Goal: Task Accomplishment & Management: Manage account settings

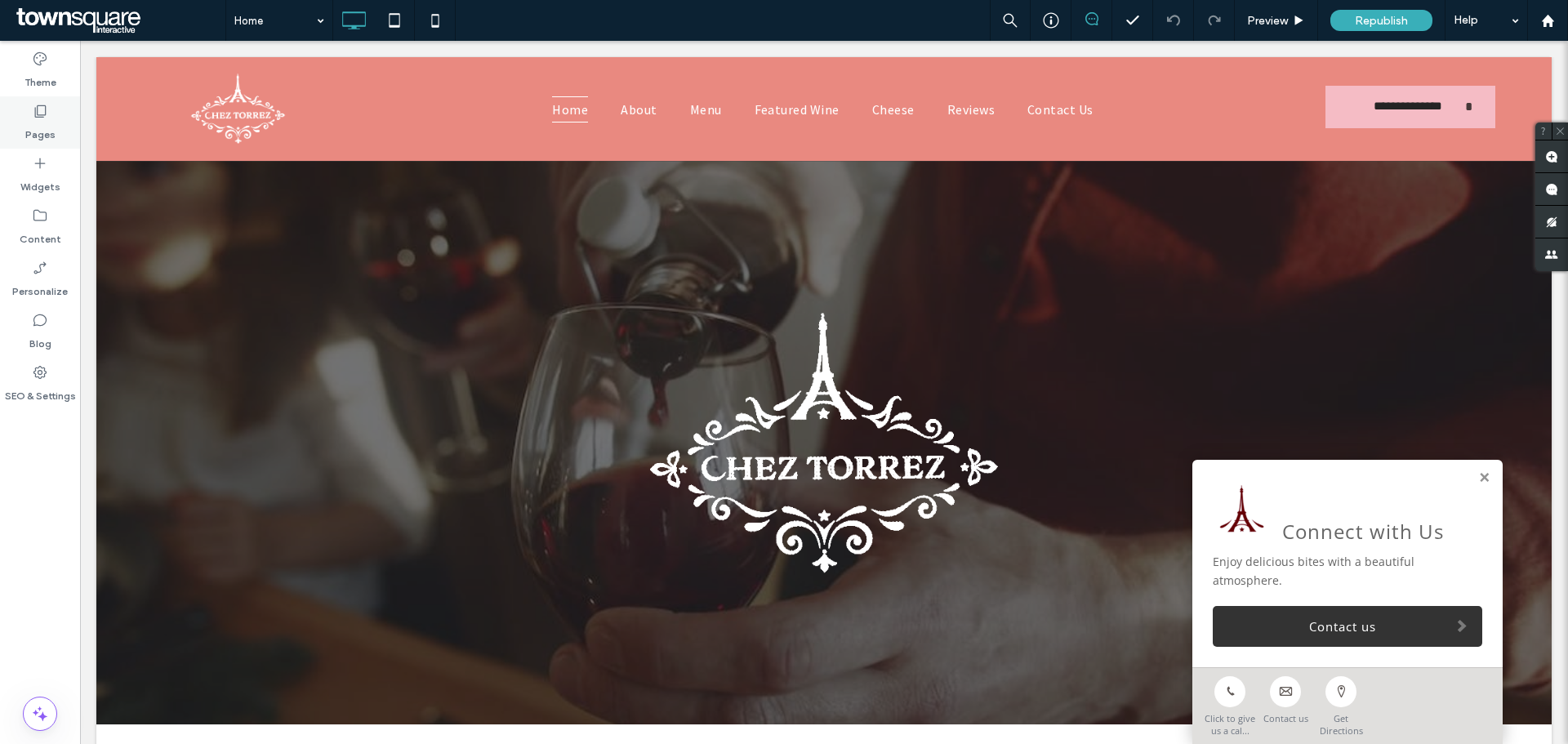
click at [13, 126] on div "Pages" at bounding box center [40, 123] width 80 height 52
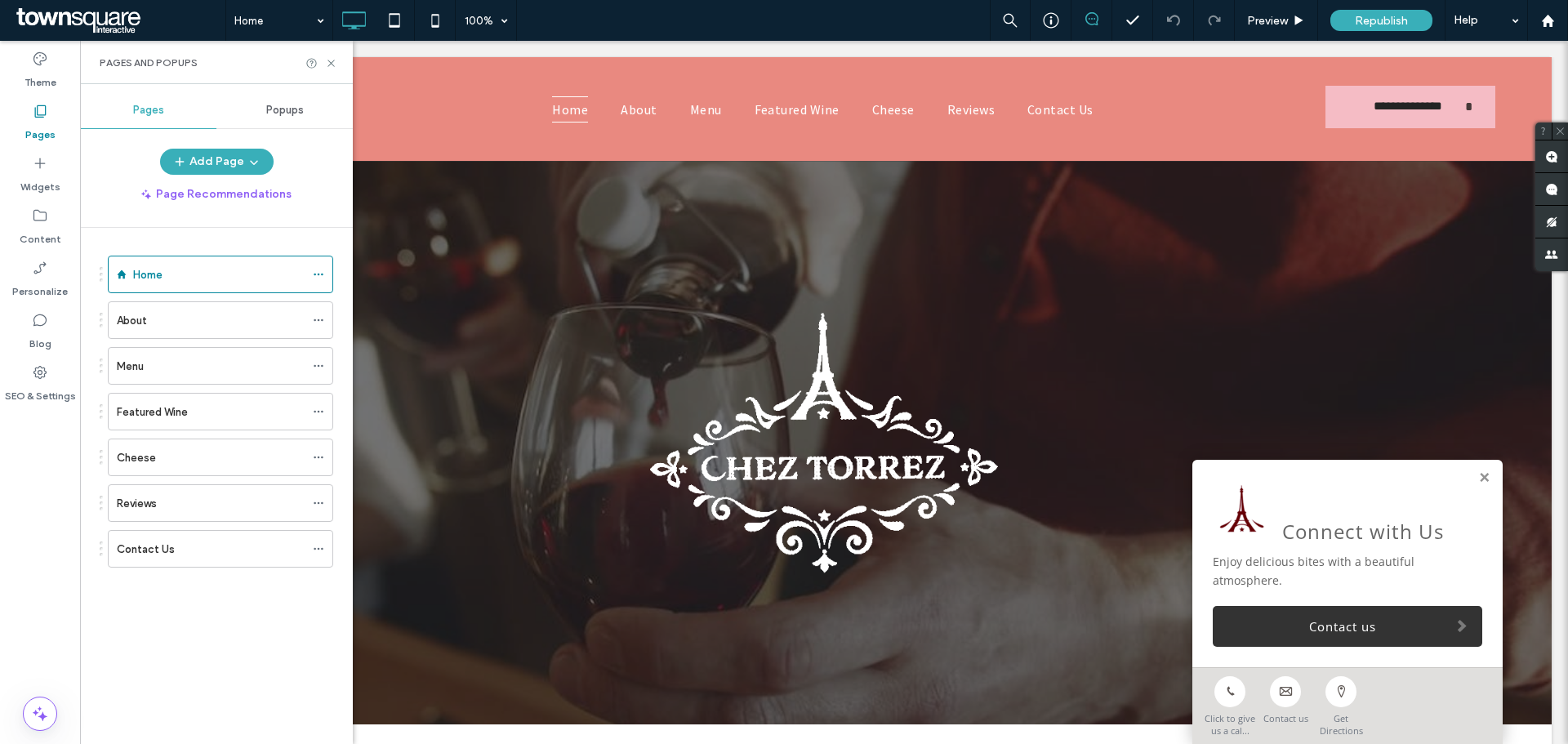
click at [344, 550] on div "Home About Menu Featured Wine Cheese Reviews Contact Us" at bounding box center [226, 482] width 253 height 508
click at [171, 360] on div "Menu" at bounding box center [210, 367] width 188 height 17
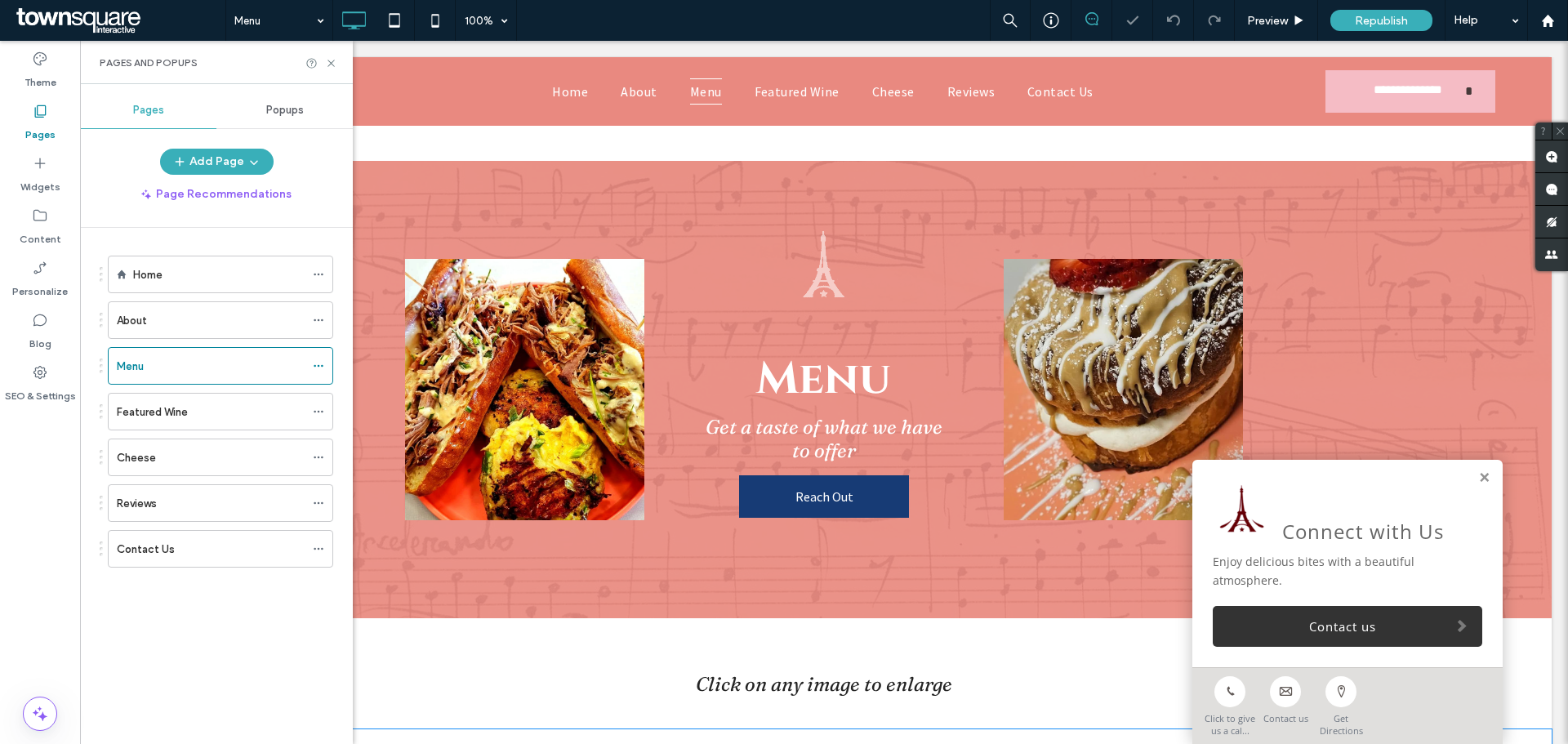
scroll to position [490, 0]
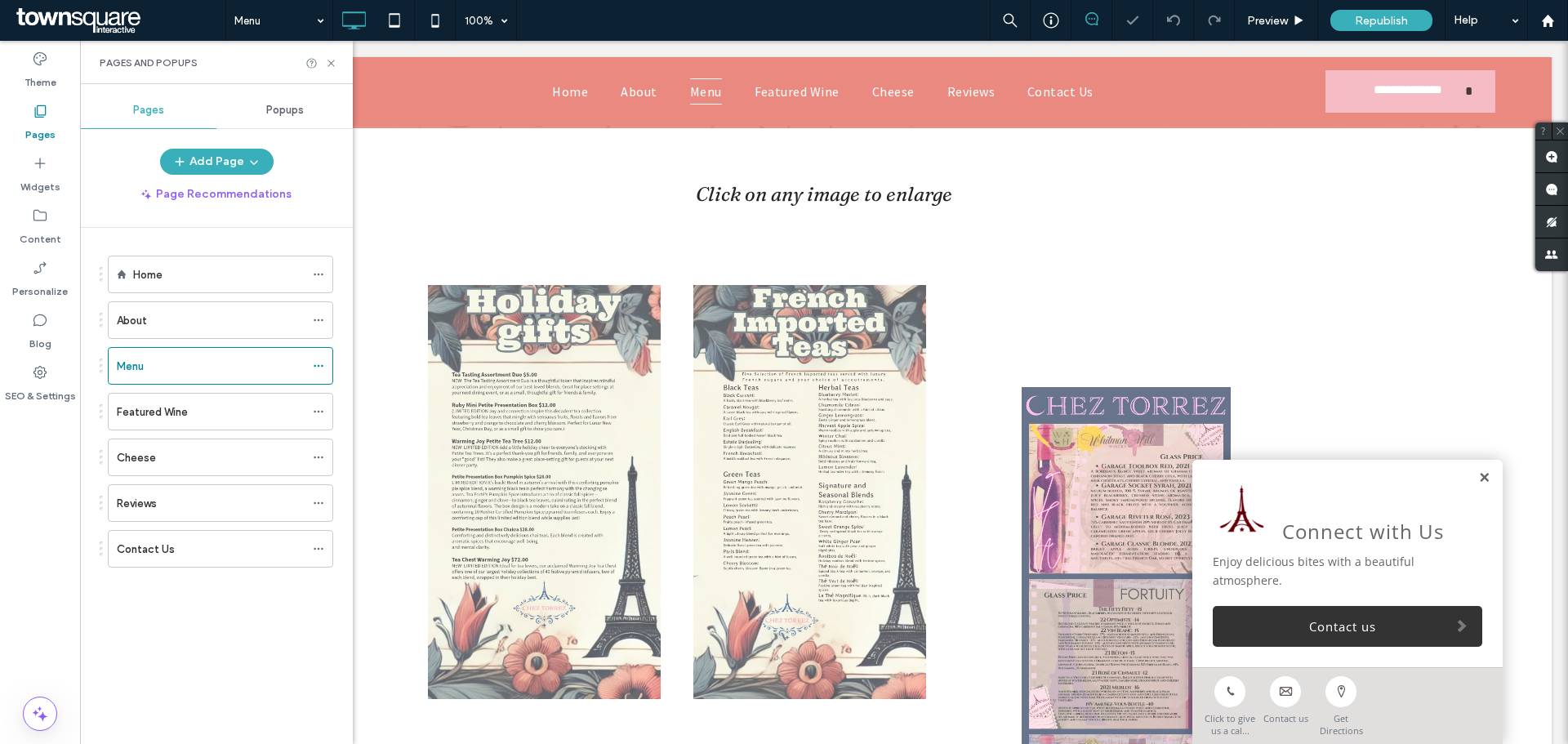
click at [1478, 476] on link at bounding box center [1484, 478] width 13 height 14
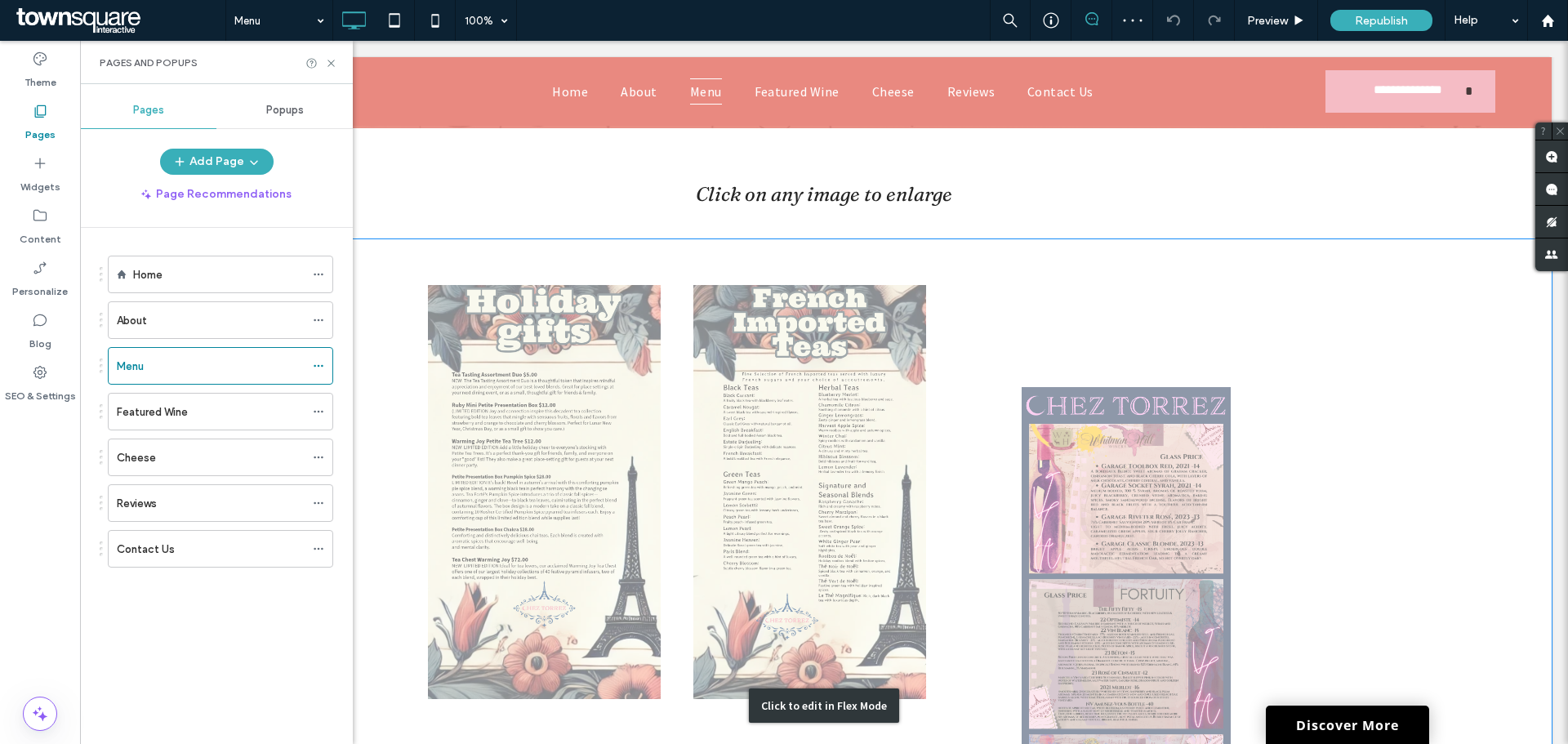
click at [977, 449] on div "Click to edit in Flex Mode" at bounding box center [824, 705] width 1455 height 932
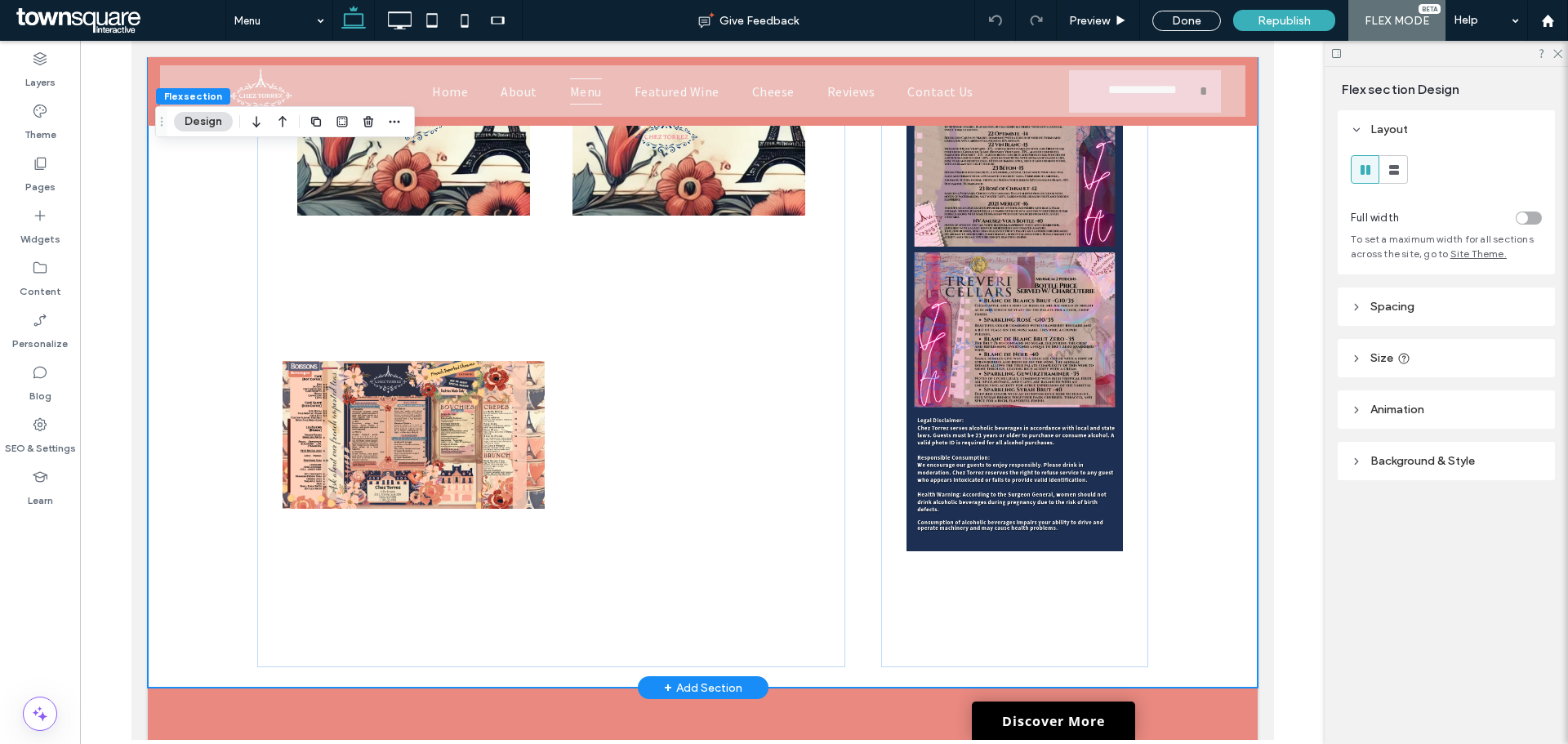
scroll to position [898, 0]
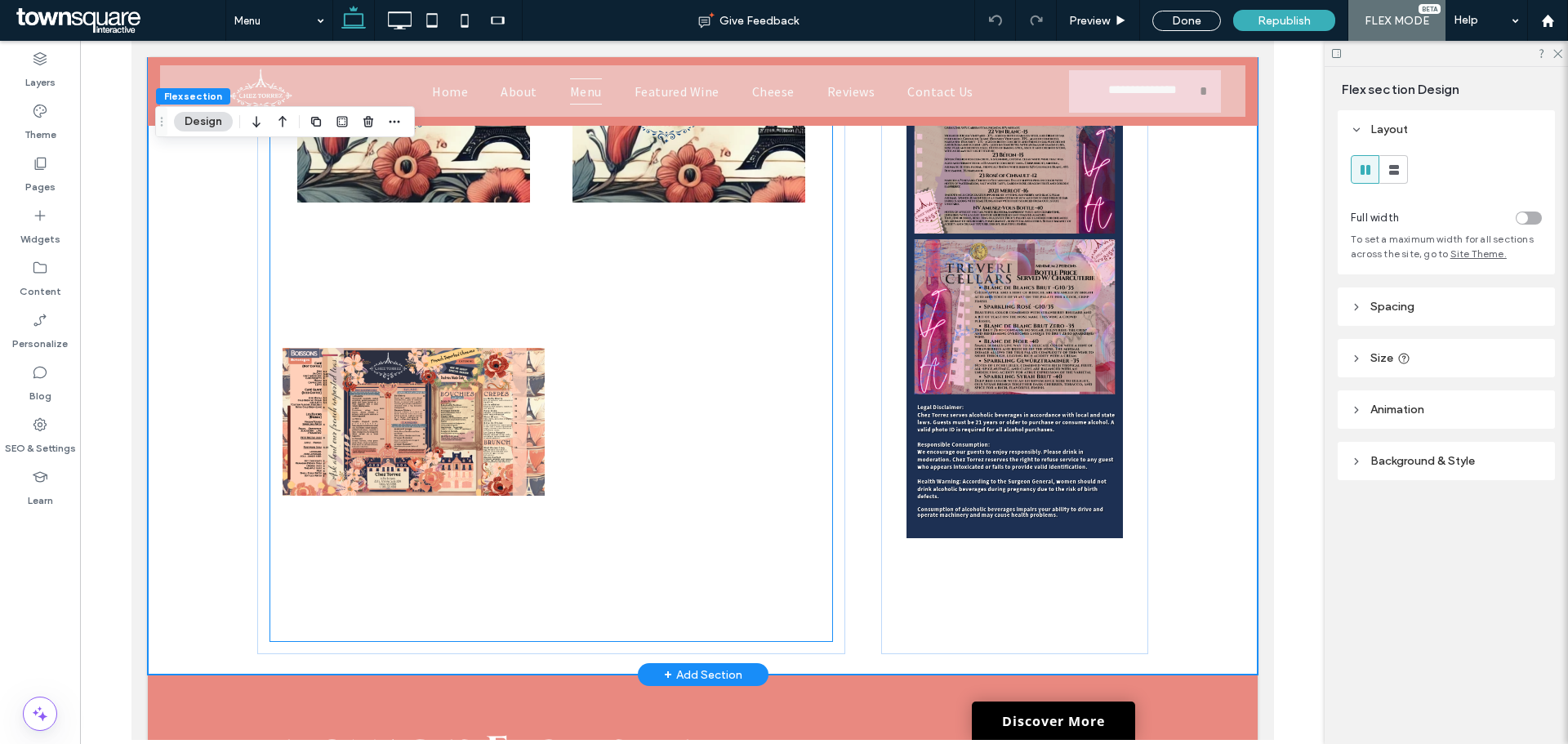
click at [494, 439] on link at bounding box center [413, 422] width 262 height 414
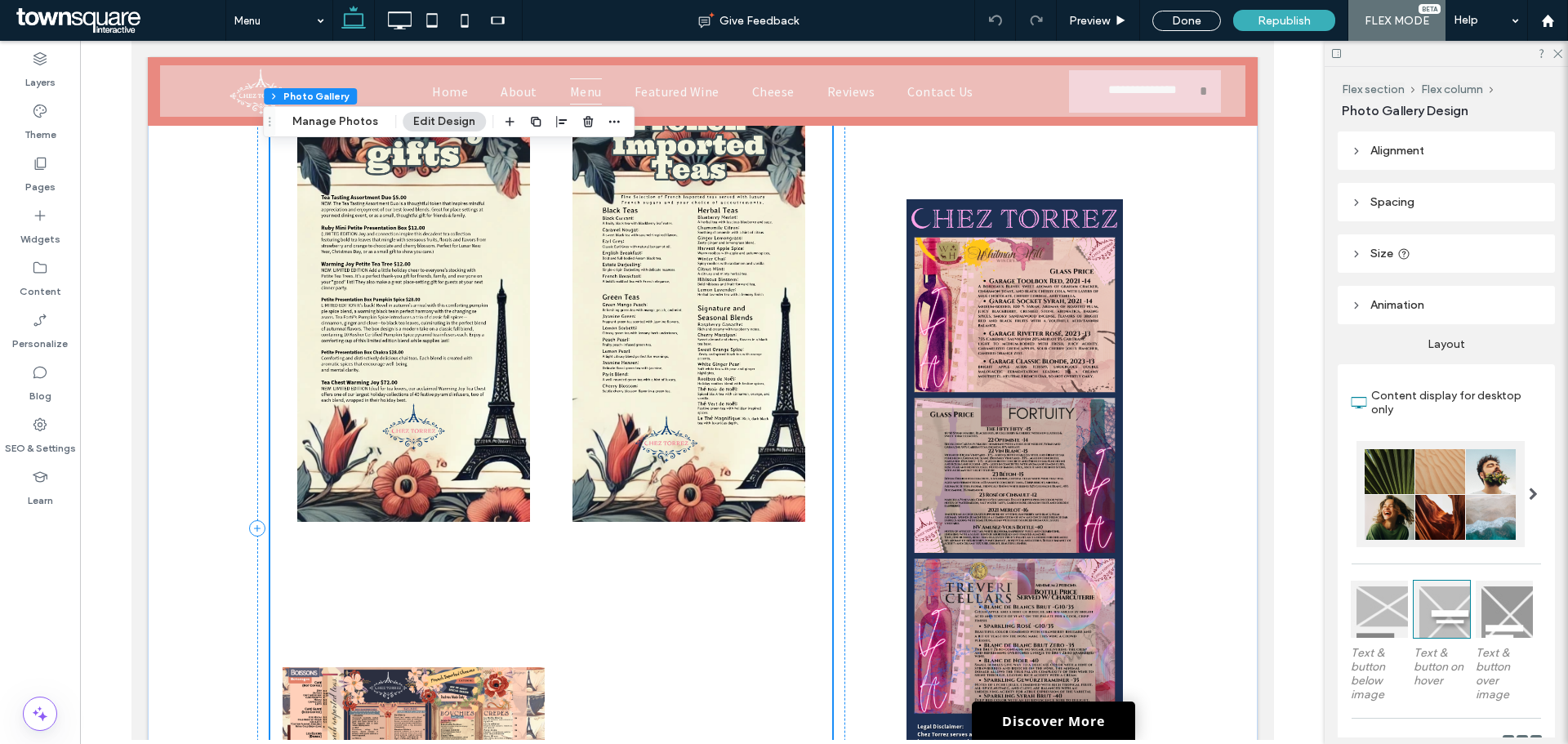
scroll to position [571, 0]
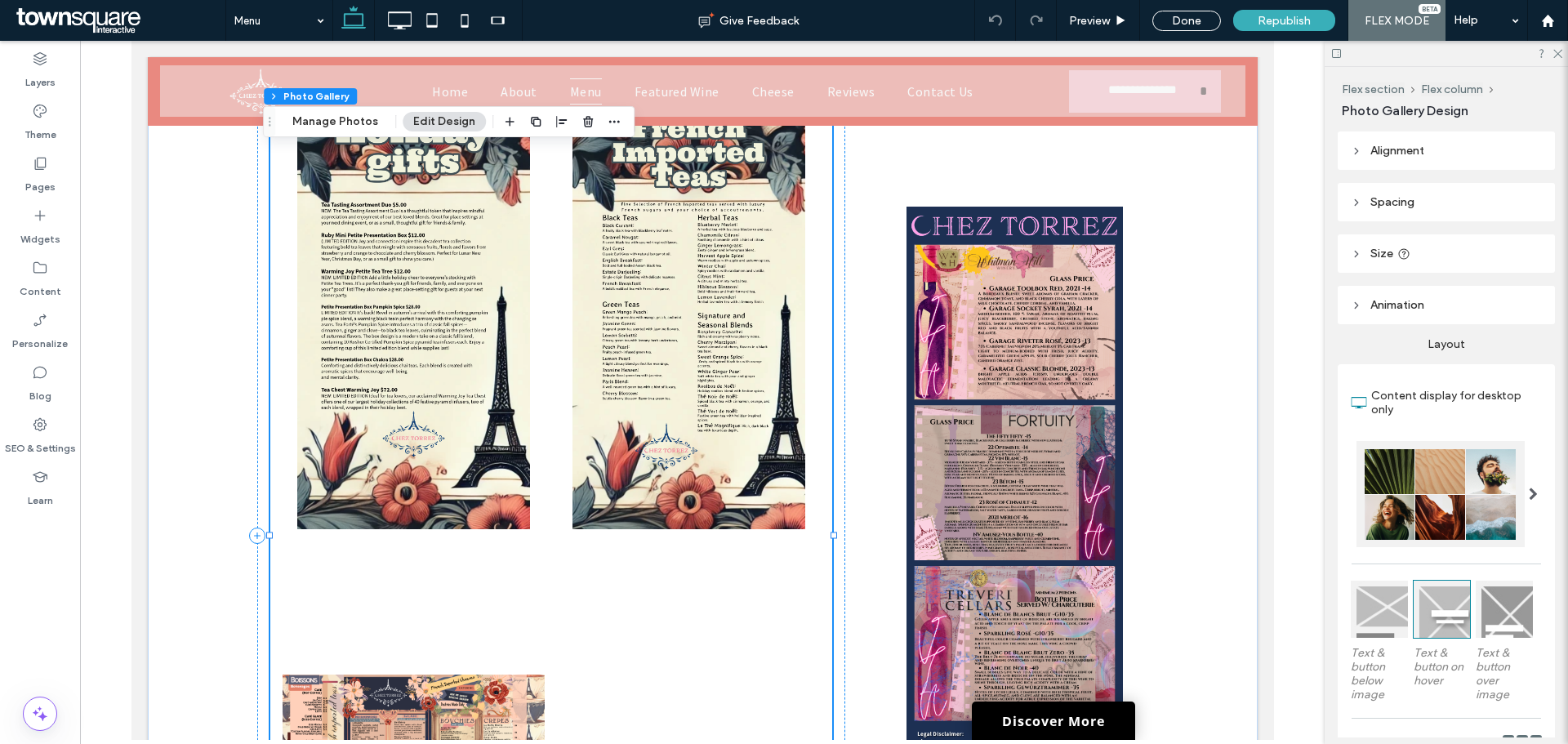
click at [674, 369] on link at bounding box center [687, 321] width 262 height 414
click at [353, 122] on button "Manage Photos" at bounding box center [335, 122] width 107 height 19
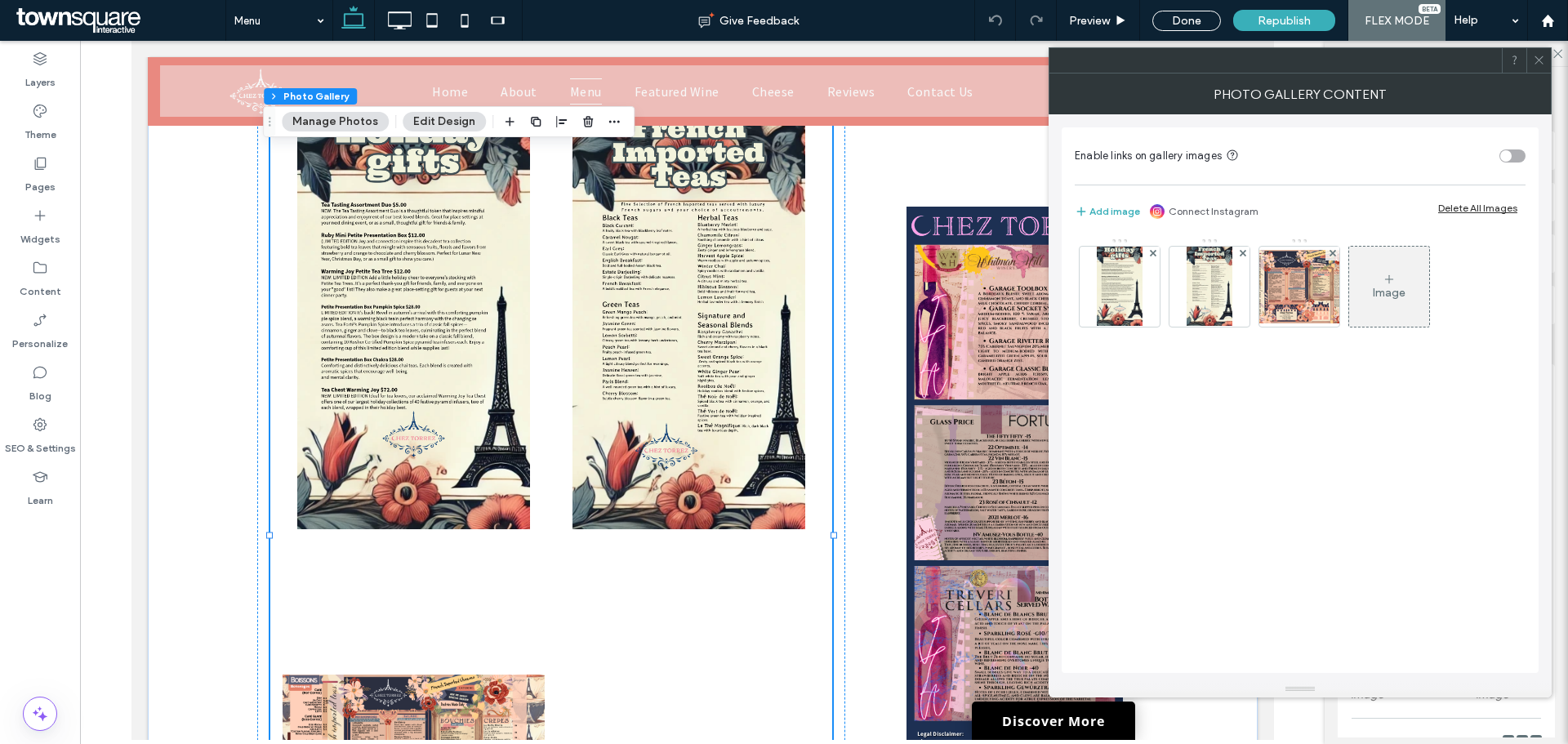
click at [1533, 64] on icon at bounding box center [1538, 60] width 13 height 13
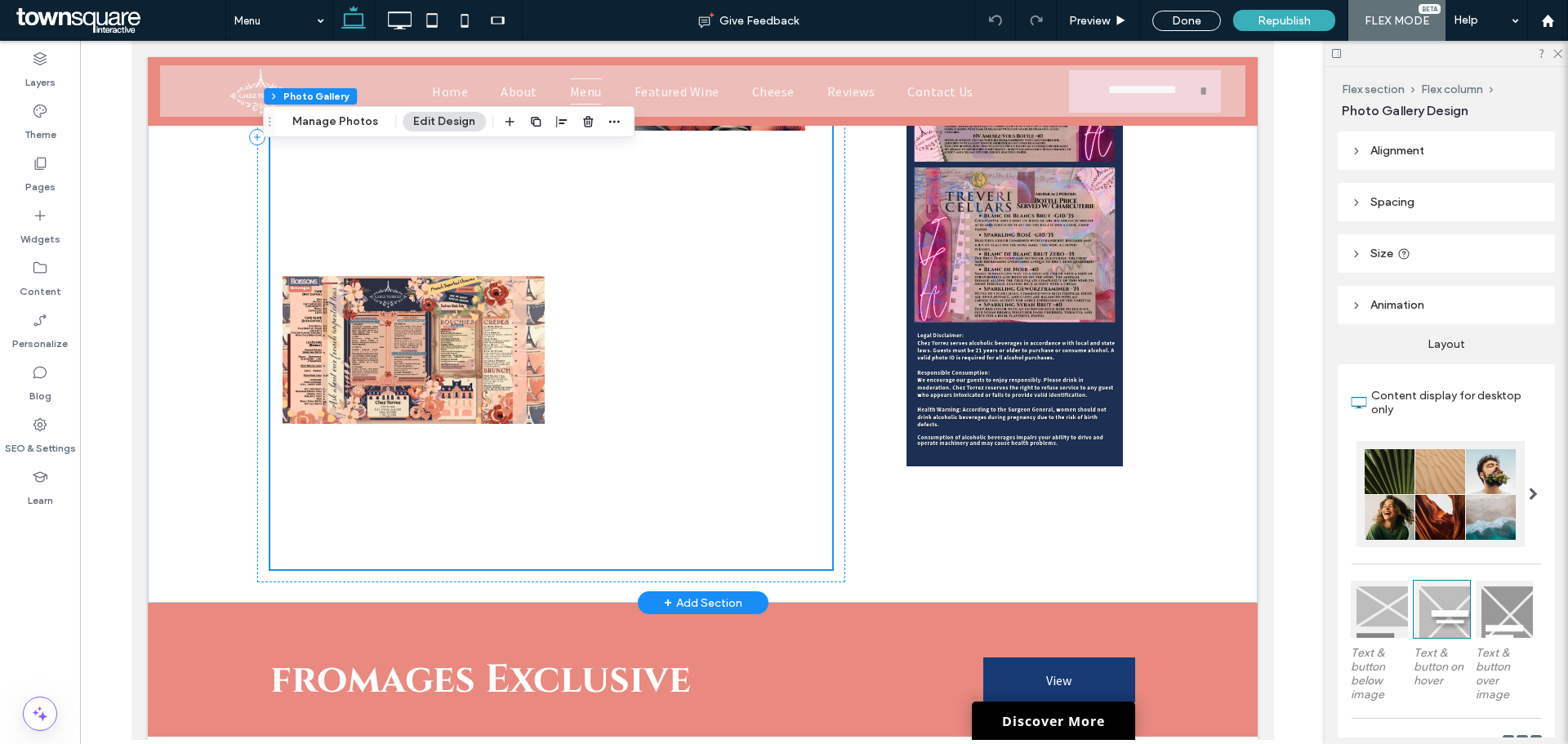
scroll to position [1061, 0]
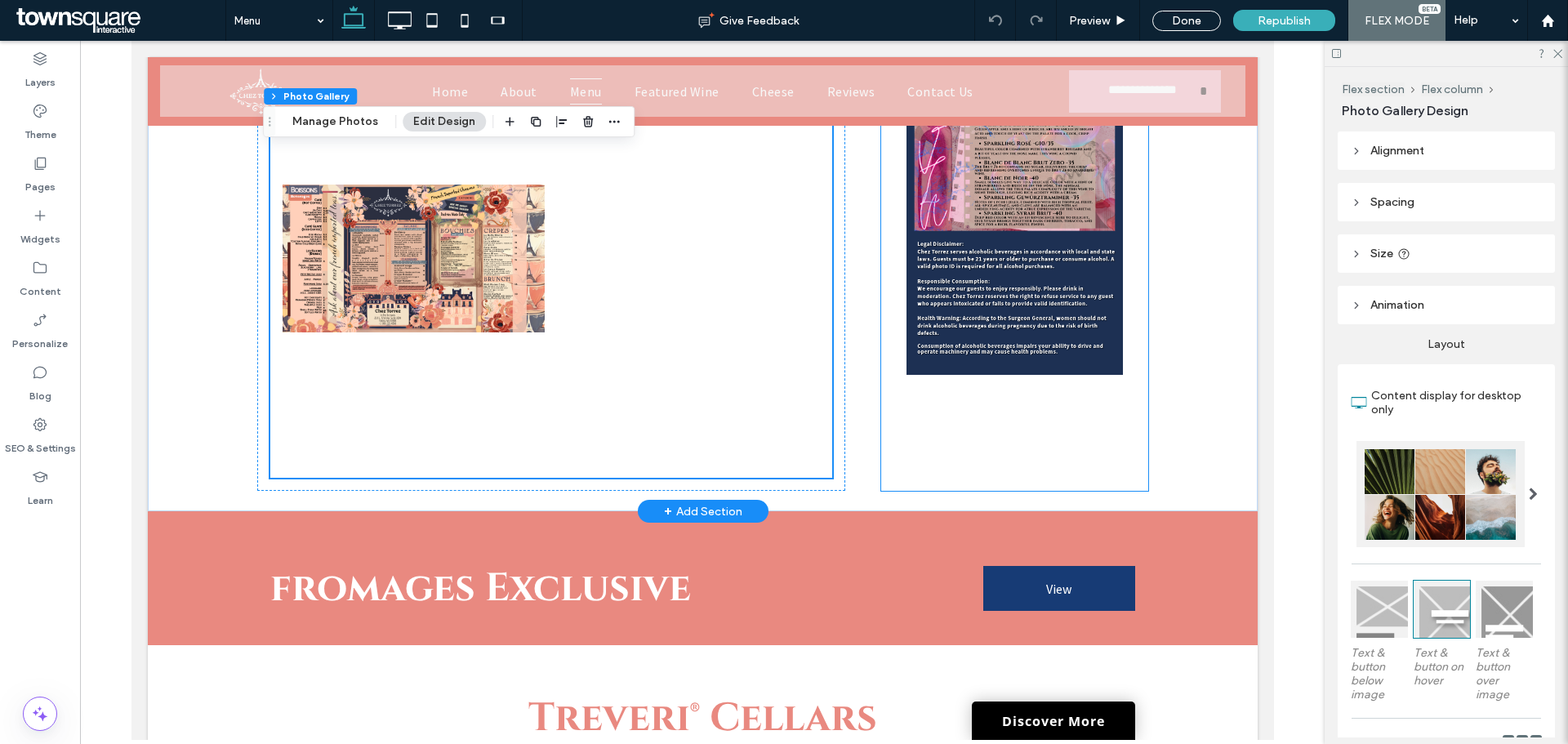
click at [880, 434] on div "Button" at bounding box center [1013, 44] width 267 height 891
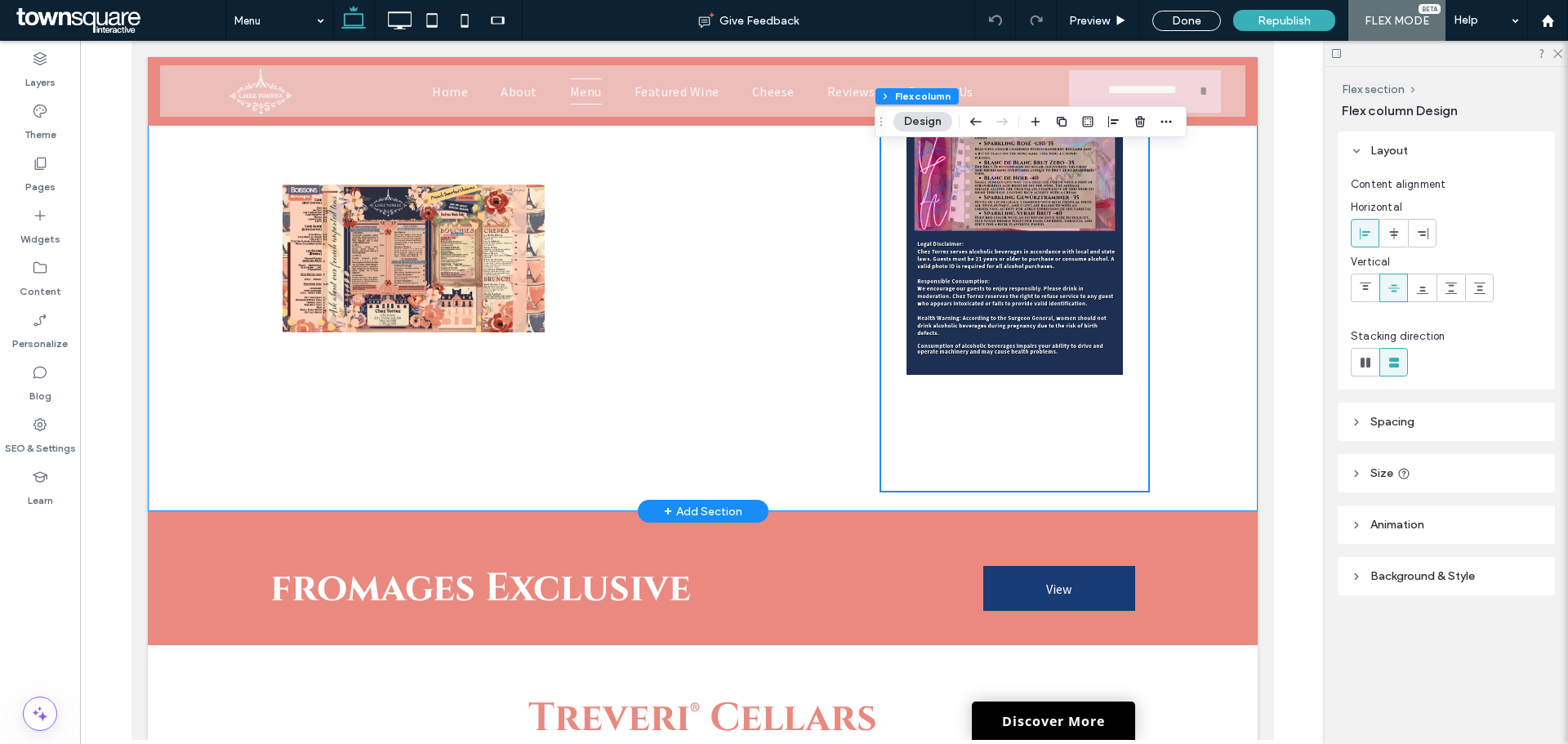
click at [861, 440] on div "Button Button Button Button" at bounding box center [702, 45] width 980 height 932
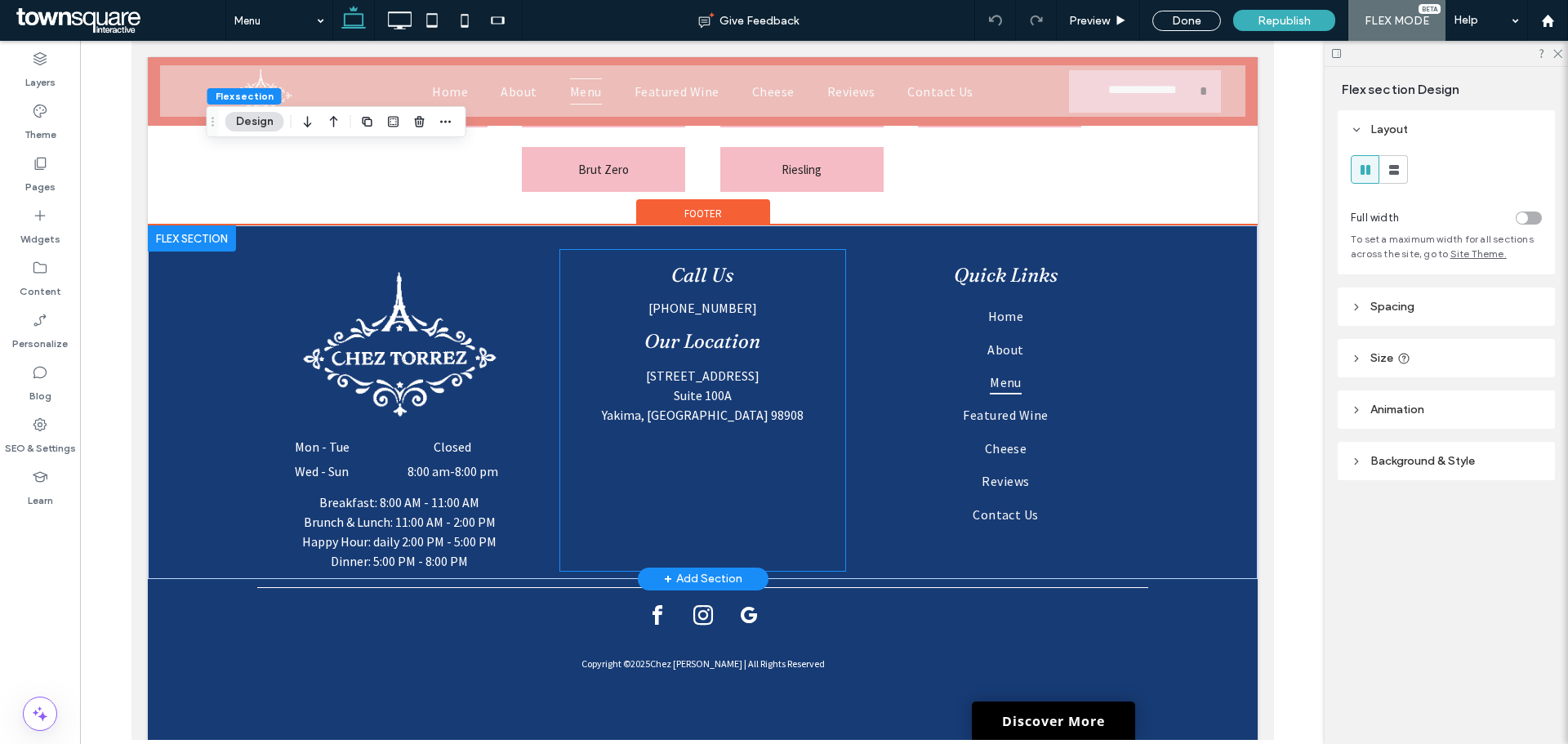
scroll to position [1743, 0]
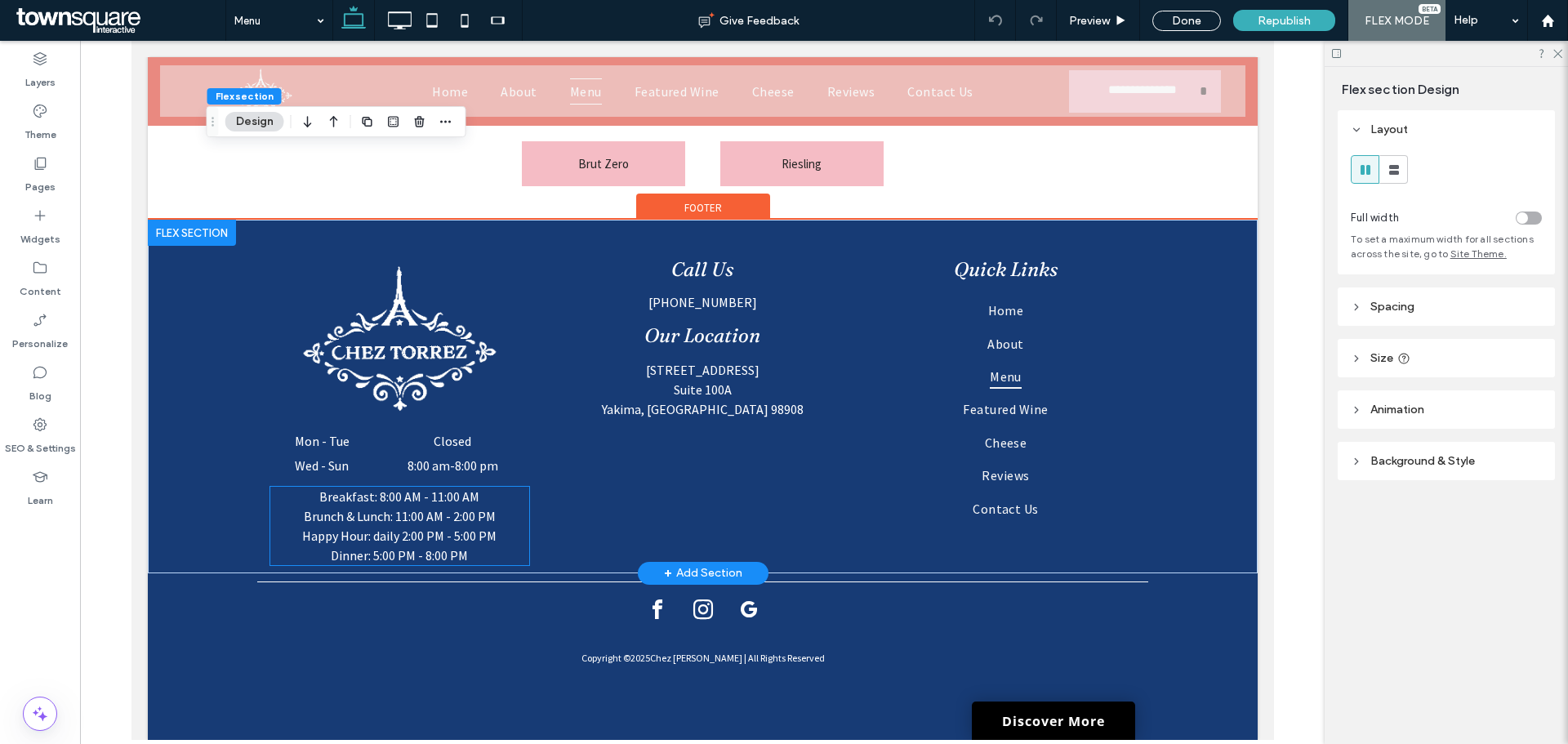
click at [439, 536] on span "Happy Hour: daily 2:00 PM - 5:00 PM" at bounding box center [398, 536] width 194 height 16
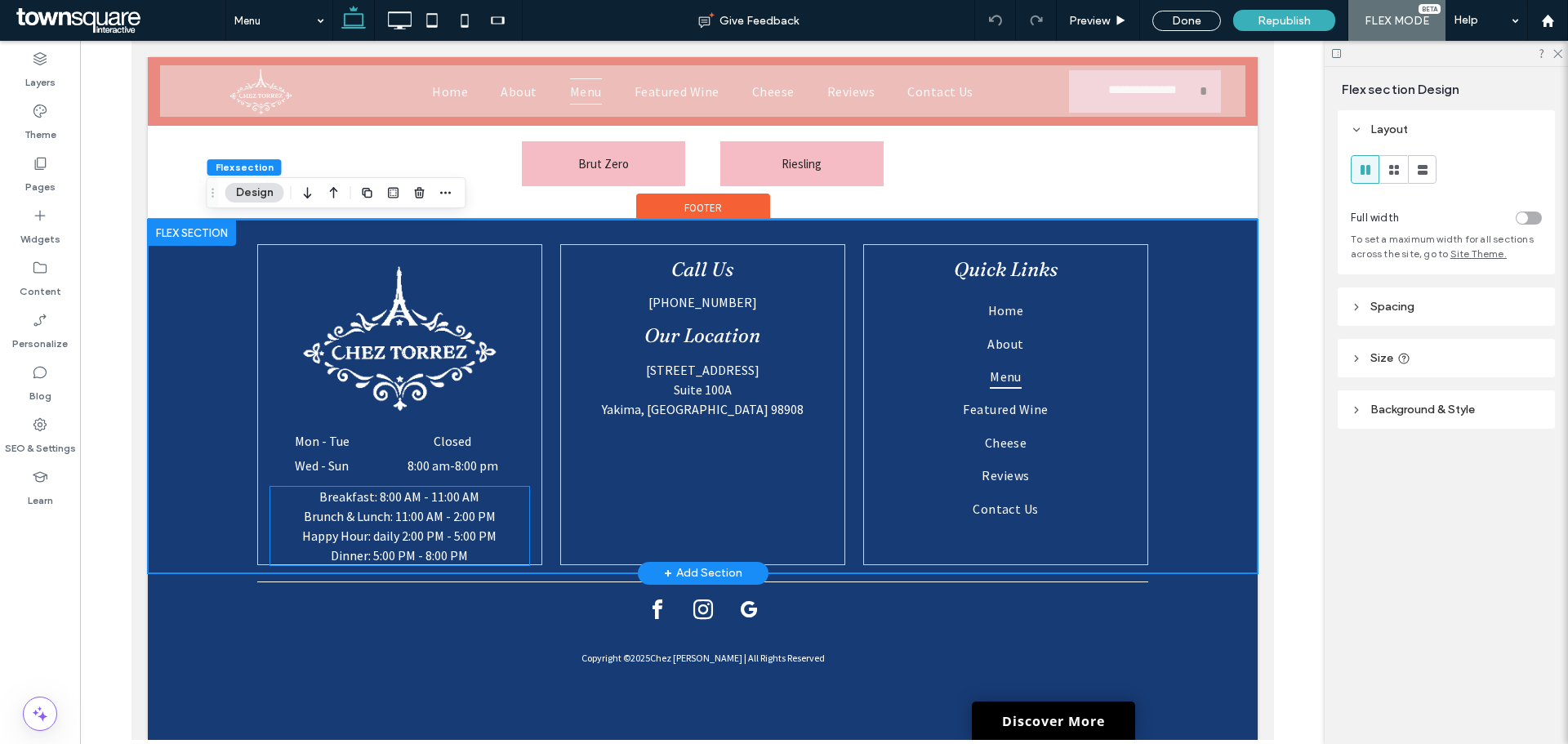
click at [439, 536] on span "Happy Hour: daily 2:00 PM - 5:00 PM" at bounding box center [398, 536] width 194 height 16
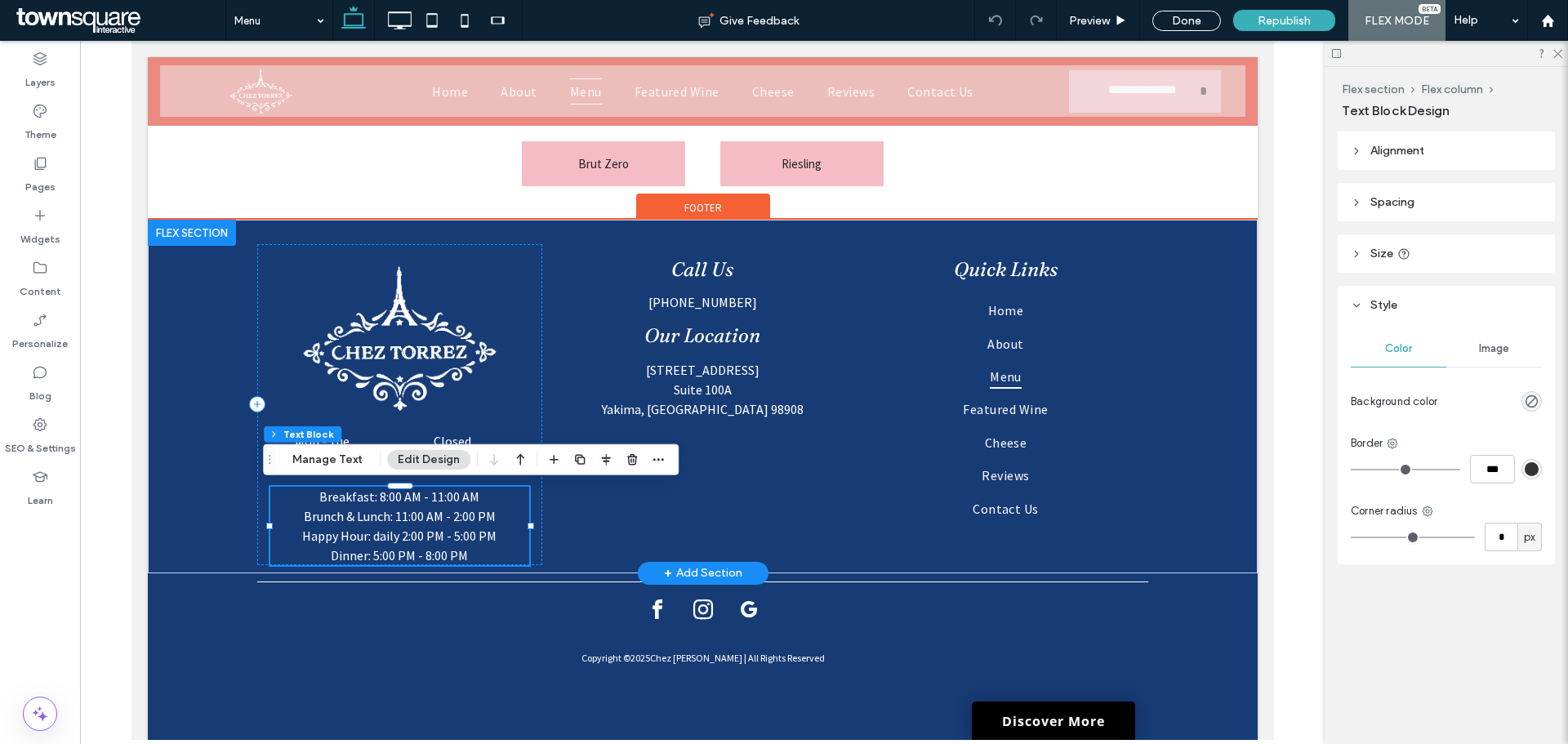
click at [444, 553] on span "Dinner: 5:00 PM - 8:00 PM" at bounding box center [399, 555] width 137 height 16
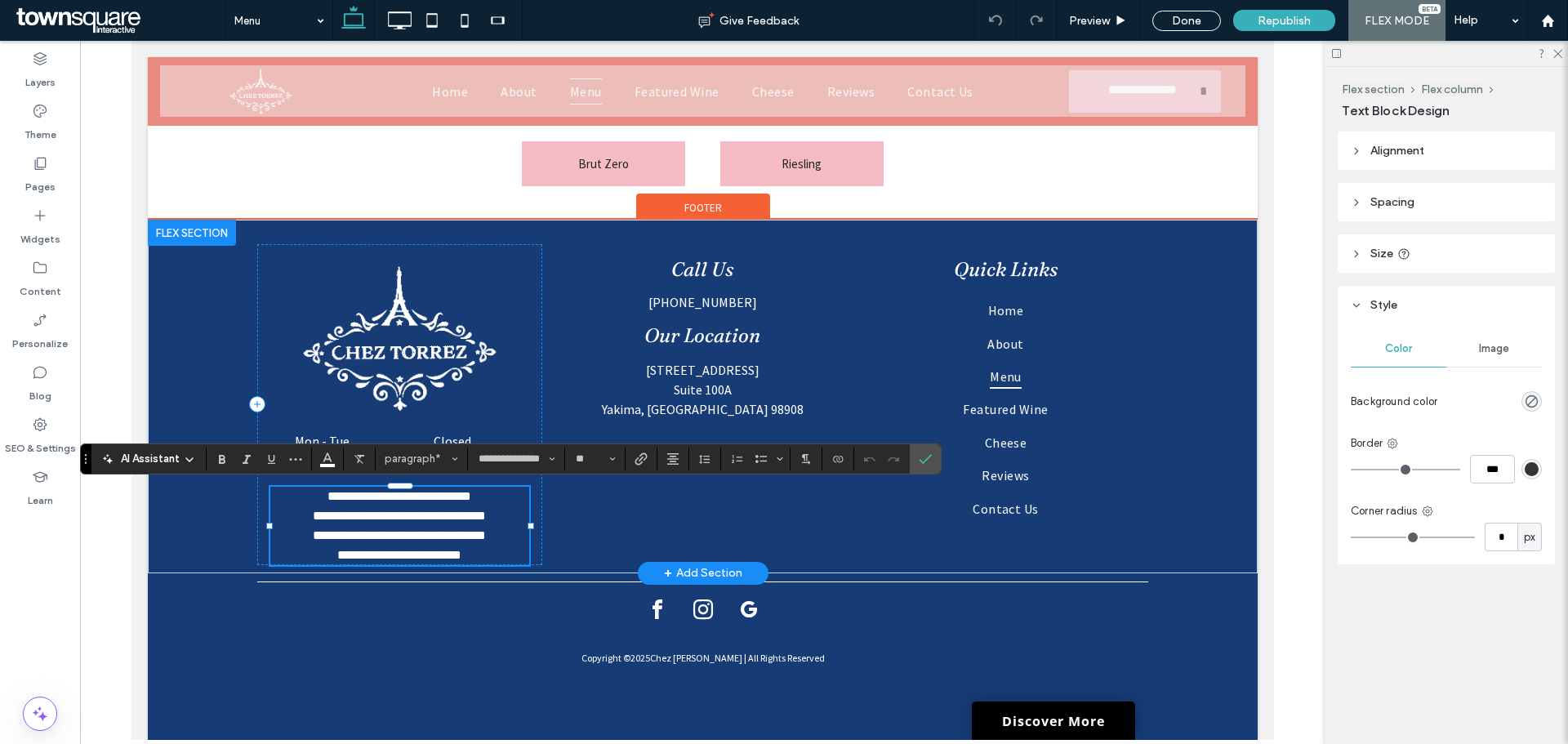
click at [469, 559] on p "**********" at bounding box center [399, 555] width 259 height 19
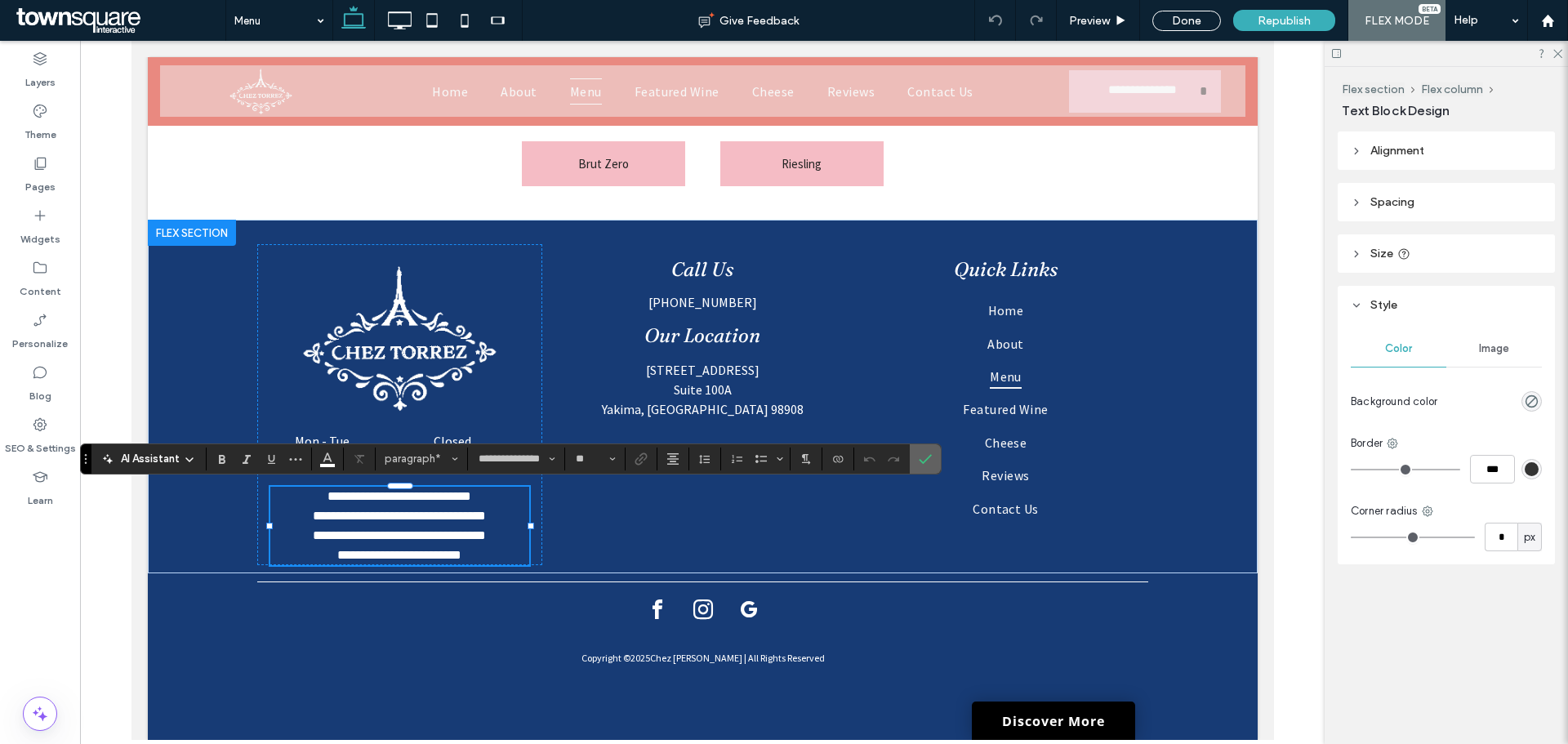
click at [927, 463] on icon "Confirm" at bounding box center [925, 459] width 14 height 14
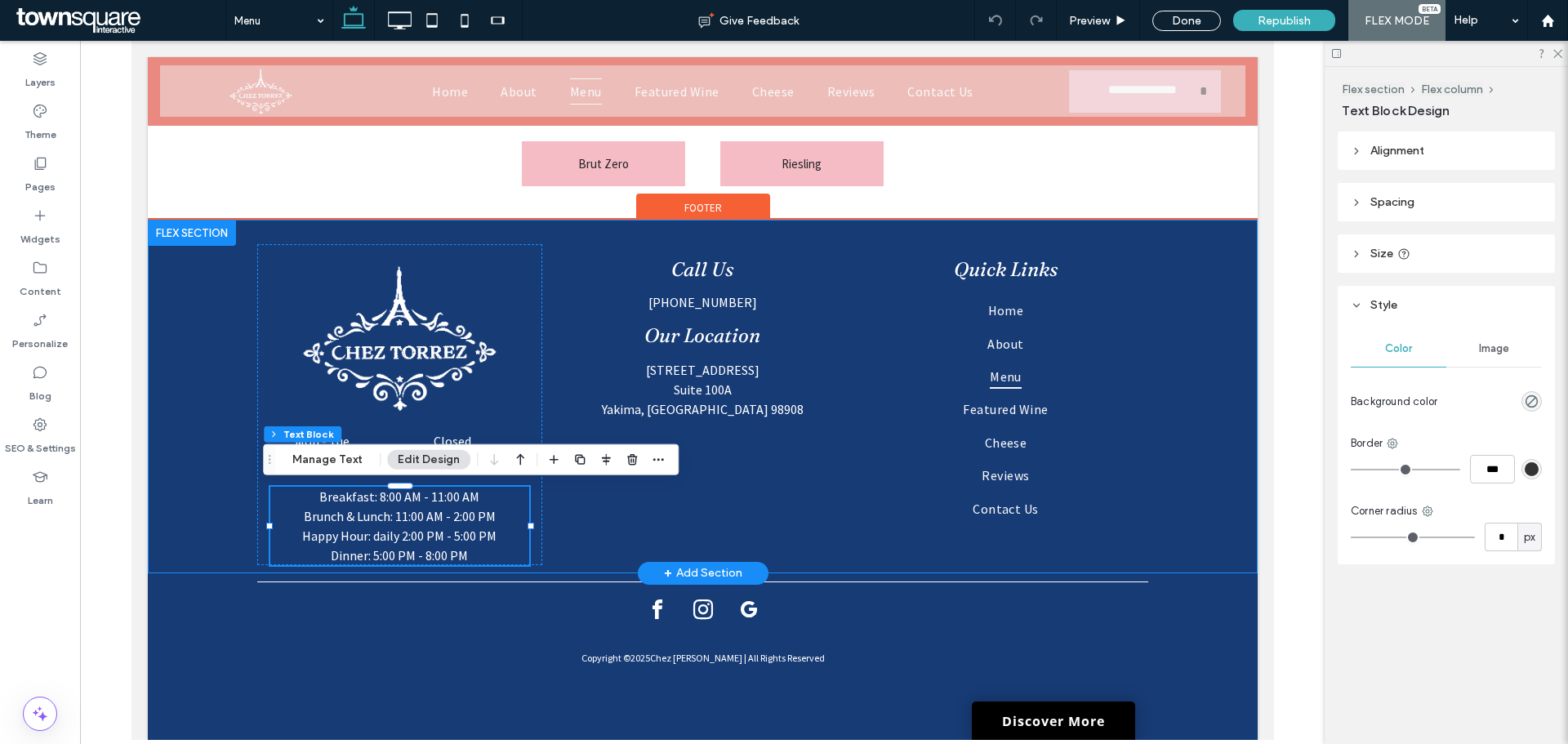
click at [541, 558] on div "Call Us (509) 225-0068 Our Location 210 S 72nd Ave Suite 100A Yakima, WA 98908 …" at bounding box center [702, 397] width 980 height 353
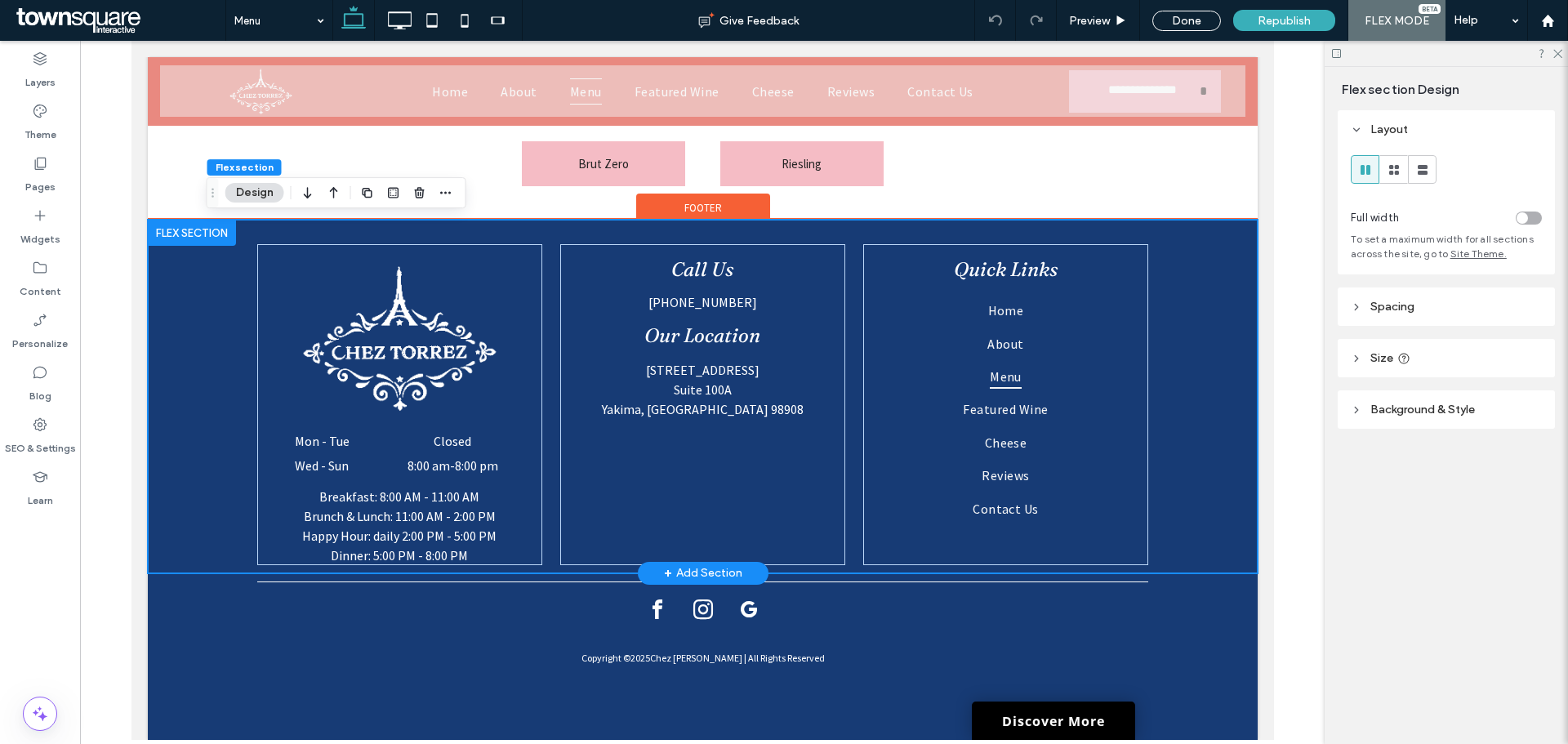
click at [541, 558] on div "Call Us (509) 225-0068 Our Location 210 S 72nd Ave Suite 100A Yakima, WA 98908 …" at bounding box center [702, 397] width 980 height 353
click at [466, 449] on dd "Closed" at bounding box center [452, 441] width 152 height 16
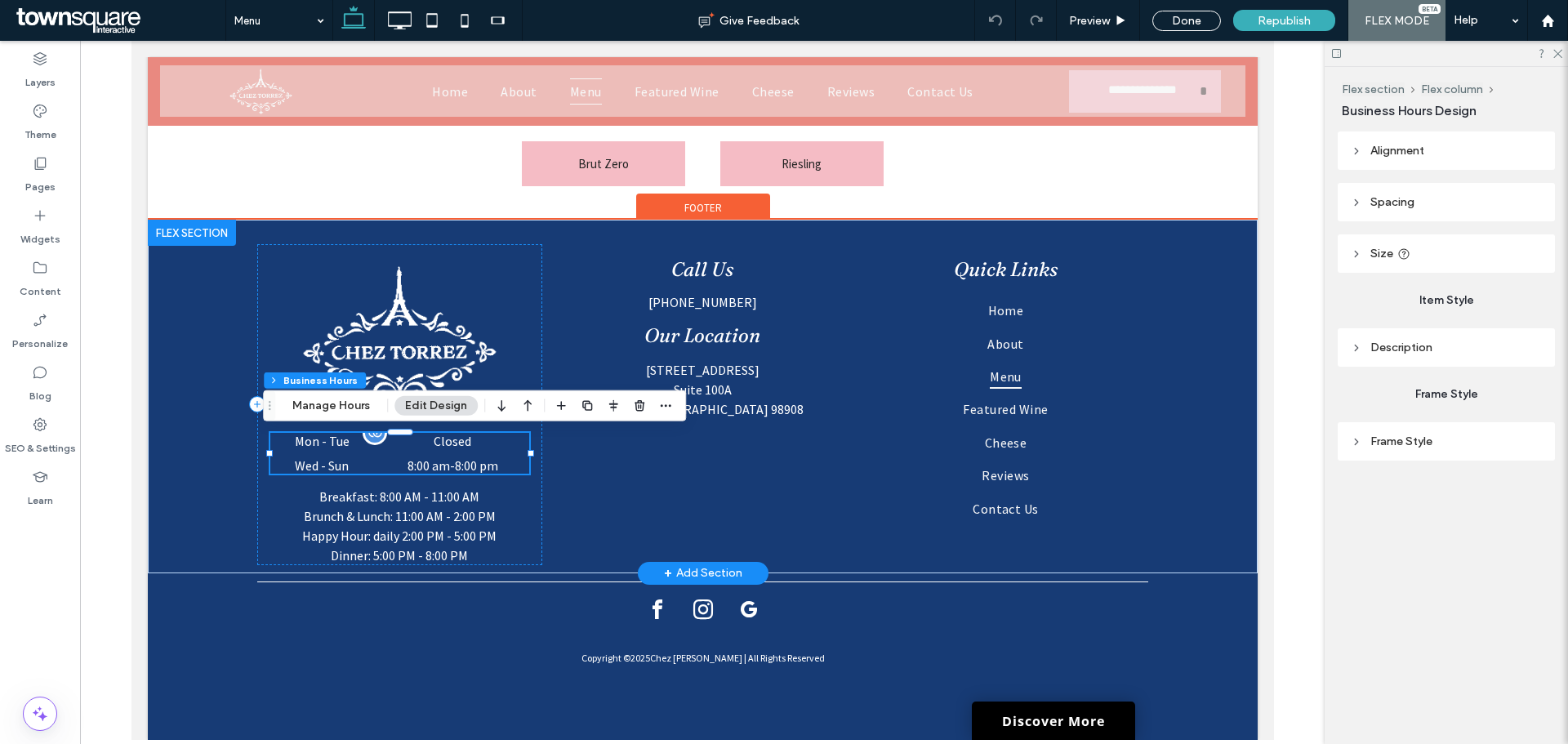
click at [466, 449] on dd "Closed" at bounding box center [452, 441] width 152 height 16
click at [453, 447] on dd "Closed" at bounding box center [452, 441] width 152 height 16
click at [546, 487] on div "Call Us (509) 225-0068 Our Location 210 S 72nd Ave Suite 100A Yakima, WA 98908 …" at bounding box center [702, 397] width 980 height 353
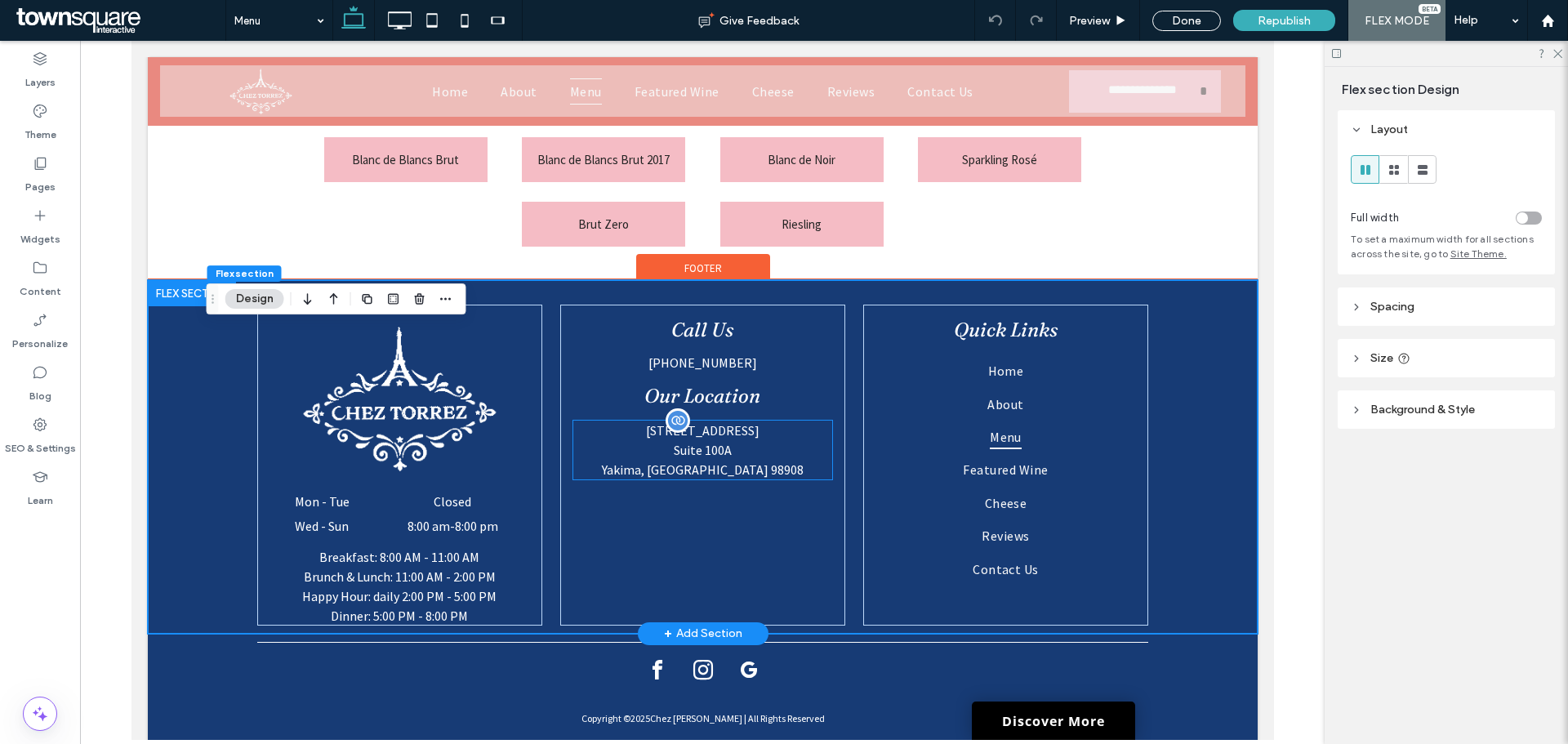
scroll to position [1754, 0]
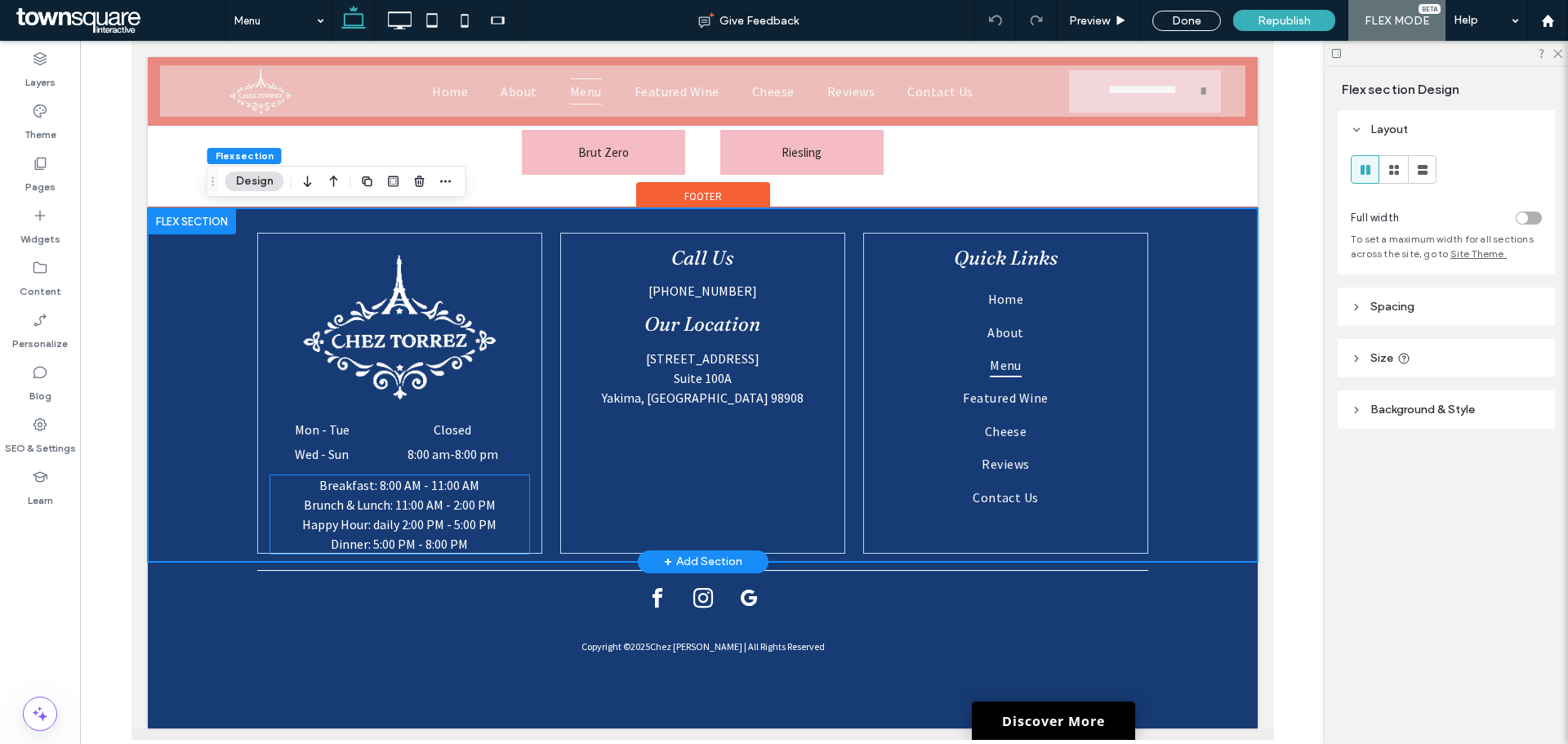
click at [476, 495] on p "Brunch & Lunch: 11:00 AM - 2:00 PM" at bounding box center [399, 505] width 259 height 19
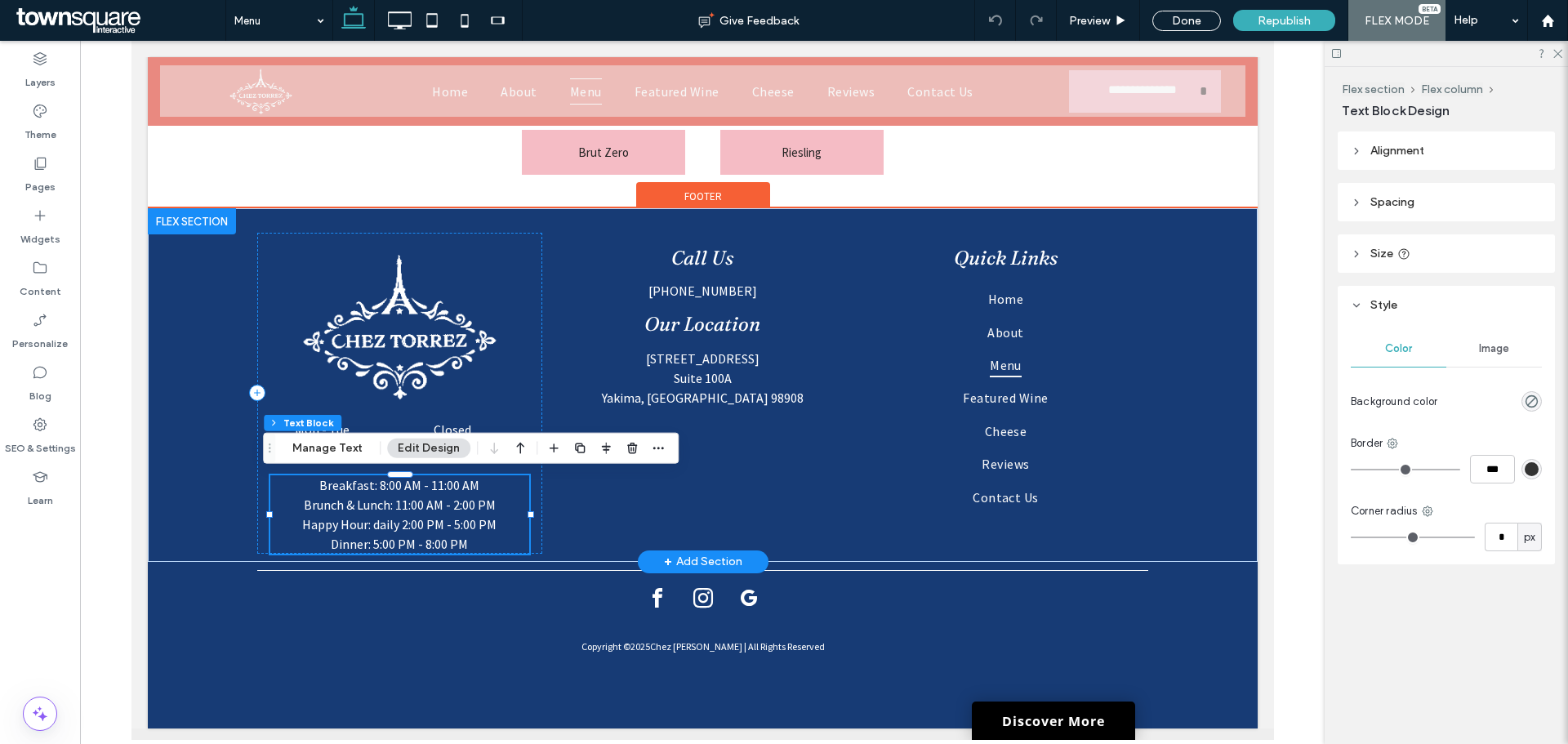
click at [476, 495] on p "Brunch & Lunch: 11:00 AM - 2:00 PM" at bounding box center [399, 505] width 259 height 19
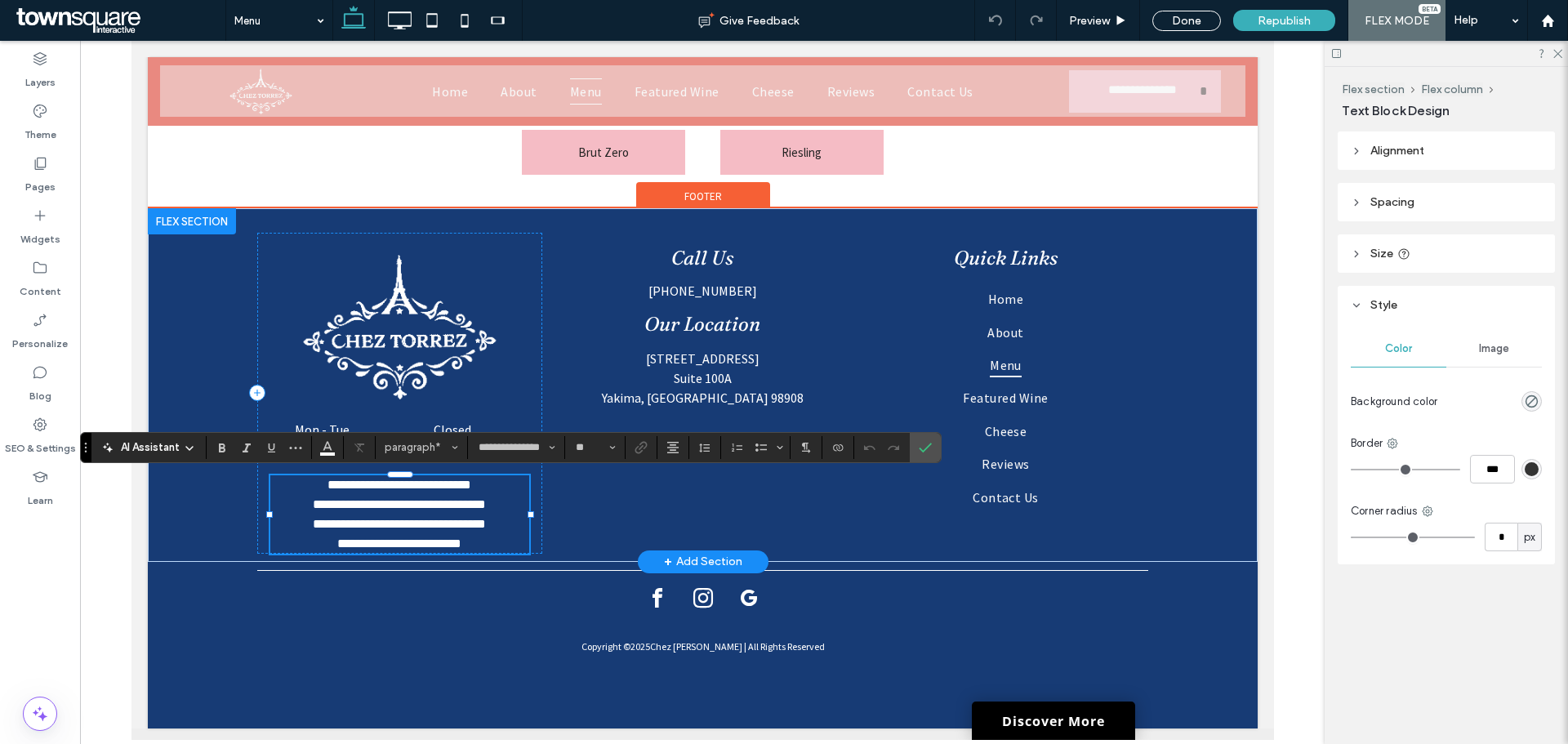
click at [476, 490] on p "**********" at bounding box center [399, 485] width 259 height 19
click at [441, 482] on span "**********" at bounding box center [399, 484] width 144 height 13
click at [475, 484] on p "**********" at bounding box center [399, 485] width 259 height 19
click at [435, 481] on span "**********" at bounding box center [399, 484] width 144 height 13
click at [371, 546] on span "**********" at bounding box center [399, 543] width 124 height 13
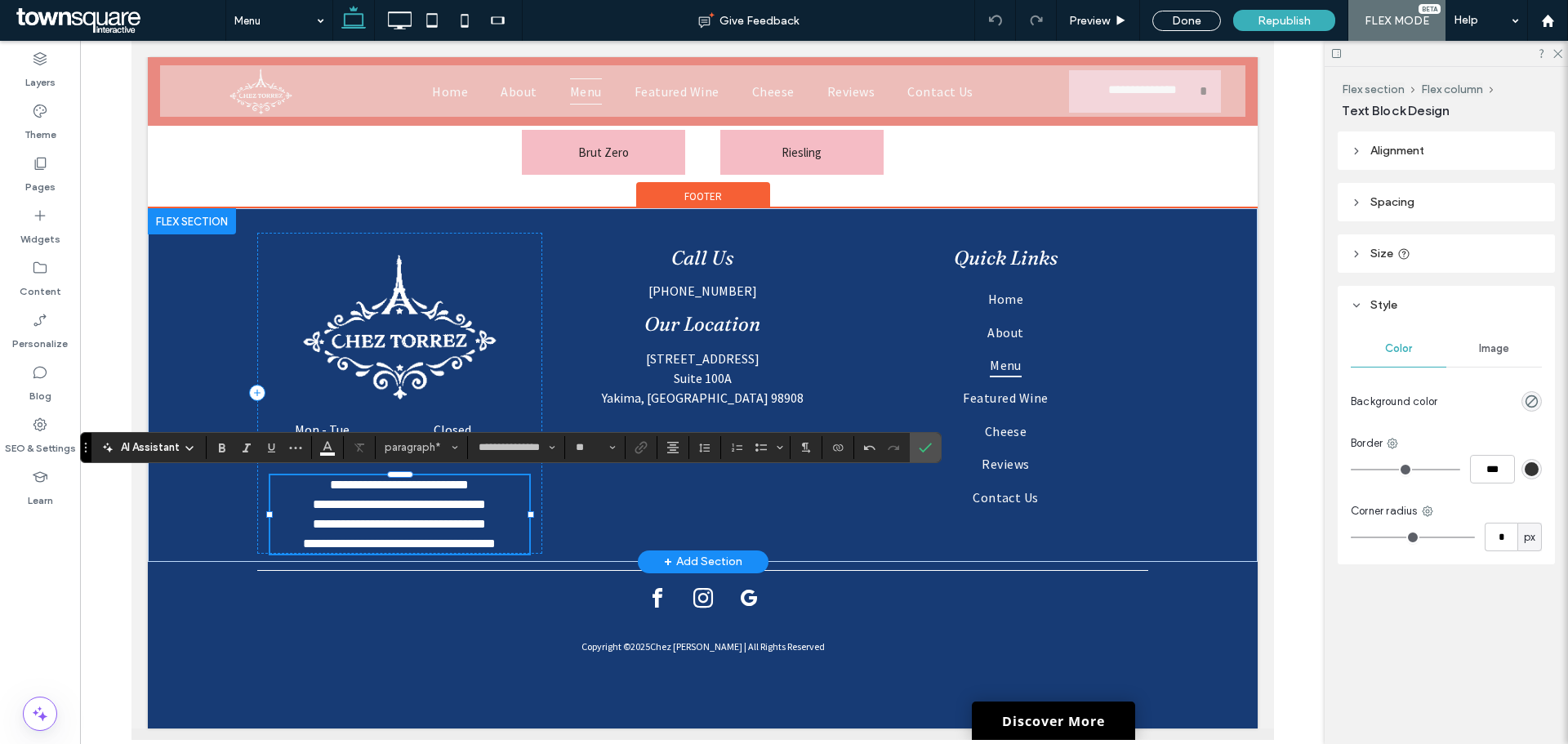
click at [485, 529] on span "**********" at bounding box center [398, 524] width 173 height 13
click at [436, 518] on span "**********" at bounding box center [399, 524] width 168 height 13
click at [369, 534] on p "**********" at bounding box center [399, 543] width 259 height 19
click at [337, 537] on span "**********" at bounding box center [399, 543] width 188 height 13
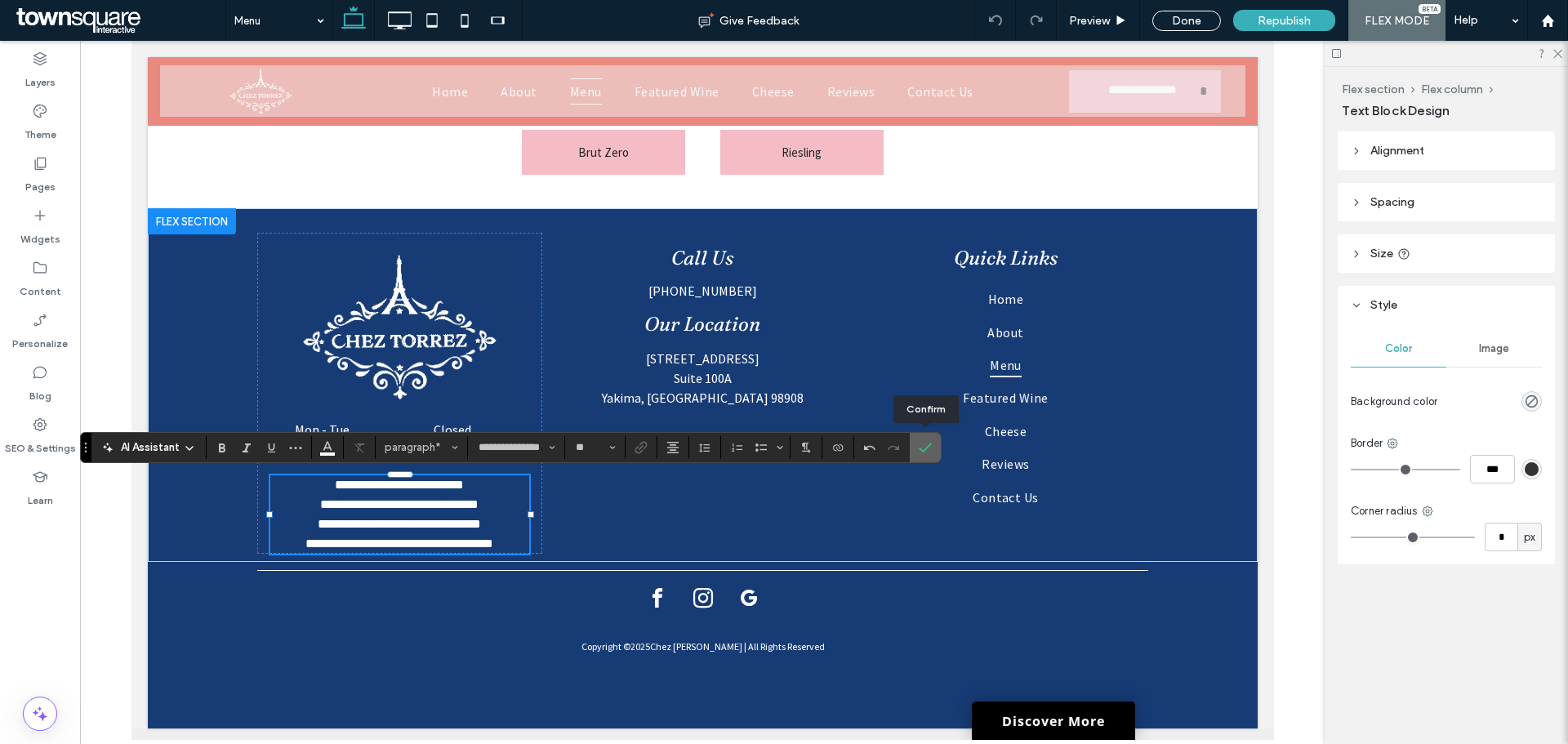
click at [930, 449] on icon "Confirm" at bounding box center [925, 448] width 14 height 14
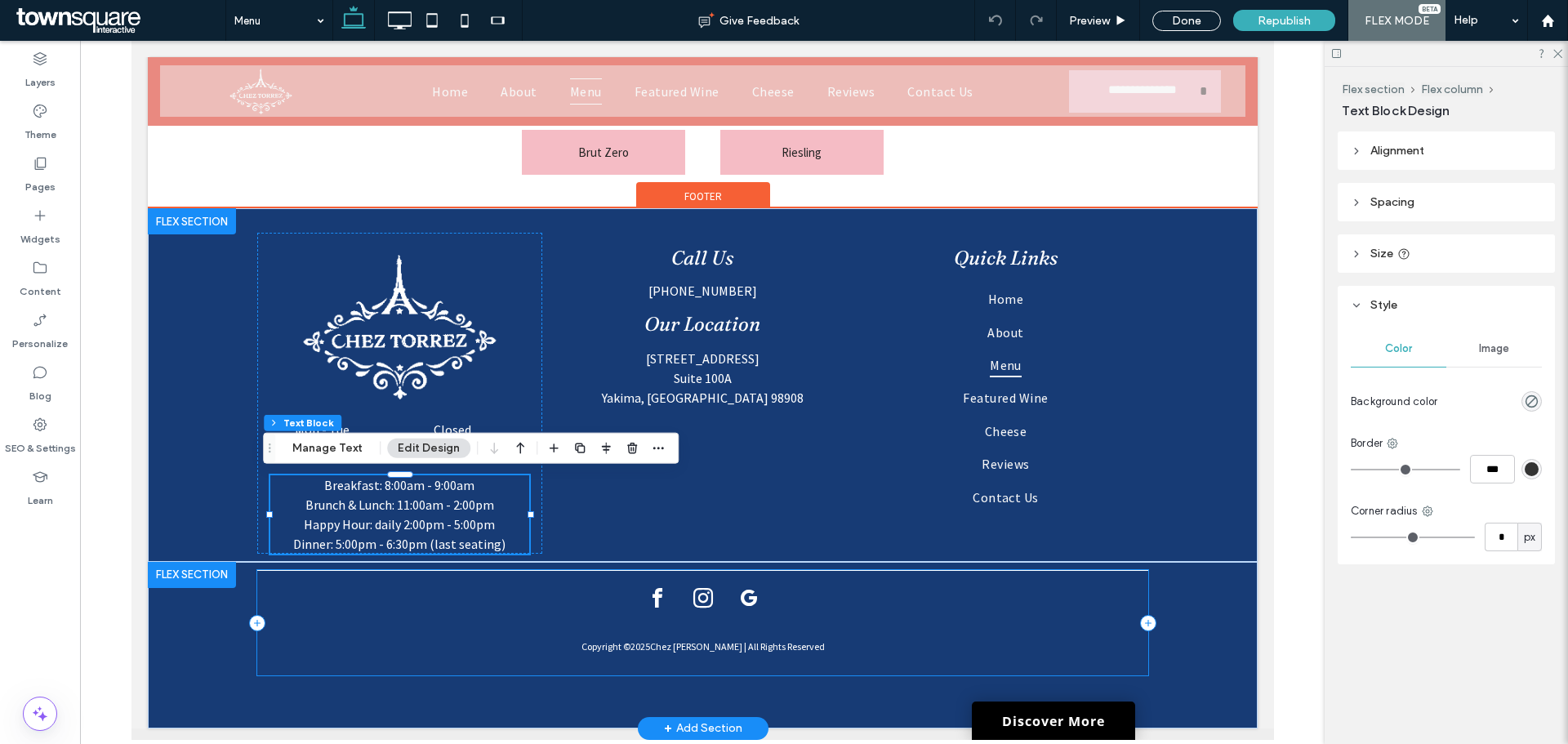
click at [461, 594] on div "Copyright © 2025 Chez Torrez | All Rights Reserved" at bounding box center [701, 622] width 891 height 105
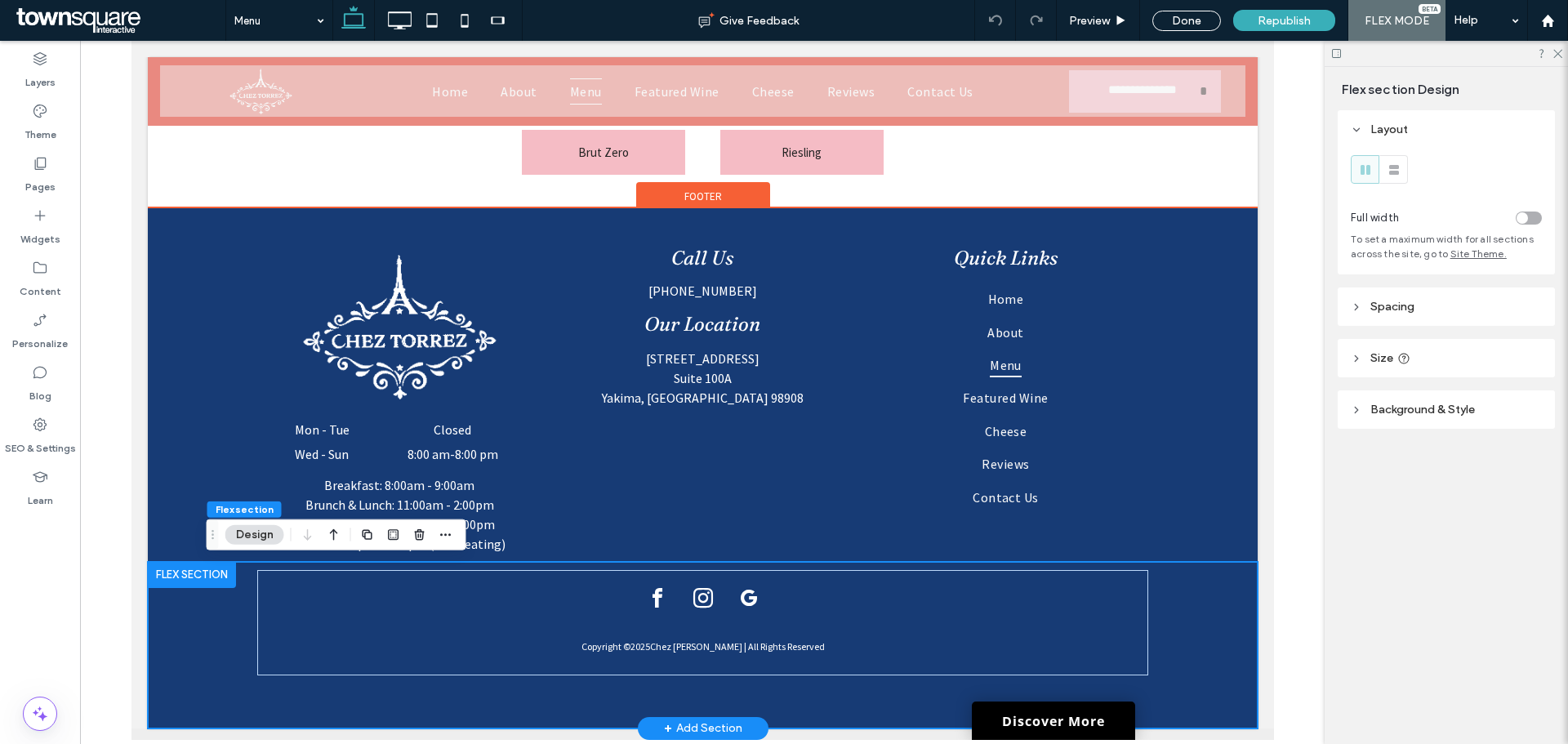
click at [215, 639] on div "Copyright © 2025 Chez Torrez | All Rights Reserved" at bounding box center [702, 645] width 980 height 167
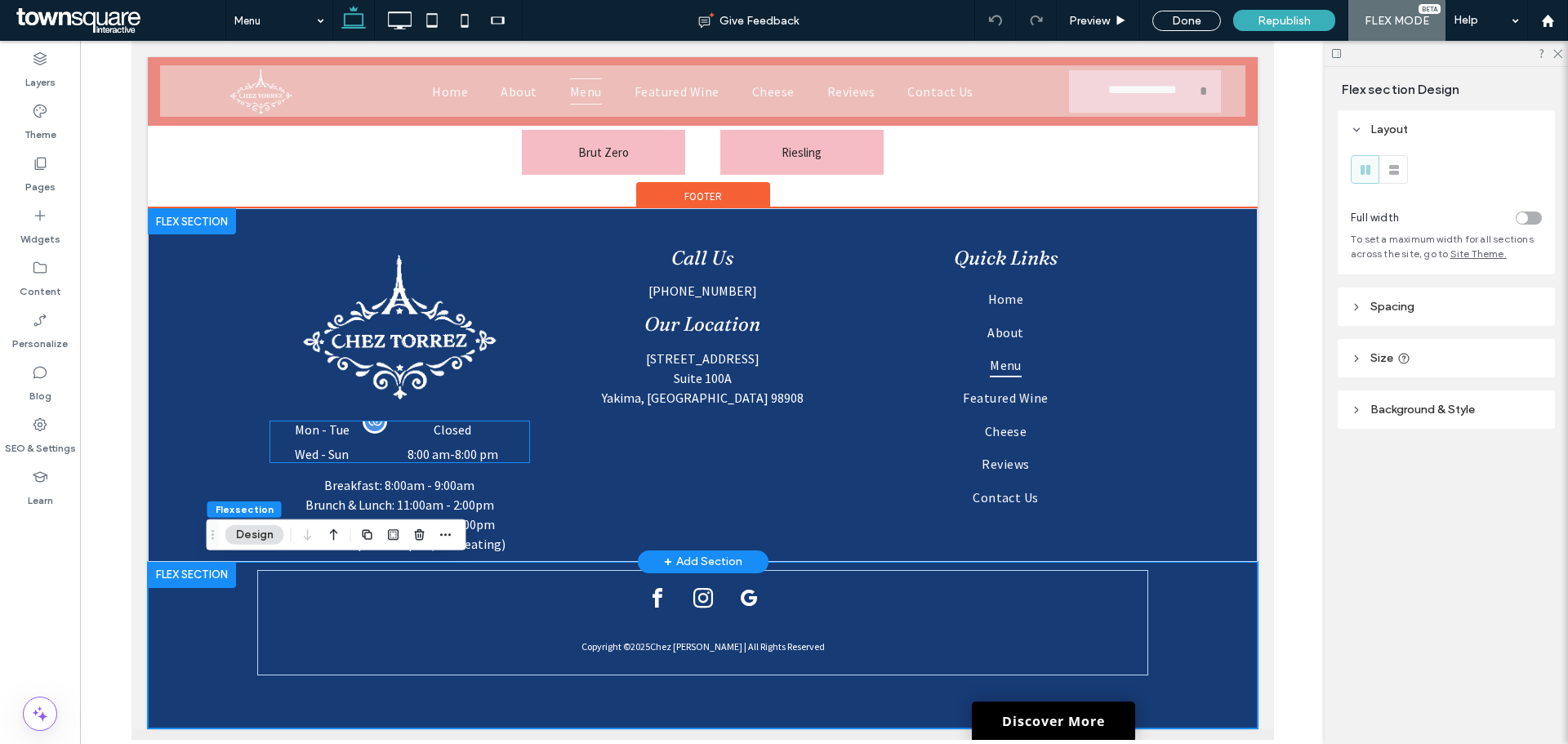
click at [432, 452] on time "8:00 am" at bounding box center [427, 454] width 42 height 16
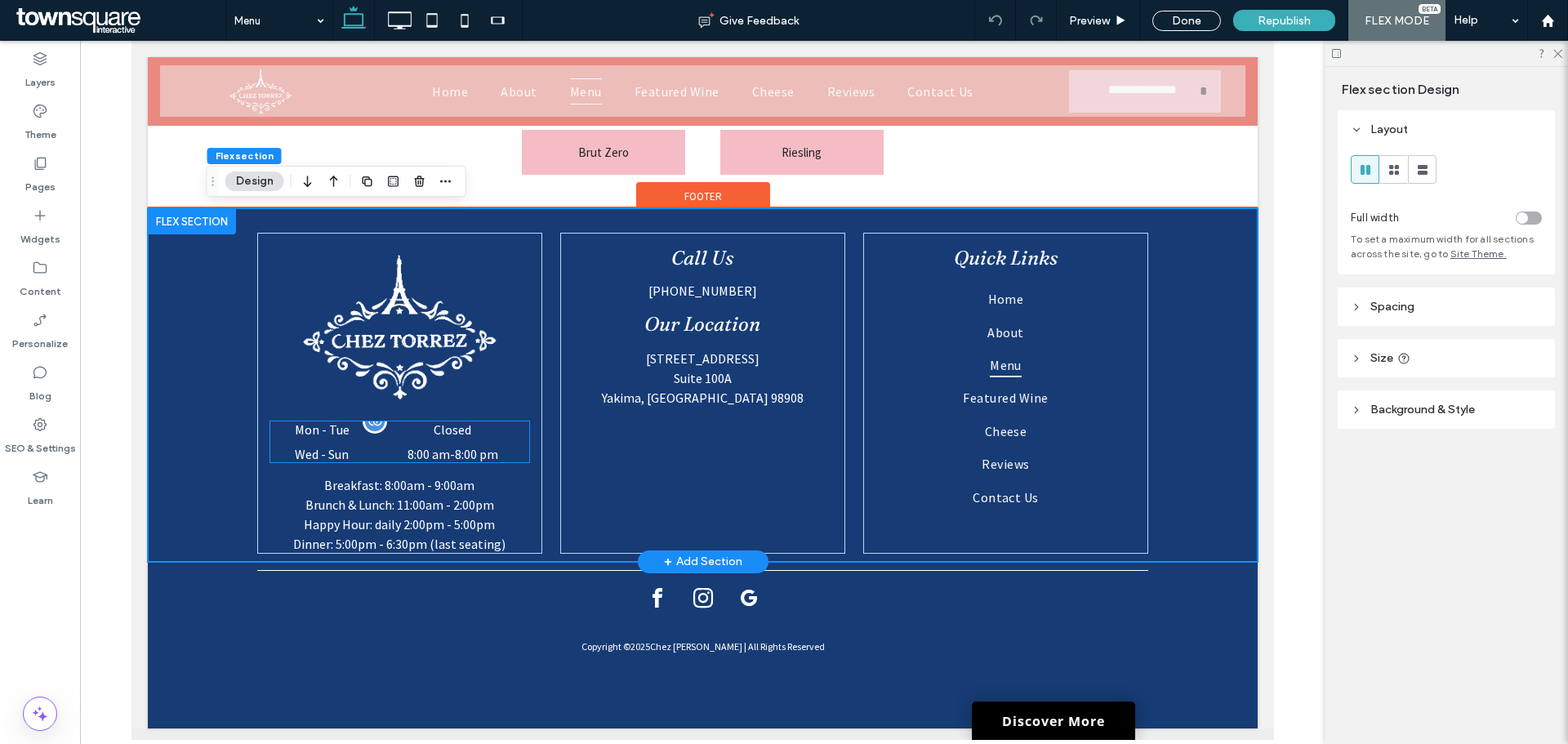
click at [441, 454] on dd "8:00 am - 8:00 pm" at bounding box center [452, 454] width 152 height 16
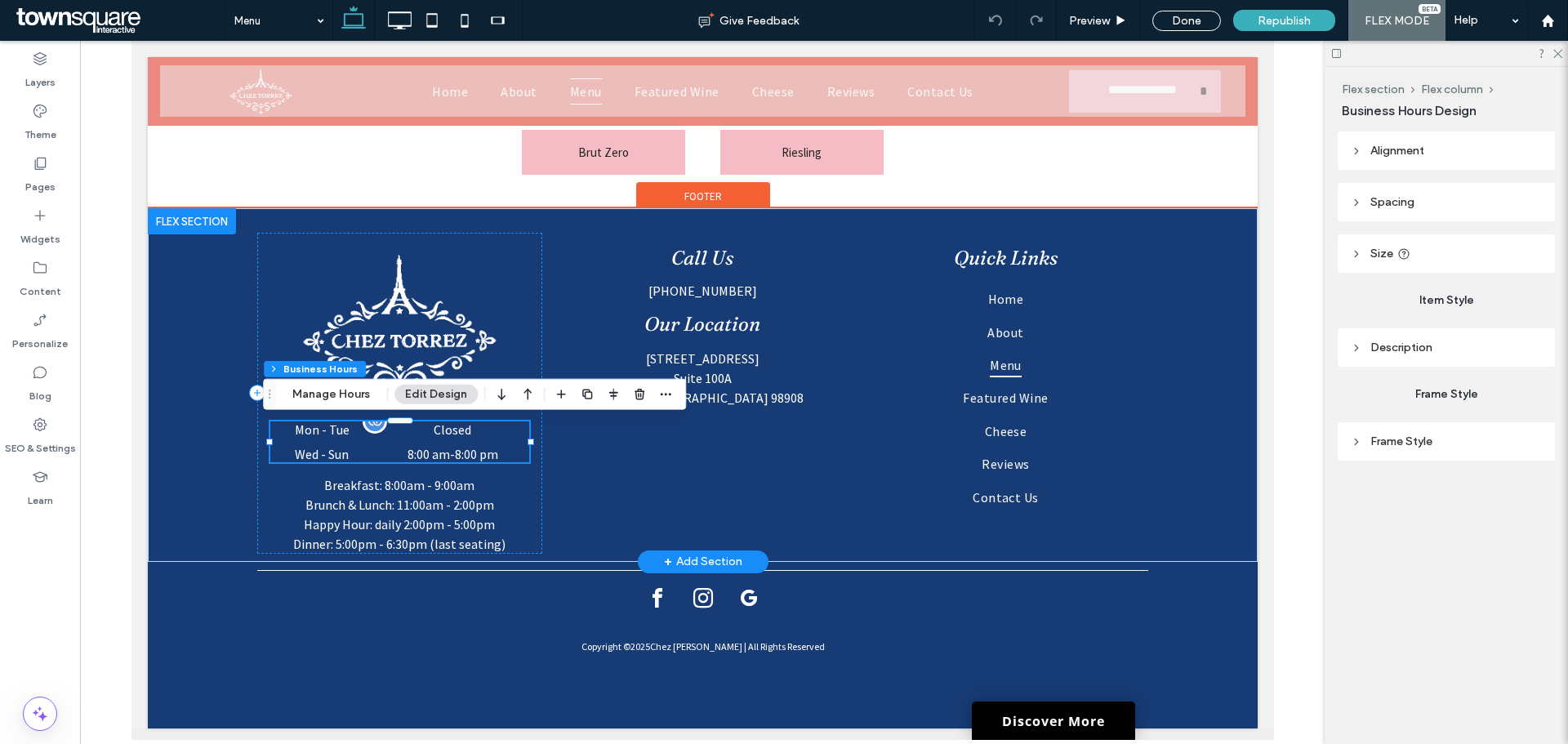
click at [441, 454] on dd "8:00 am - 8:00 pm" at bounding box center [452, 454] width 152 height 16
click at [304, 455] on dt "Wed - Sun" at bounding box center [320, 454] width 103 height 16
click at [305, 455] on dt "Wed - Sun" at bounding box center [320, 454] width 103 height 16
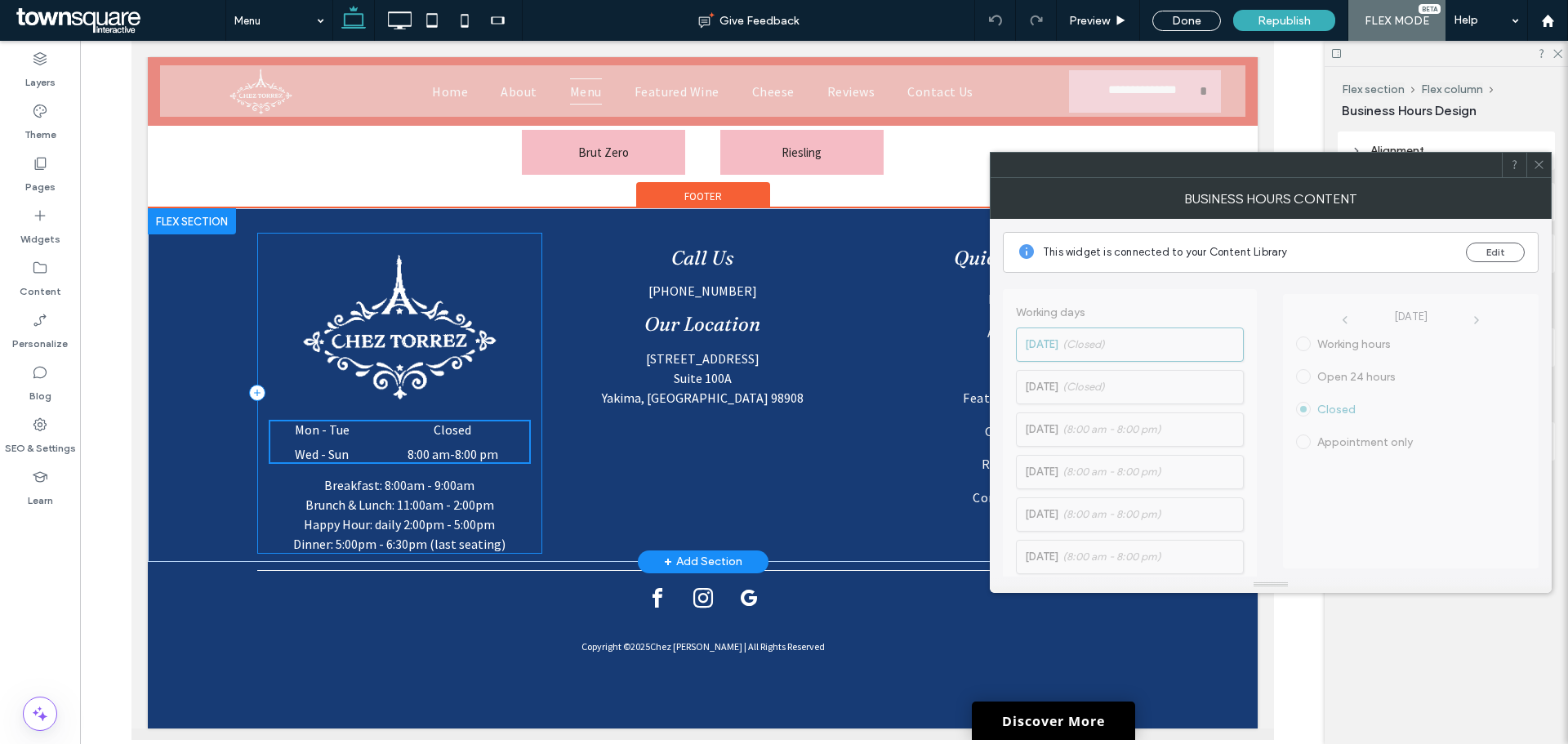
scroll to position [1714, 0]
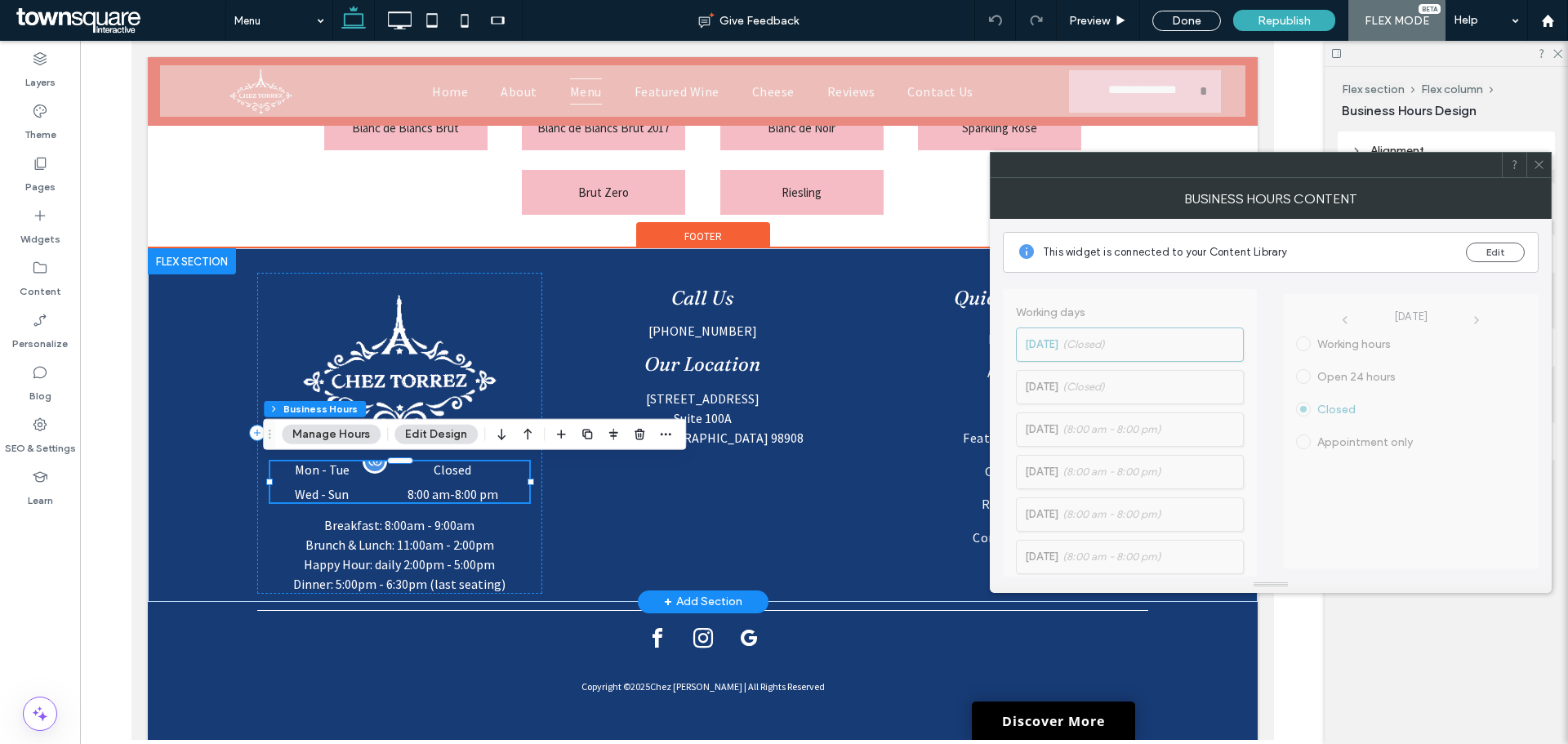
click at [314, 498] on dt "Wed - Sun" at bounding box center [320, 494] width 103 height 16
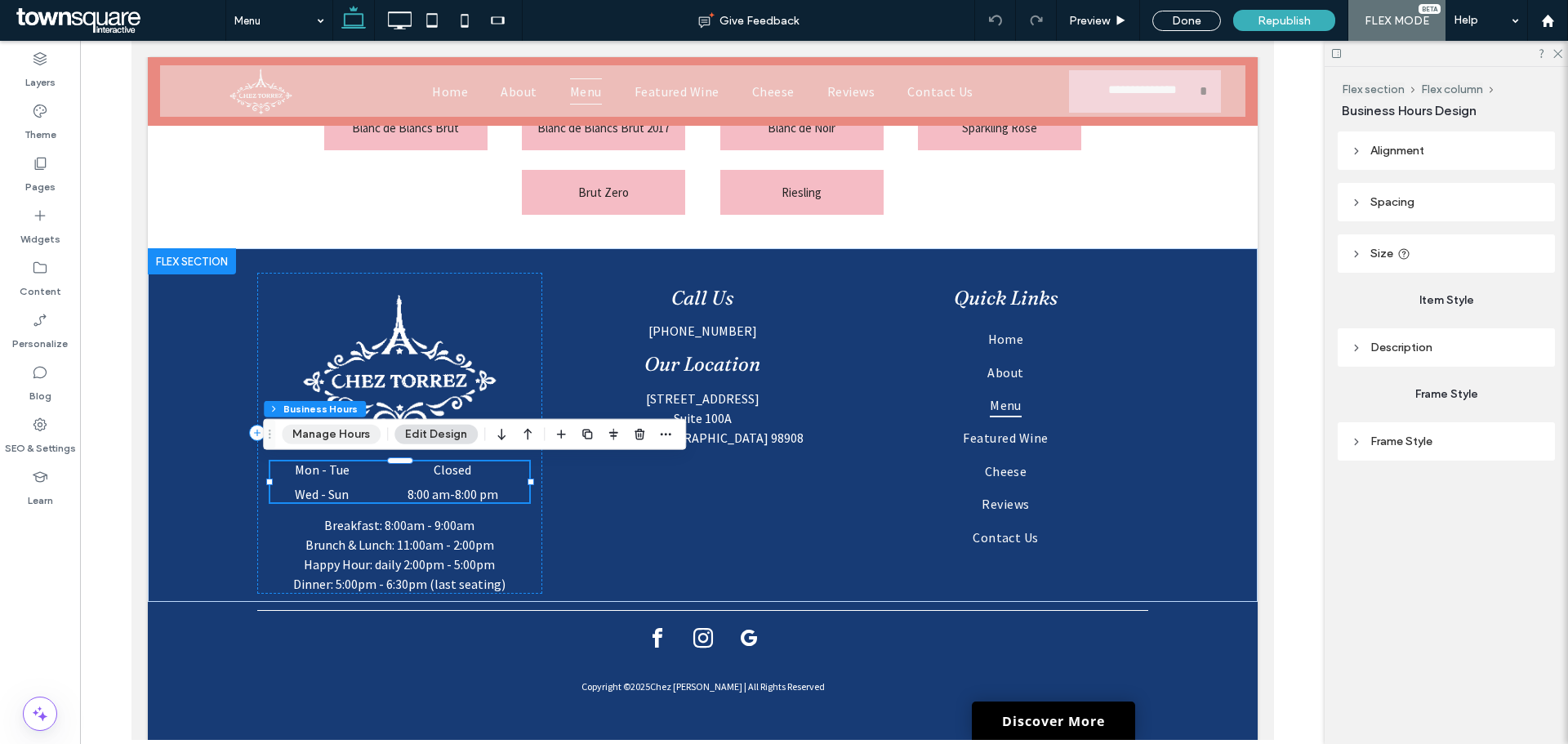
click at [356, 433] on button "Manage Hours" at bounding box center [331, 434] width 98 height 19
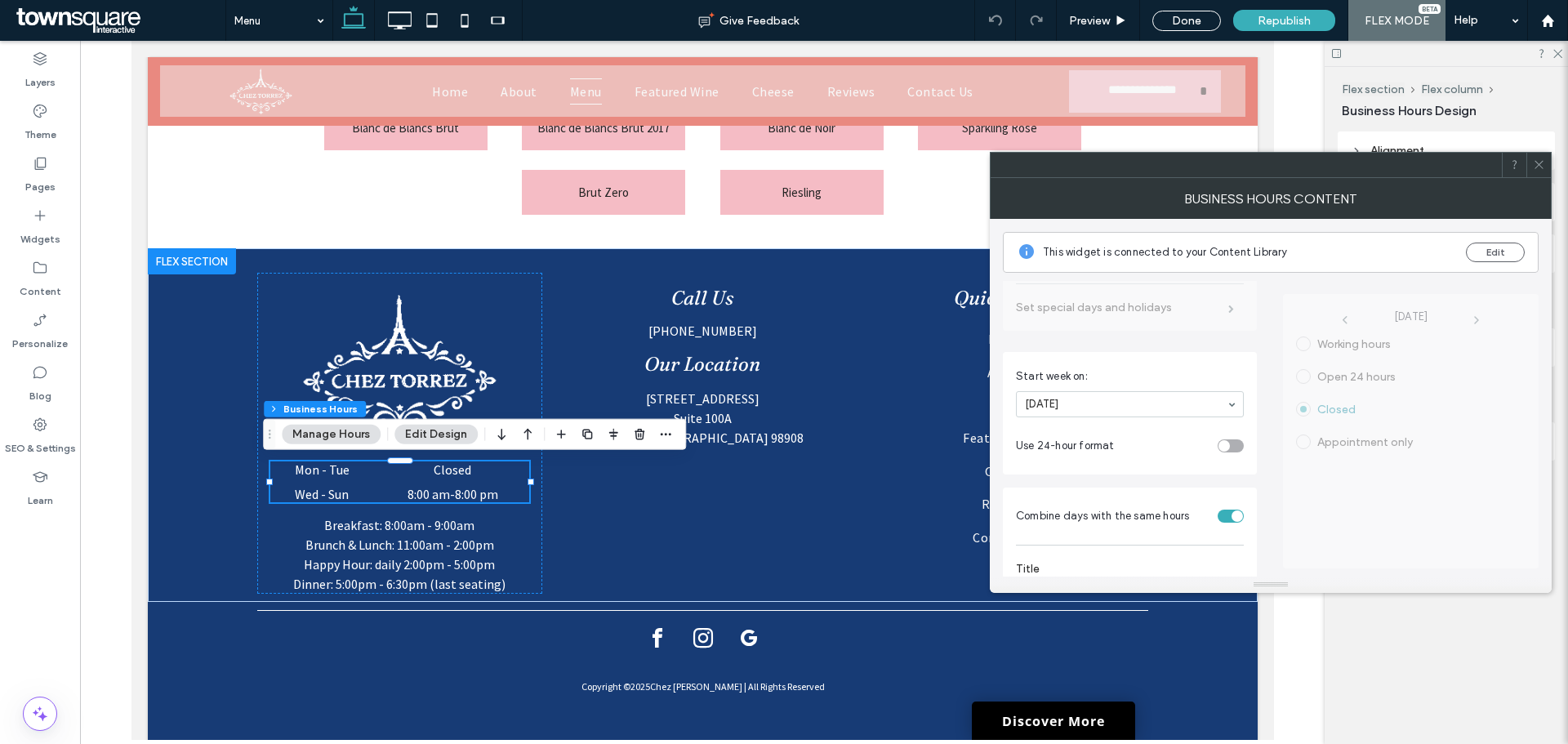
scroll to position [425, 0]
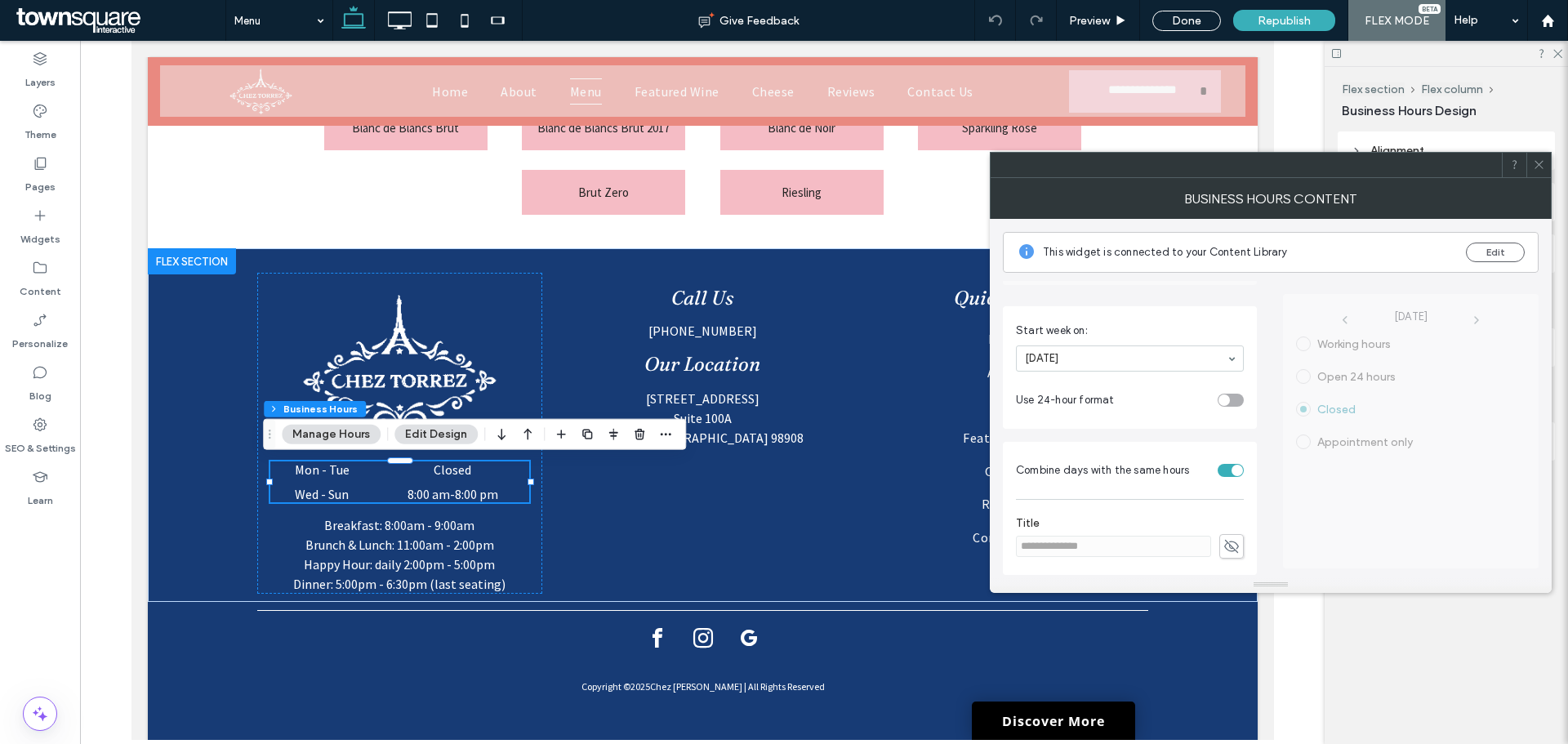
click at [1158, 428] on div "**********" at bounding box center [1130, 428] width 256 height 295
click at [1482, 258] on button "Edit" at bounding box center [1495, 252] width 59 height 19
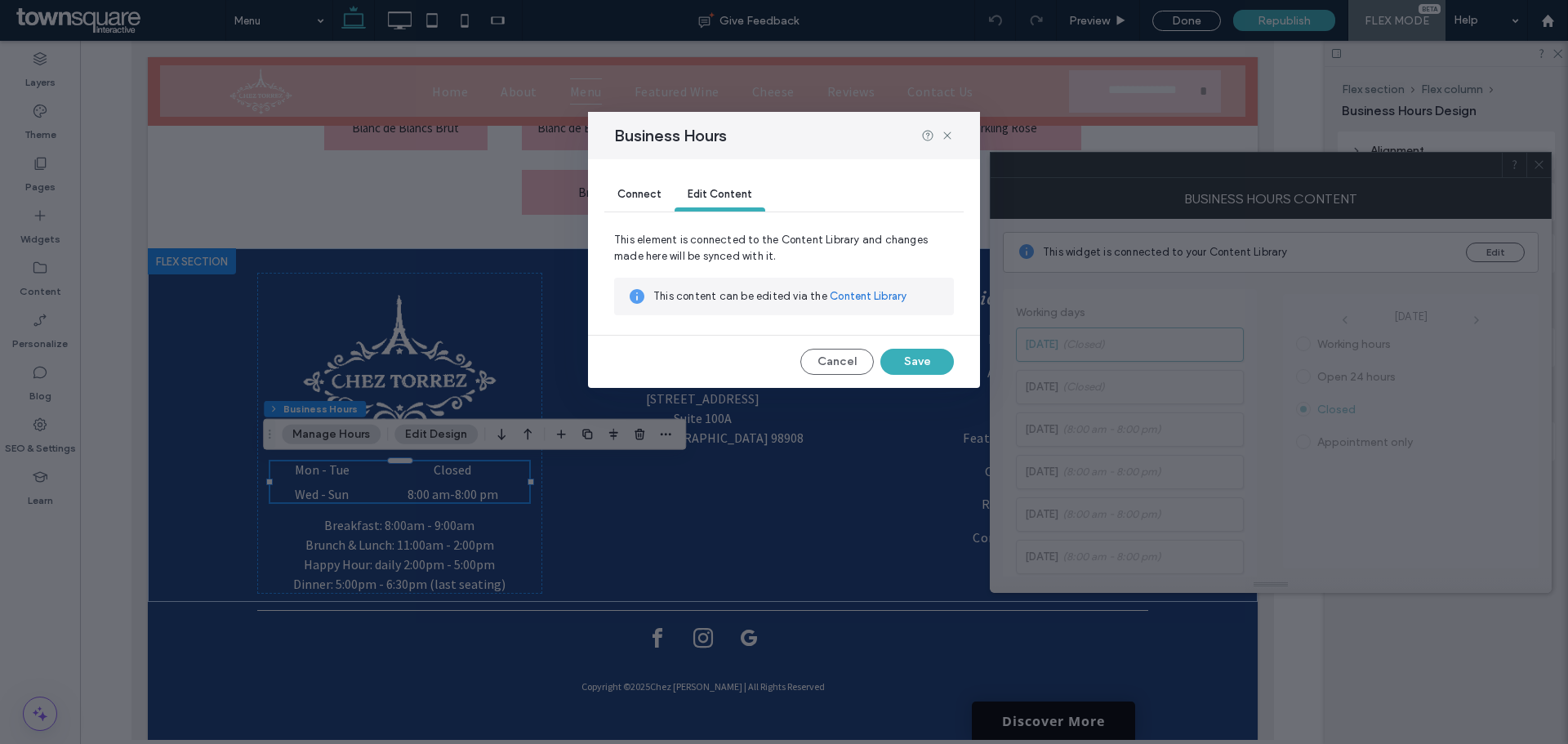
click at [728, 188] on span "Edit Content" at bounding box center [720, 194] width 65 height 13
click at [848, 289] on link "Content Library" at bounding box center [868, 296] width 77 height 16
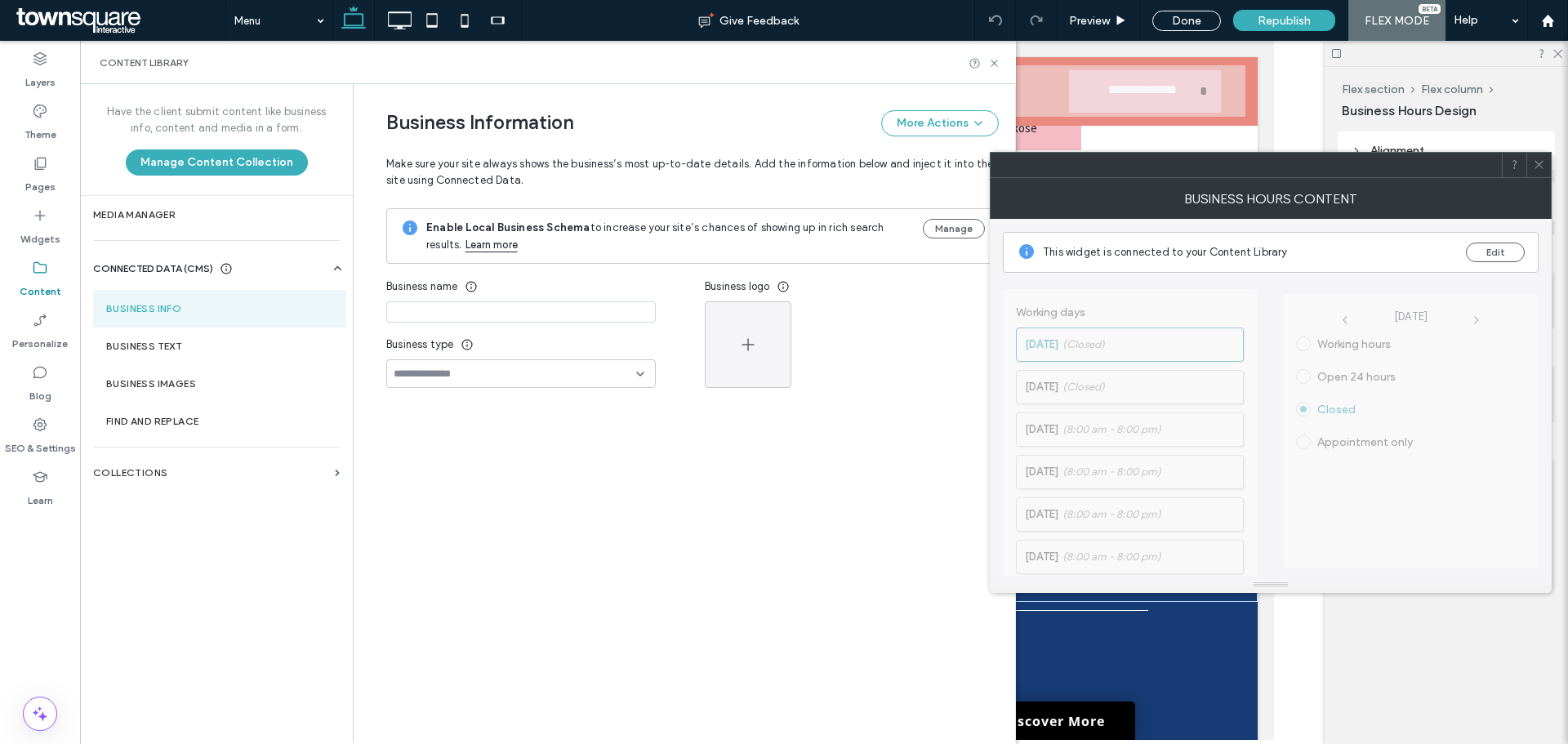
type input "**********"
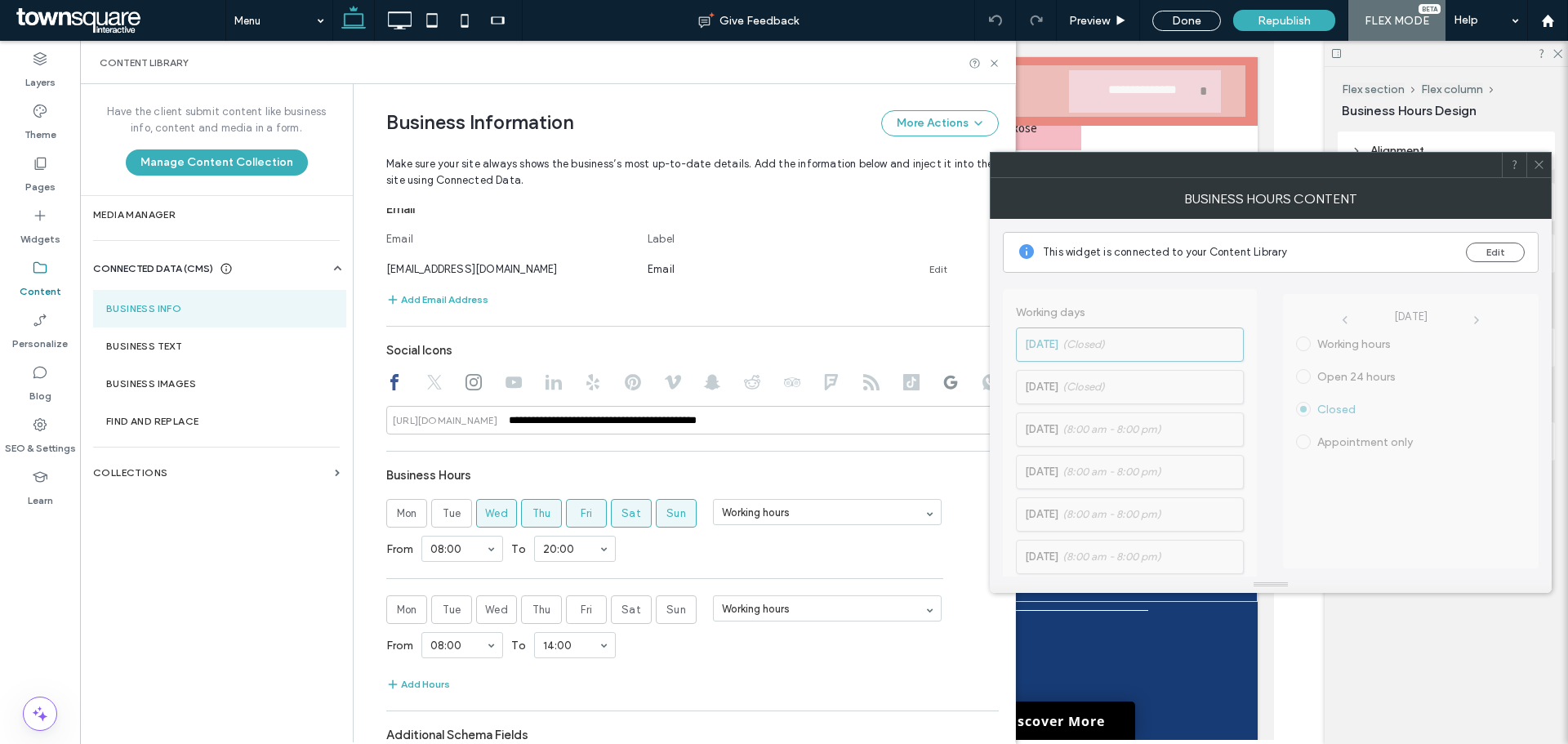
scroll to position [750, 0]
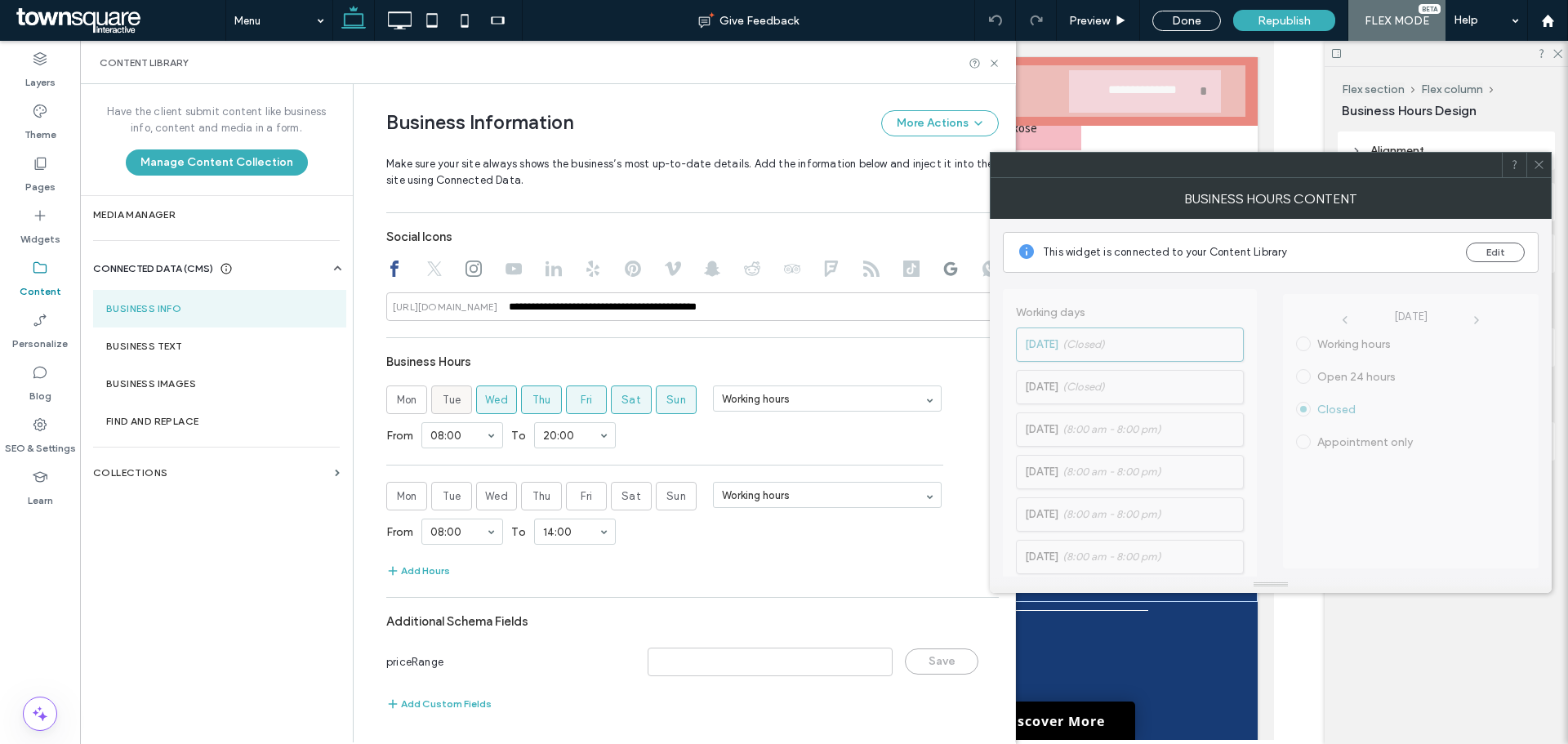
click at [439, 409] on label "Tue" at bounding box center [452, 400] width 41 height 29
click at [565, 459] on section "Mon Tue Wed Thu Fri Sat Sun Working hours From 09:00 To 20:00" at bounding box center [692, 425] width 613 height 80
click at [543, 459] on section "Mon Tue Wed Thu Fri Sat Sun Working hours From 09:00 To 02:00" at bounding box center [692, 425] width 613 height 80
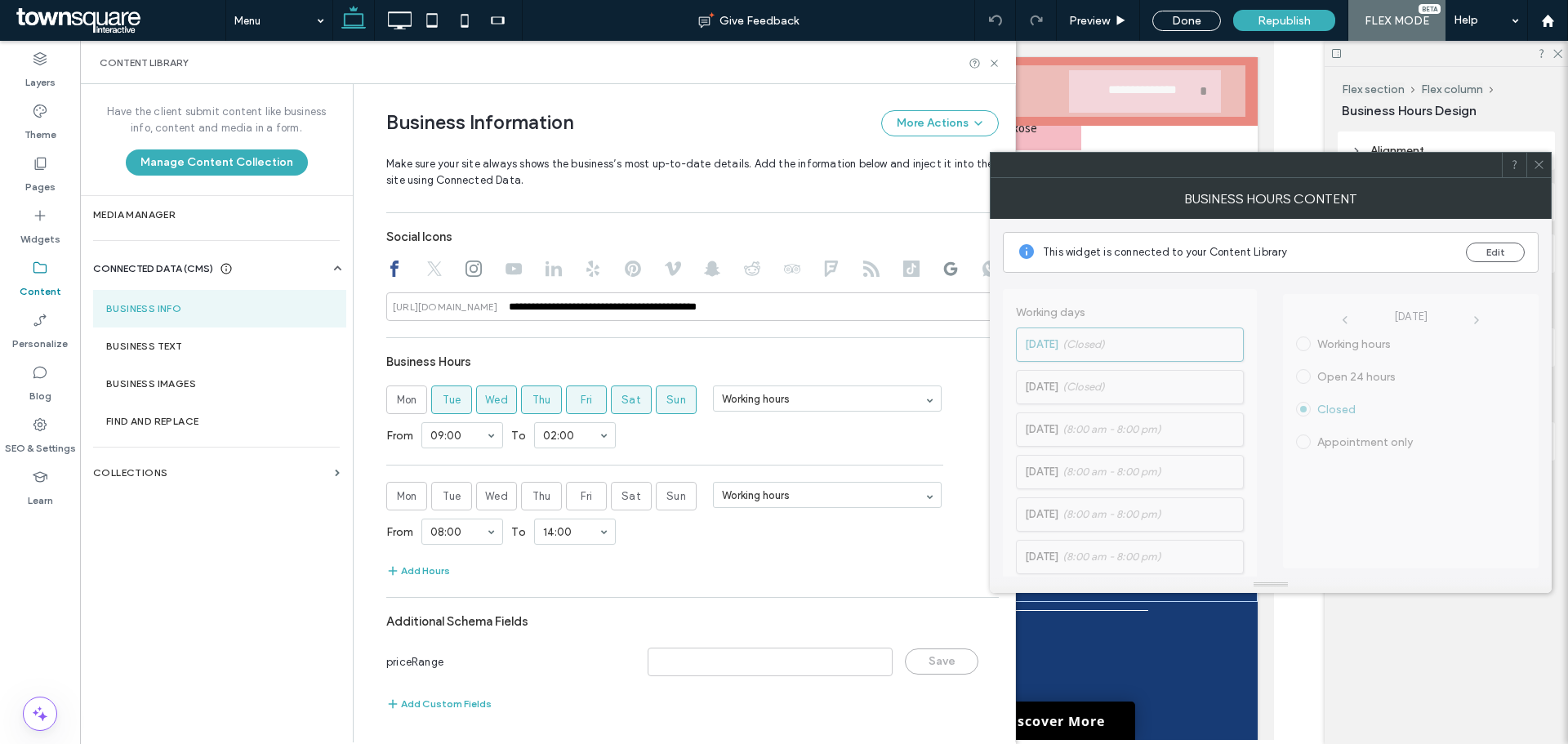
click at [543, 459] on section "Mon Tue Wed Thu Fri Sat Sun Working hours From 09:00 To 02:00" at bounding box center [692, 425] width 613 height 80
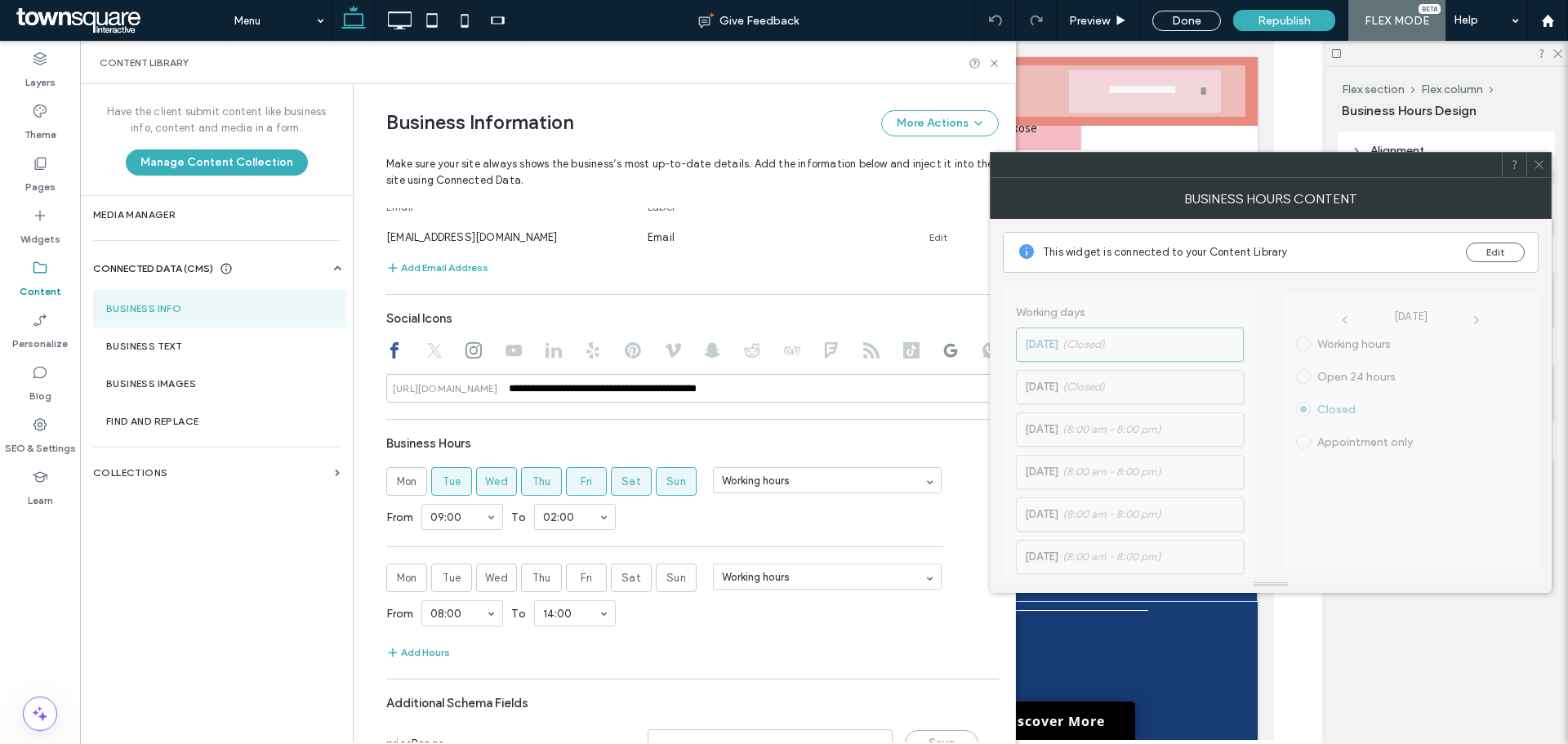
scroll to position [750, 0]
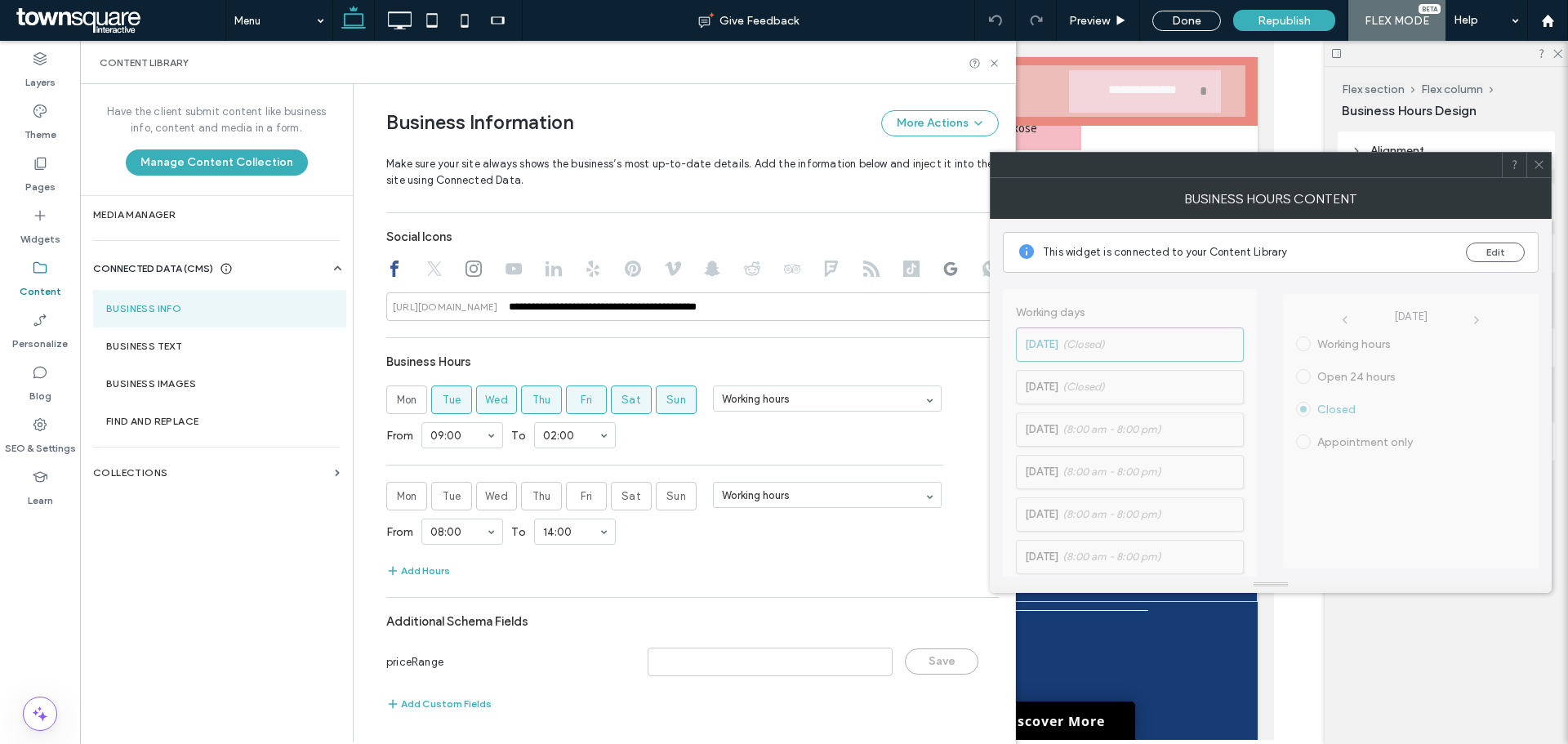
click at [546, 606] on div "Additional Schema Fields" at bounding box center [692, 621] width 613 height 31
click at [991, 496] on icon at bounding box center [995, 492] width 8 height 8
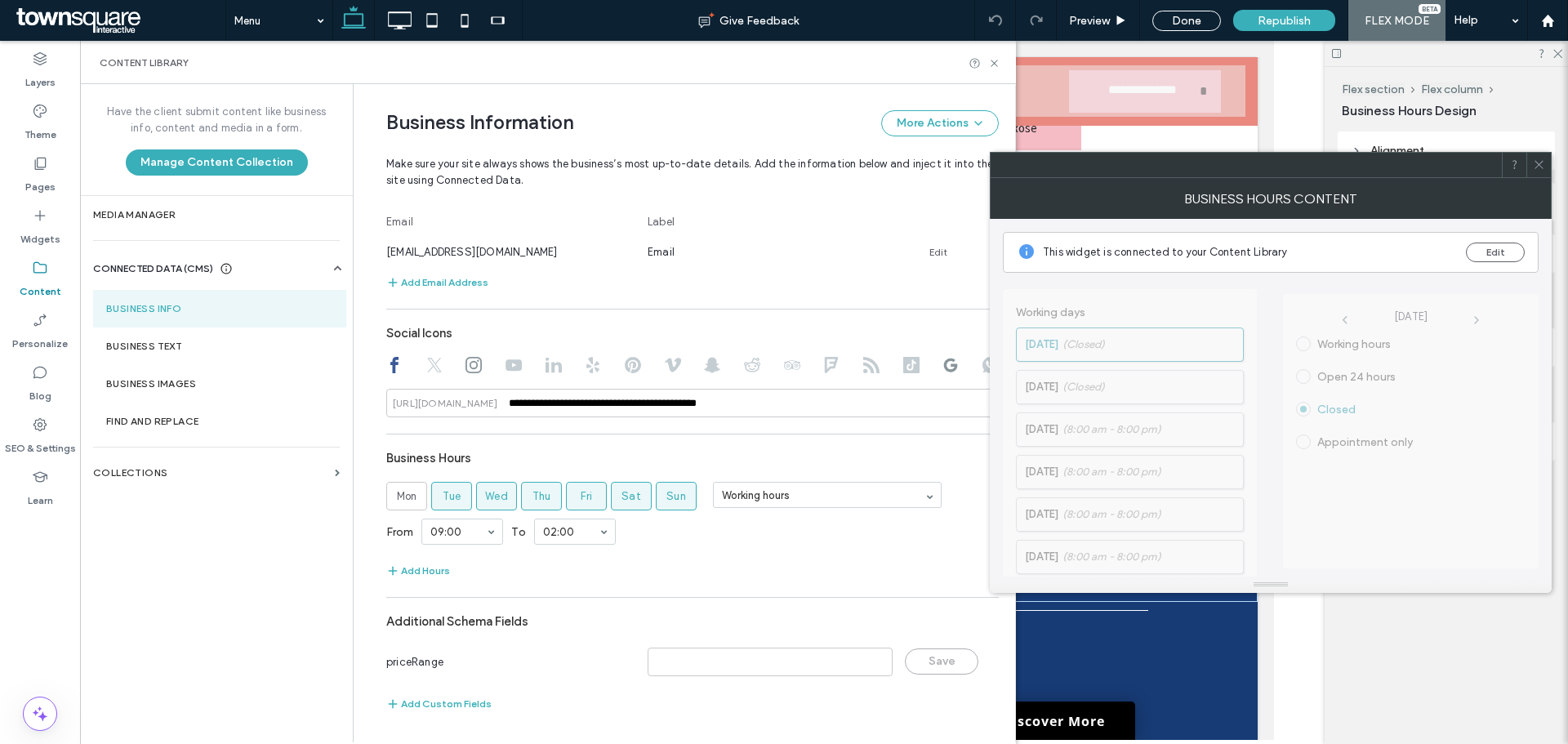
click at [653, 431] on div "**********" at bounding box center [692, 264] width 613 height 917
click at [617, 559] on section "Business Hours Mon Tue Wed Thu Fri Sat Sun Working hours From 09:00 To 06:30 Ad…" at bounding box center [692, 511] width 613 height 138
click at [635, 555] on section "Business Hours Mon Tue Wed Thu Fri Sat Sun Working hours From 09:00 To 02:00 Ad…" at bounding box center [692, 511] width 613 height 138
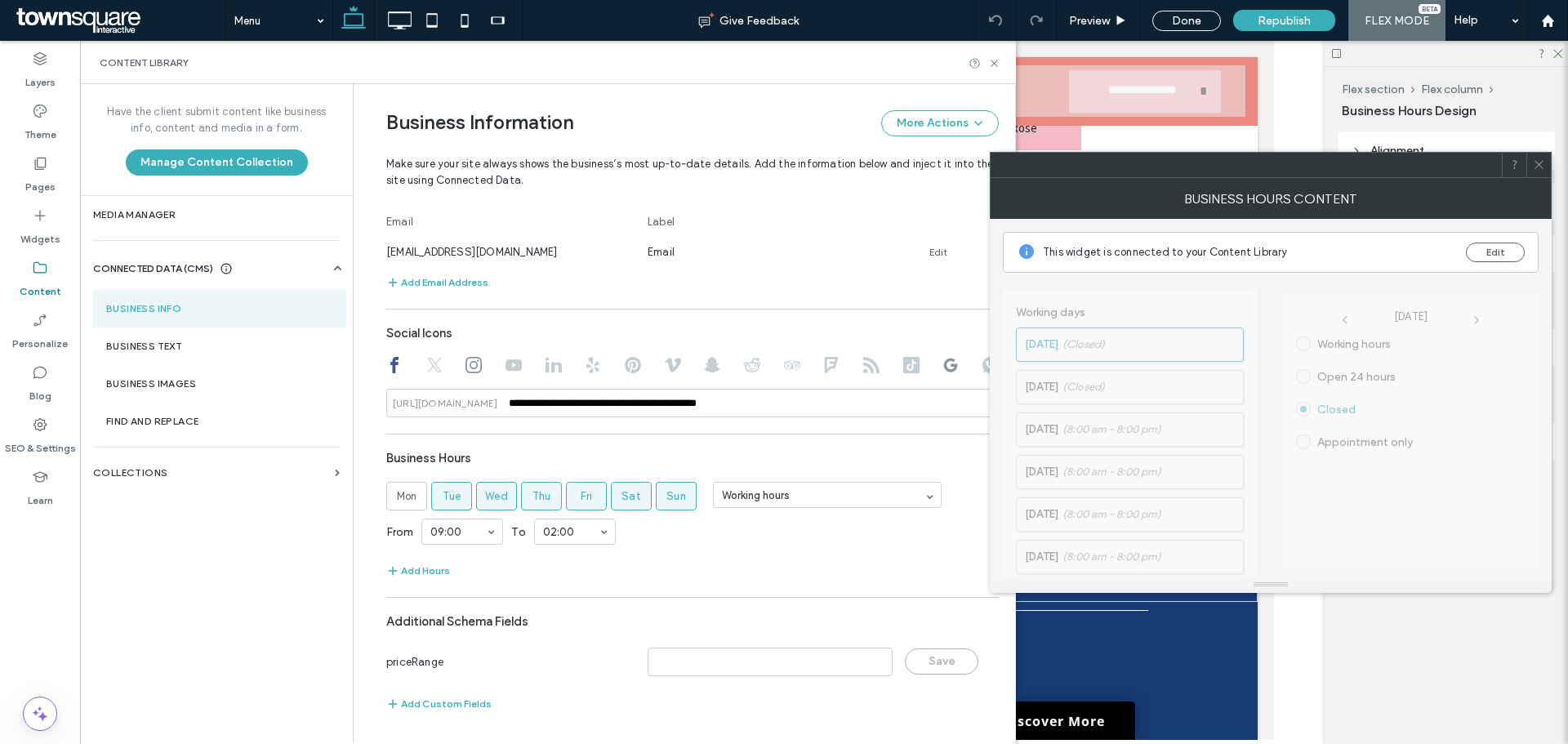
click at [661, 607] on div "Additional Schema Fields" at bounding box center [692, 621] width 613 height 31
click at [1545, 162] on div at bounding box center [1538, 164] width 24 height 24
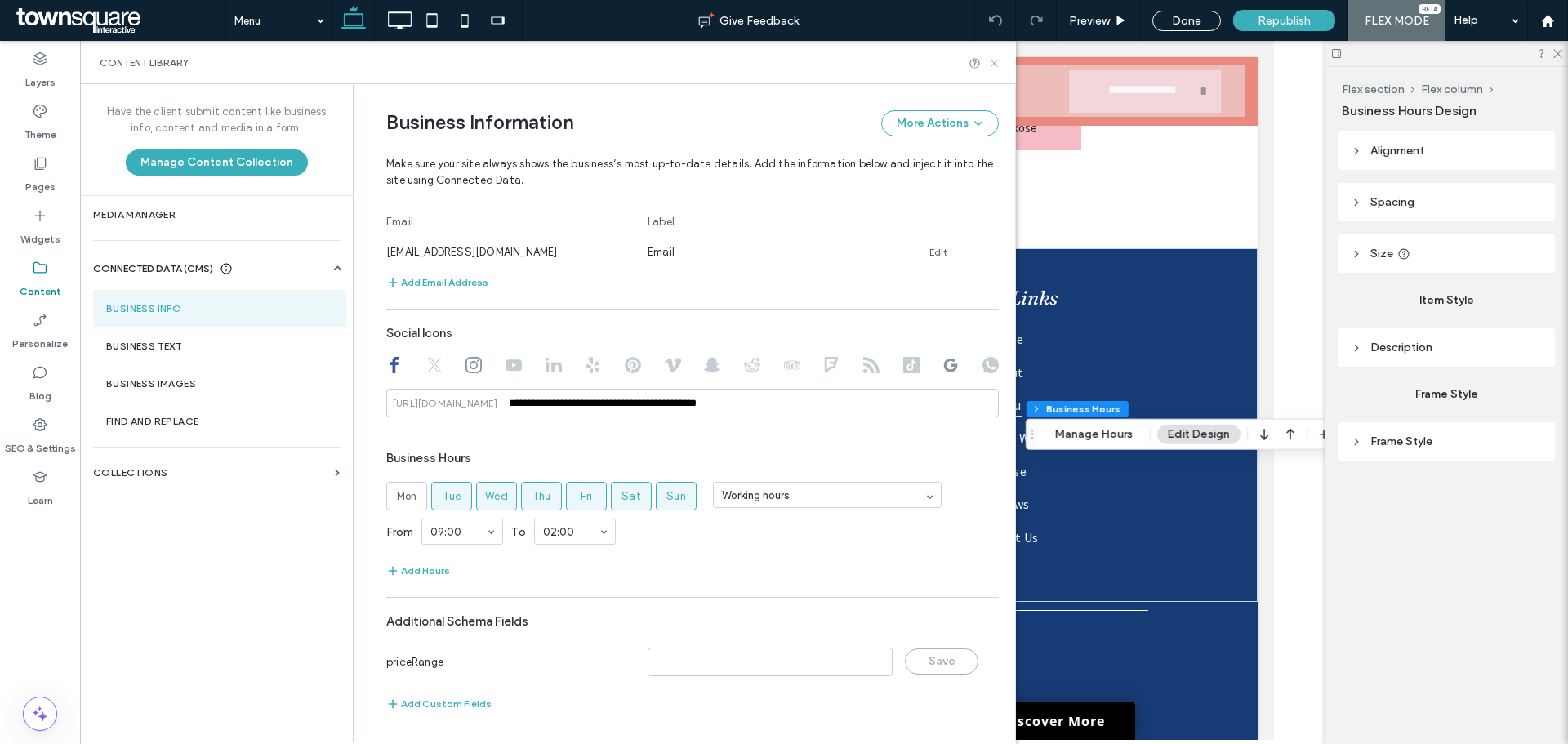
click at [996, 58] on icon at bounding box center [994, 63] width 13 height 13
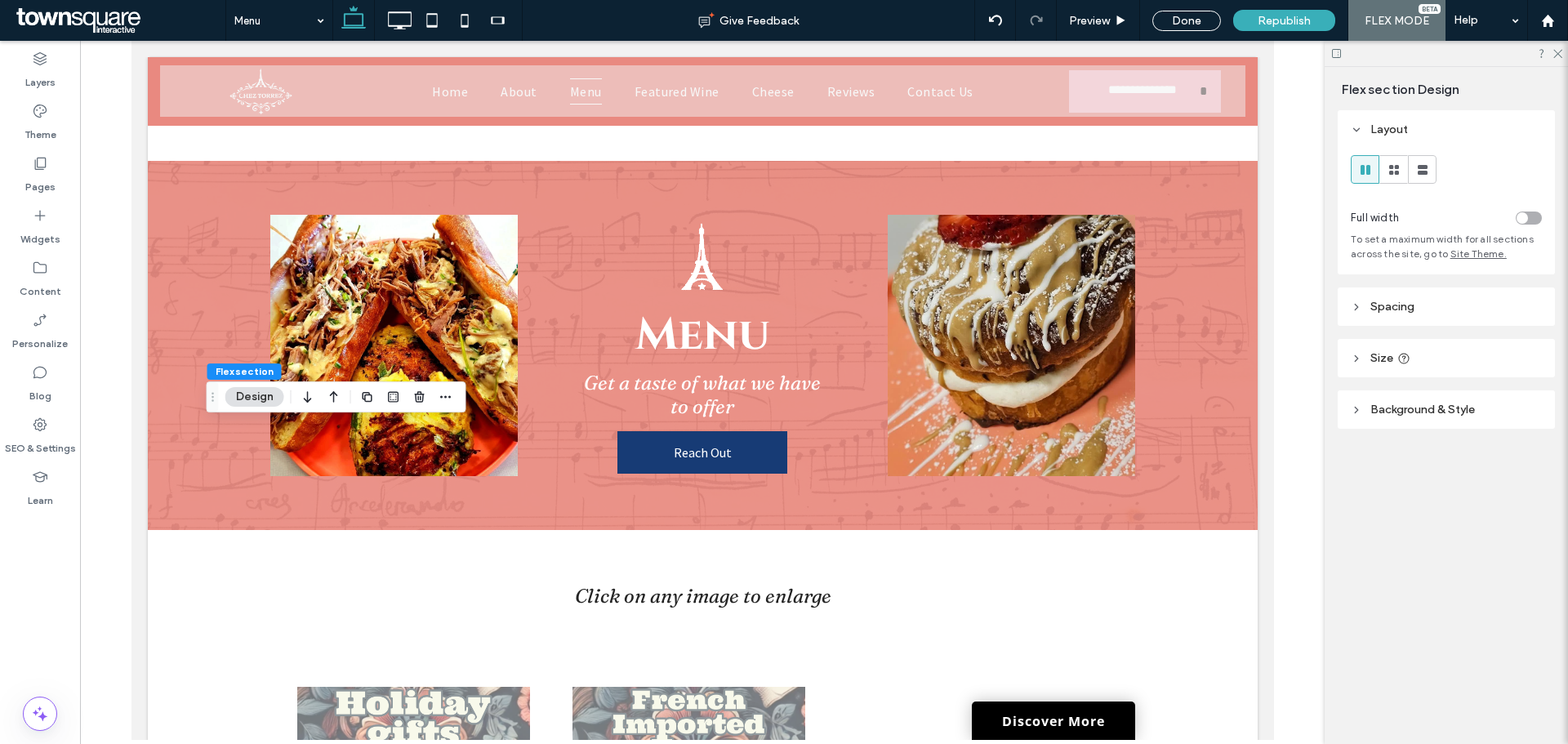
scroll to position [1743, 0]
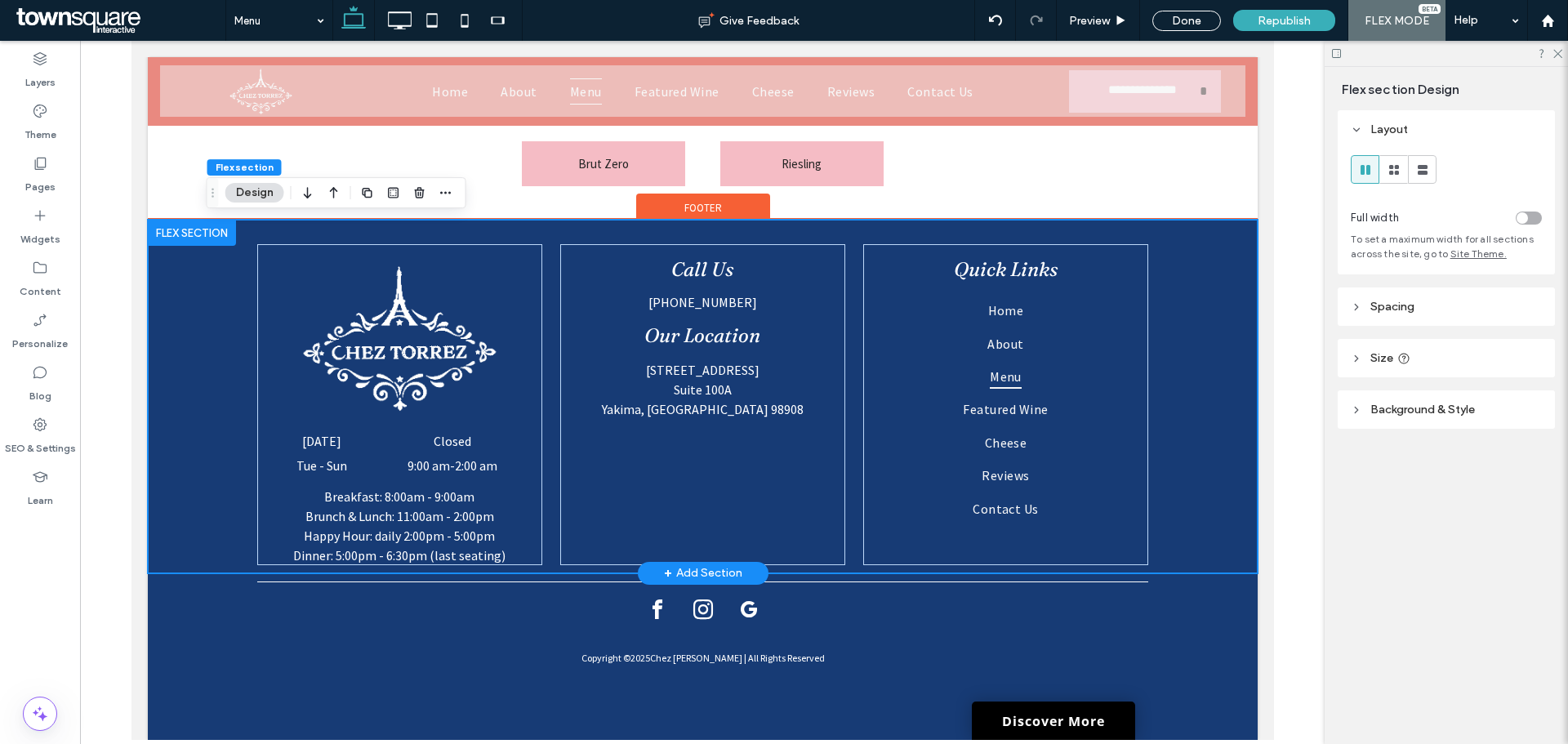
click at [546, 510] on div "Call Us (509) 225-0068 Our Location 210 S 72nd Ave Suite 100A Yakima, WA 98908 …" at bounding box center [702, 397] width 980 height 353
click at [507, 469] on dd "9:00 am - 2:00 am" at bounding box center [452, 465] width 152 height 16
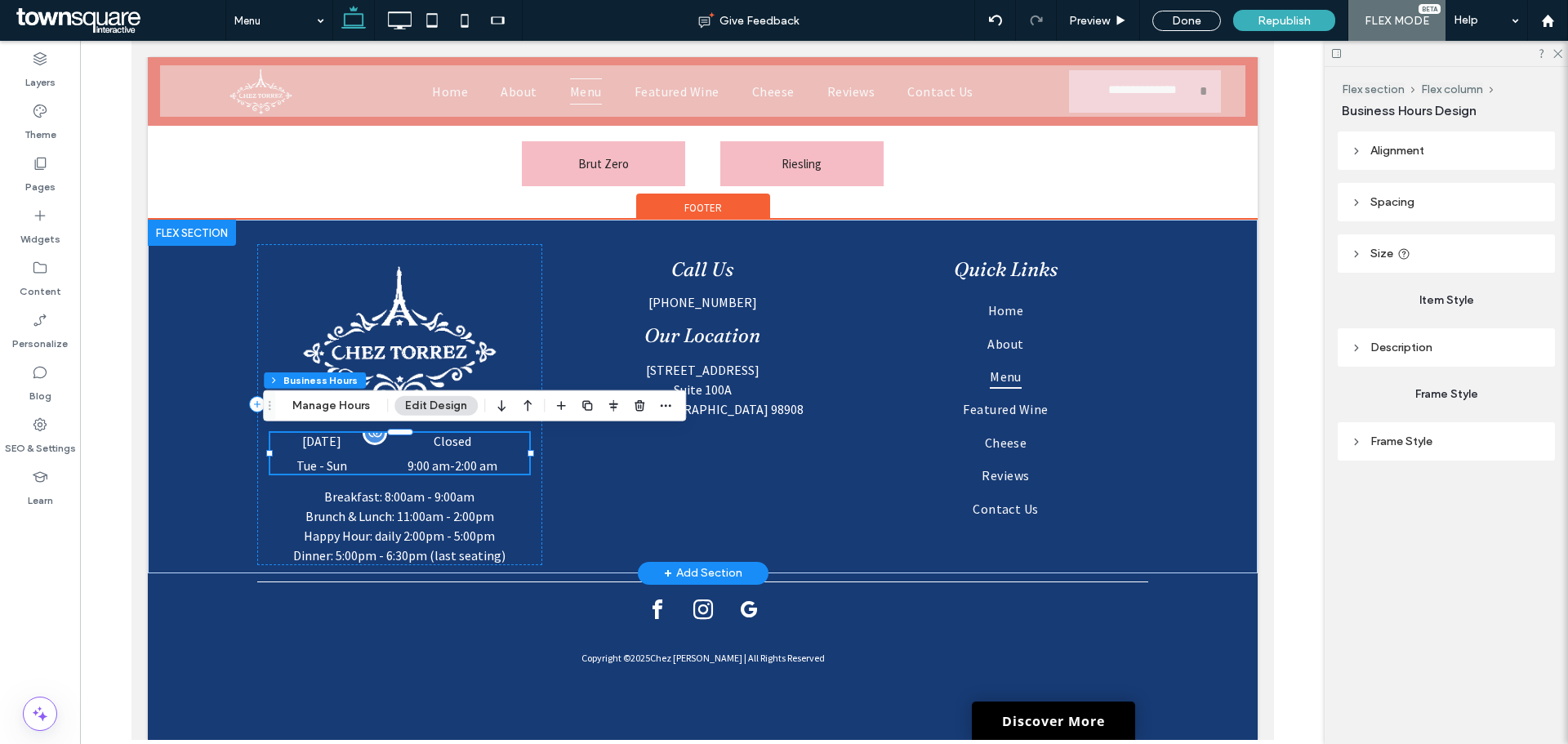
click at [507, 469] on dd "9:00 am - 2:00 am" at bounding box center [452, 465] width 152 height 16
click at [560, 465] on div "Call Us (509) 225-0068 Our Location 210 S 72nd Ave Suite 100A Yakima, WA 98908" at bounding box center [701, 404] width 285 height 321
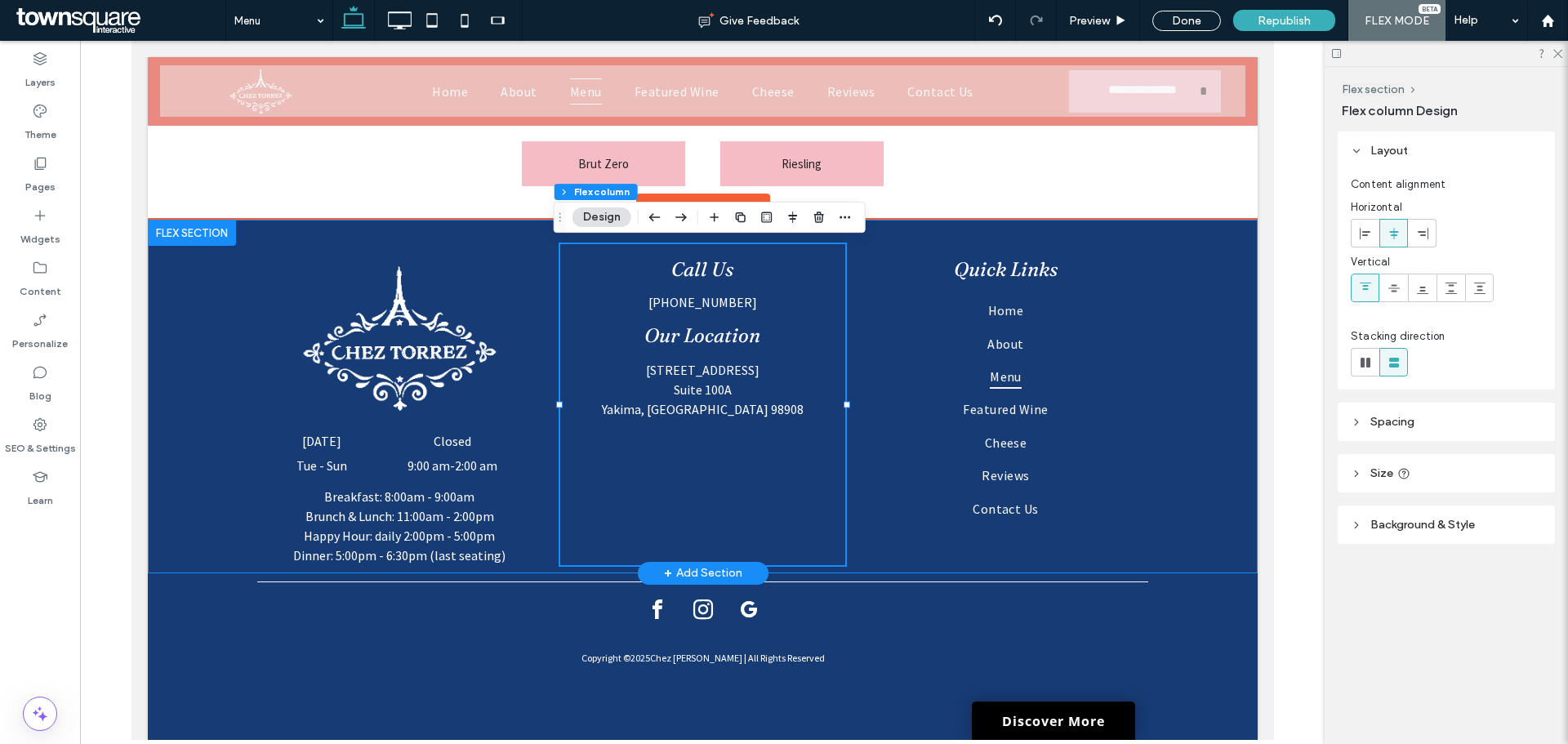
click at [539, 460] on div "Call Us (509) 225-0068 Our Location 210 S 72nd Ave Suite 100A Yakima, WA 98908 …" at bounding box center [702, 397] width 980 height 353
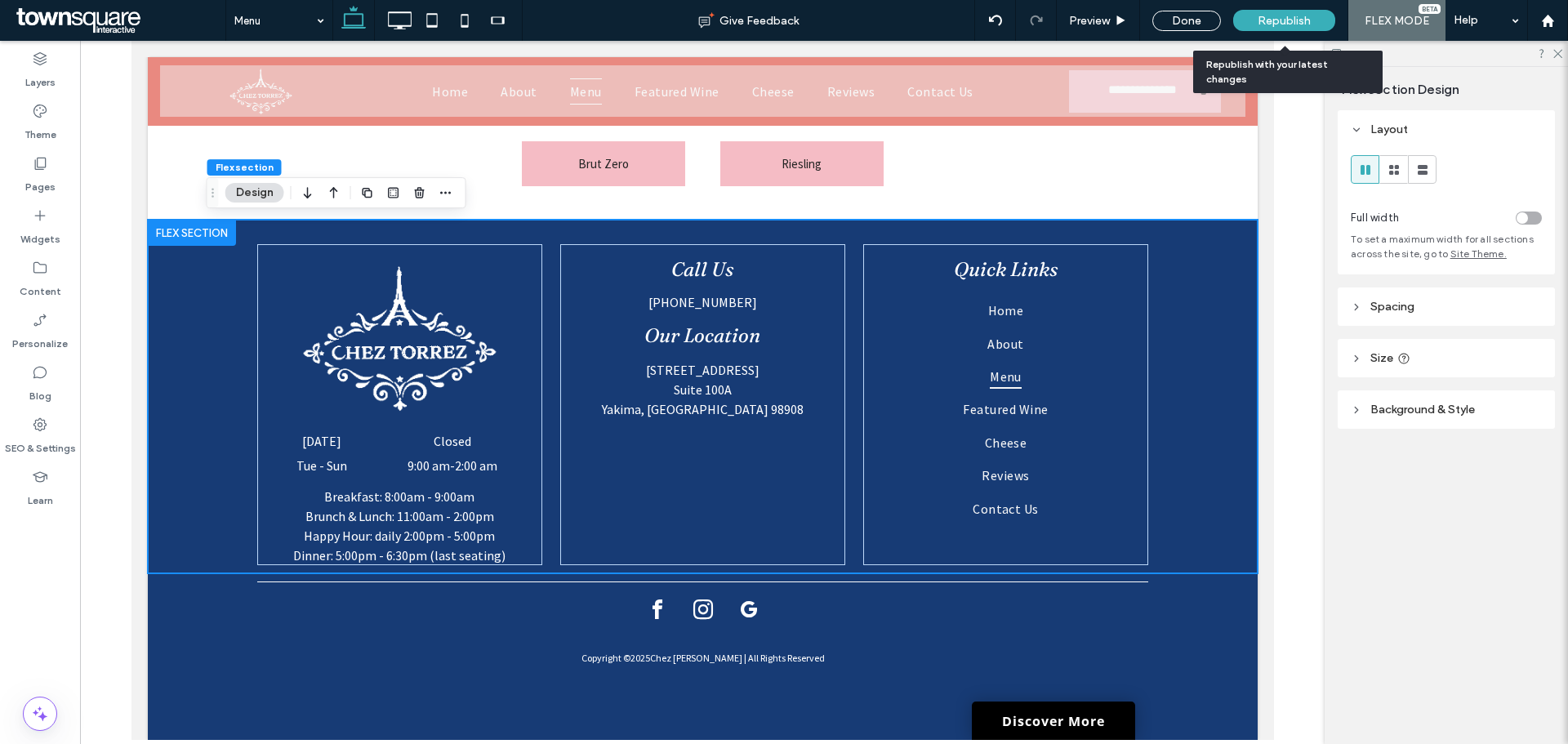
click at [1260, 19] on span "Republish" at bounding box center [1283, 20] width 53 height 14
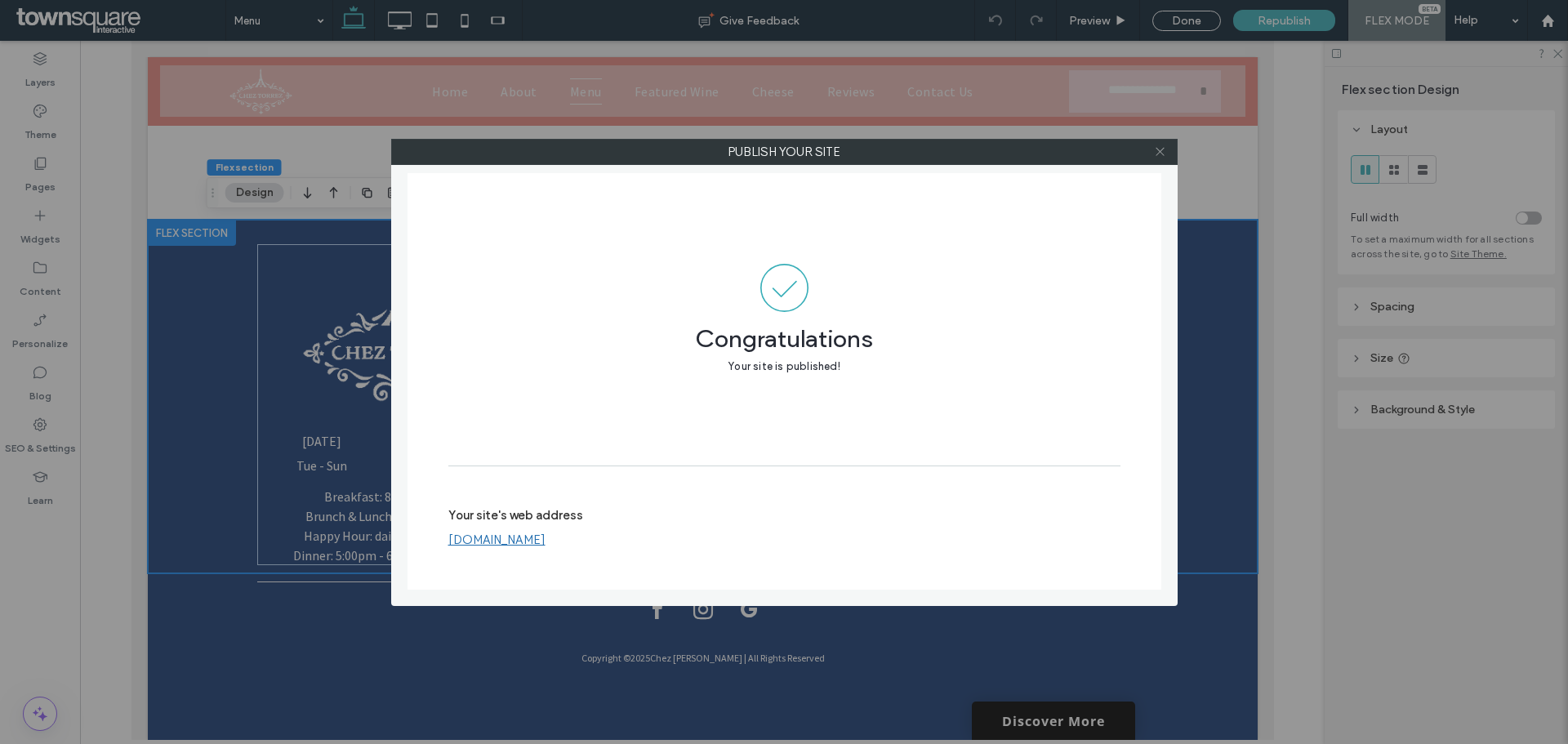
click at [1157, 150] on icon at bounding box center [1160, 152] width 13 height 13
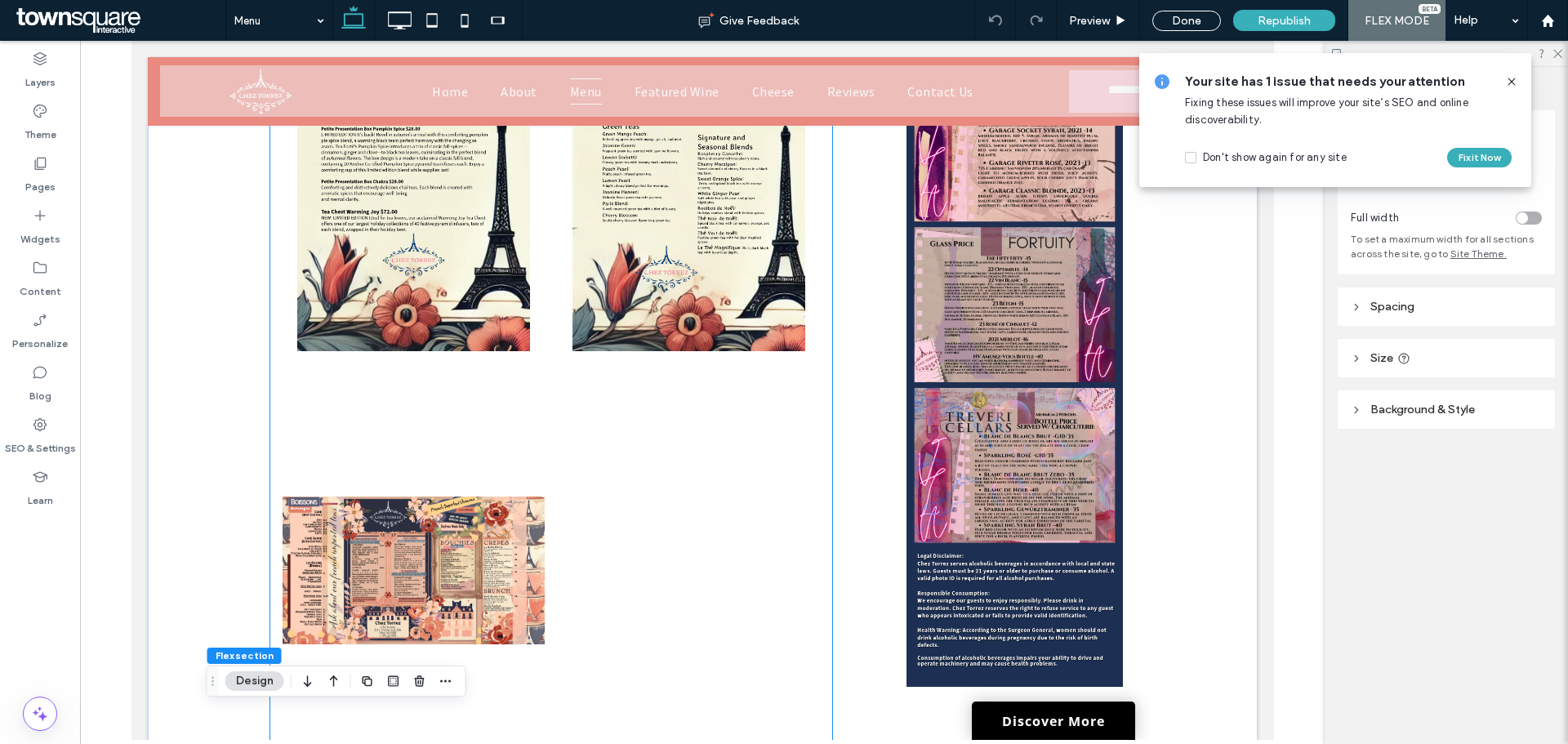
scroll to position [681, 0]
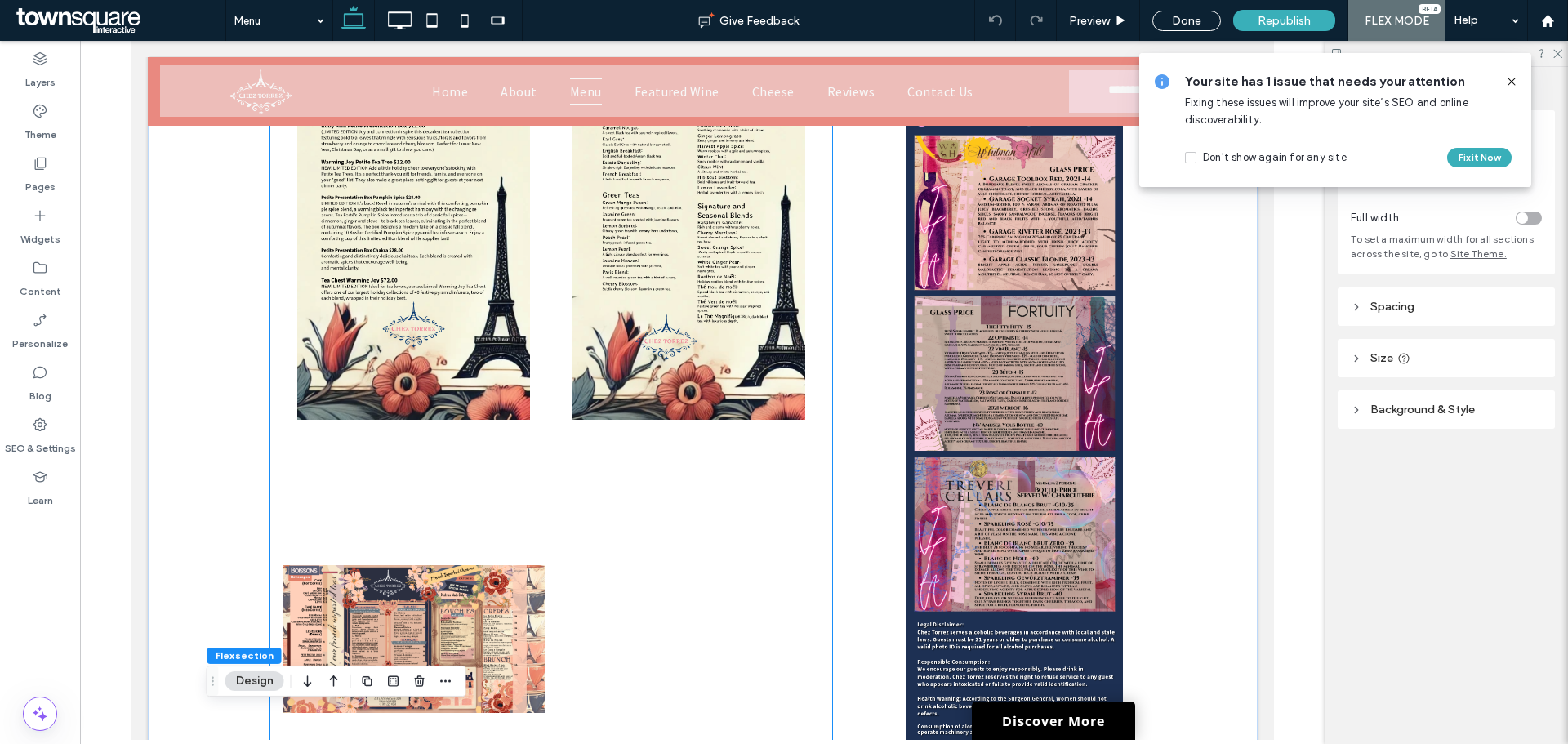
click at [428, 538] on link at bounding box center [413, 639] width 262 height 414
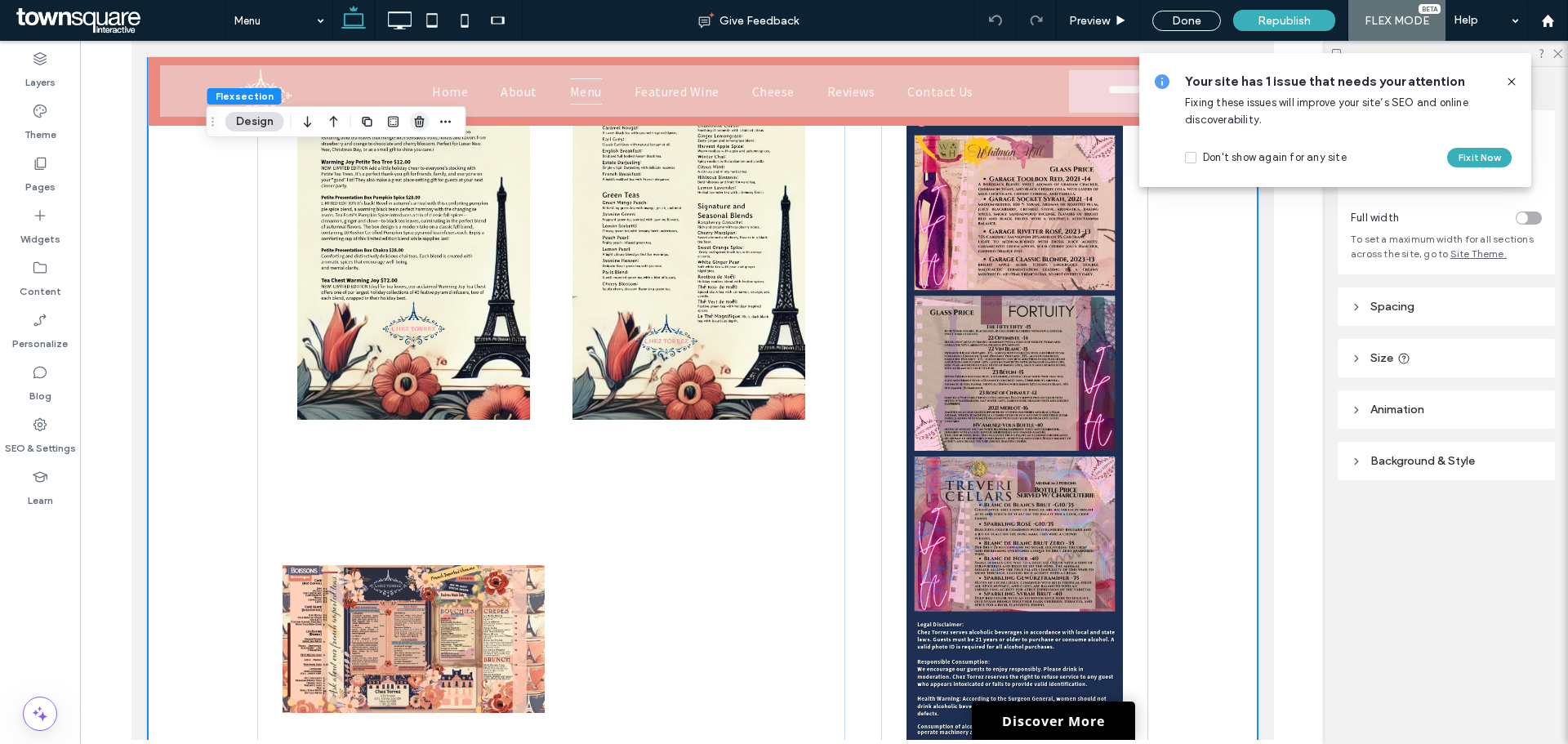
click at [426, 123] on icon "button" at bounding box center [420, 122] width 14 height 14
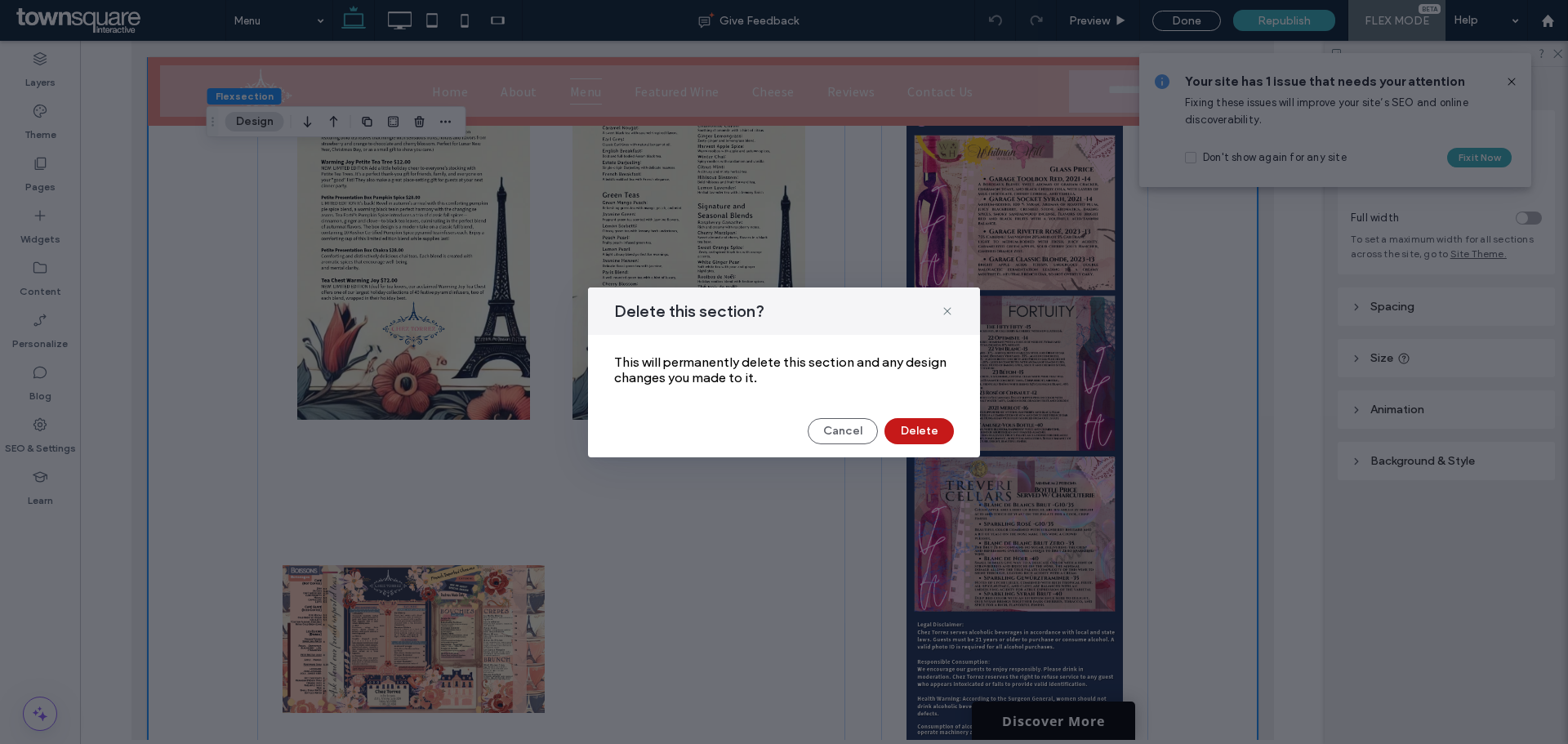
click at [922, 431] on button "Delete" at bounding box center [920, 430] width 69 height 26
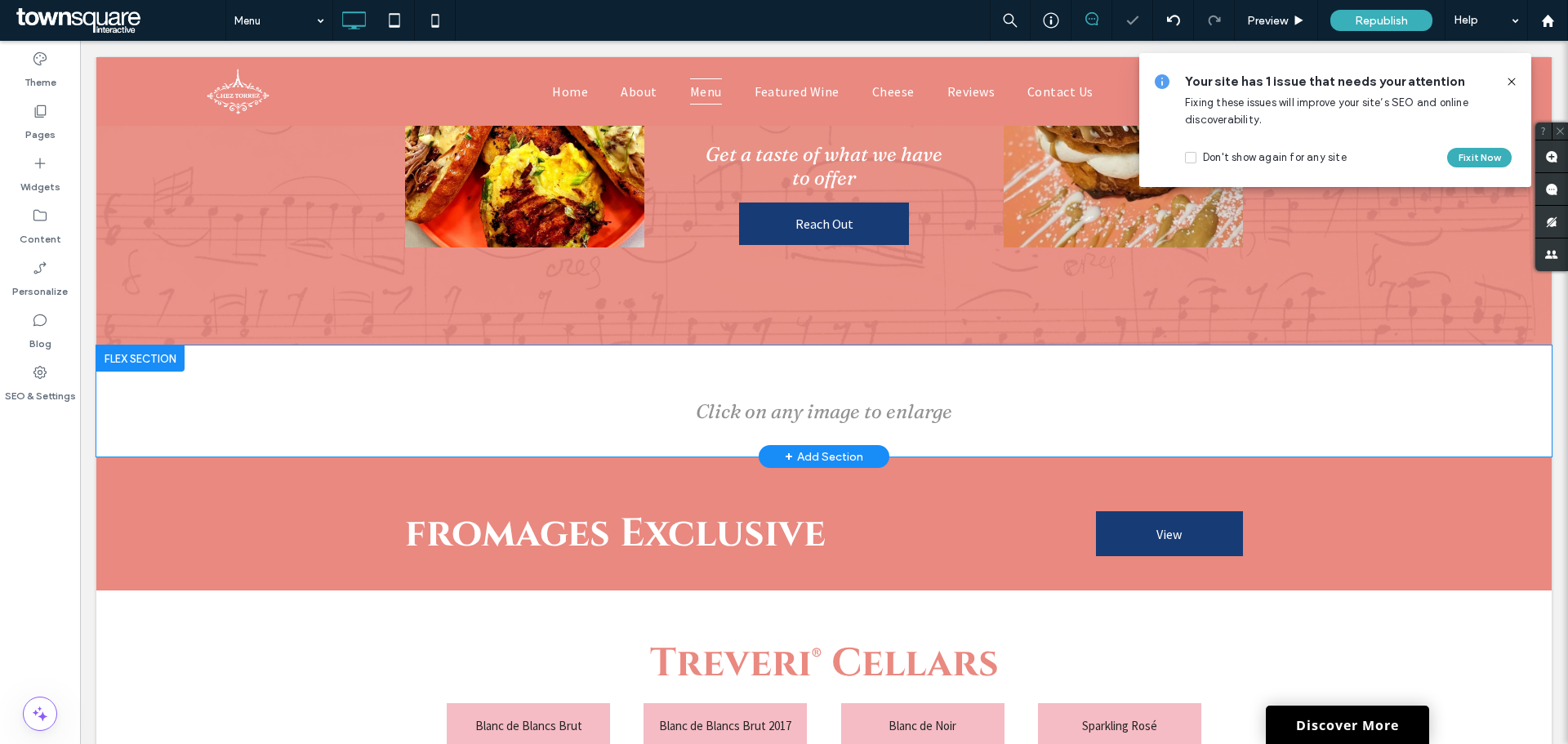
scroll to position [156, 0]
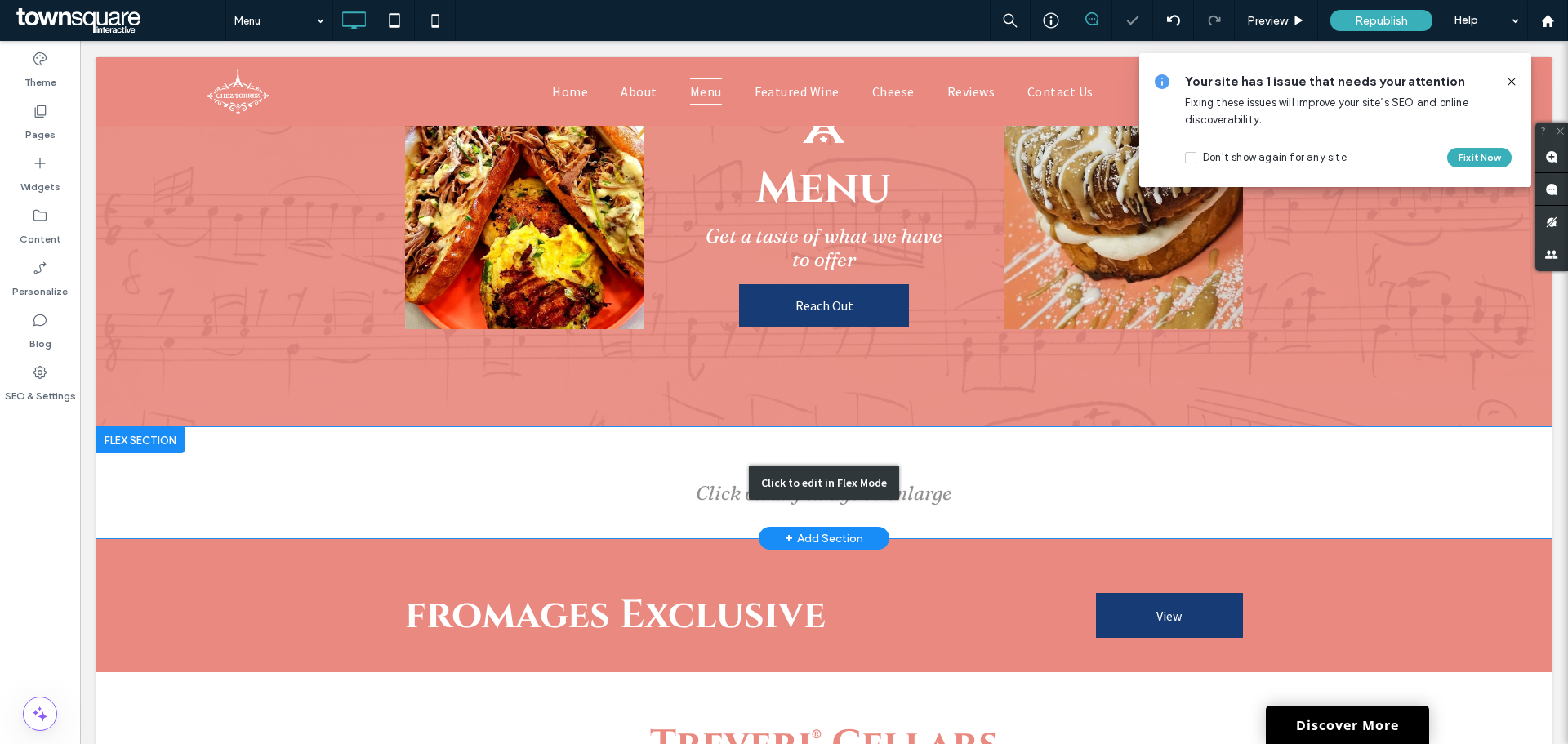
click at [807, 458] on div "Click to edit in Flex Mode" at bounding box center [824, 482] width 1455 height 111
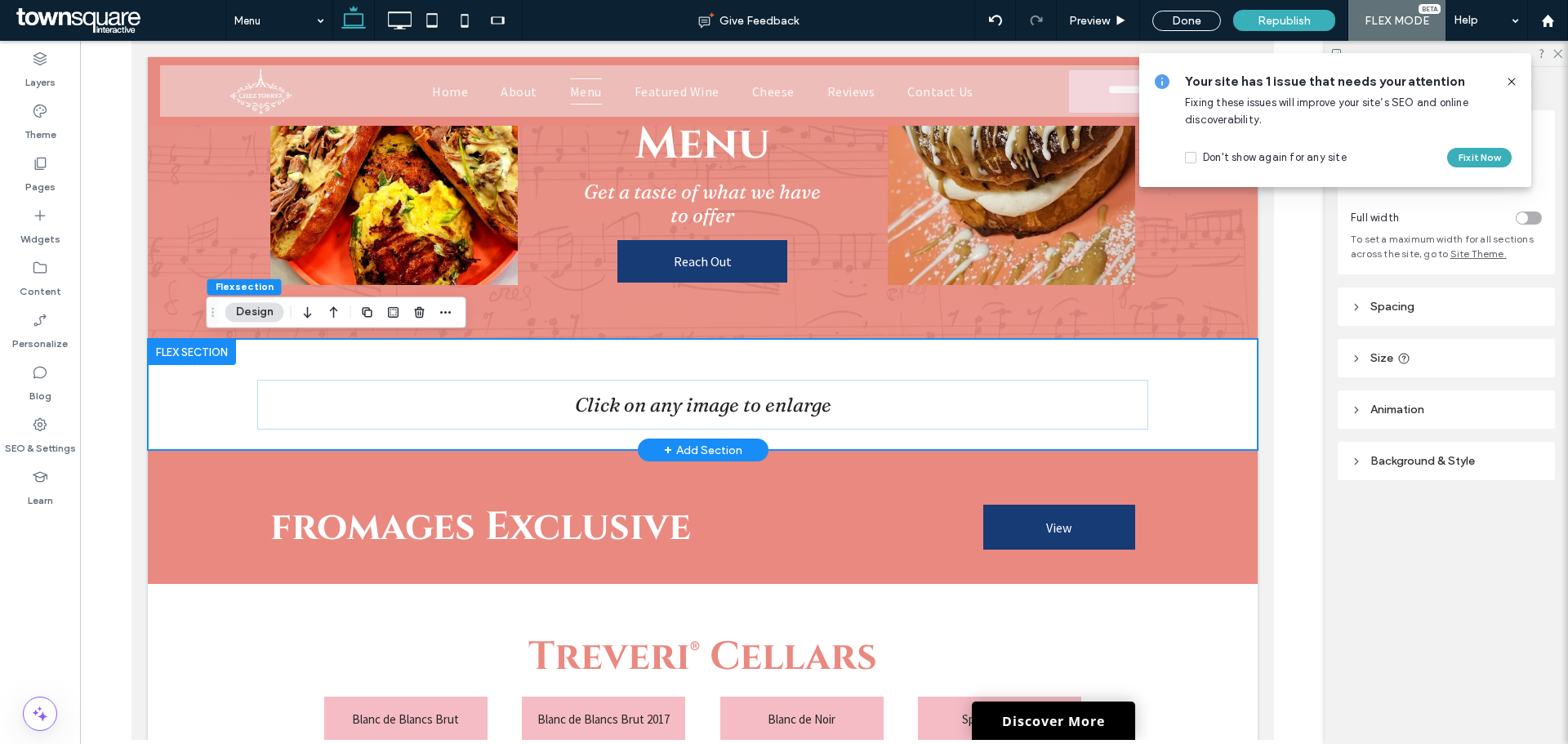
click at [700, 447] on div "+ Add Section" at bounding box center [701, 450] width 78 height 18
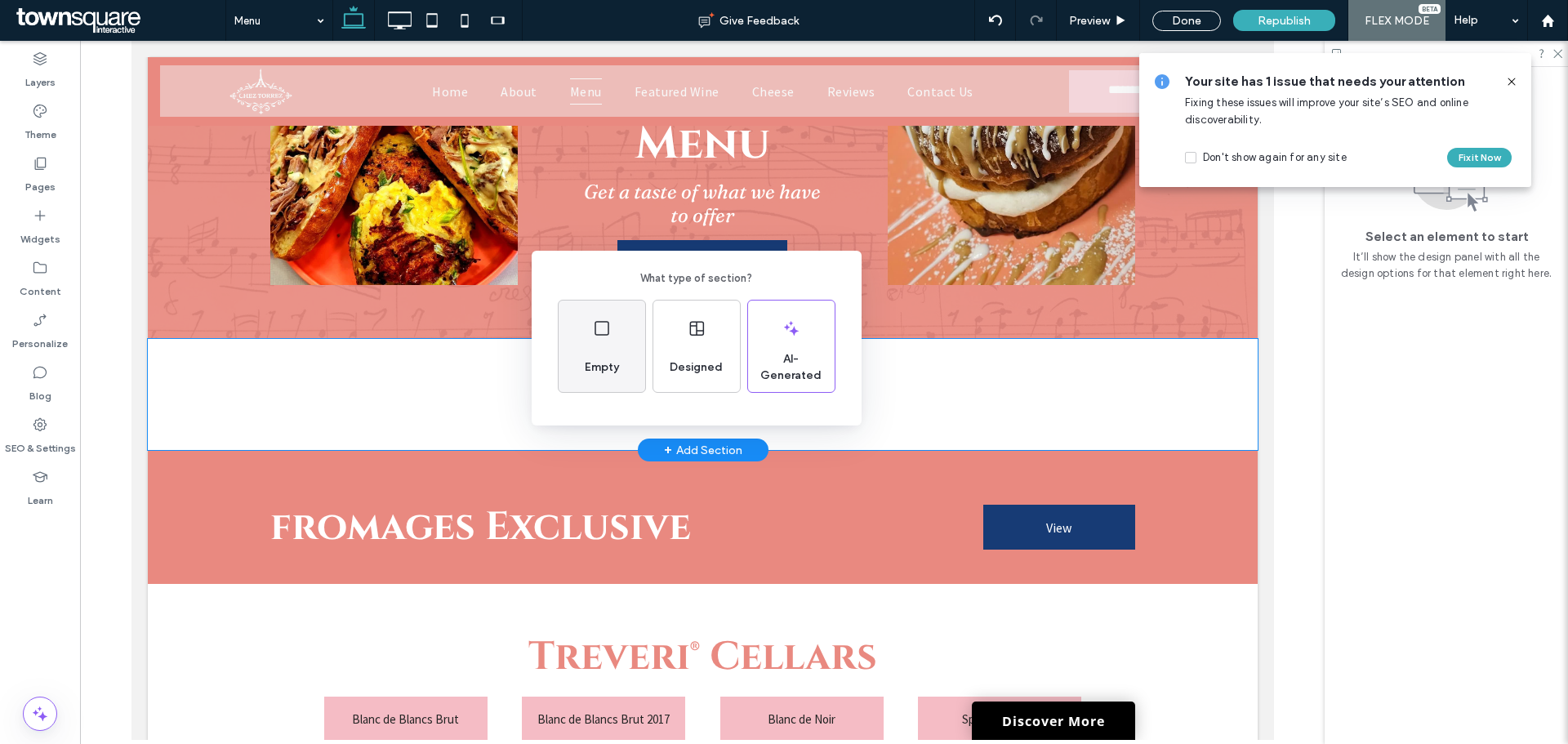
click at [635, 359] on div "Empty" at bounding box center [602, 345] width 87 height 92
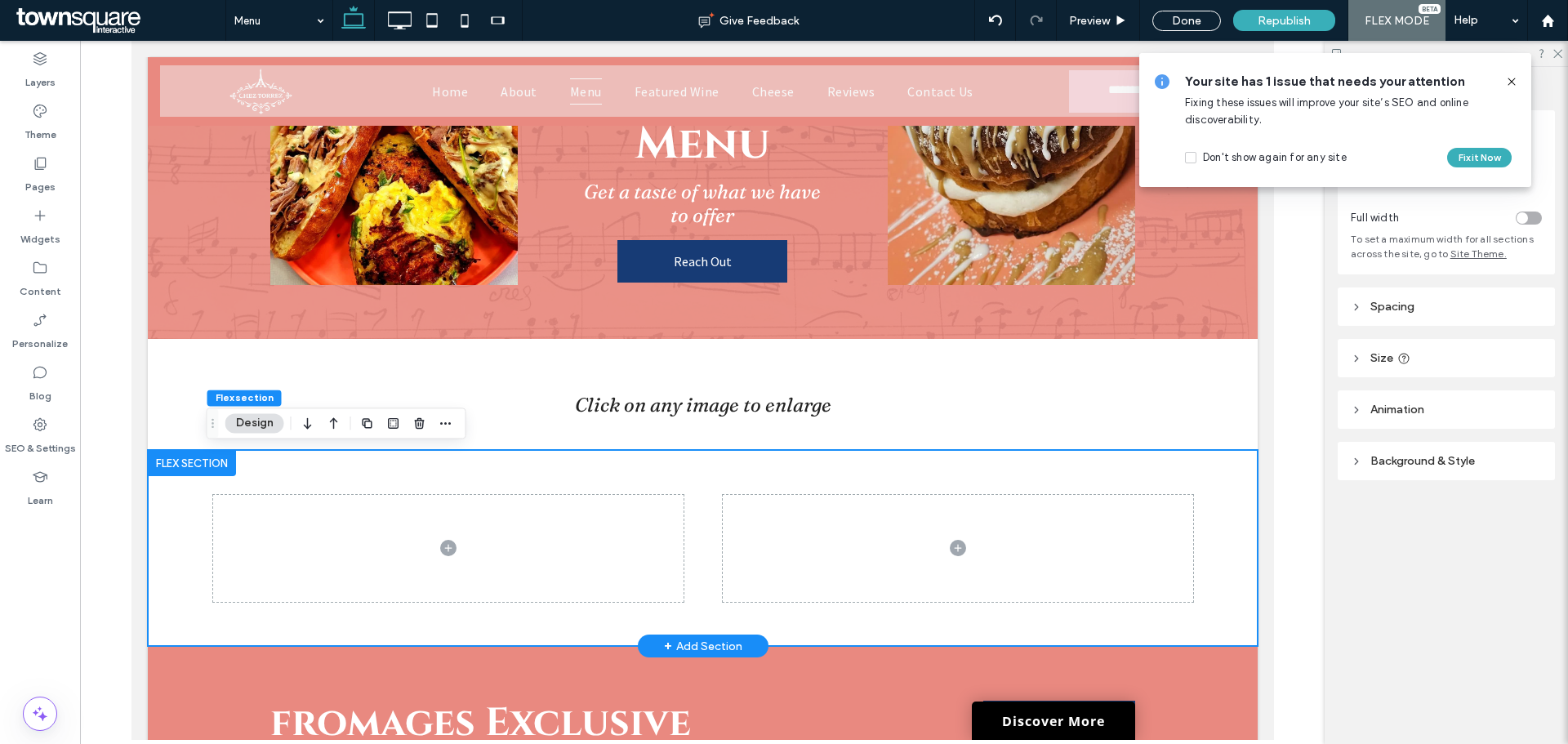
click at [624, 487] on div at bounding box center [702, 547] width 980 height 196
click at [1506, 80] on icon at bounding box center [1512, 82] width 14 height 14
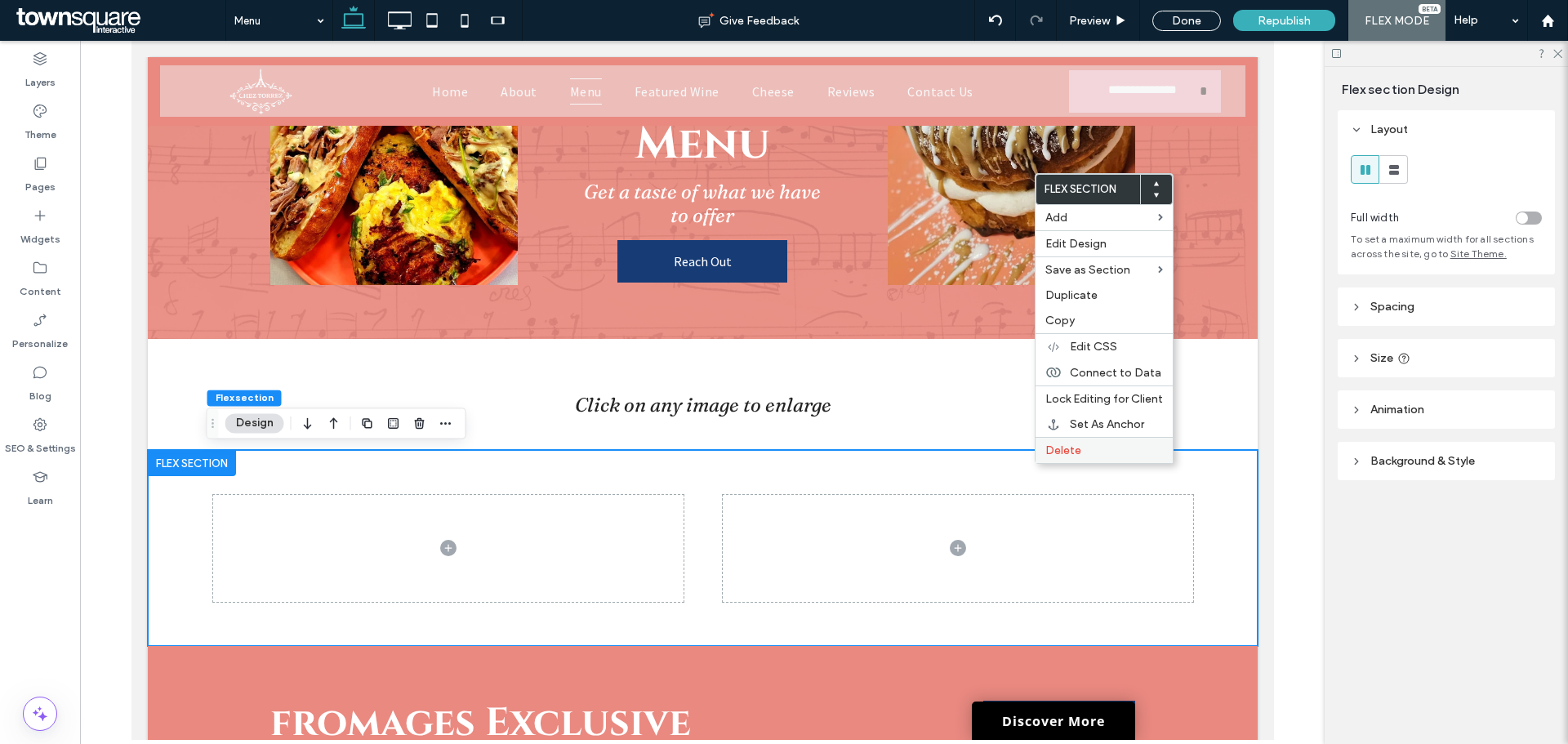
click at [1075, 455] on span "Delete" at bounding box center [1062, 451] width 36 height 14
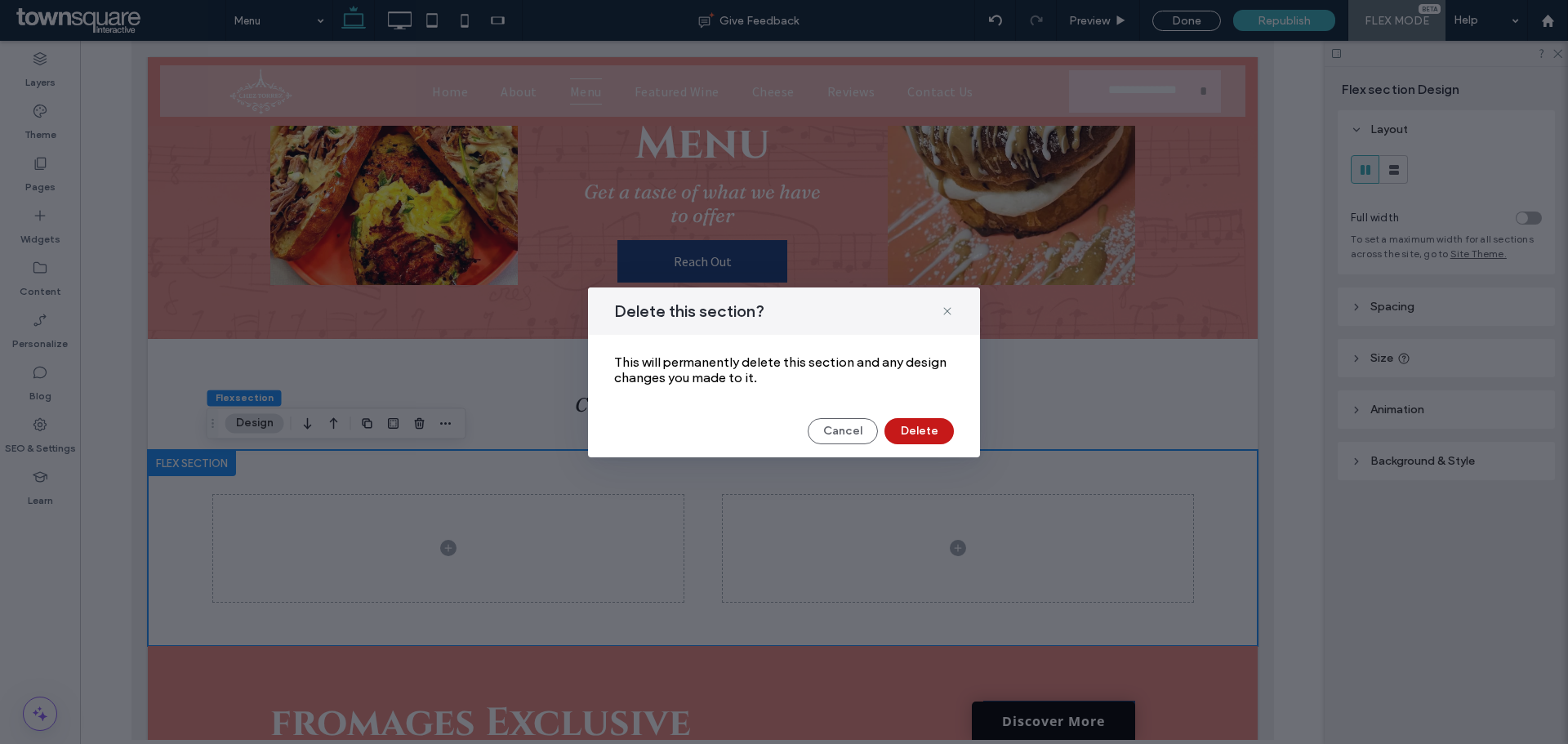
click at [936, 438] on button "Delete" at bounding box center [920, 430] width 69 height 26
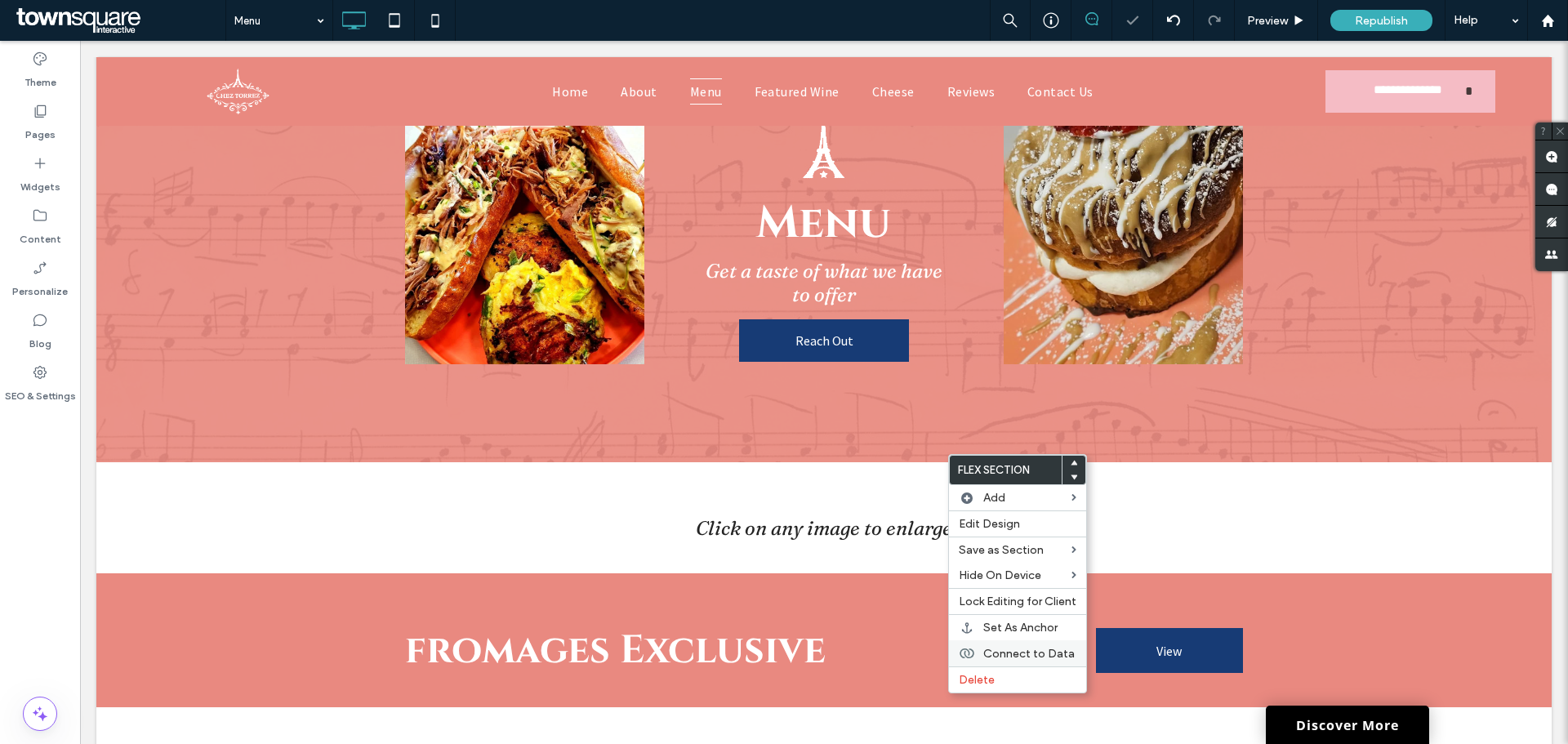
scroll to position [191, 0]
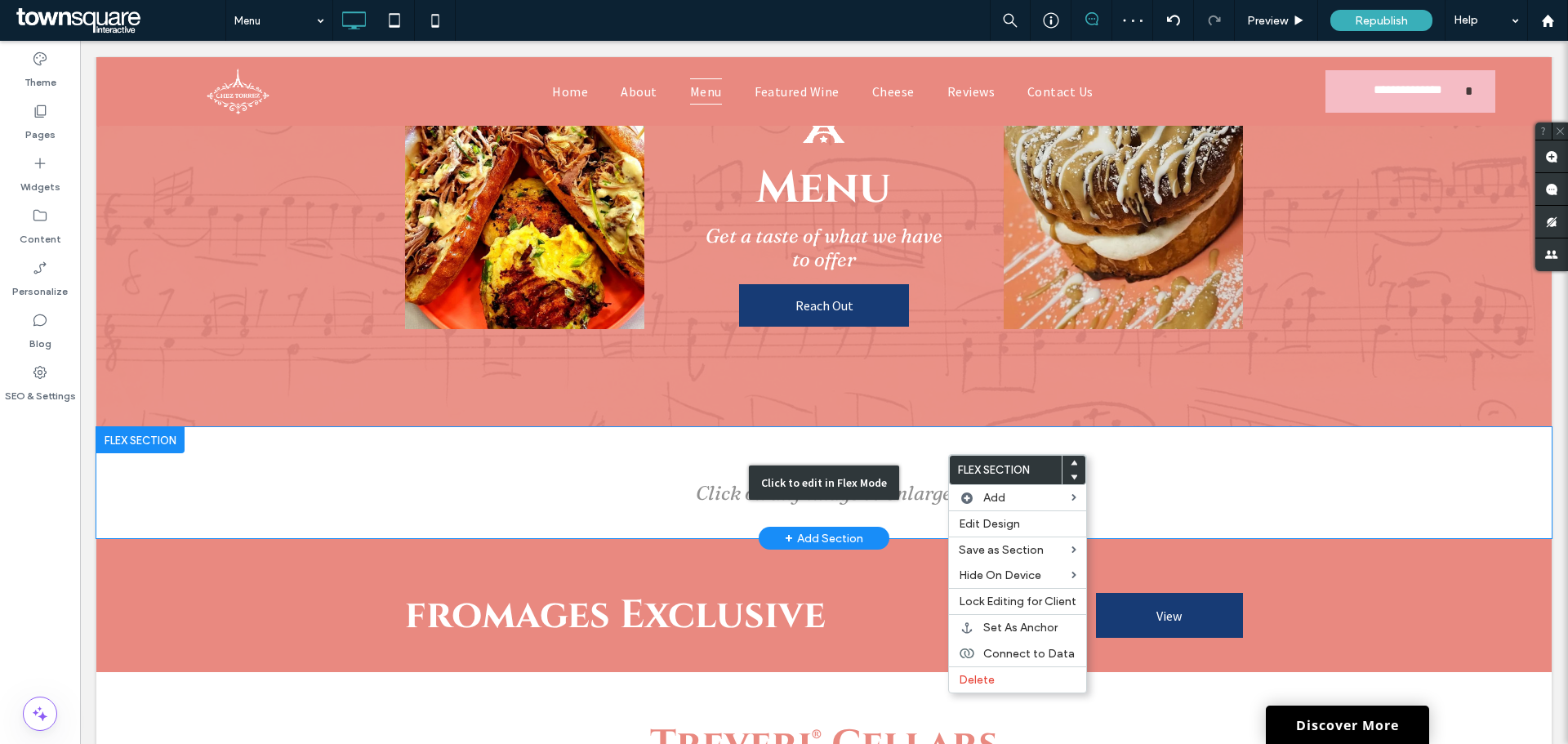
click at [647, 449] on div "Click to edit in Flex Mode" at bounding box center [824, 482] width 1455 height 111
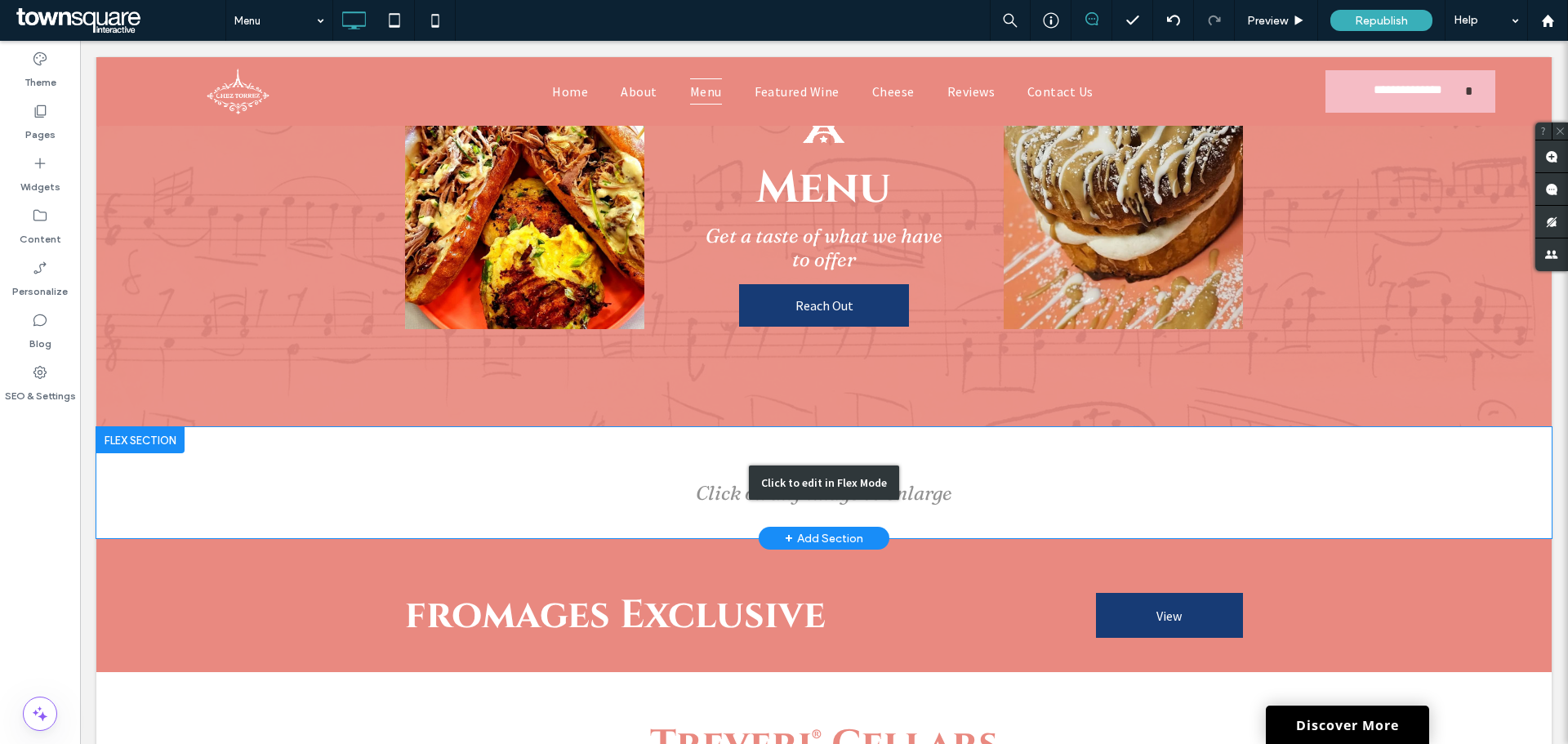
click at [646, 459] on div "Click to edit in Flex Mode" at bounding box center [824, 482] width 1455 height 111
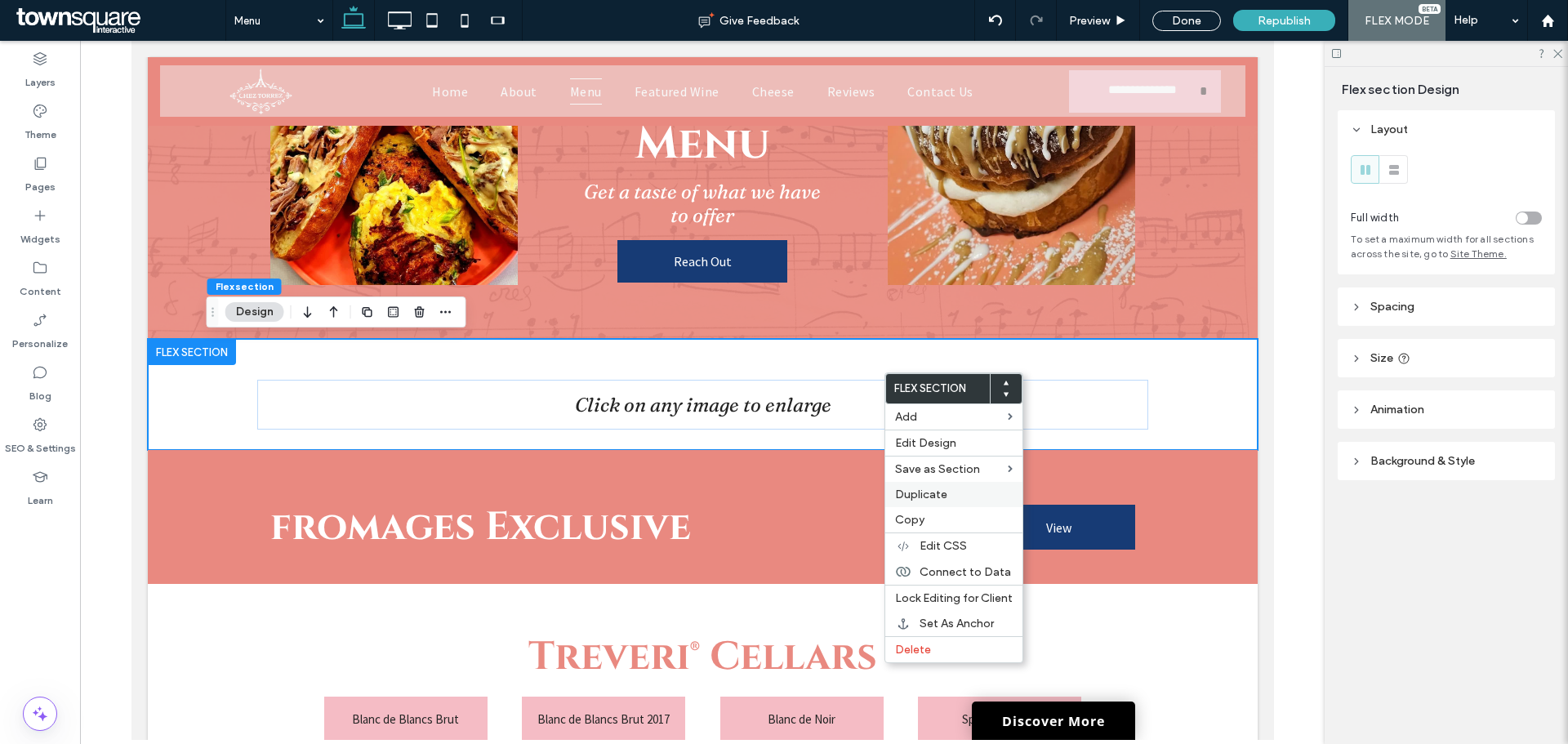
click at [909, 491] on span "Duplicate" at bounding box center [922, 494] width 52 height 14
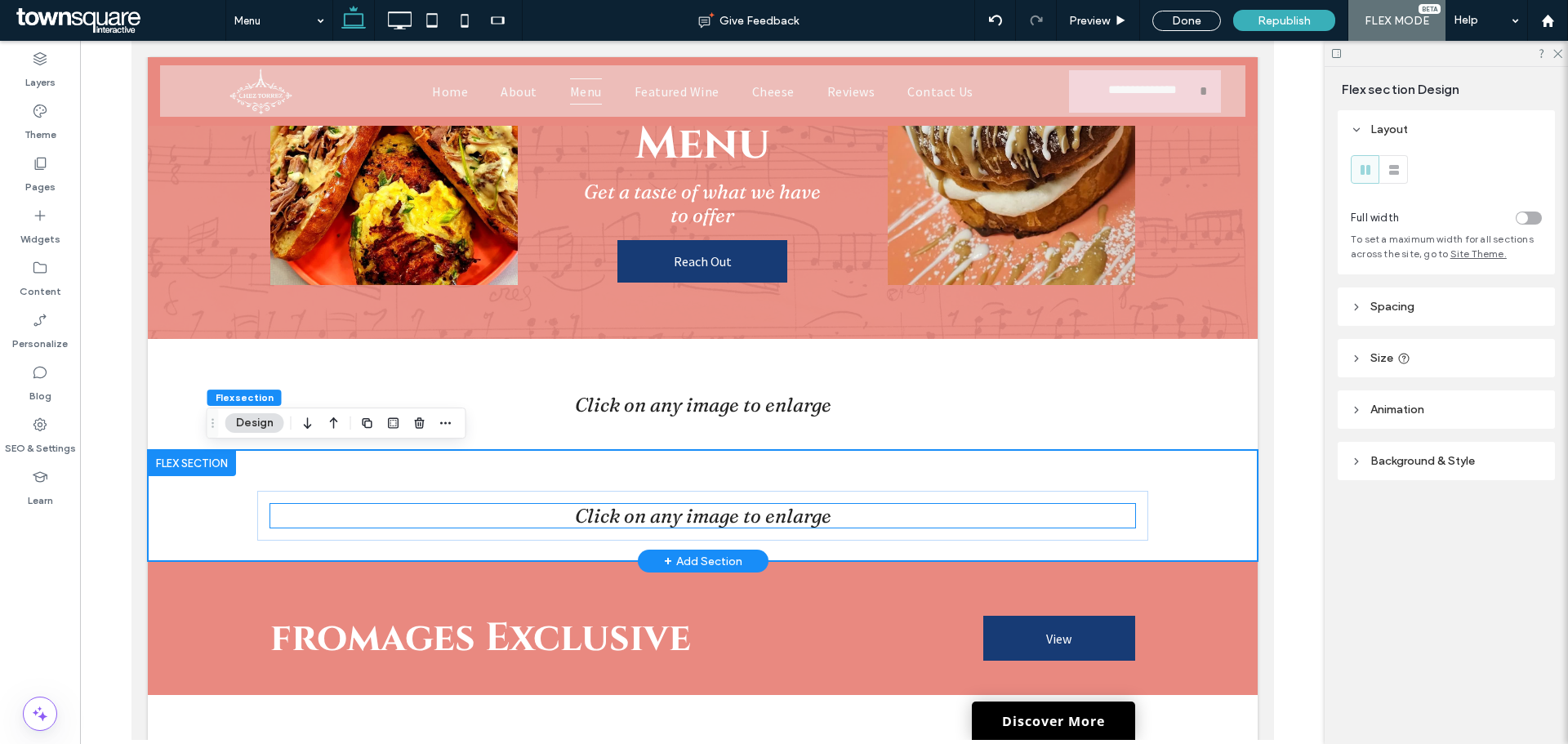
click at [925, 508] on h2 "Click on any image to enlarge" at bounding box center [701, 515] width 865 height 24
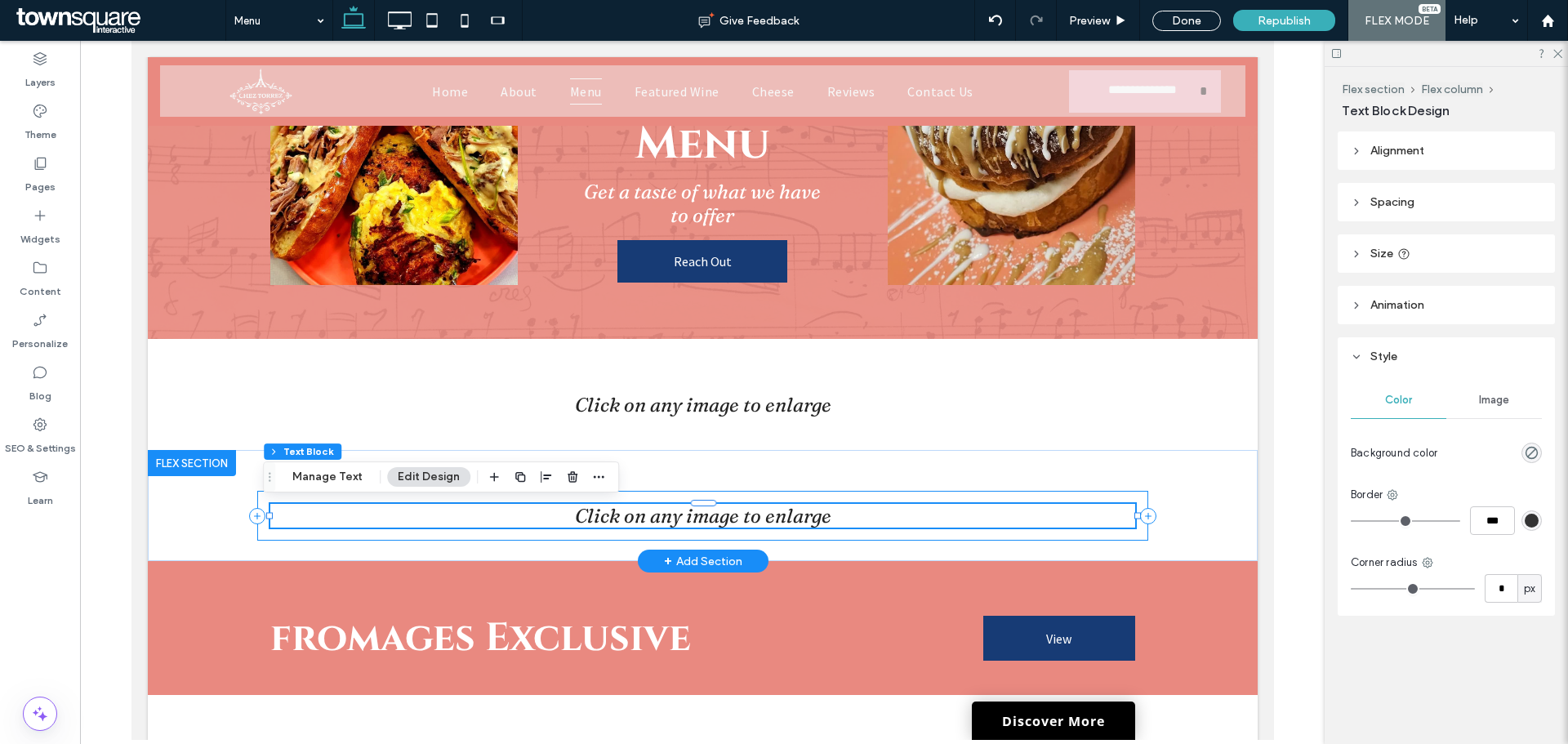
click at [933, 495] on div "Click on any image to enlarge" at bounding box center [701, 516] width 891 height 50
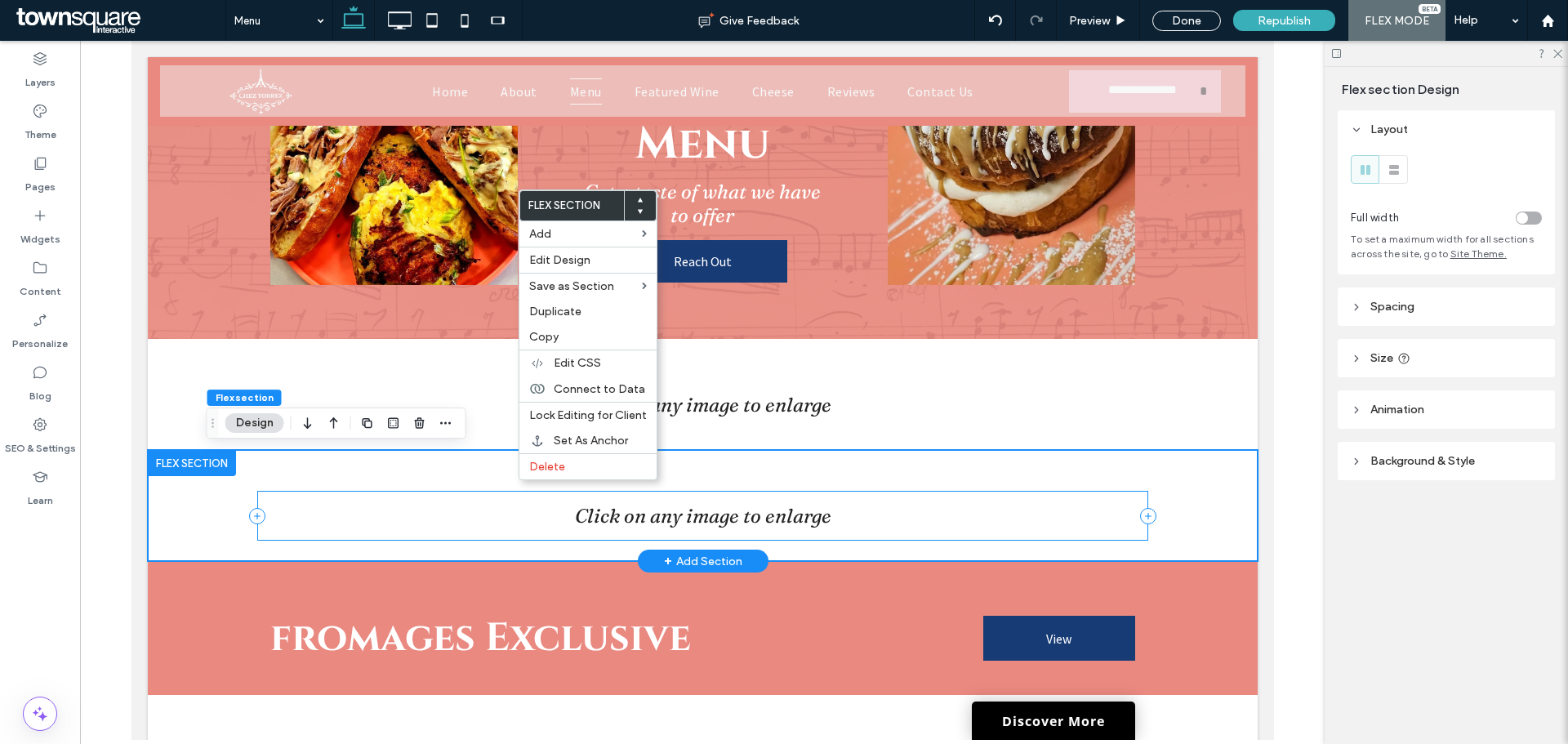
click at [538, 498] on div "Click on any image to enlarge" at bounding box center [701, 516] width 891 height 50
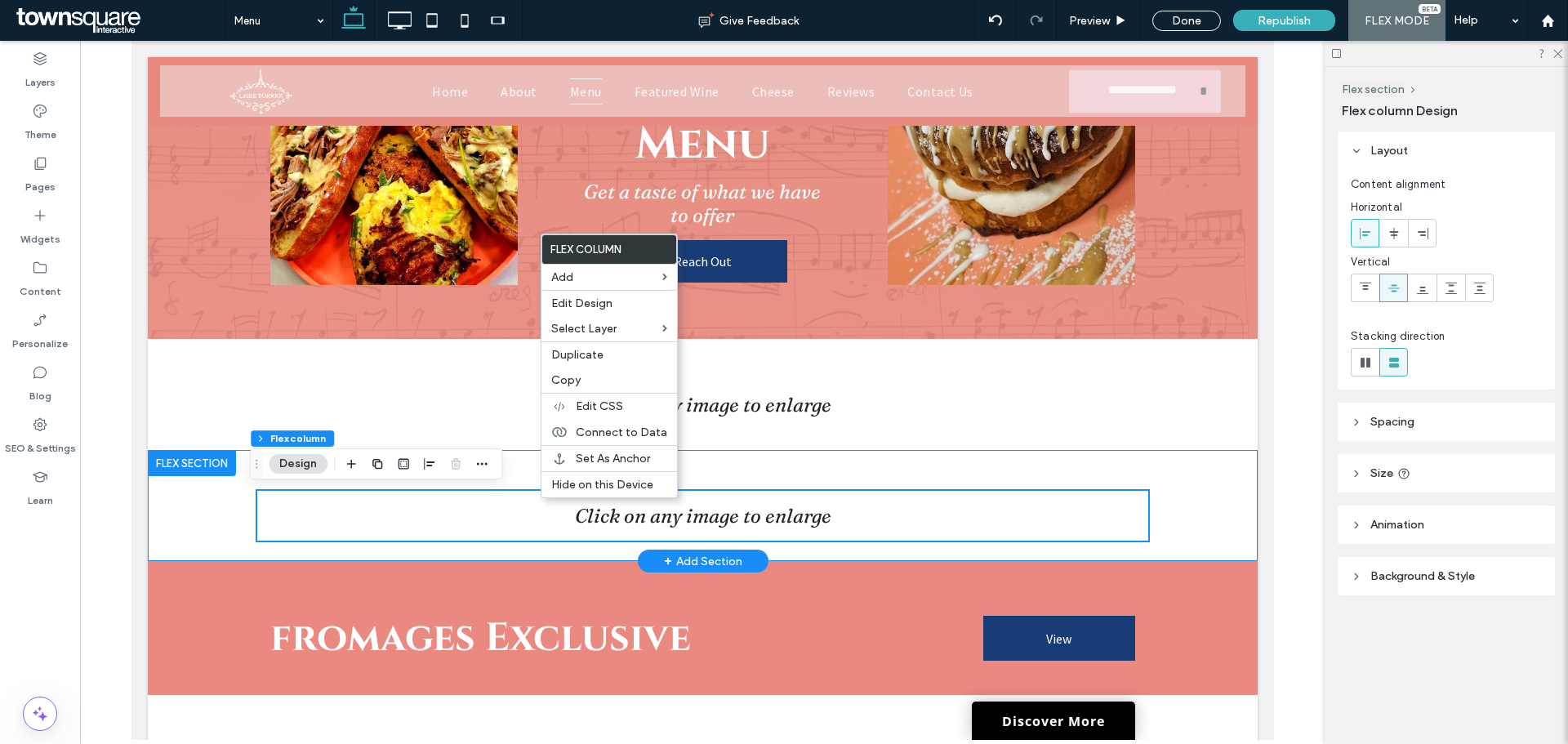
click at [508, 481] on div "Click on any image to enlarge" at bounding box center [702, 505] width 980 height 111
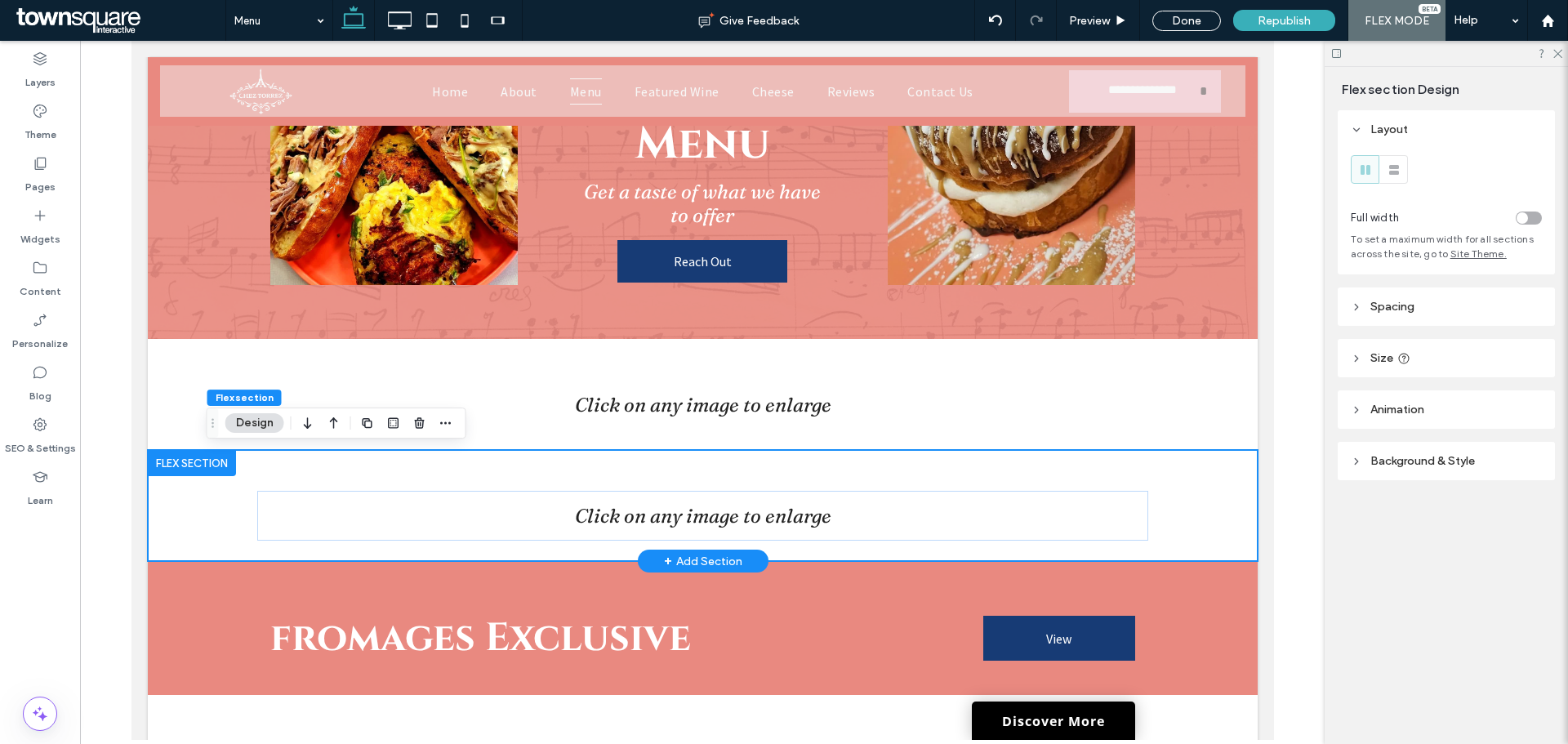
click at [508, 481] on div "Click on any image to enlarge" at bounding box center [702, 505] width 980 height 111
click at [509, 487] on div "Click on any image to enlarge" at bounding box center [702, 505] width 980 height 111
click at [510, 490] on div "Click on any image to enlarge" at bounding box center [702, 505] width 980 height 111
click at [515, 528] on h2 "Click on any image to enlarge" at bounding box center [701, 515] width 865 height 24
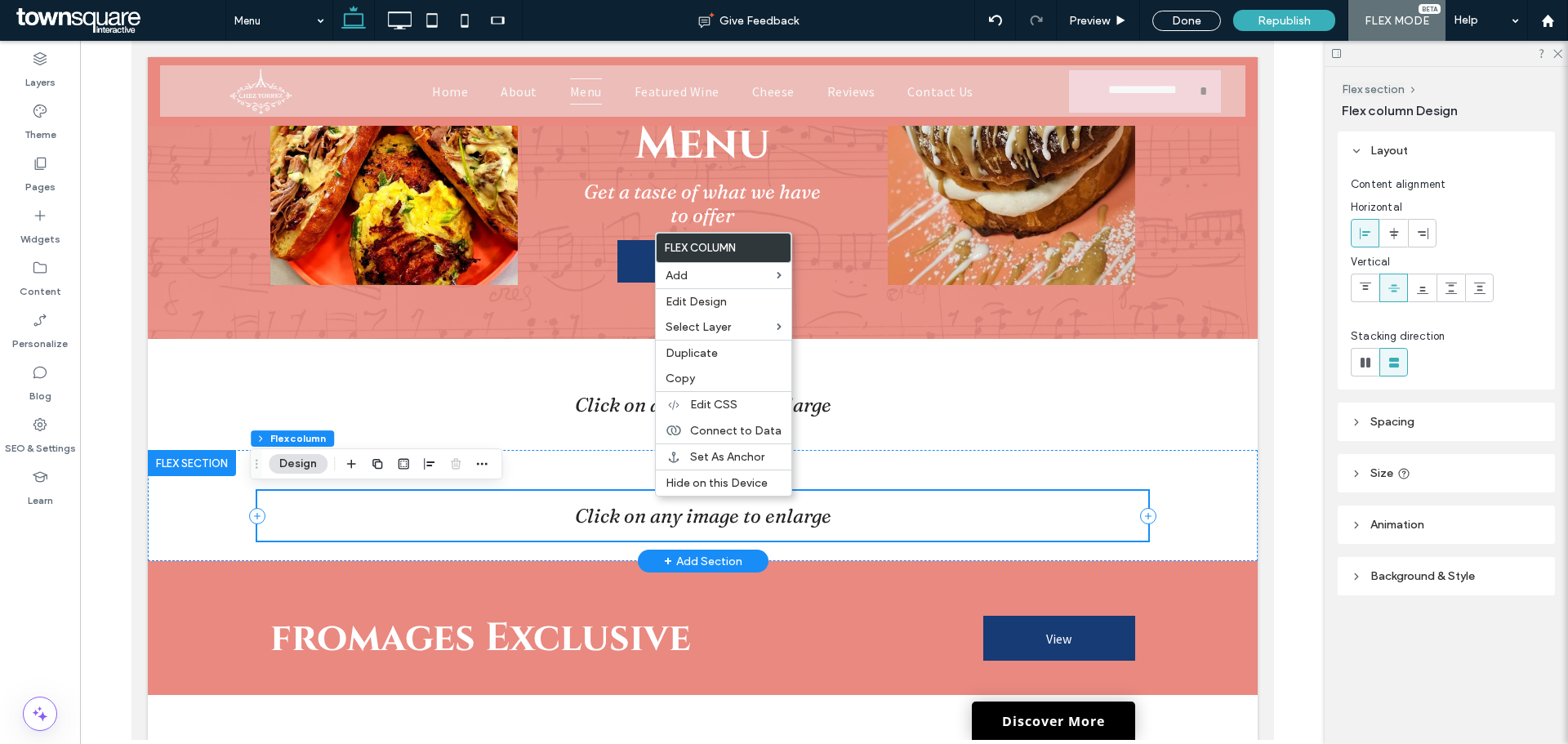
click at [641, 495] on div "Click on any image to enlarge" at bounding box center [701, 516] width 891 height 50
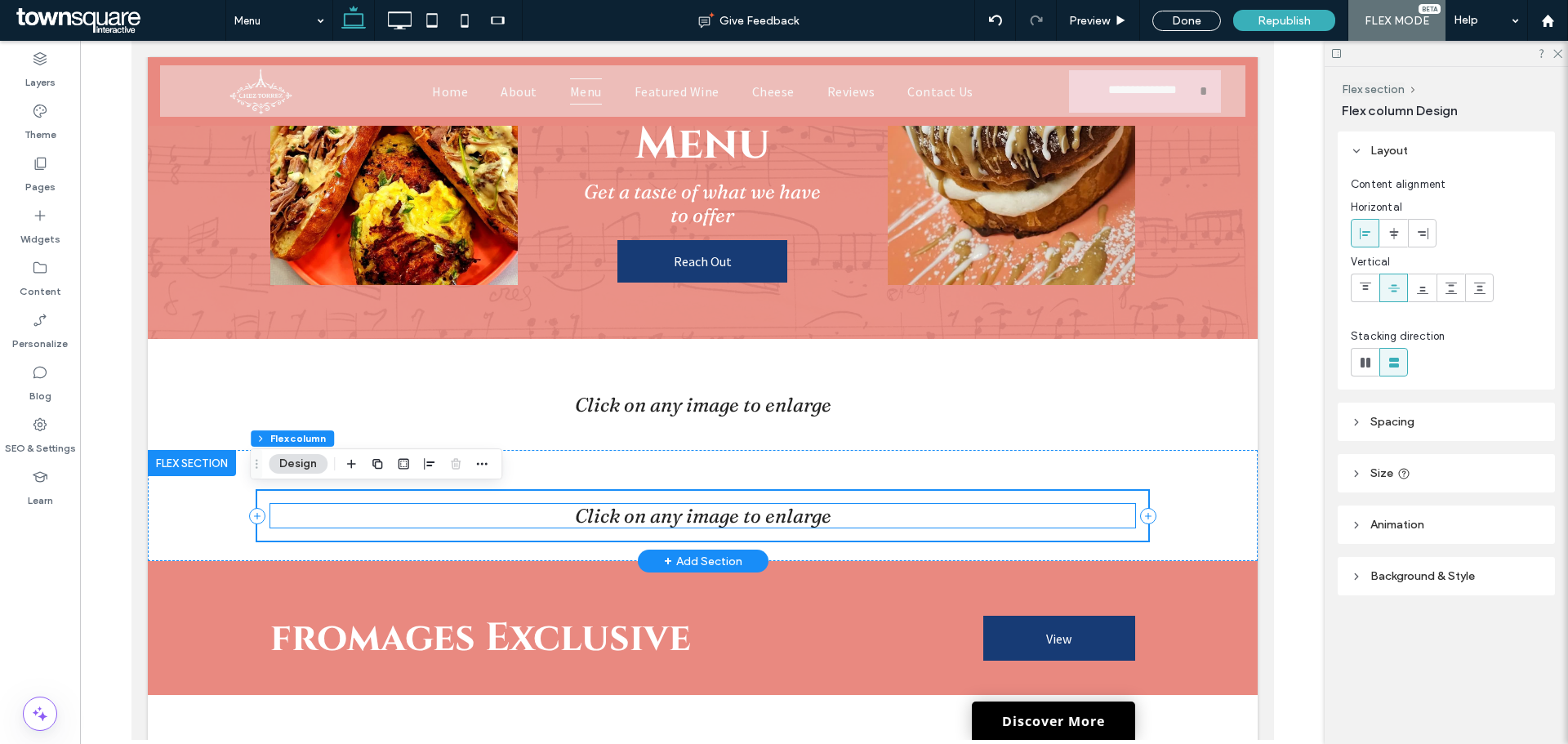
click at [476, 528] on h2 "Click on any image to enlarge" at bounding box center [701, 515] width 865 height 24
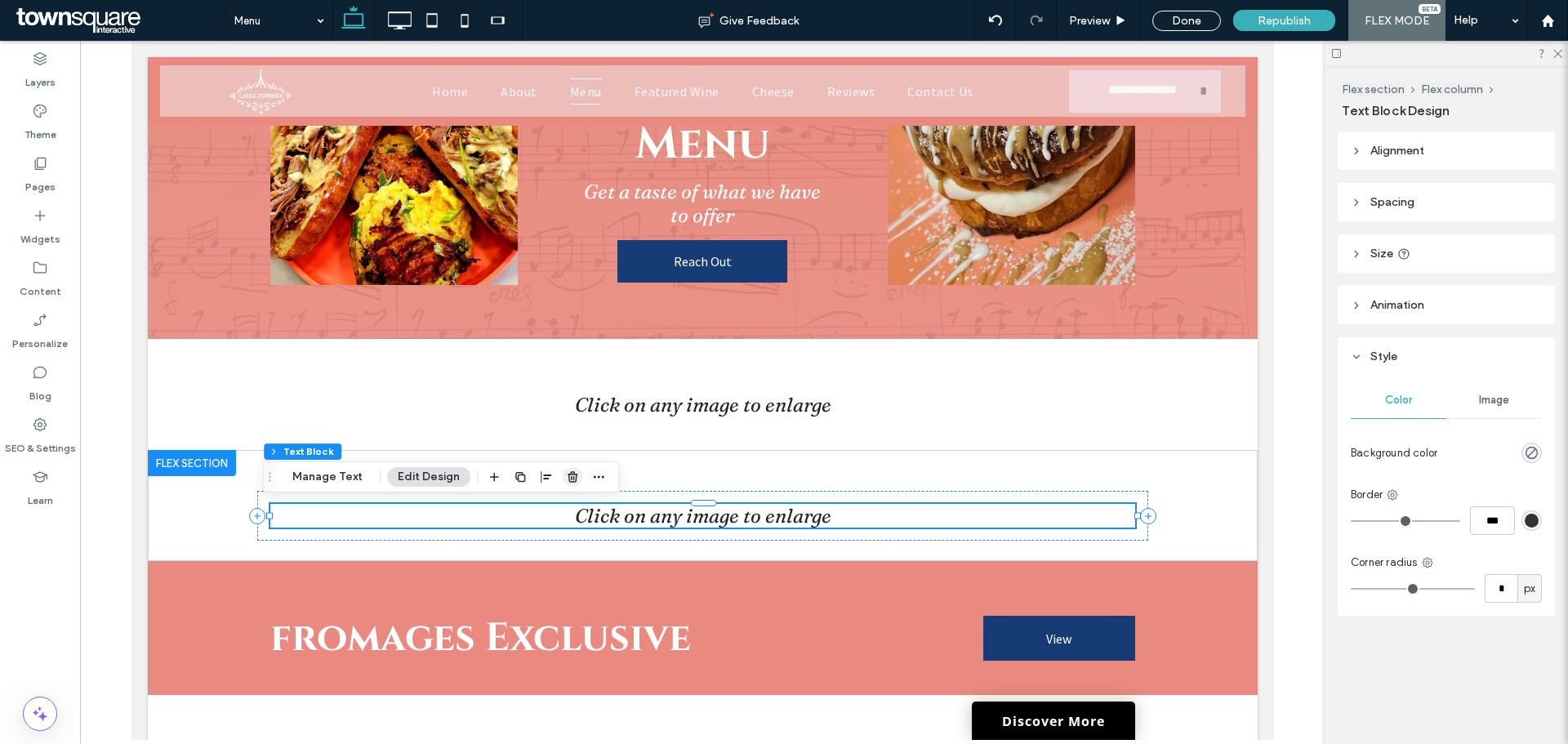
click at [567, 480] on icon "button" at bounding box center [572, 477] width 14 height 14
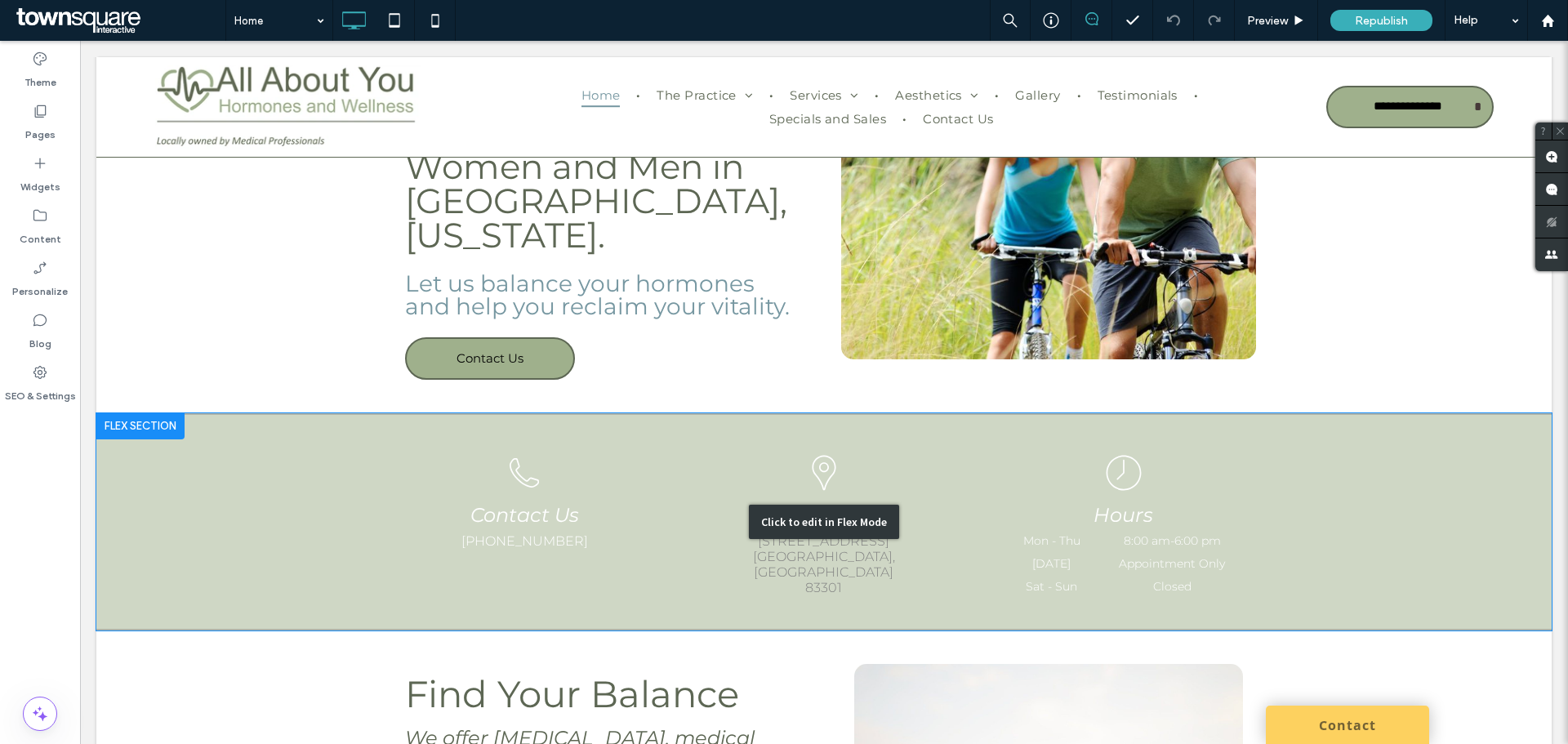
scroll to position [408, 0]
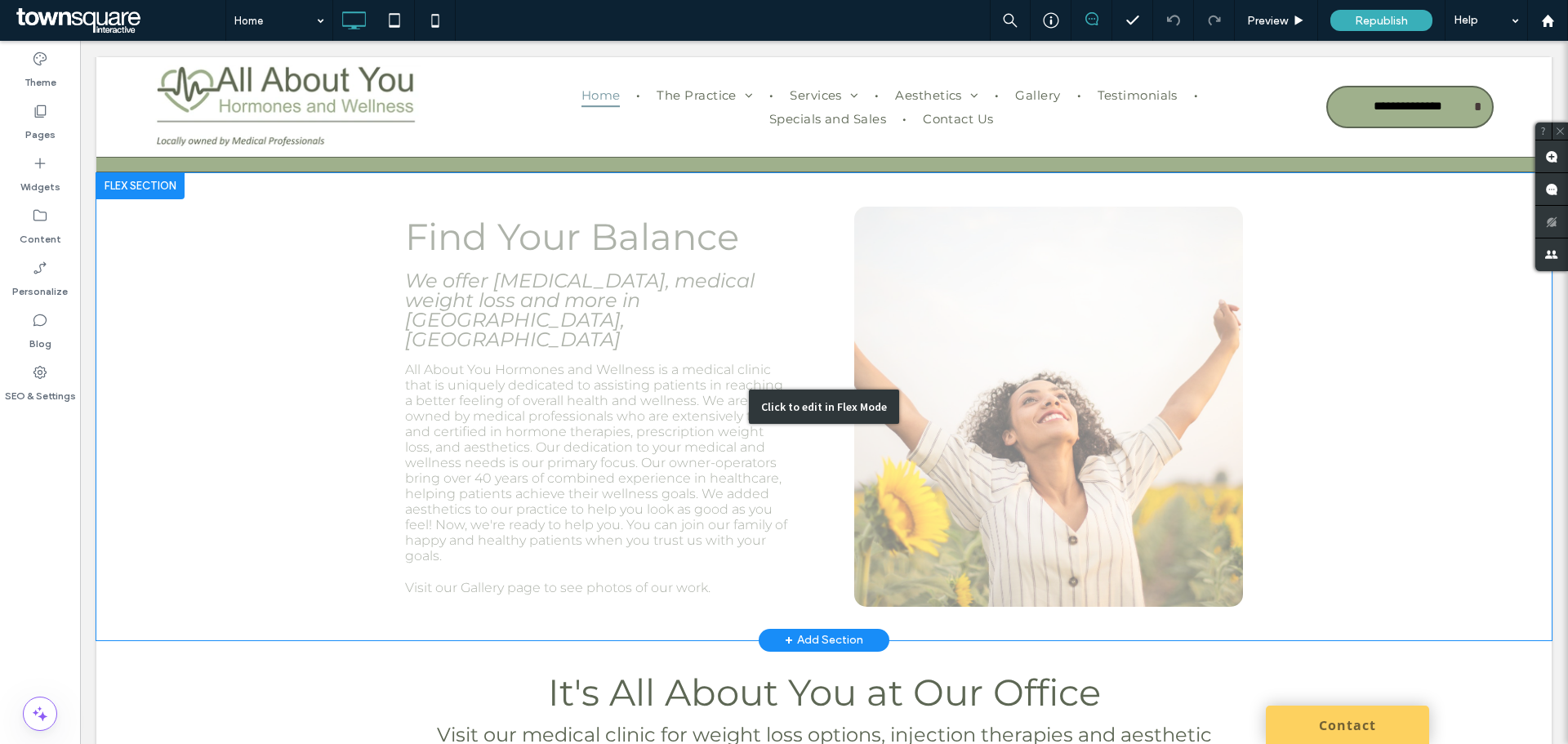
scroll to position [163, 0]
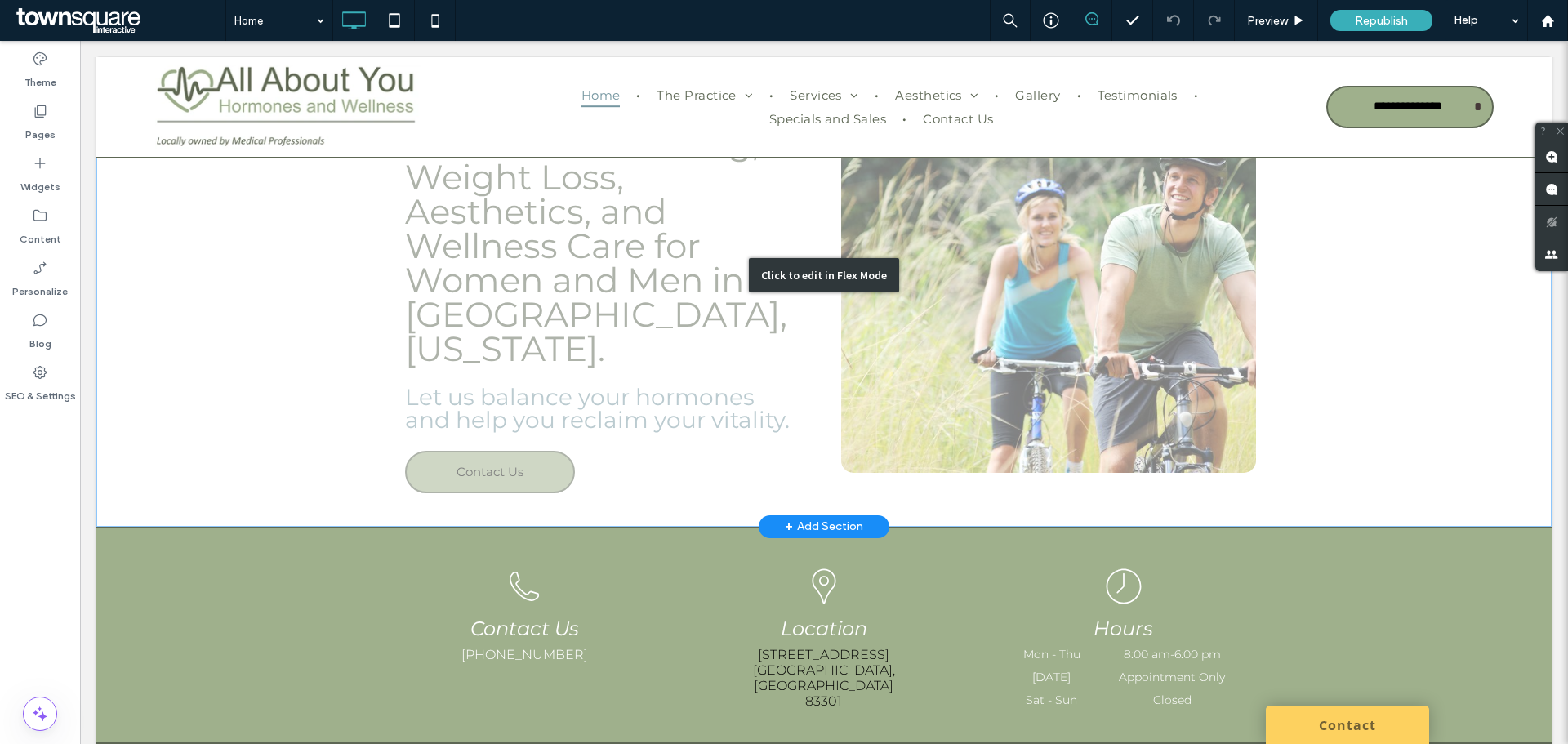
click at [1002, 321] on div "Click to edit in Flex Mode" at bounding box center [824, 275] width 1455 height 503
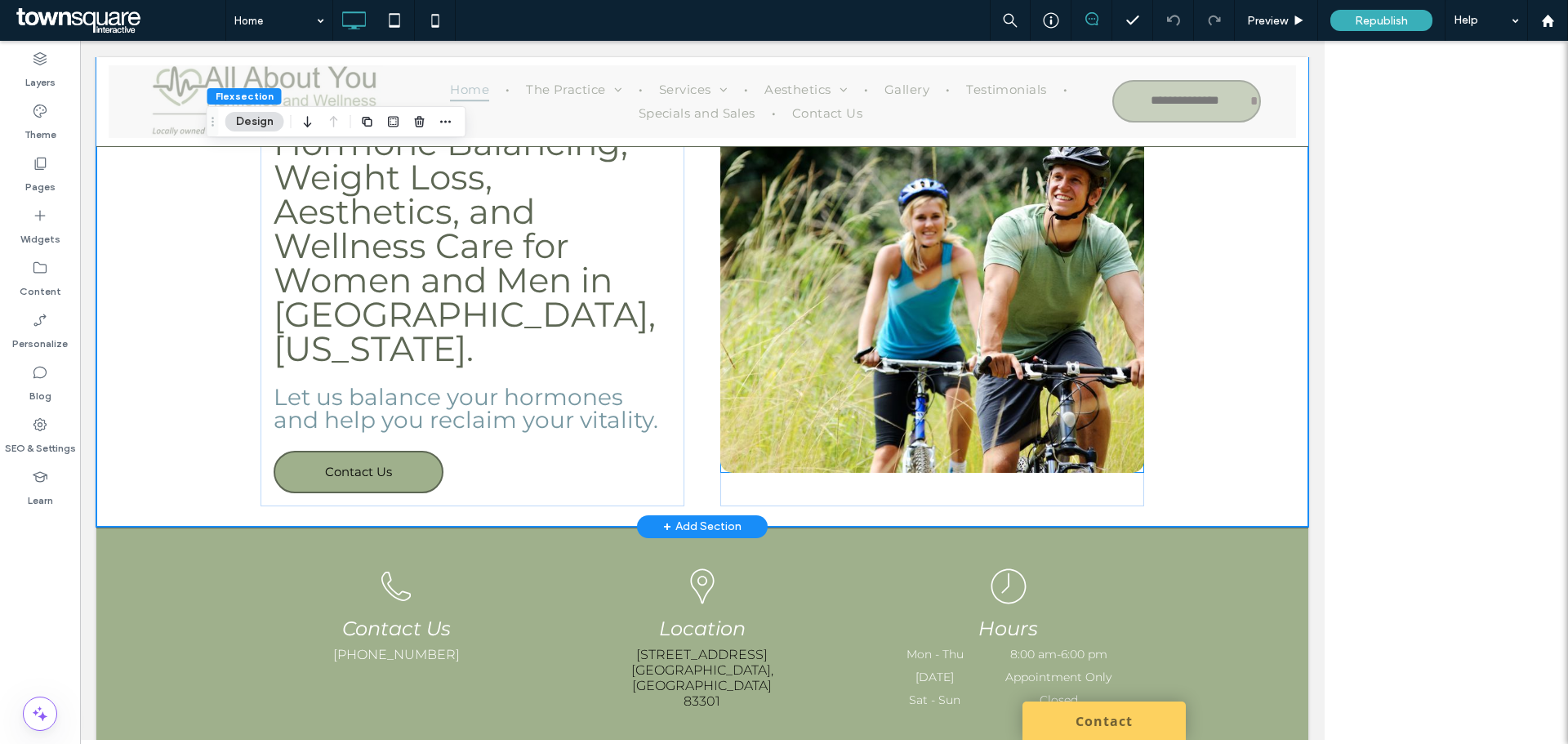
click at [950, 321] on img at bounding box center [931, 275] width 424 height 396
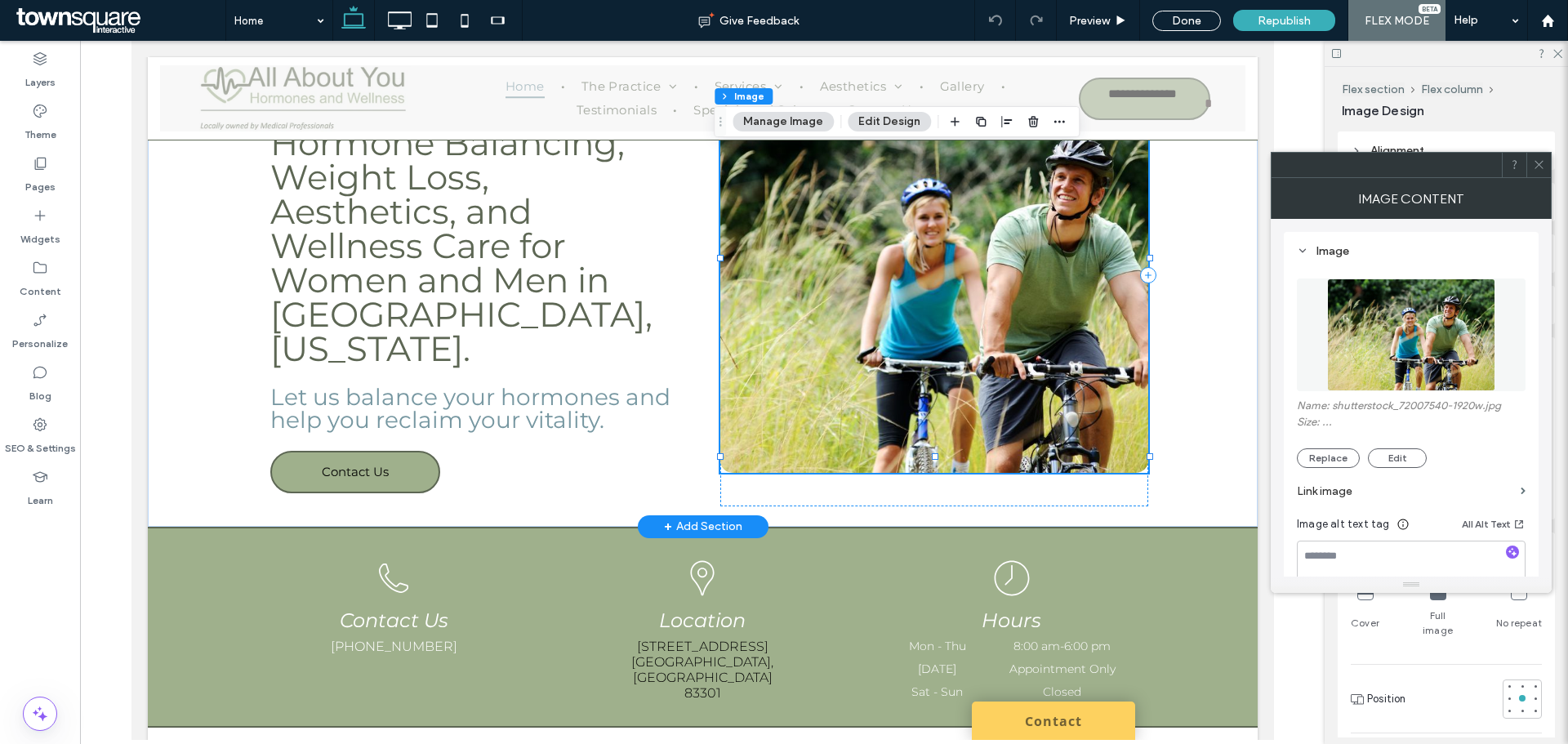
type input "**"
click at [1508, 552] on icon "button" at bounding box center [1512, 552] width 12 height 12
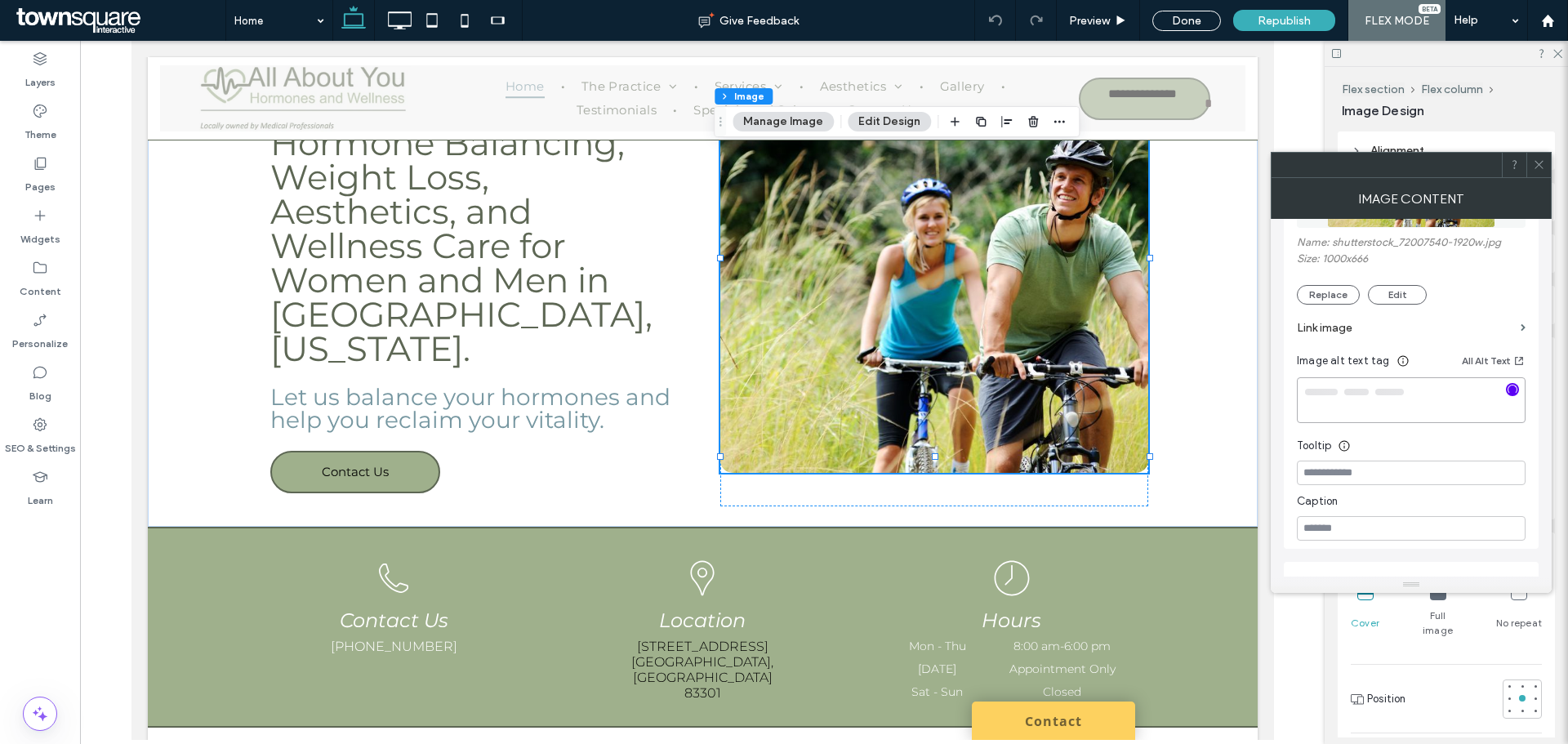
type textarea "**********"
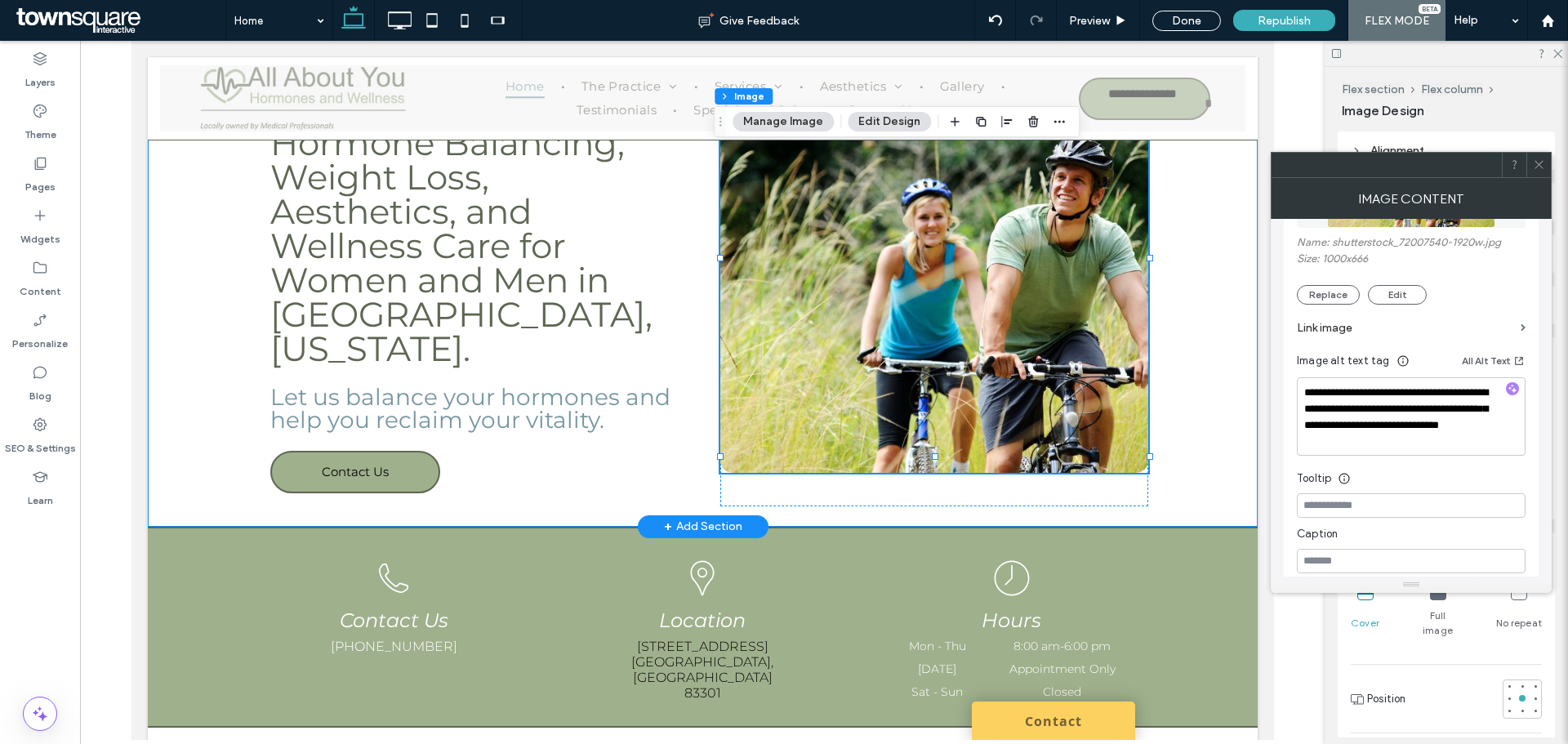
click at [1212, 401] on div "All About Comprehensive Hormone Balancing, Weight Loss, Aesthetics, and Wellnes…" at bounding box center [701, 275] width 1110 height 503
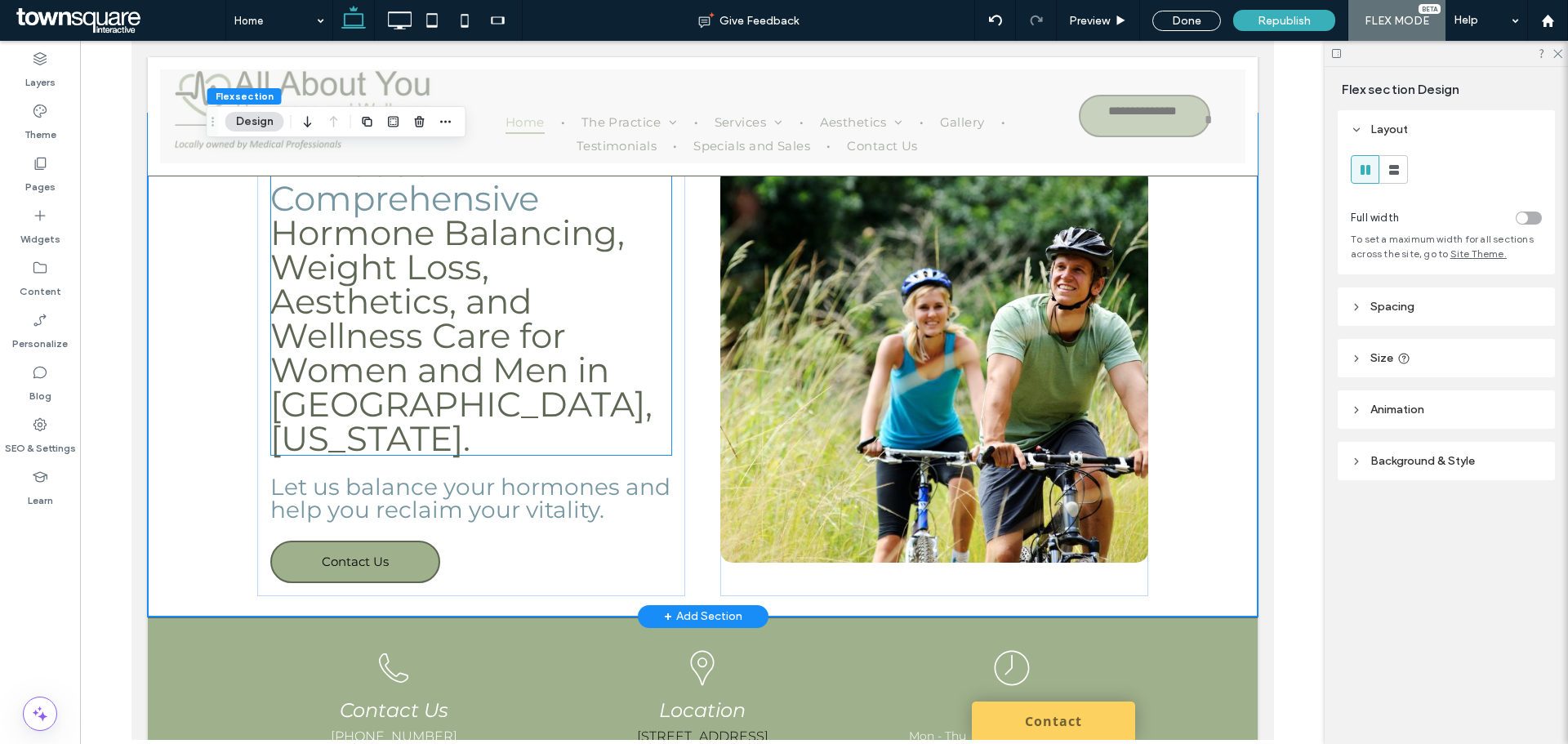
scroll to position [0, 0]
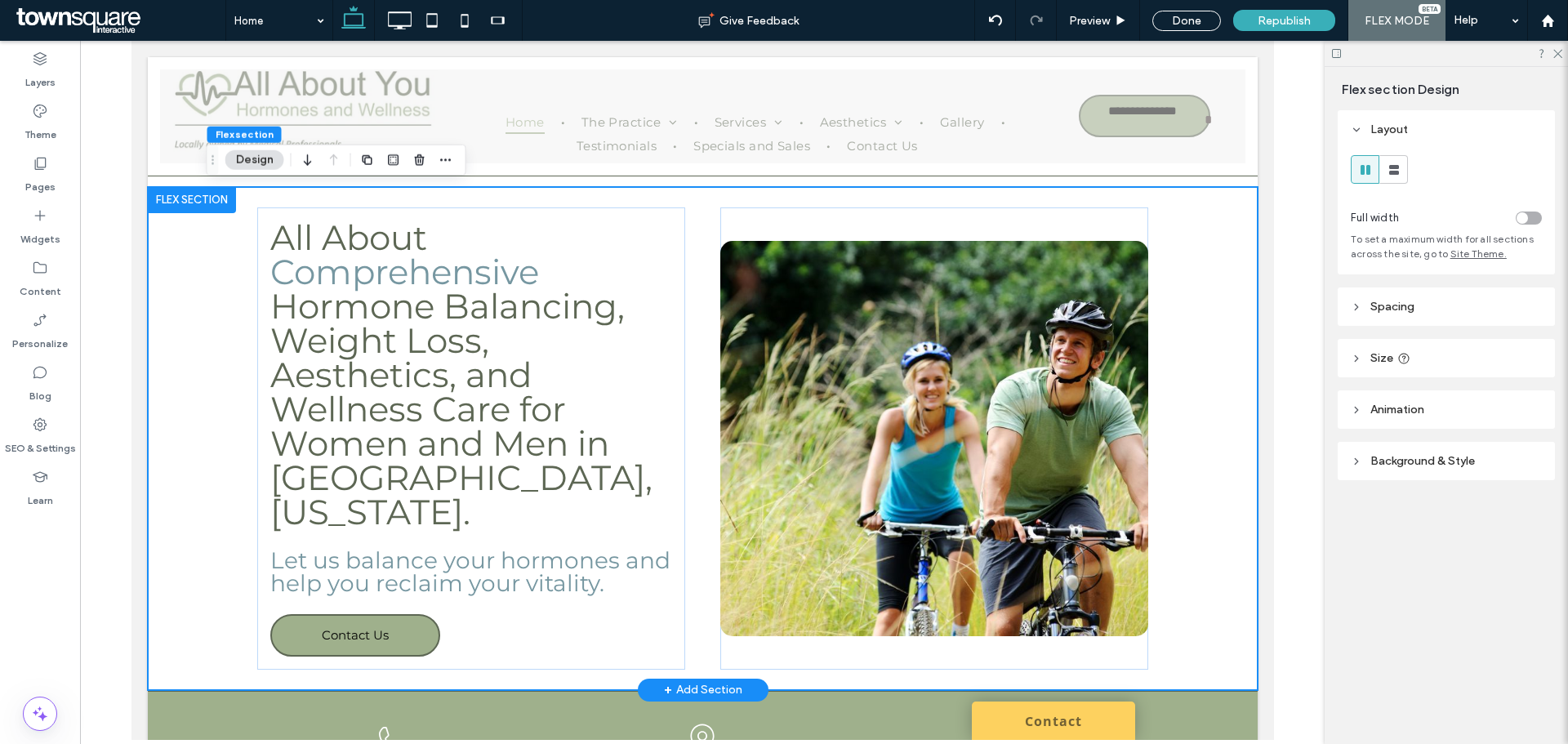
click at [701, 329] on div "All About Comprehensive Hormone Balancing, Weight Loss, Aesthetics, and Wellnes…" at bounding box center [702, 438] width 980 height 503
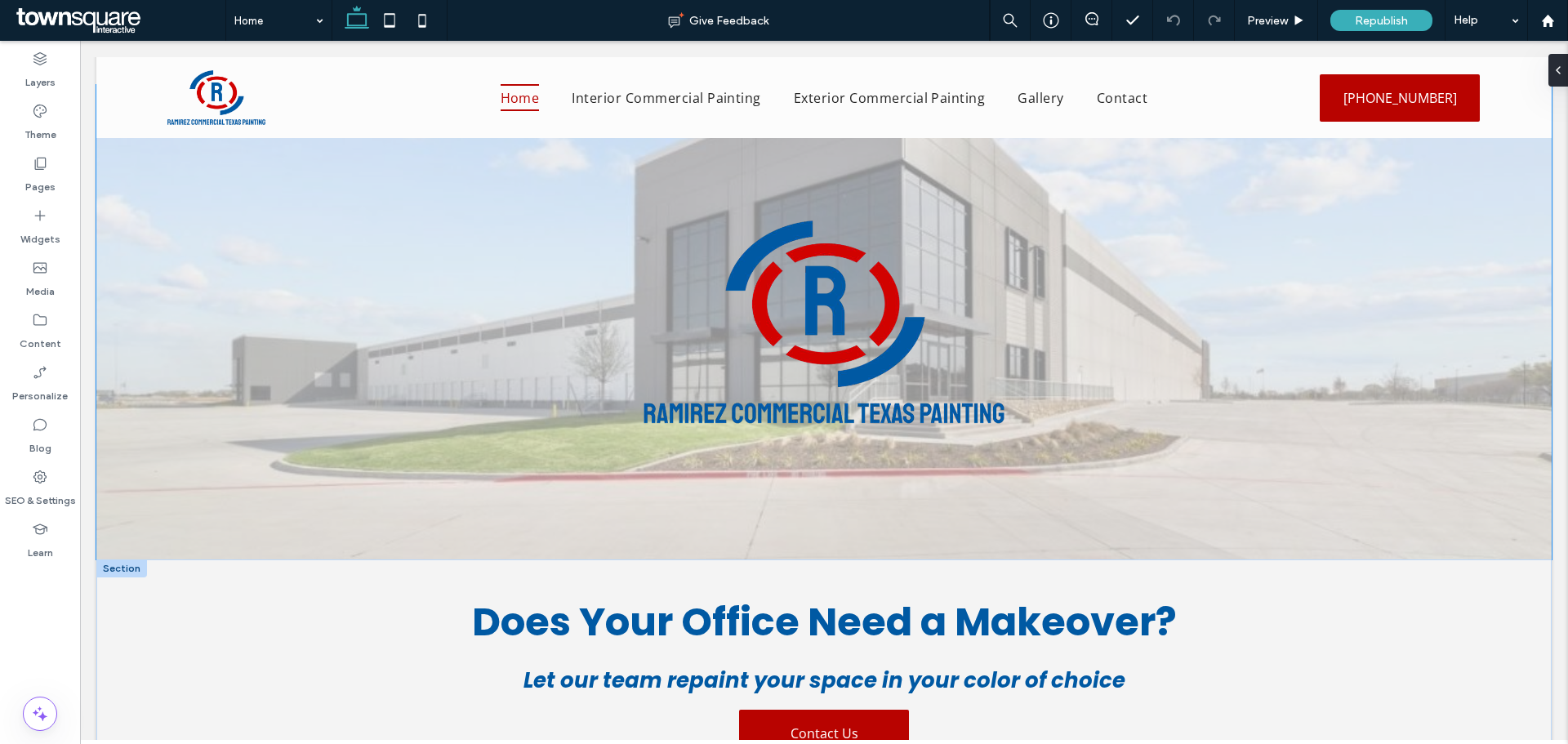
scroll to position [163, 0]
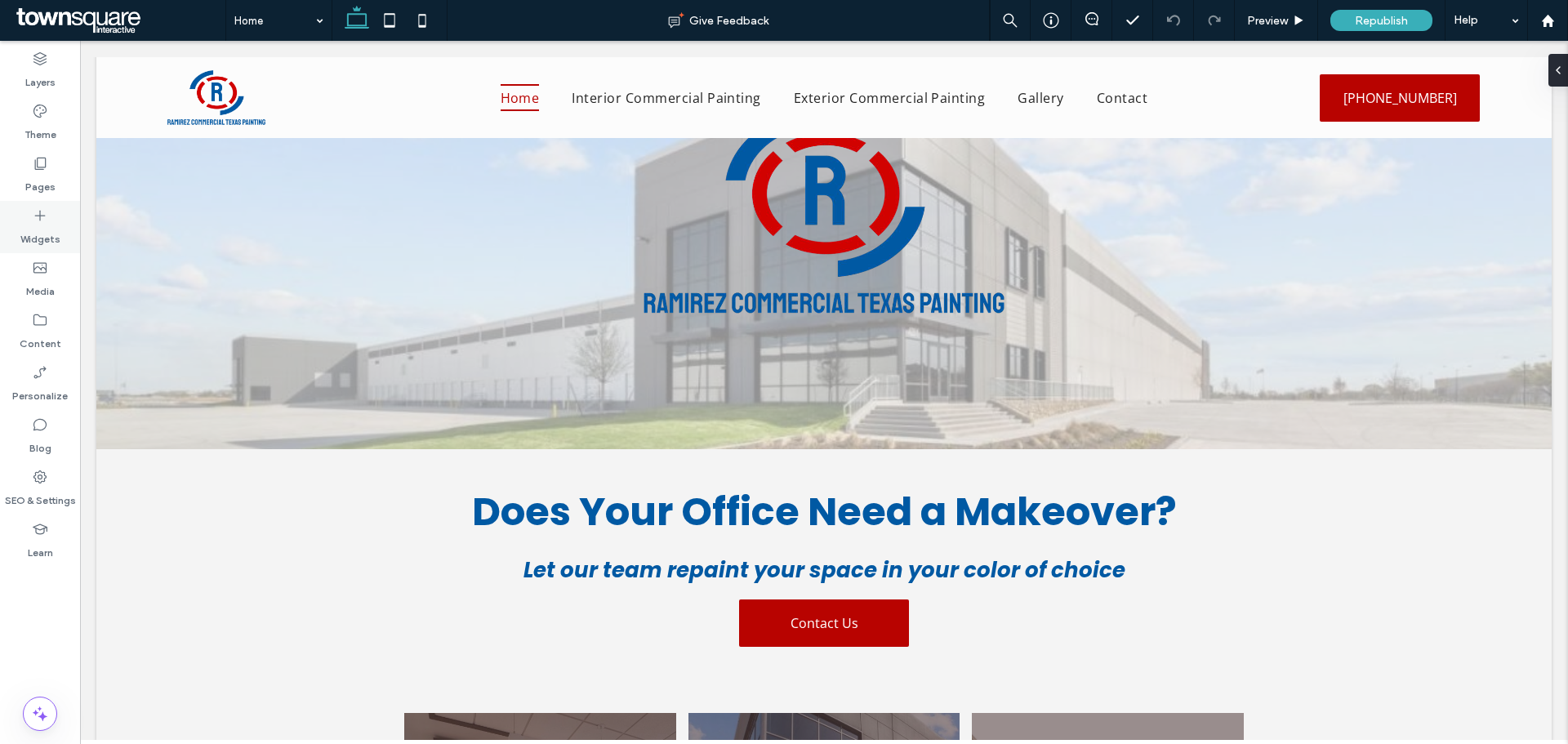
click at [44, 220] on icon at bounding box center [40, 215] width 16 height 16
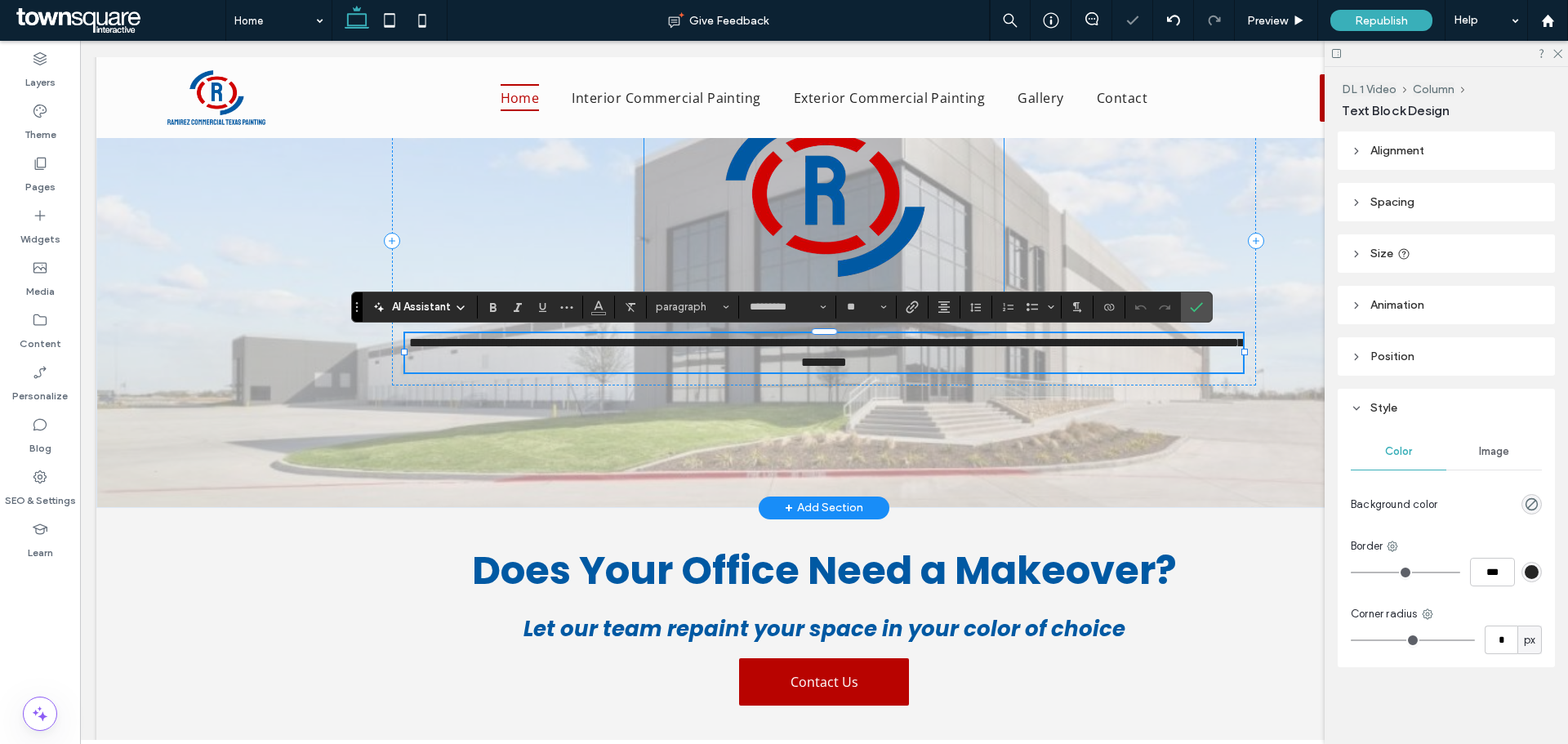
scroll to position [82, 0]
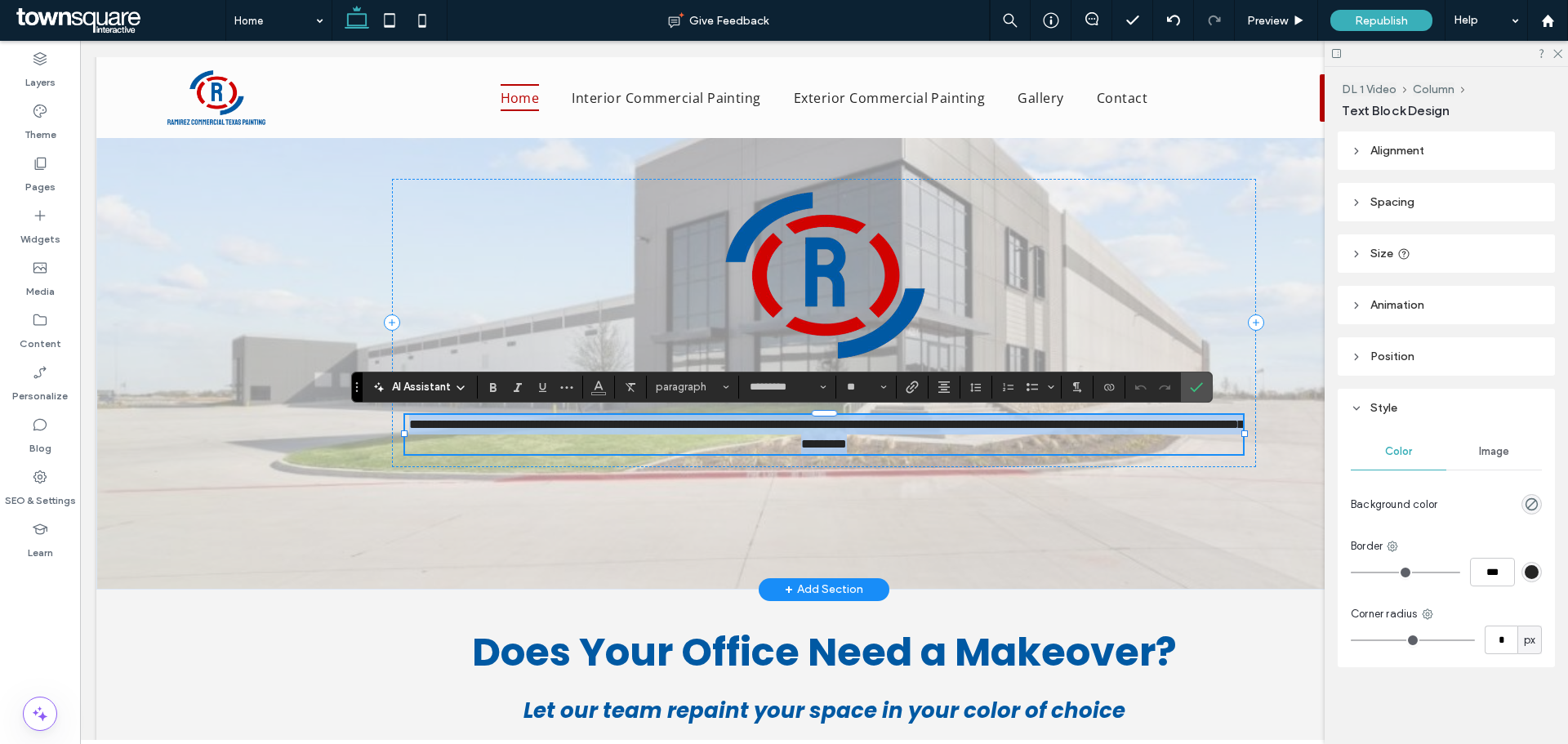
click at [788, 430] on span "**********" at bounding box center [826, 433] width 835 height 32
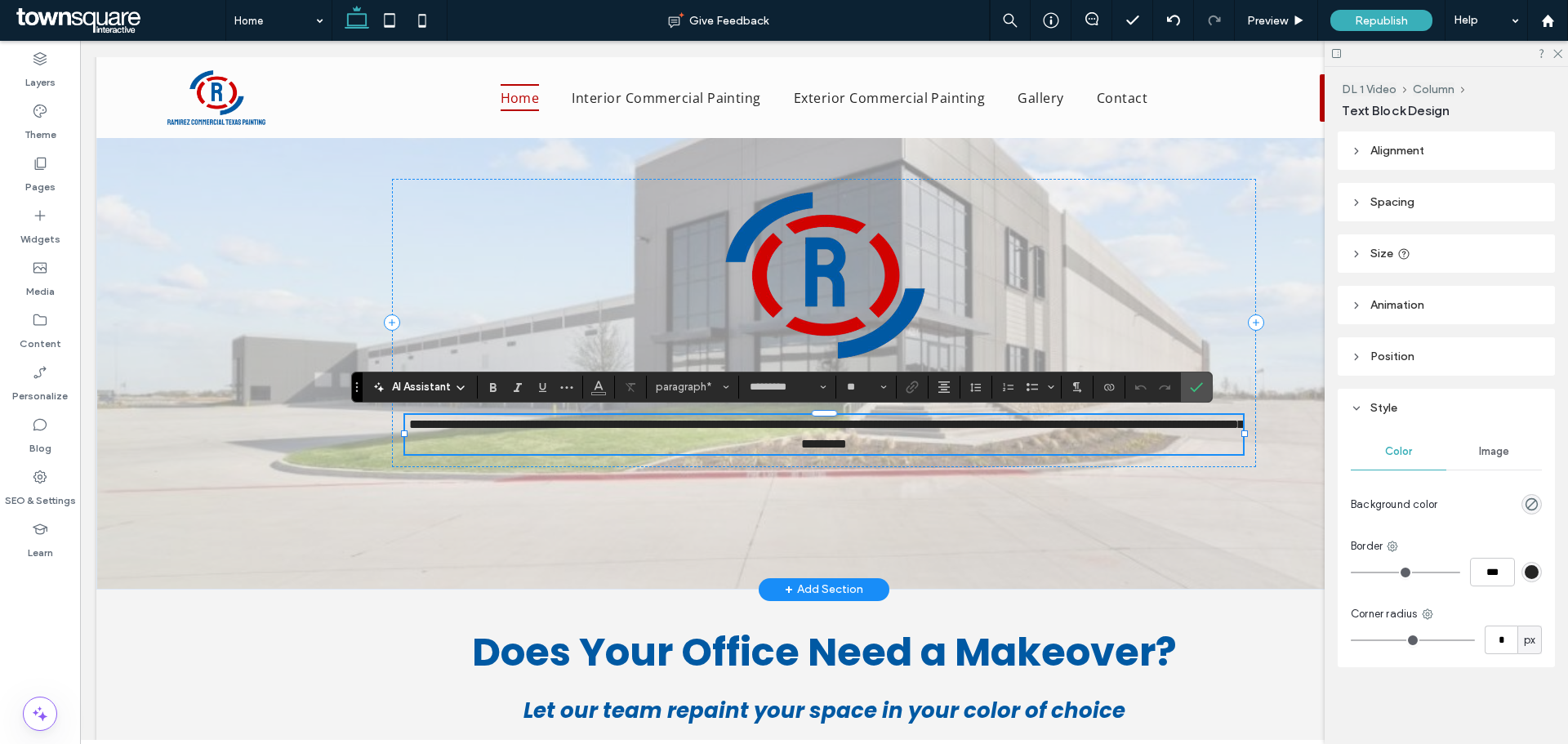
click at [788, 430] on span "**********" at bounding box center [826, 433] width 835 height 32
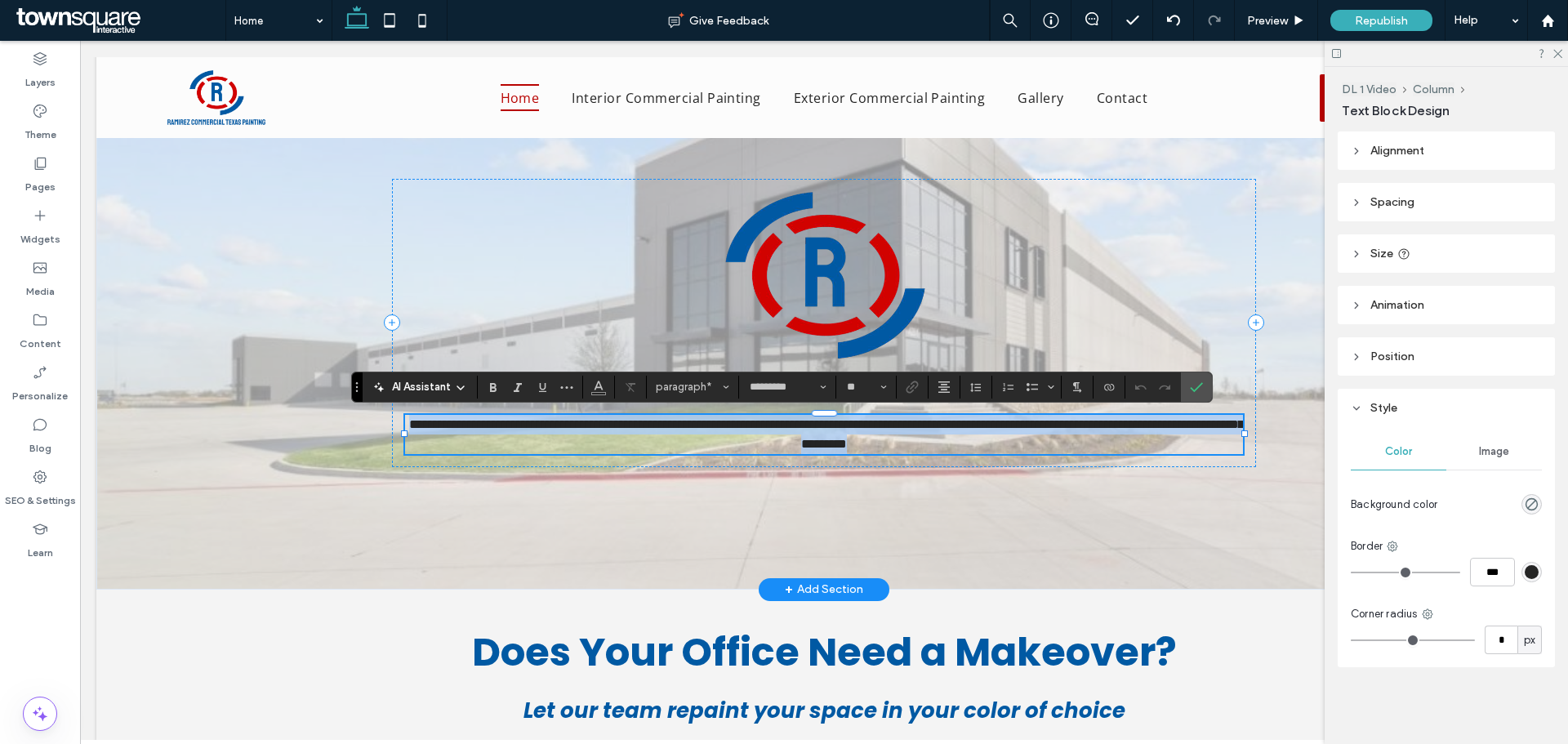
click at [788, 430] on span "**********" at bounding box center [826, 433] width 835 height 32
paste div
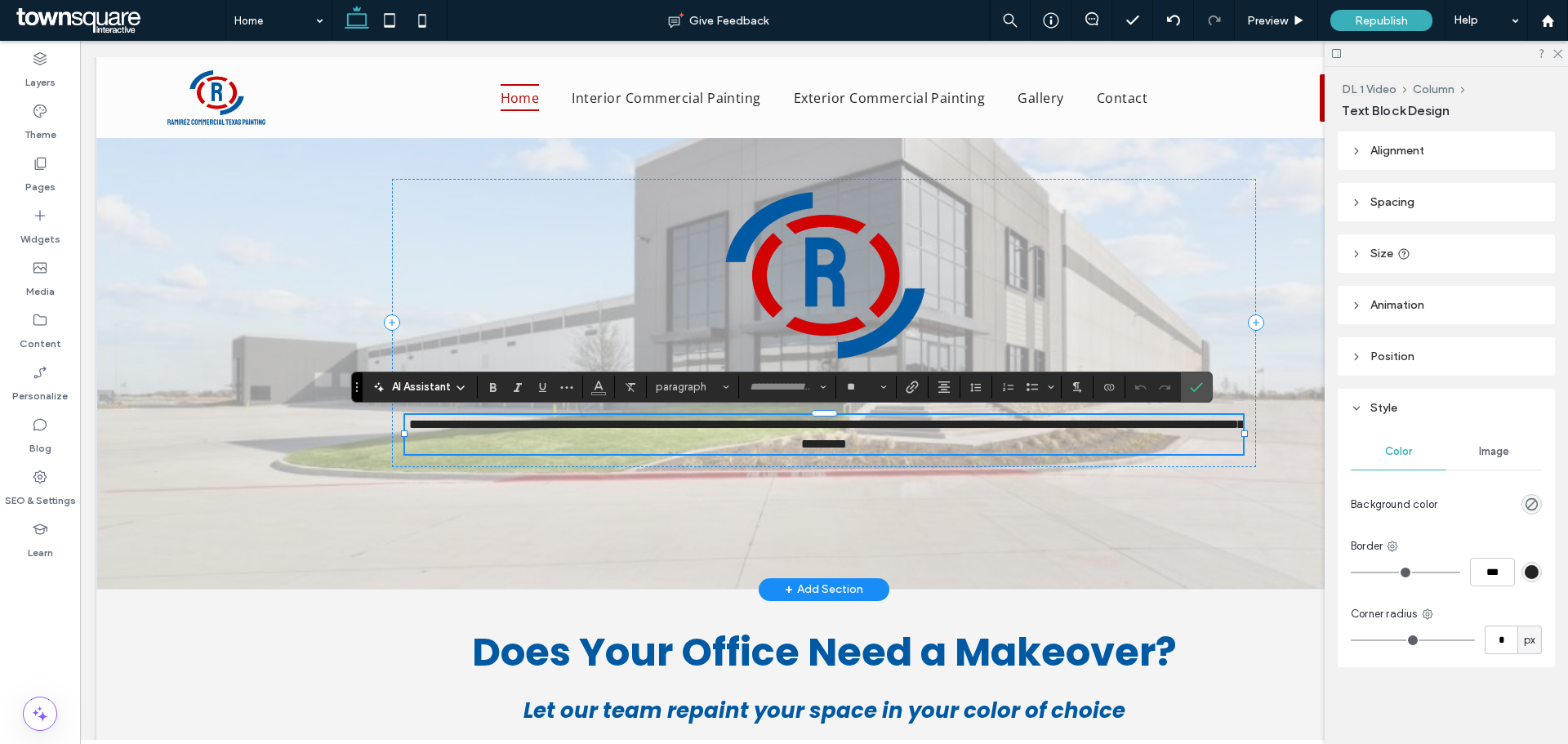
scroll to position [14, 0]
type input "*********"
click at [583, 424] on span "**********" at bounding box center [823, 424] width 481 height 13
click at [1134, 421] on p "**********" at bounding box center [823, 425] width 837 height 19
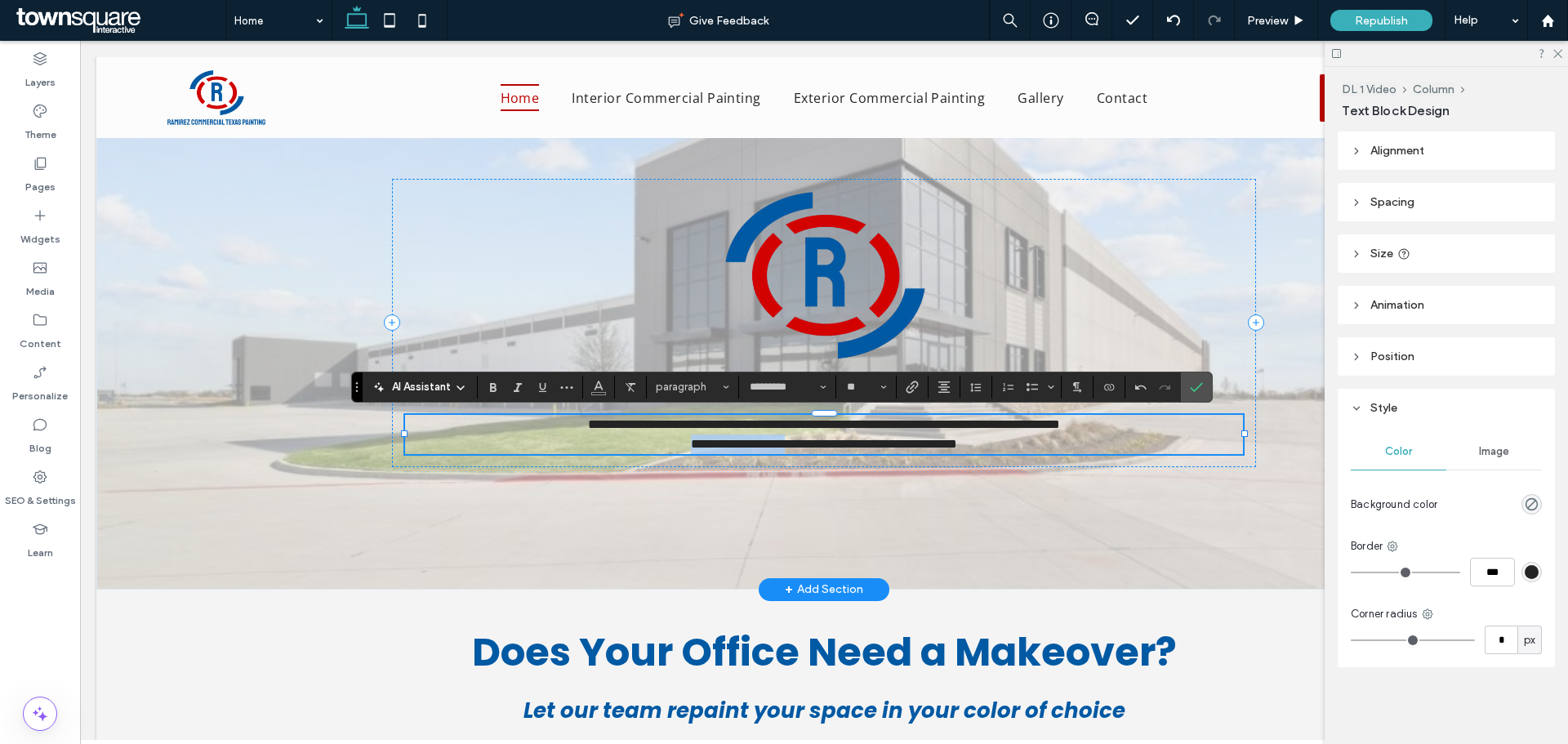
drag, startPoint x: 768, startPoint y: 442, endPoint x: 646, endPoint y: 439, distance: 122.0
click at [646, 439] on p "**********" at bounding box center [823, 444] width 837 height 19
click at [964, 450] on p "**********" at bounding box center [823, 444] width 837 height 19
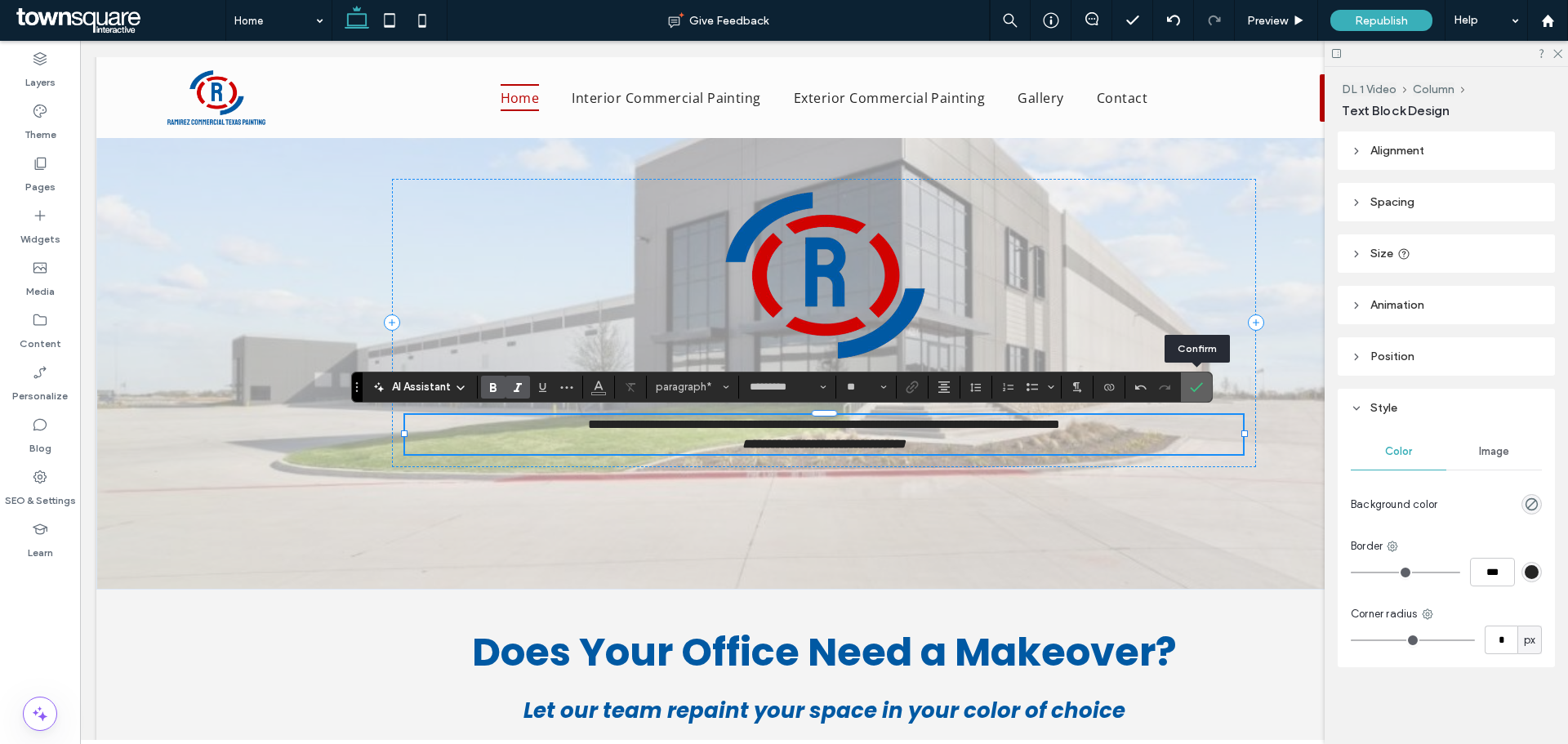
drag, startPoint x: 1189, startPoint y: 389, endPoint x: 1106, endPoint y: 353, distance: 90.5
click at [1190, 389] on icon "Confirm" at bounding box center [1197, 387] width 14 height 14
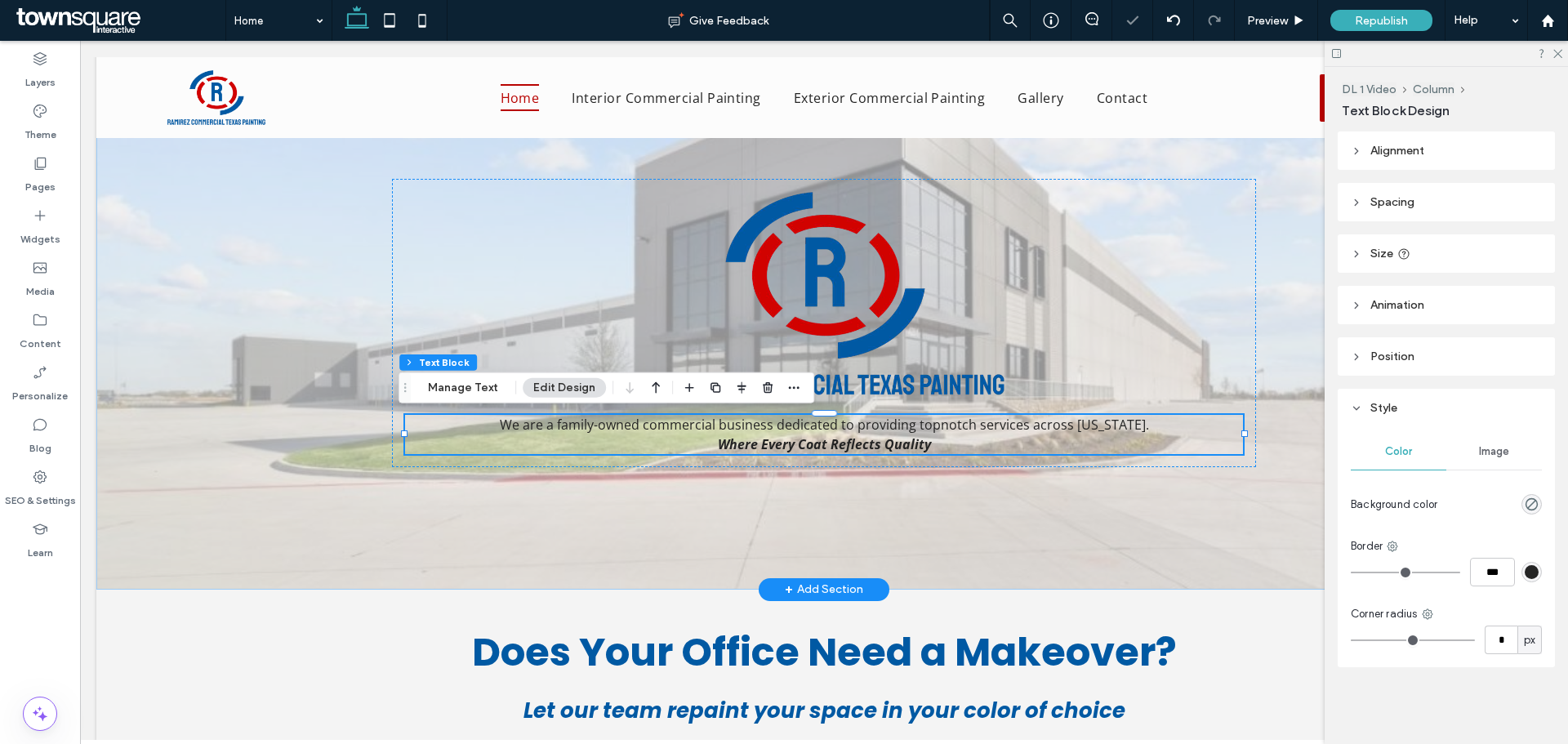
click at [967, 497] on div "We are a family-owned commercial business dedicated to providing topnotch servi…" at bounding box center [824, 322] width 980 height 533
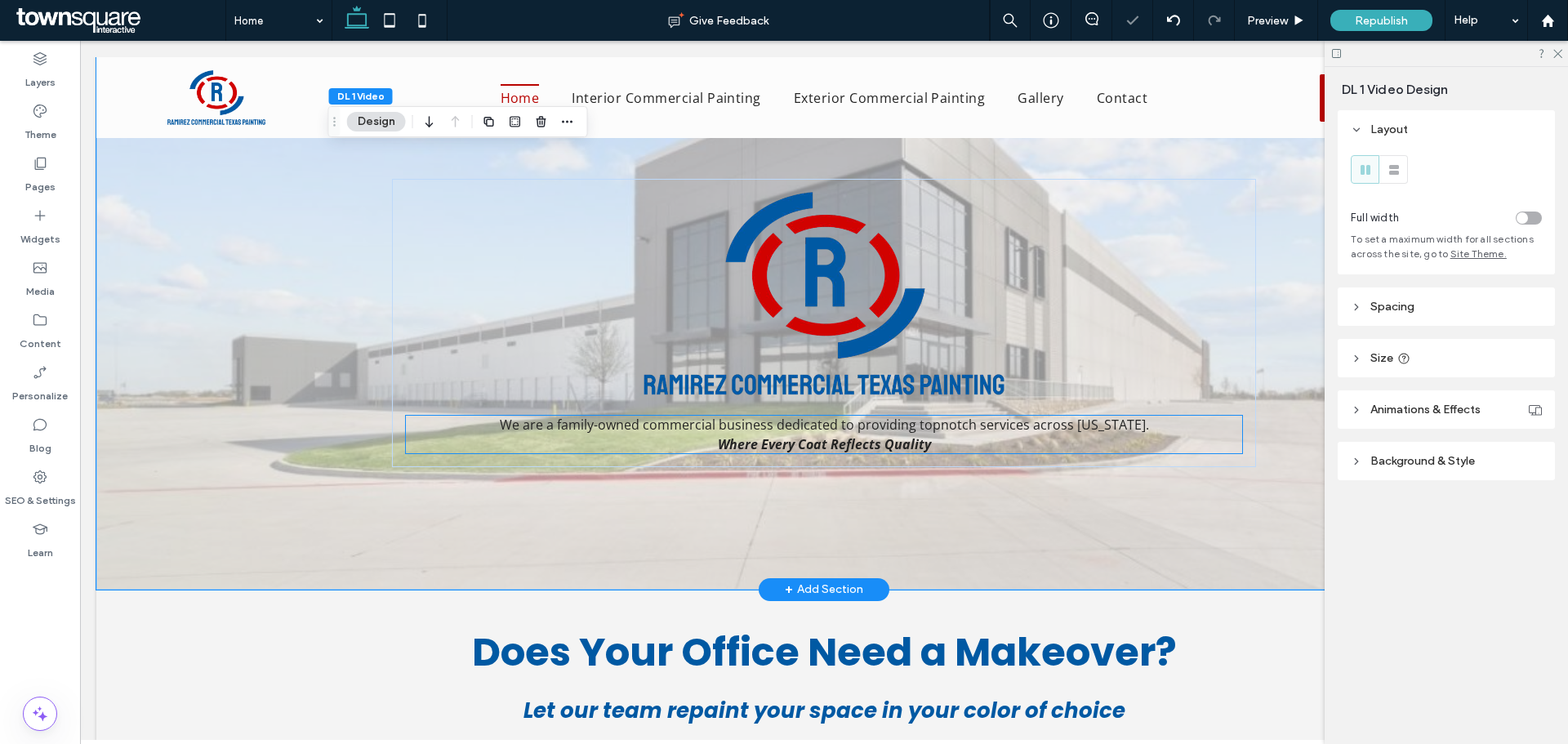
click at [937, 433] on span "We are a family-owned commercial business dedicated to providing topnotch servi…" at bounding box center [824, 425] width 649 height 18
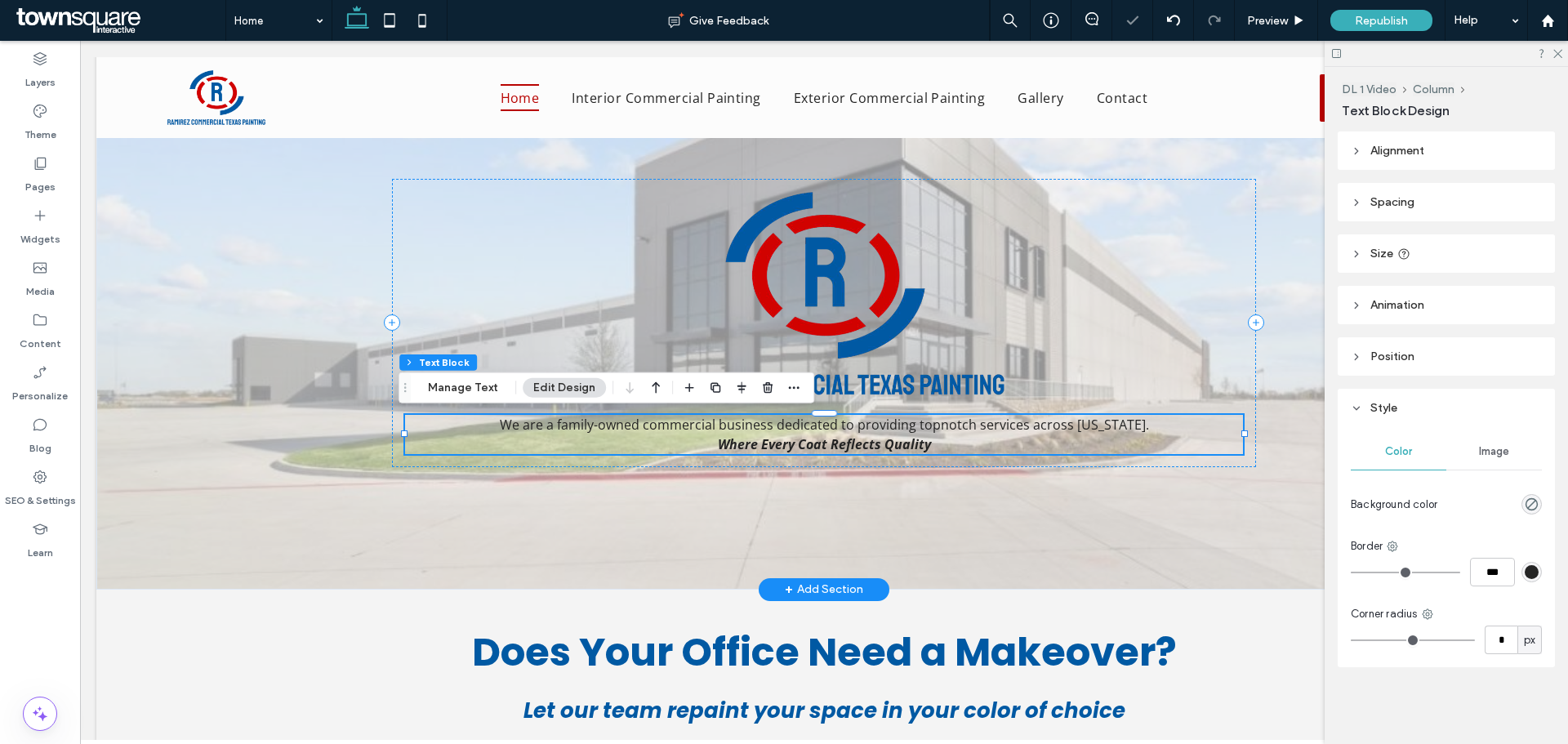
click at [937, 433] on span "We are a family-owned commercial business dedicated to providing topnotch servi…" at bounding box center [824, 425] width 649 height 18
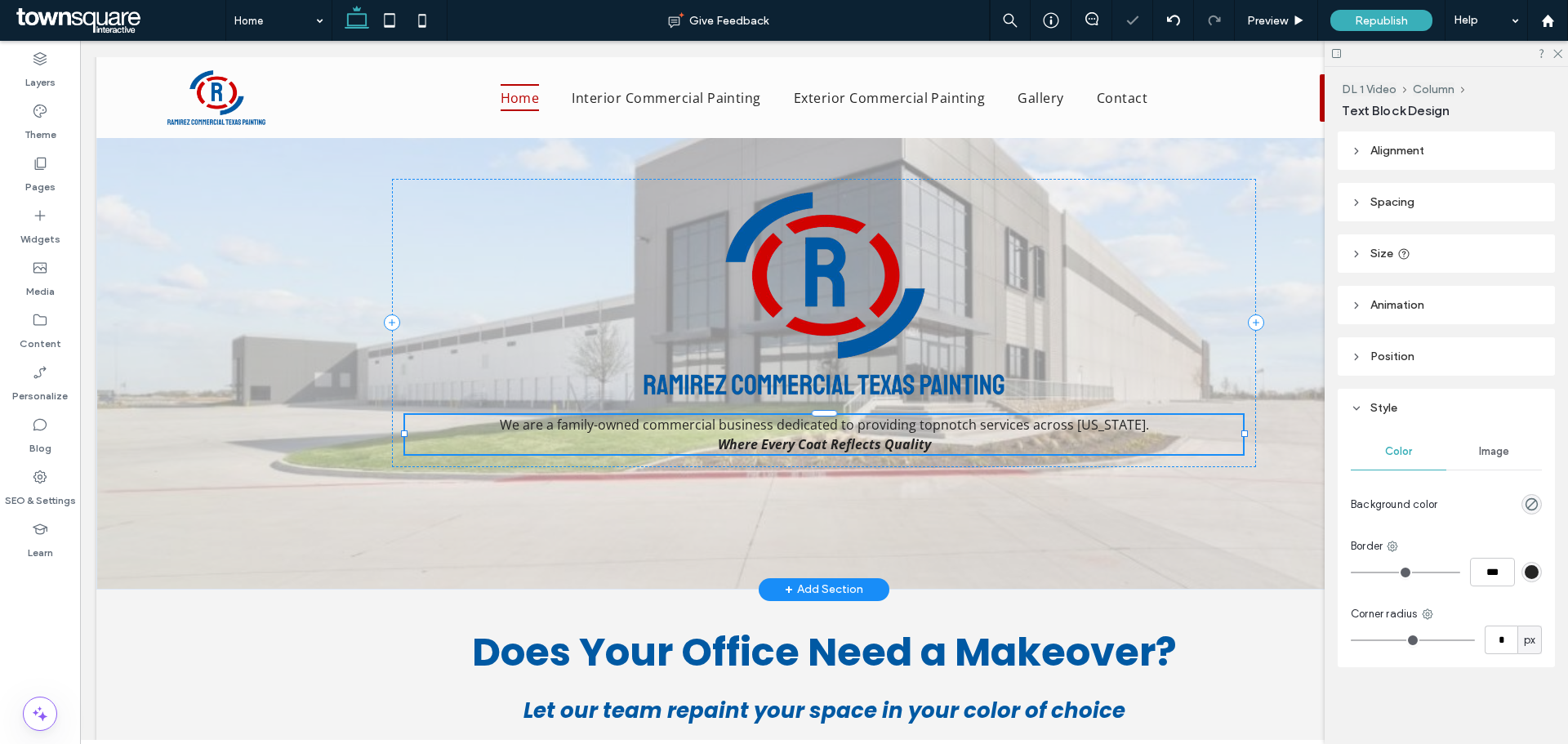
type input "*********"
type input "**"
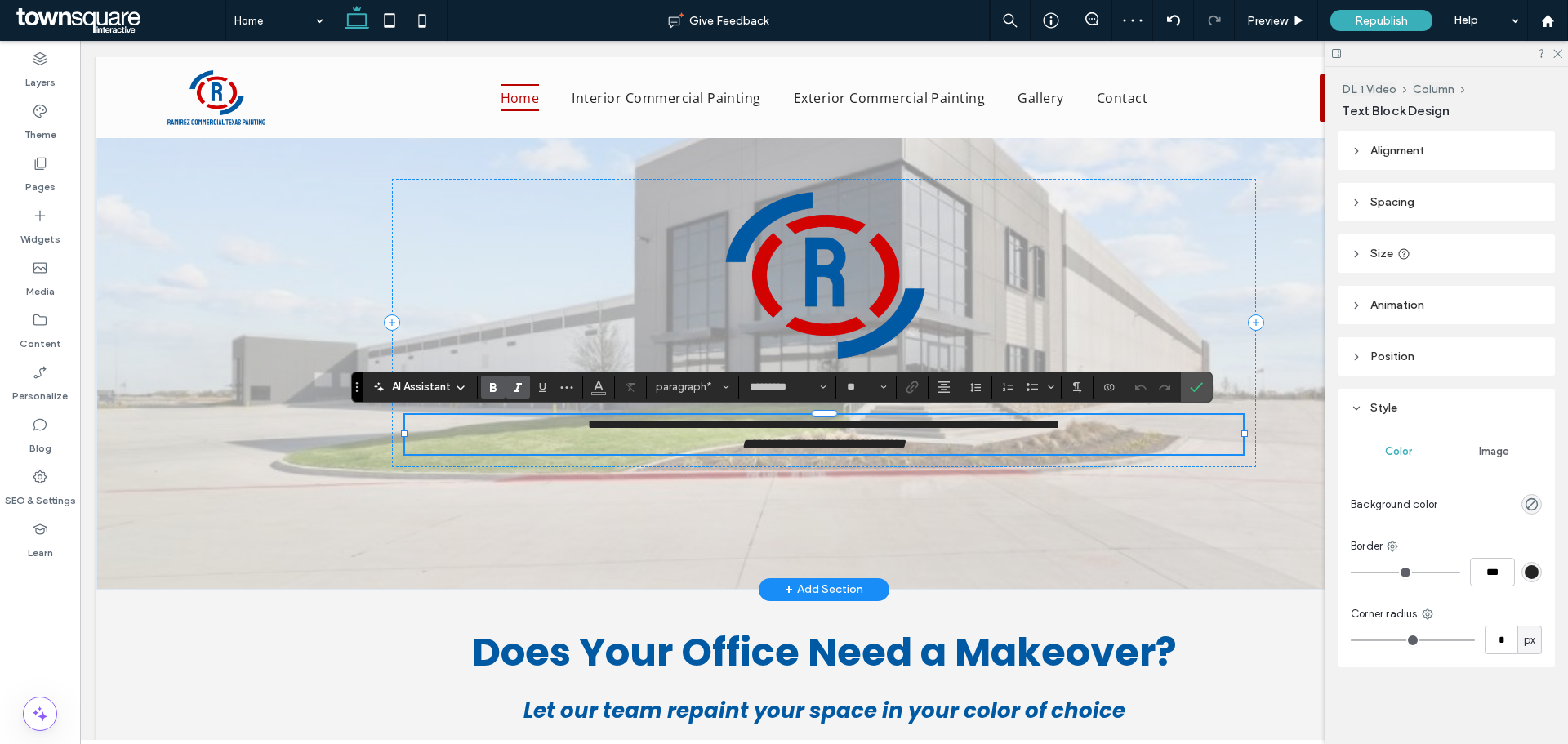
click at [939, 427] on span "**********" at bounding box center [823, 424] width 472 height 13
click at [1059, 425] on strong "**********" at bounding box center [823, 424] width 472 height 13
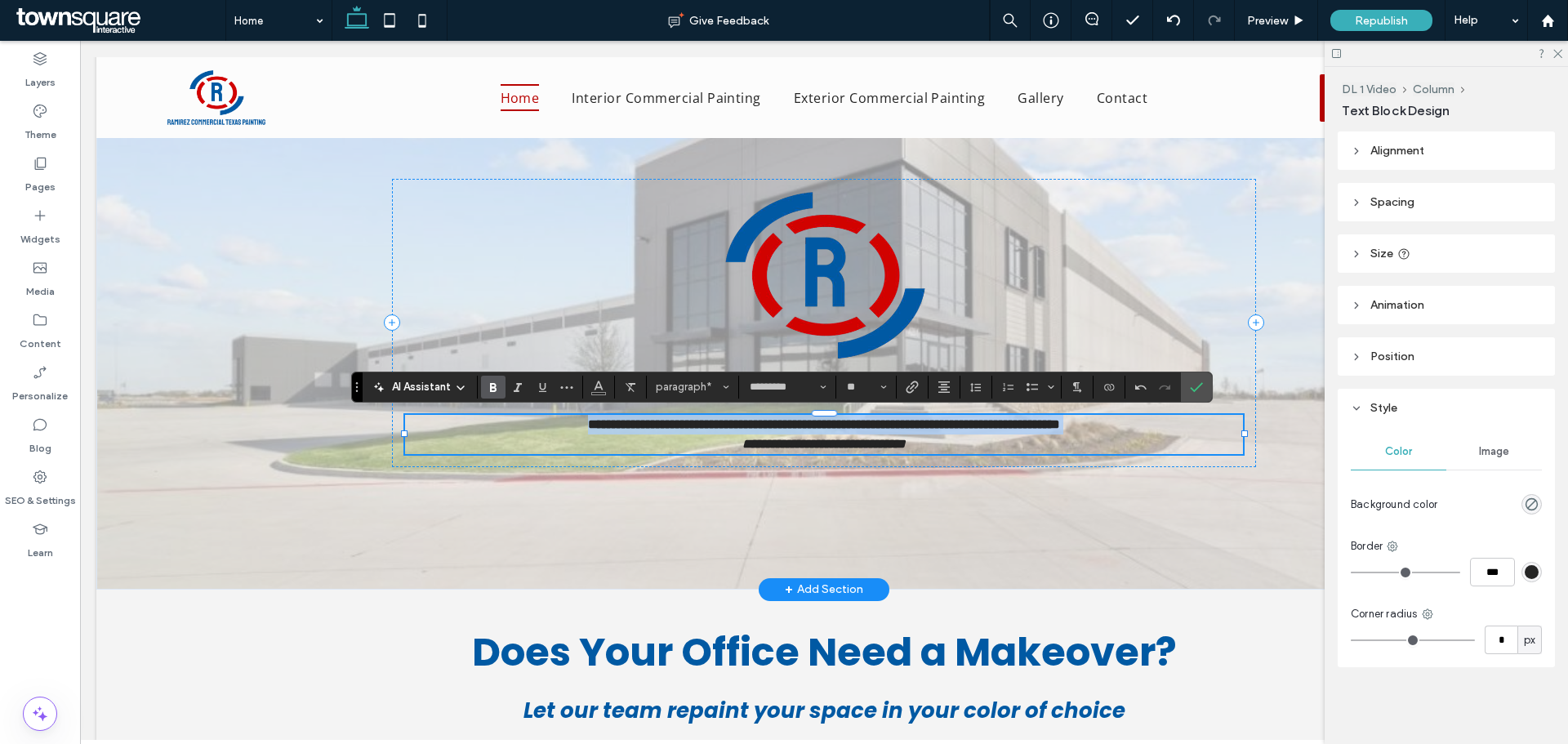
click at [1059, 425] on strong "**********" at bounding box center [823, 424] width 472 height 13
click at [1196, 383] on icon "Confirm" at bounding box center [1197, 387] width 14 height 14
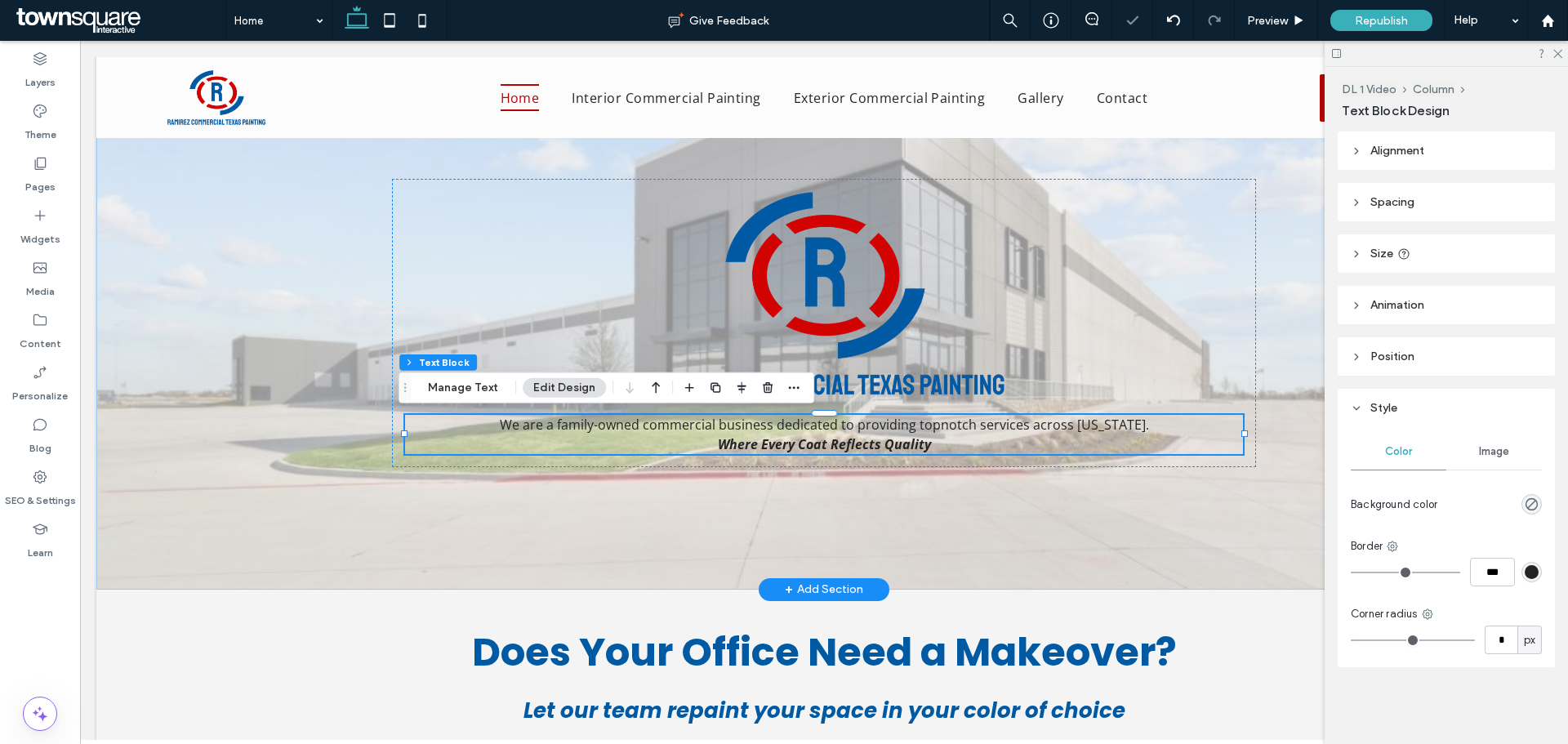
click at [812, 488] on div "We are a family-owned commercial business dedicated to providing topnotch servi…" at bounding box center [824, 322] width 980 height 533
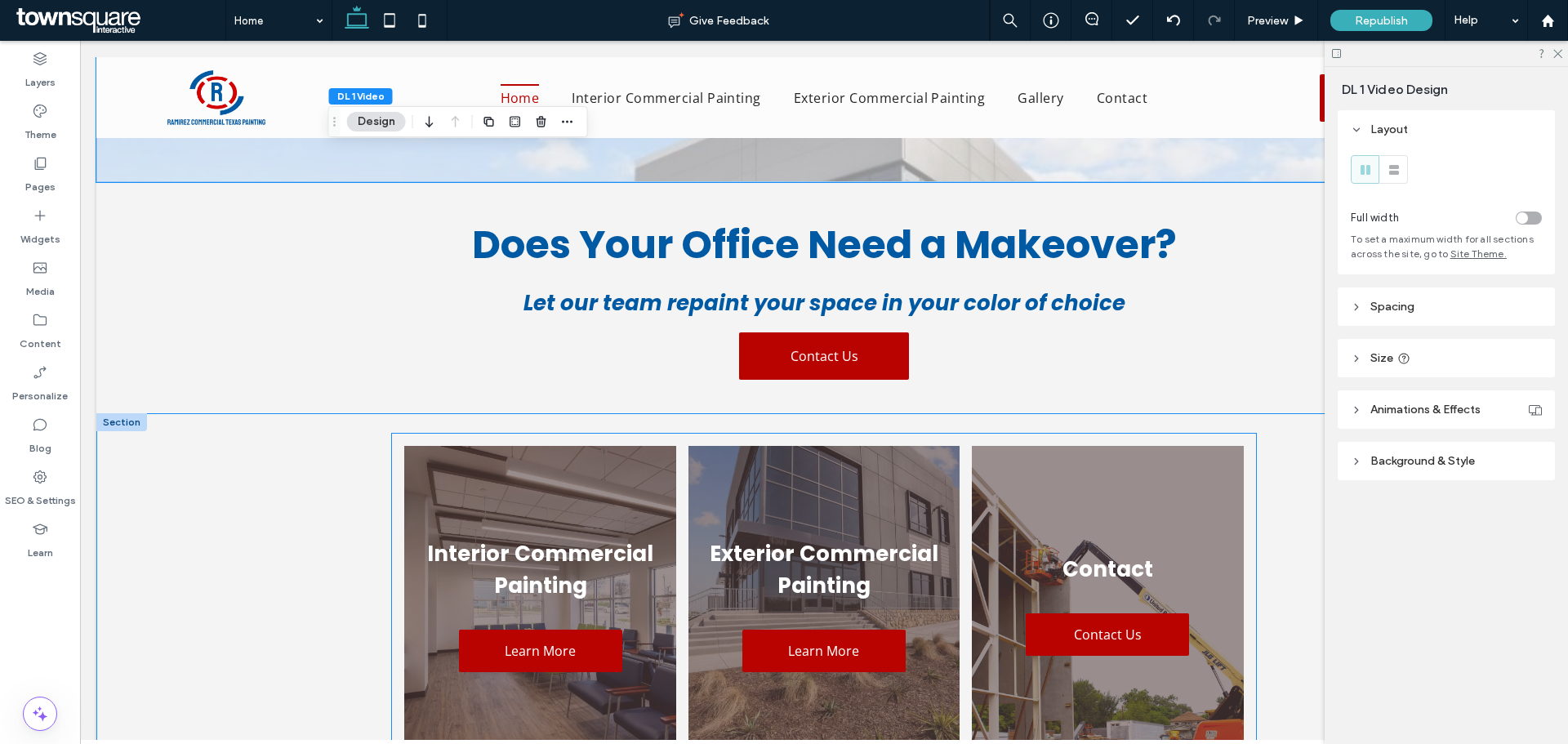
scroll to position [490, 0]
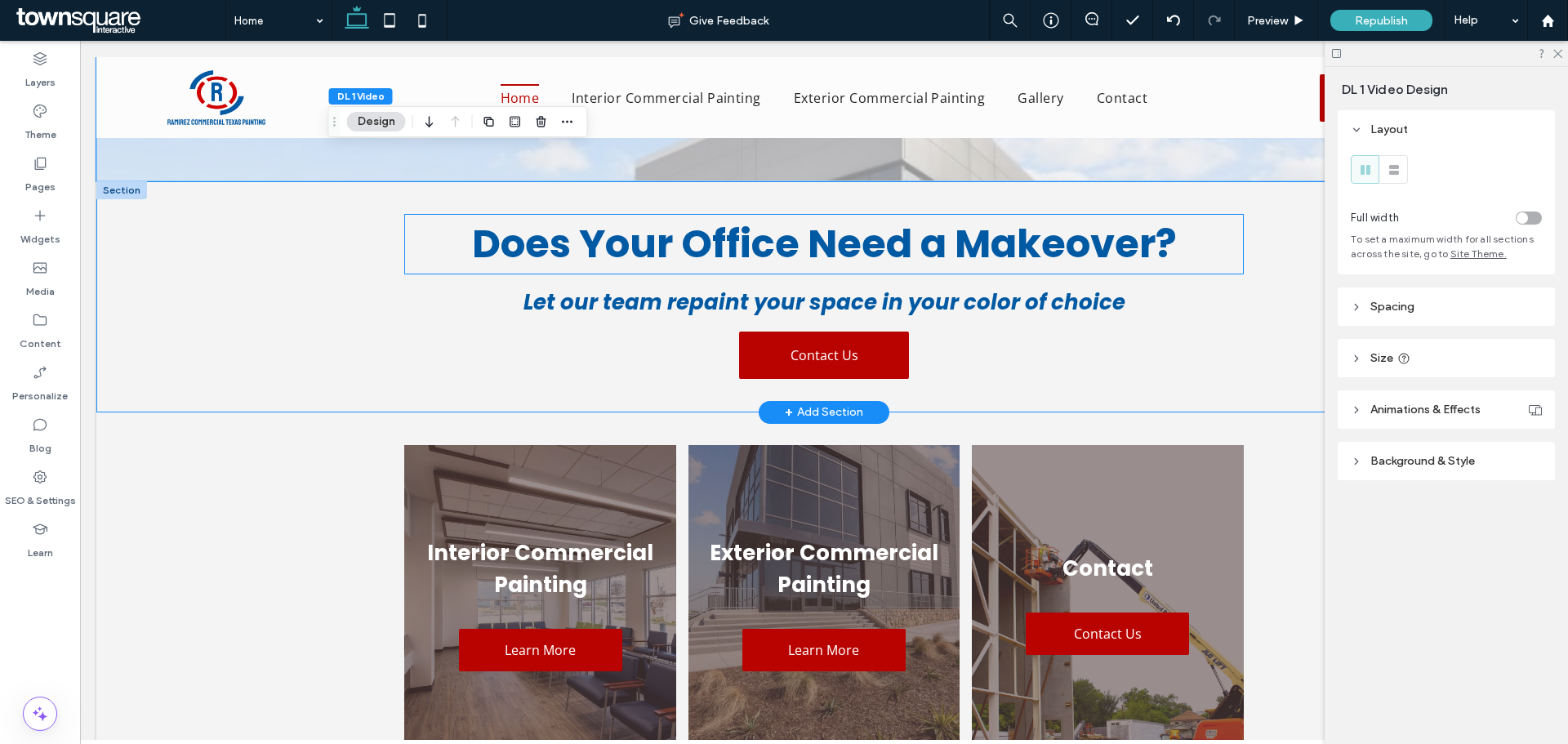
click at [867, 262] on span "Does Your Office Need a Makeover?" at bounding box center [824, 243] width 704 height 55
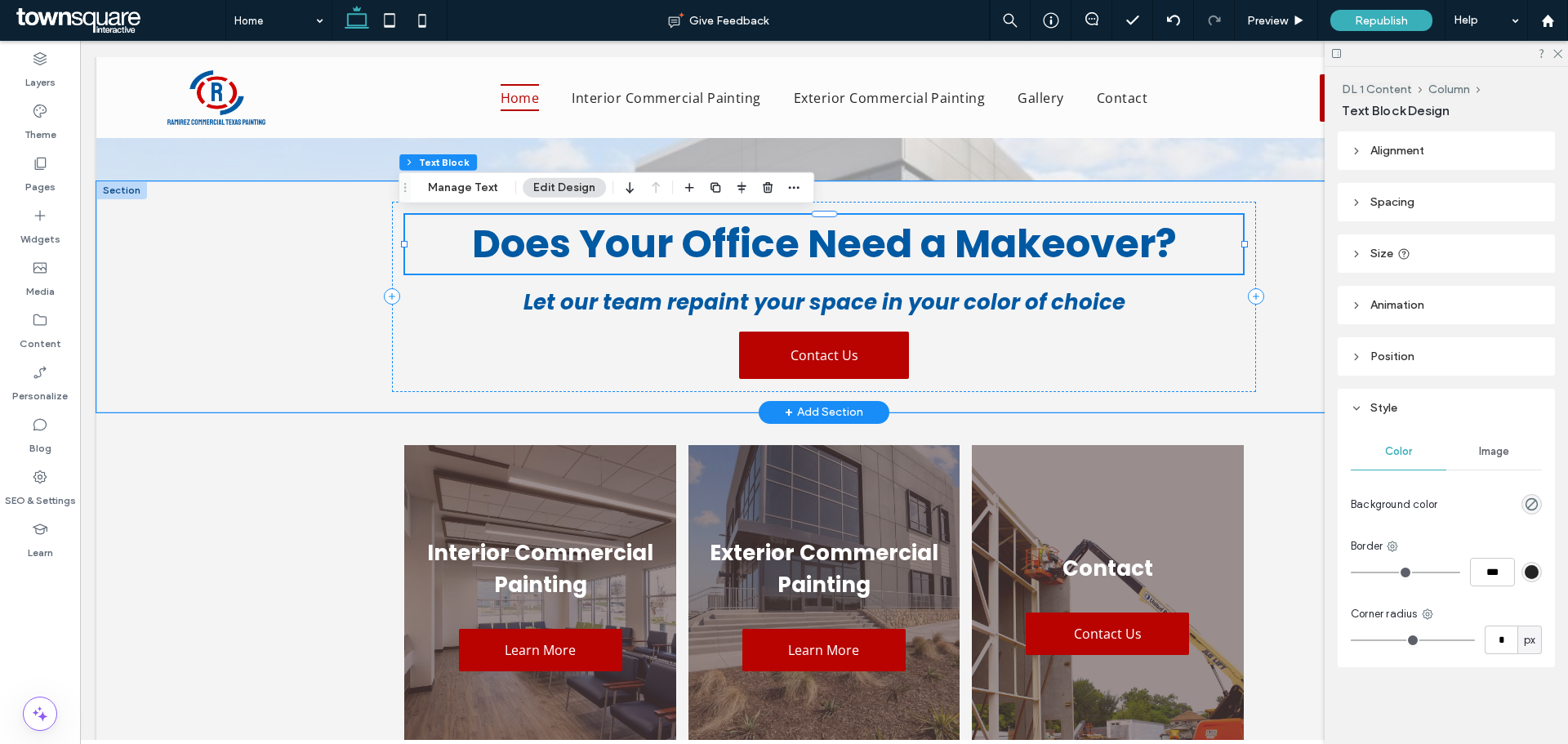
click at [895, 247] on span "Does Your Office Need a Makeover?" at bounding box center [824, 243] width 704 height 55
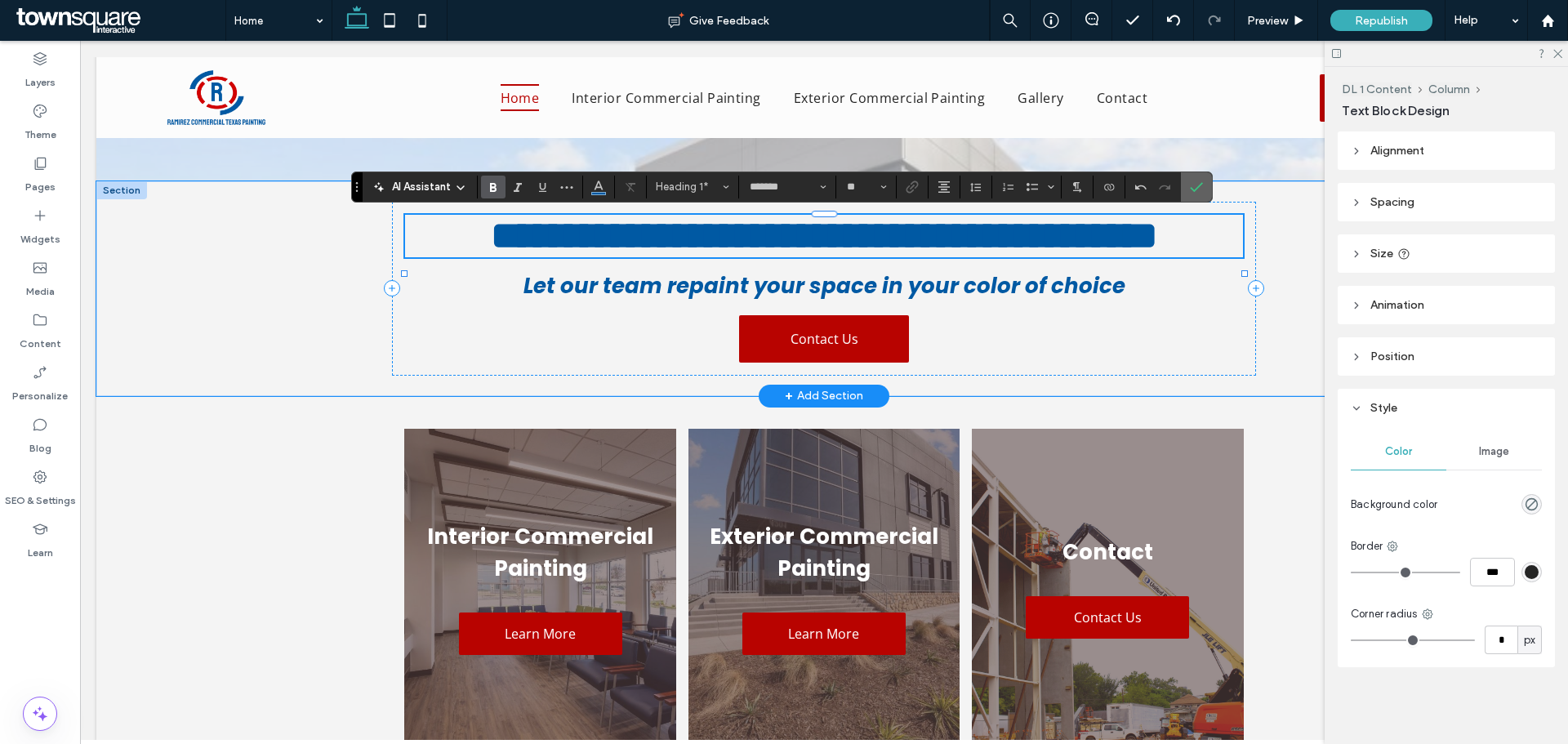
click at [1200, 188] on icon "Confirm" at bounding box center [1197, 187] width 14 height 14
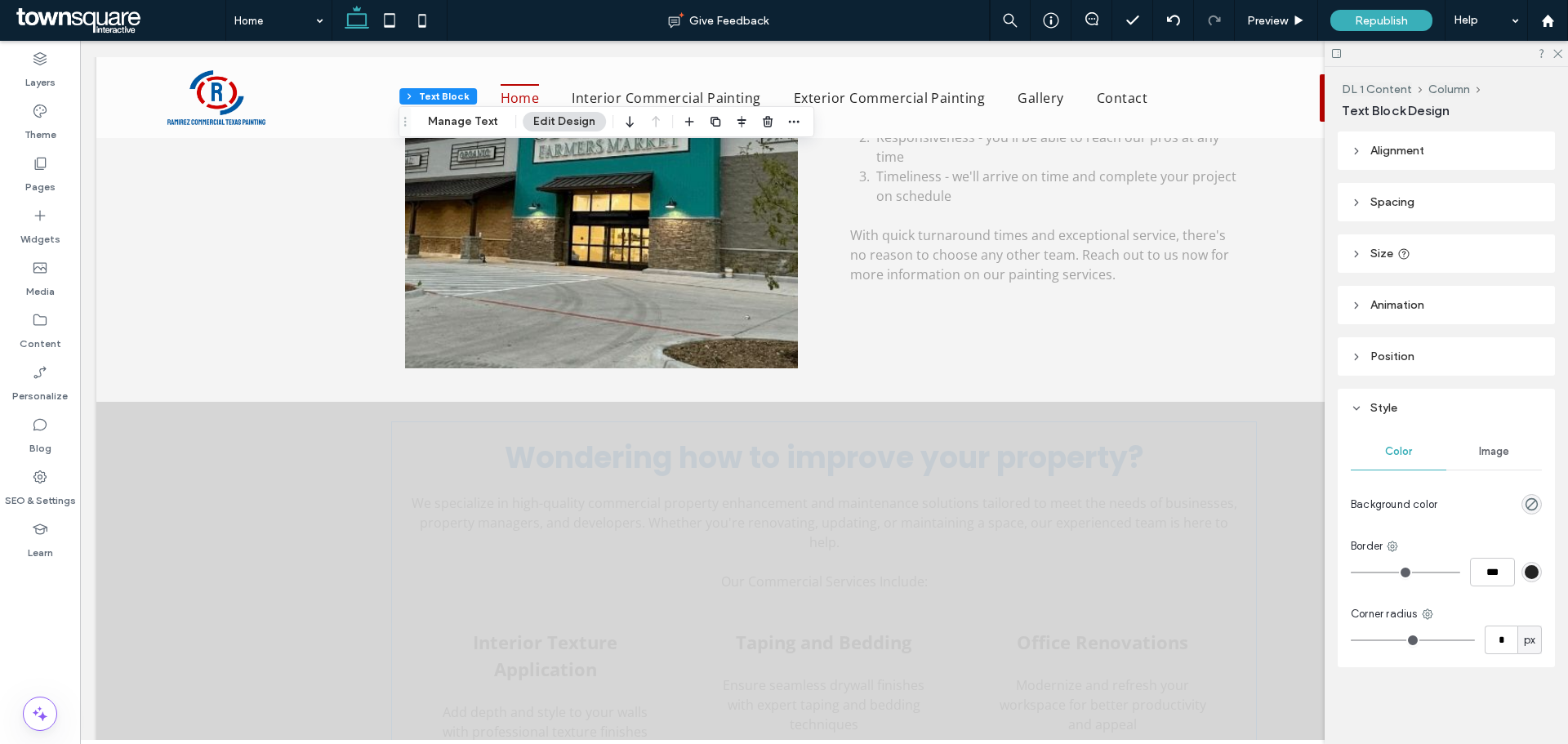
scroll to position [2613, 0]
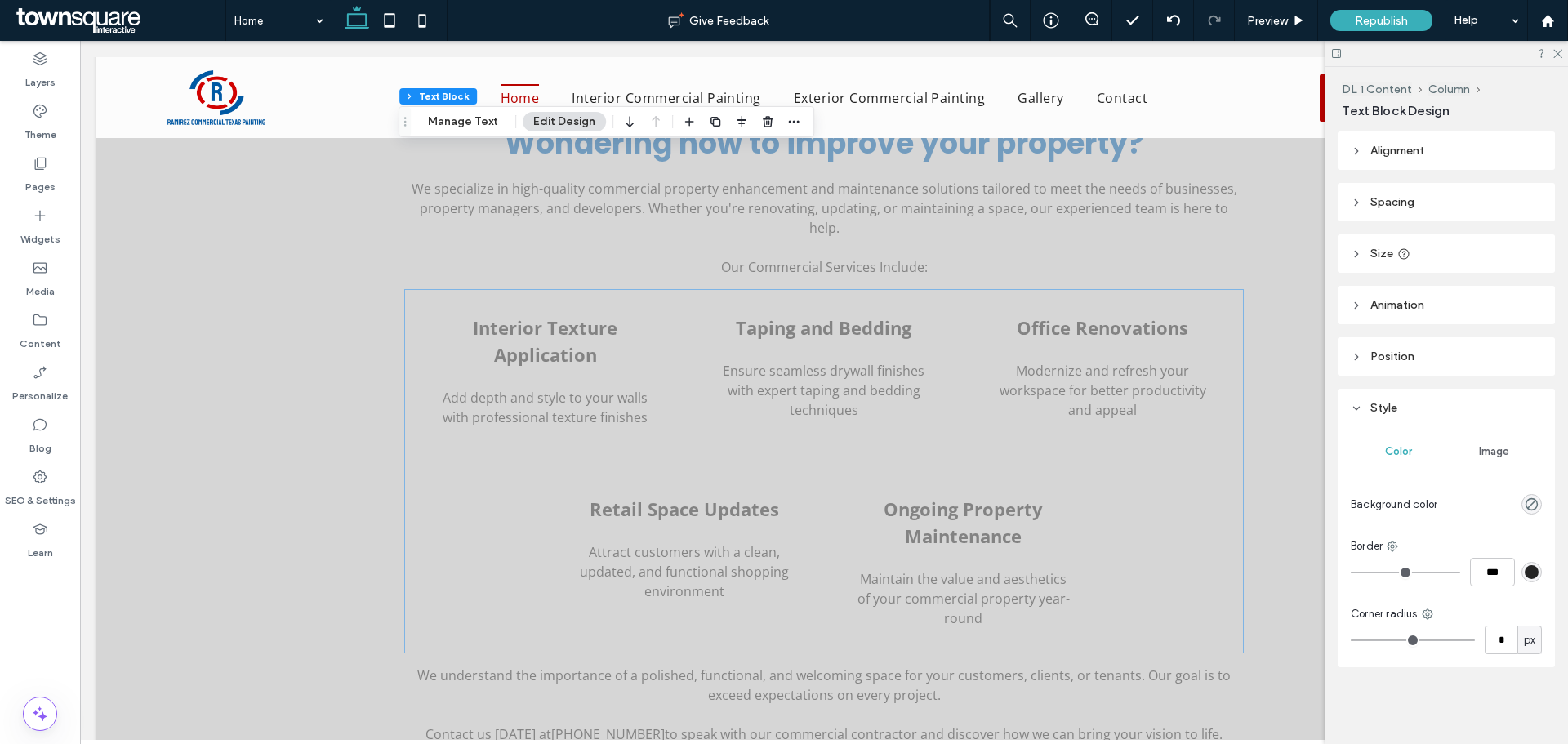
click at [543, 342] on strong "Interior Texture Application" at bounding box center [545, 341] width 145 height 51
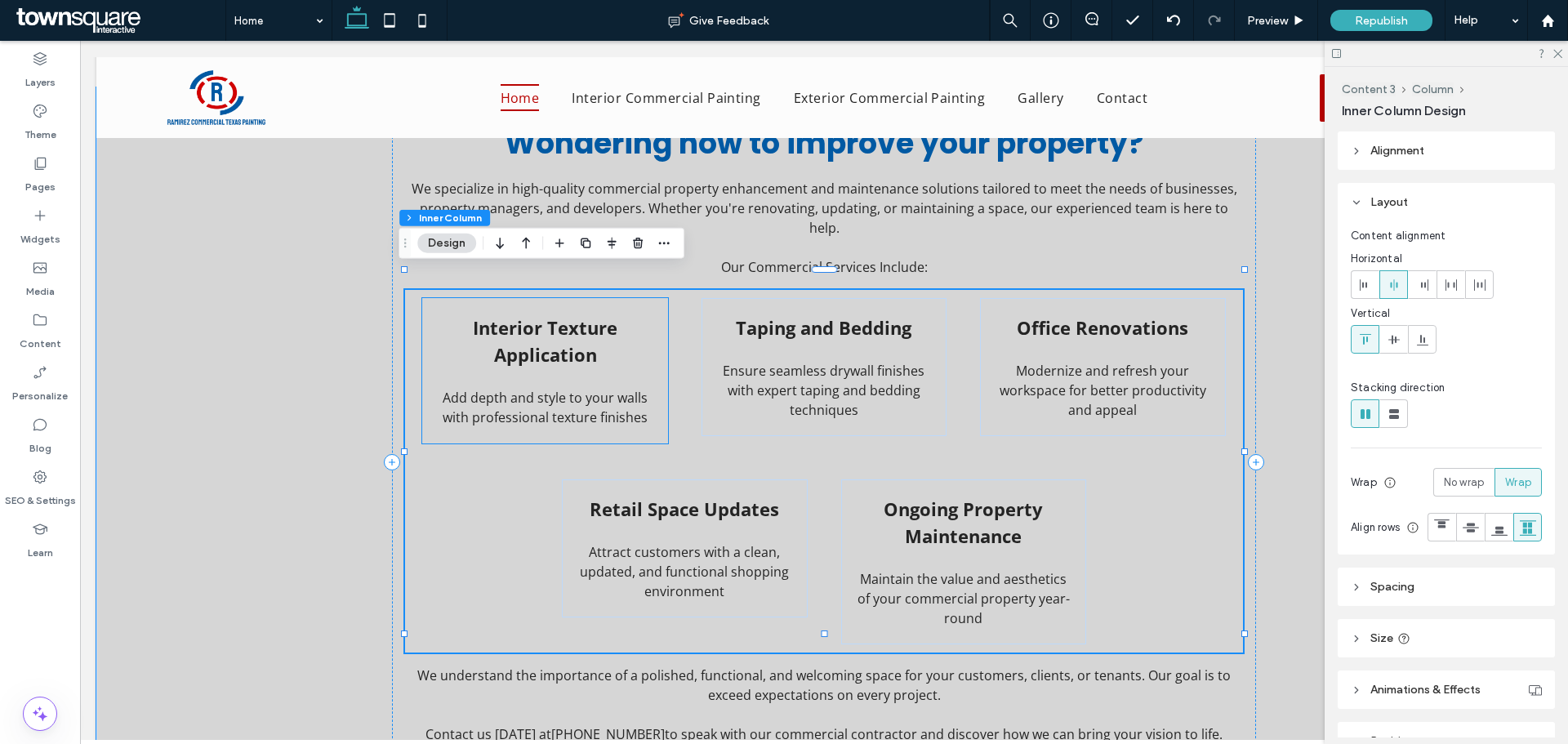
click at [544, 321] on strong "Interior Texture Application" at bounding box center [545, 341] width 145 height 51
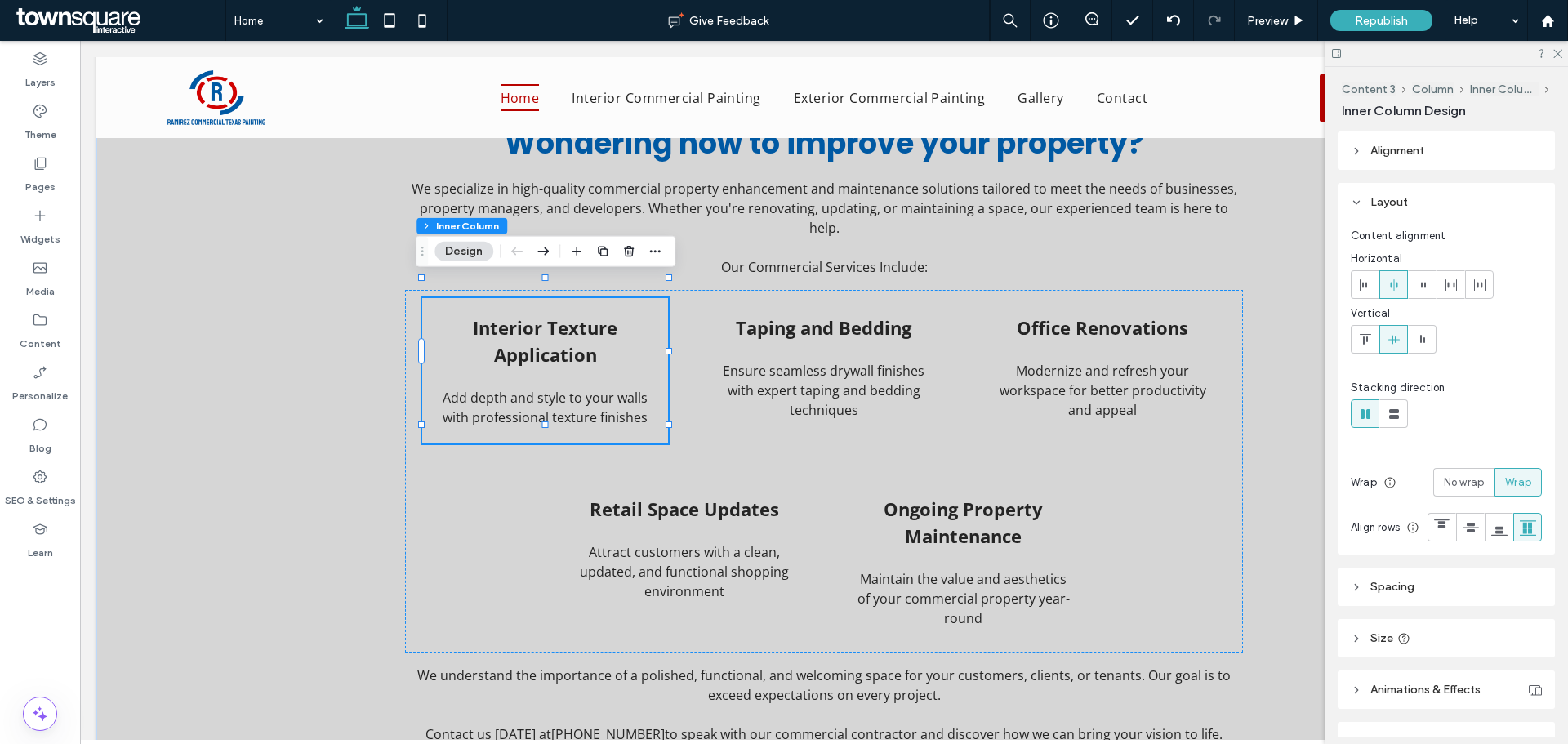
click at [534, 316] on strong "Interior Texture Application" at bounding box center [545, 341] width 145 height 51
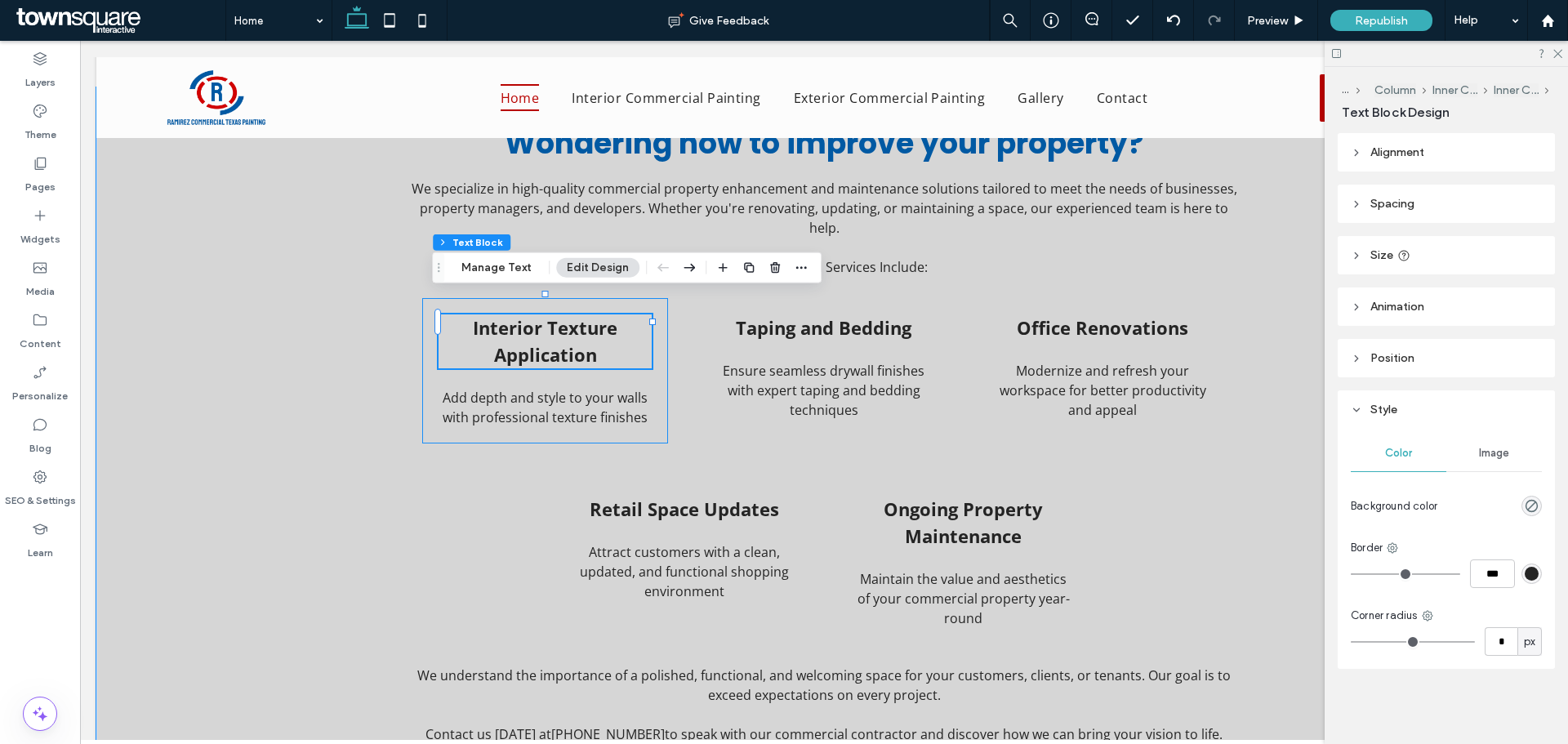
click at [532, 316] on strong "Interior Texture Application" at bounding box center [545, 341] width 145 height 51
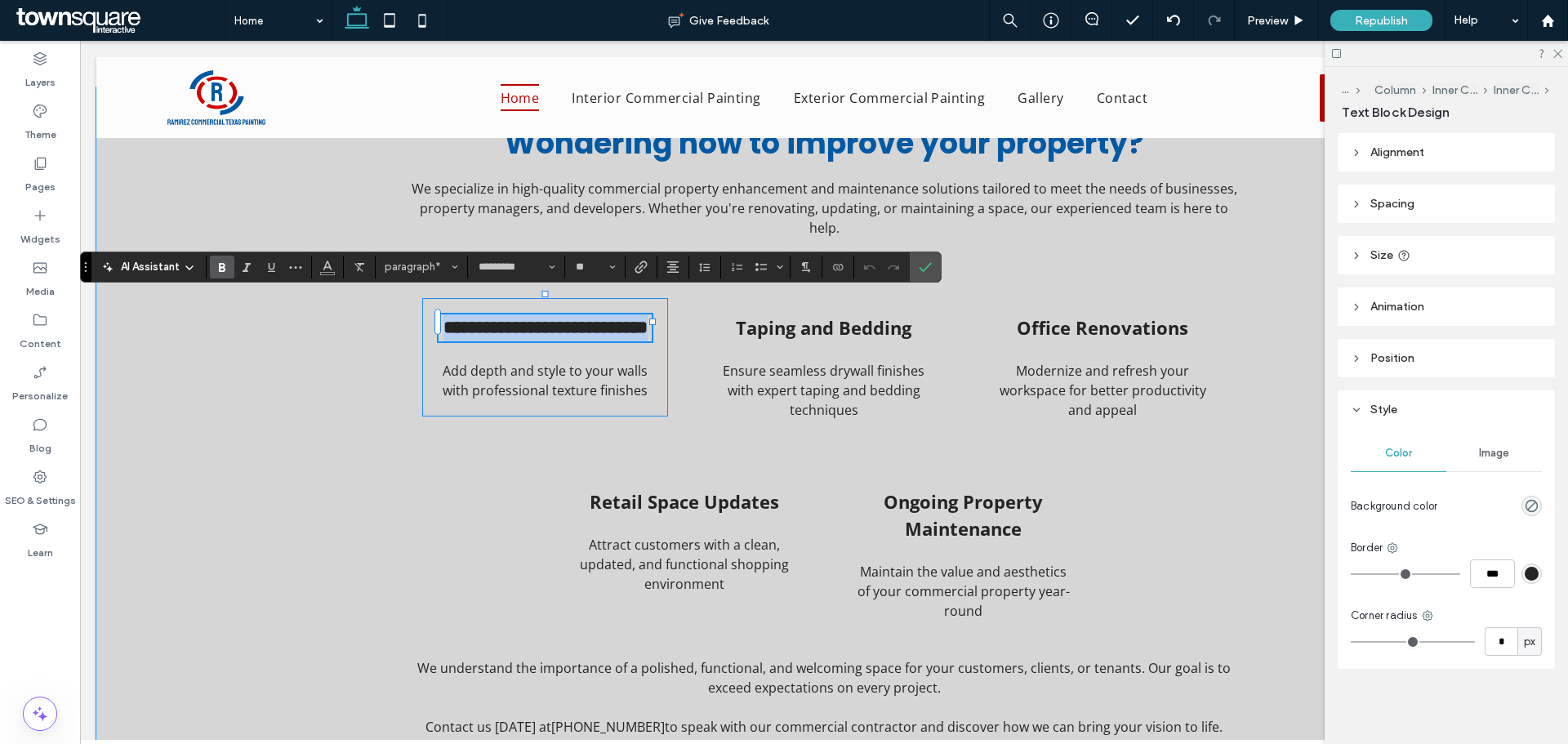
click at [532, 318] on strong "**********" at bounding box center [546, 327] width 205 height 18
click at [534, 318] on strong "**********" at bounding box center [546, 327] width 205 height 18
click at [917, 266] on label "Confirm" at bounding box center [924, 266] width 24 height 29
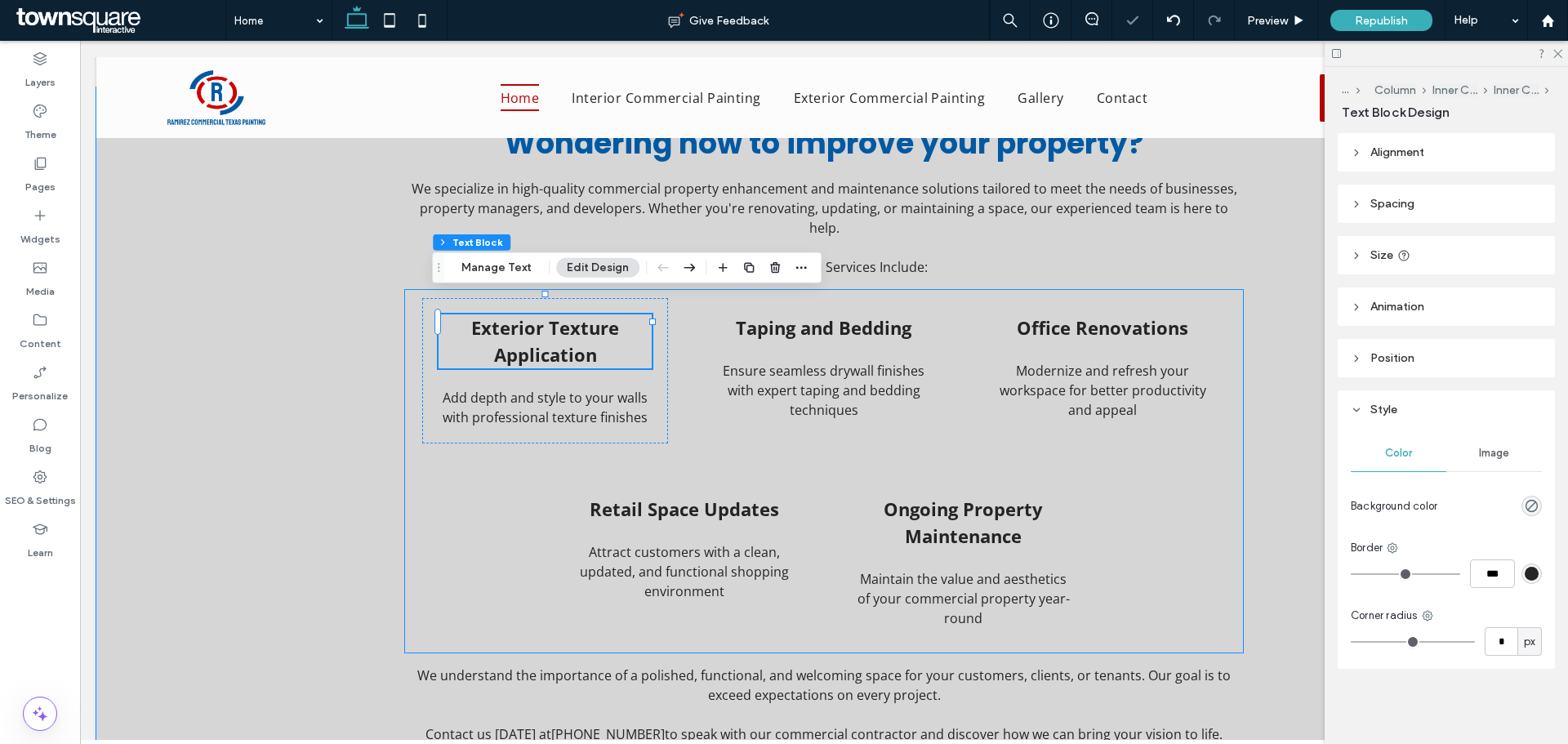
click at [837, 439] on div "Exterior Texture Application Add depth and style to your walls with professiona…" at bounding box center [823, 471] width 837 height 363
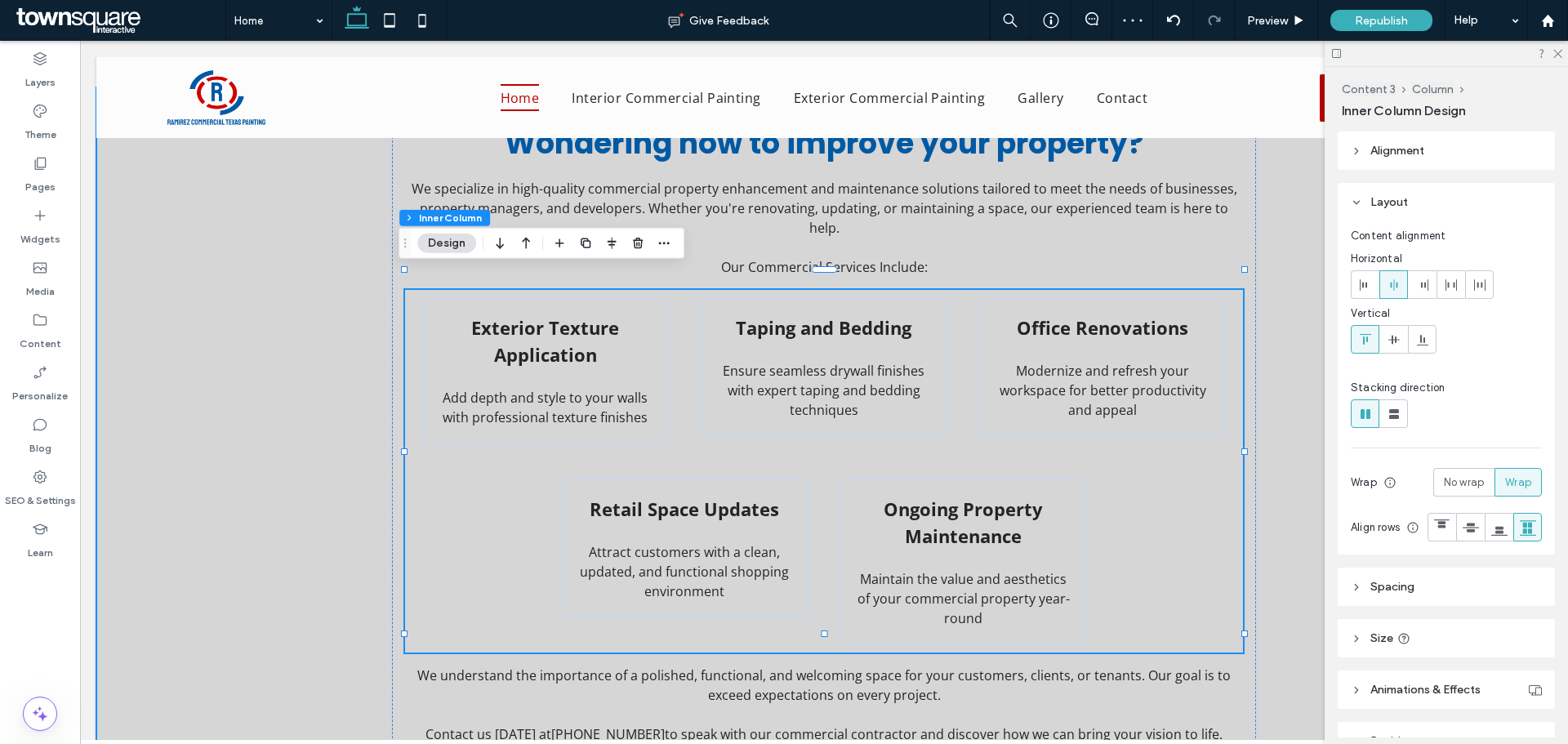
click at [1262, 276] on div "Wondering how to improve your property? We specialize in high-quality commercia…" at bounding box center [824, 462] width 980 height 750
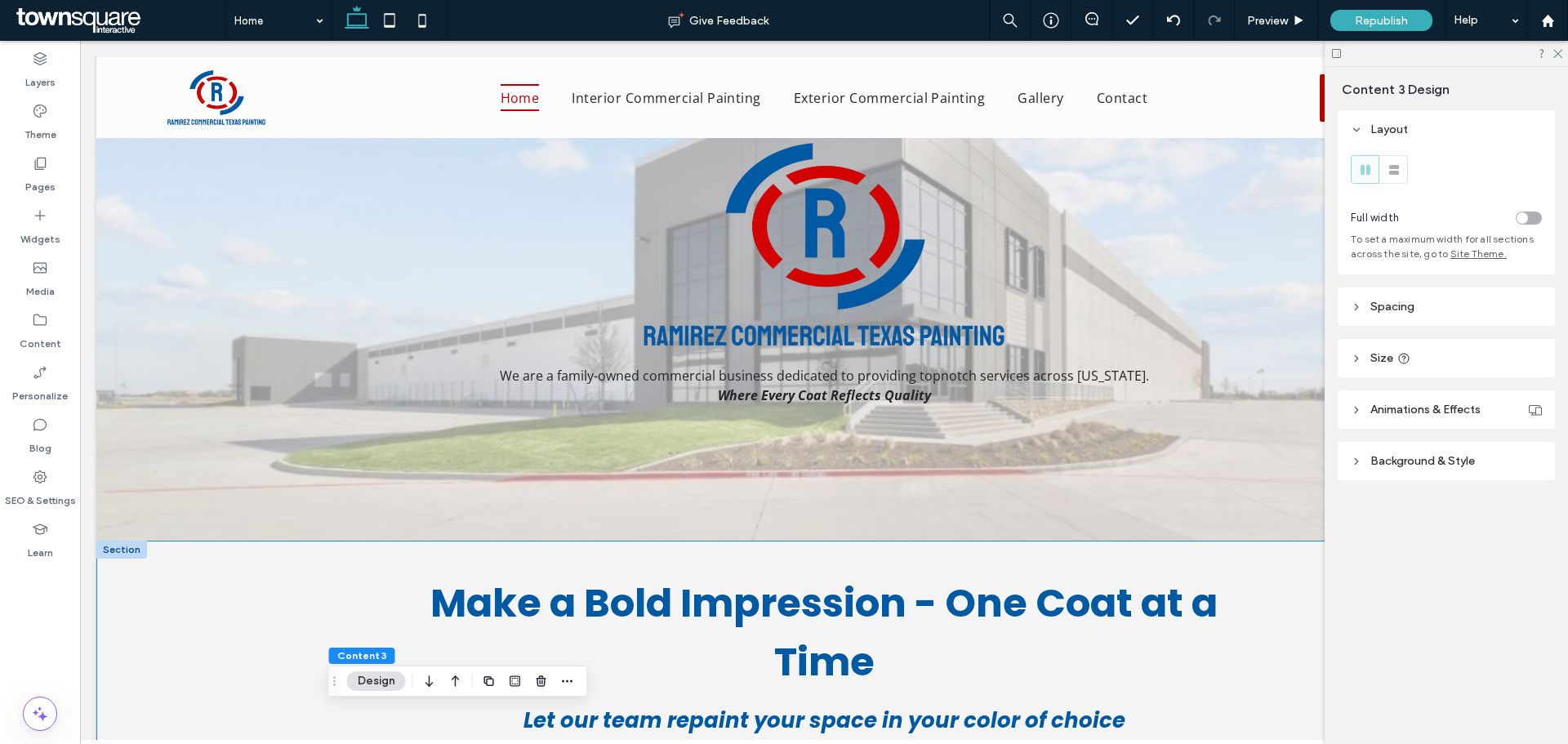
scroll to position [0, 0]
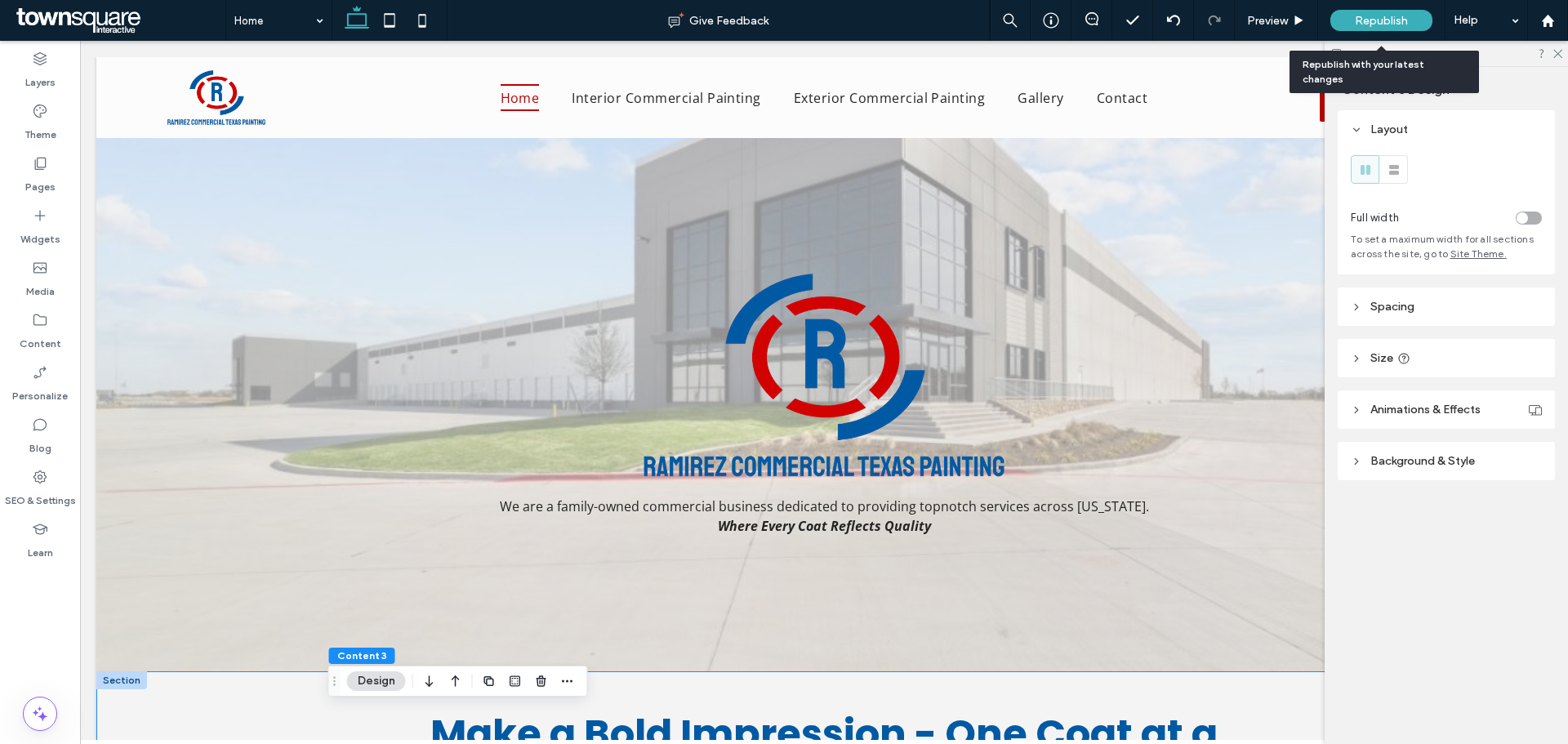
click at [1341, 25] on div "Republish" at bounding box center [1382, 20] width 102 height 21
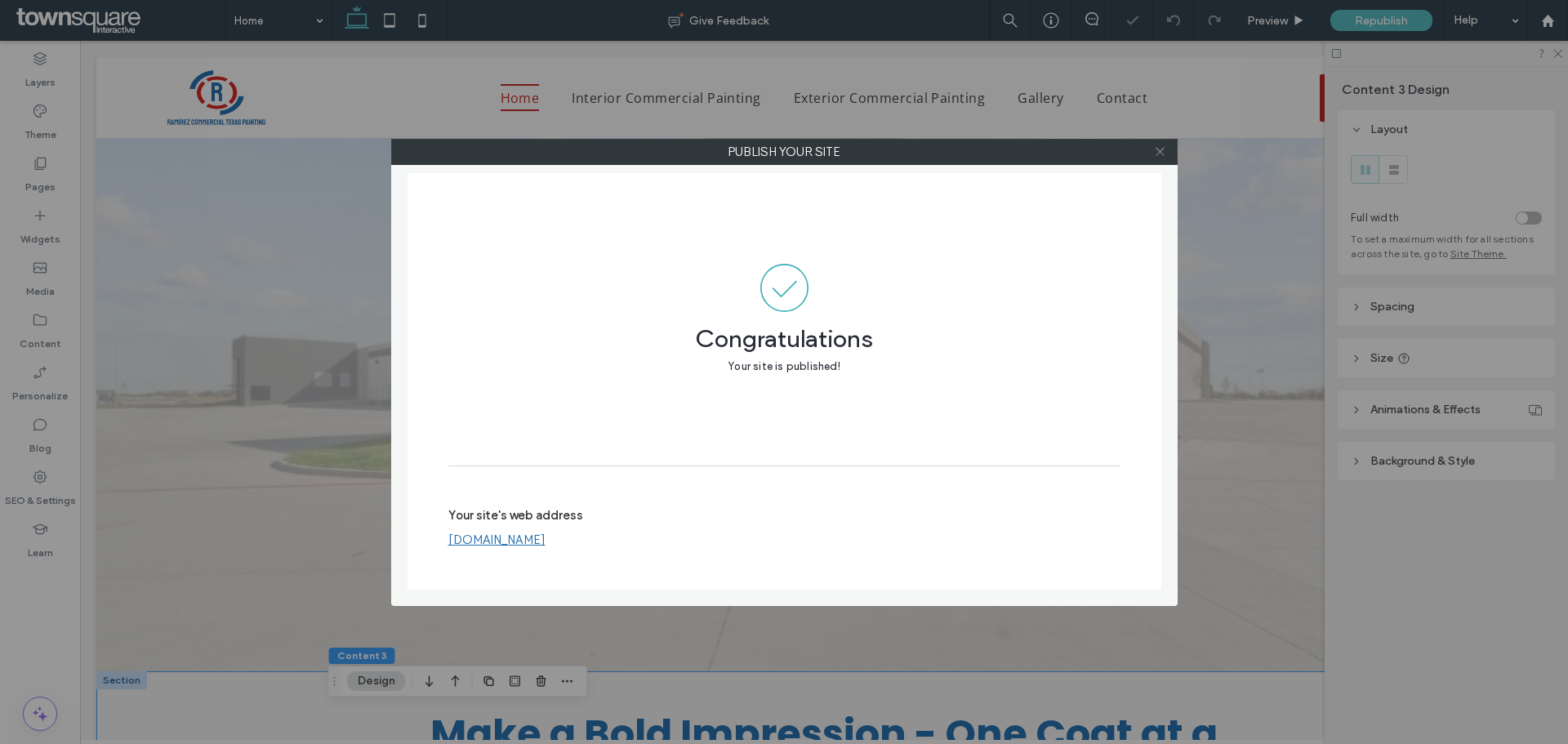
click at [1158, 156] on icon at bounding box center [1160, 152] width 13 height 13
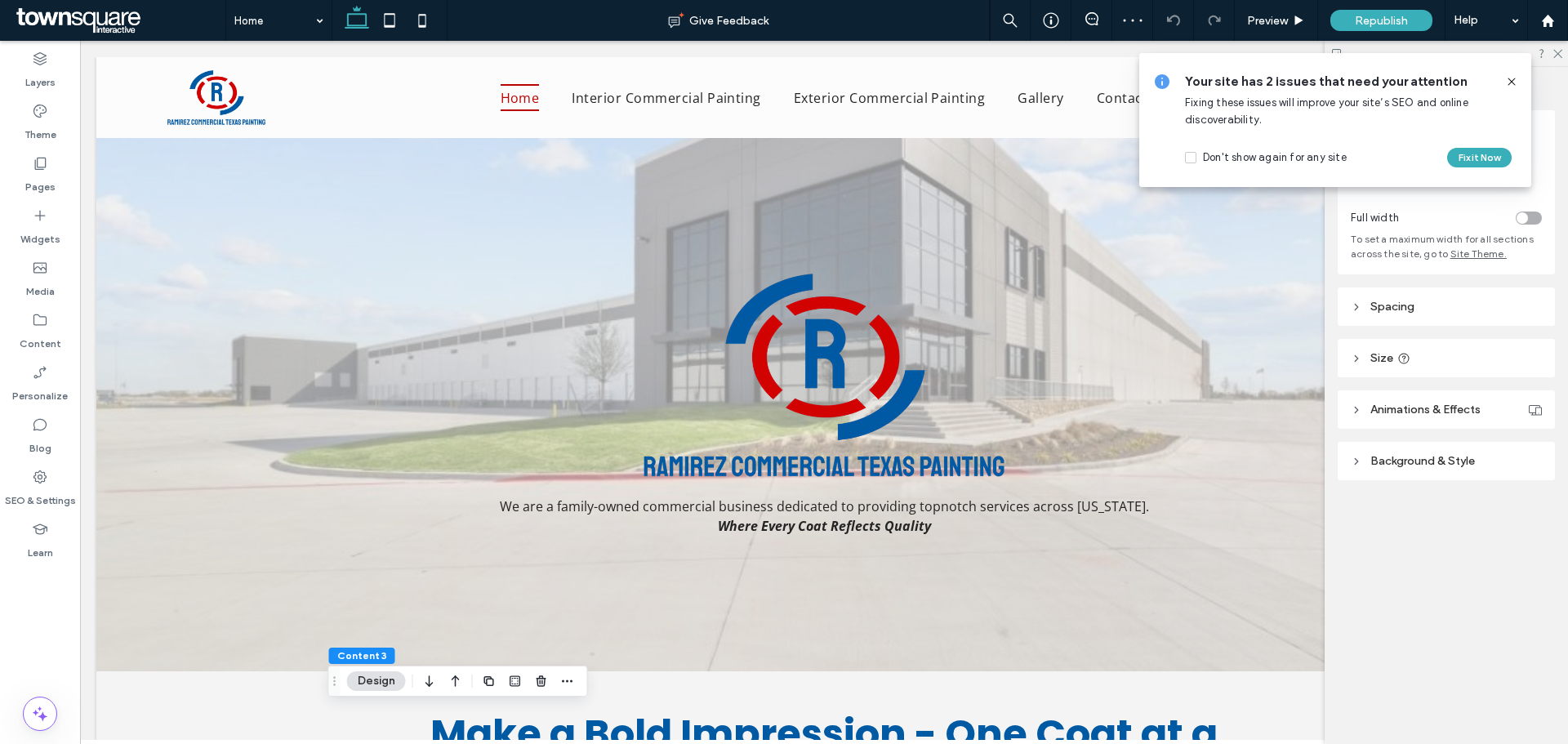
click at [1515, 80] on icon at bounding box center [1512, 82] width 14 height 14
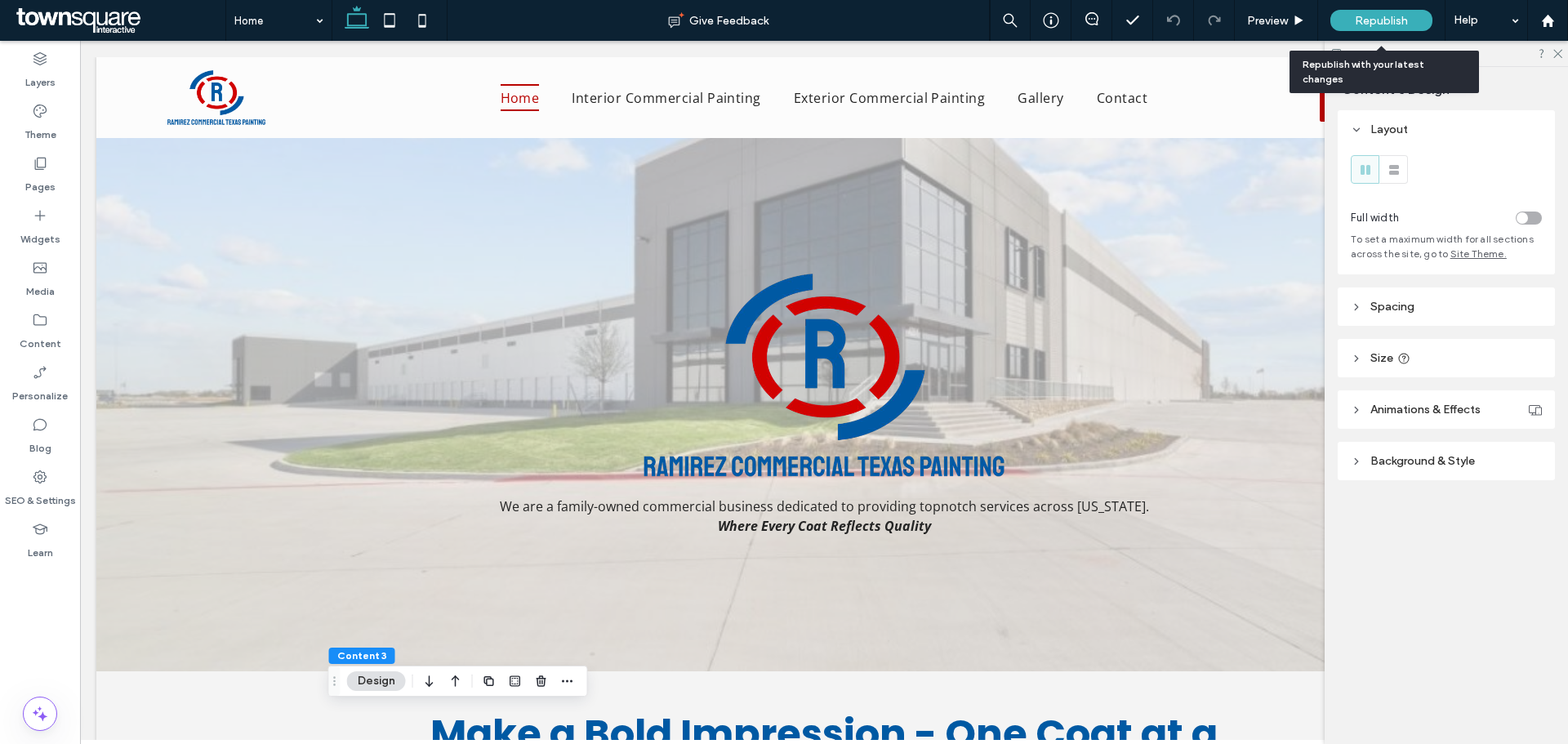
click at [1392, 13] on div "Republish" at bounding box center [1382, 20] width 102 height 21
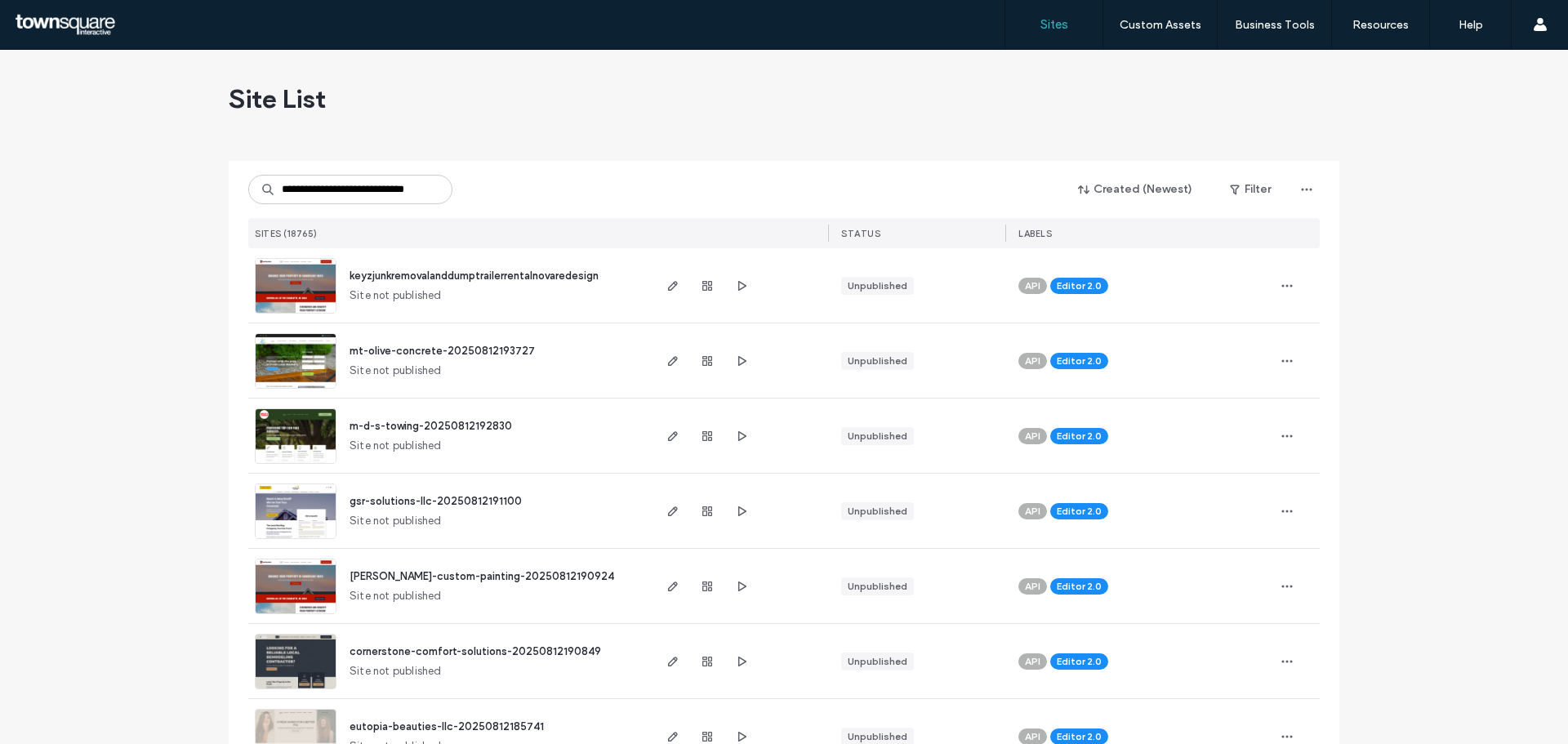
scroll to position [0, 29]
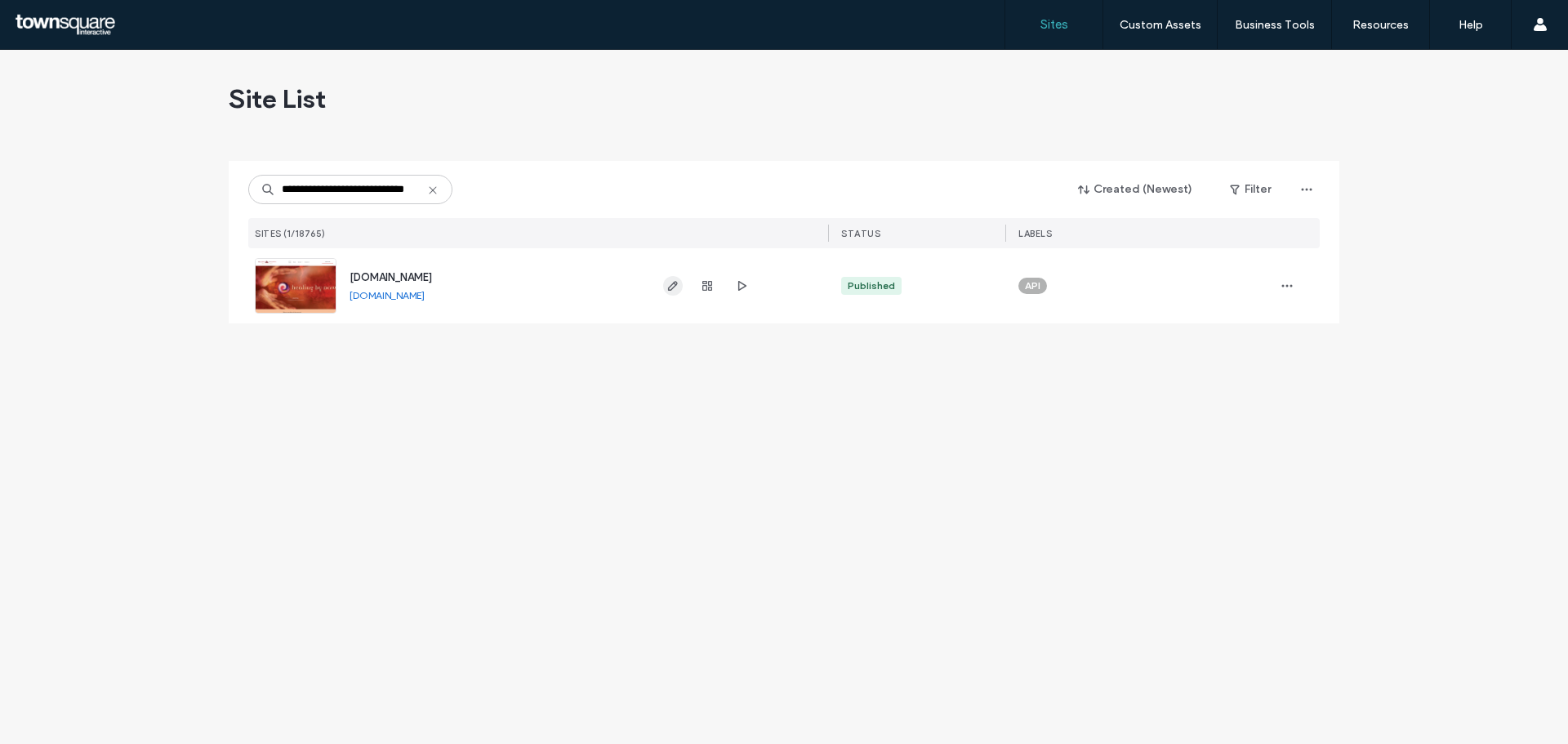
type input "**********"
click at [676, 287] on icon "button" at bounding box center [674, 286] width 14 height 14
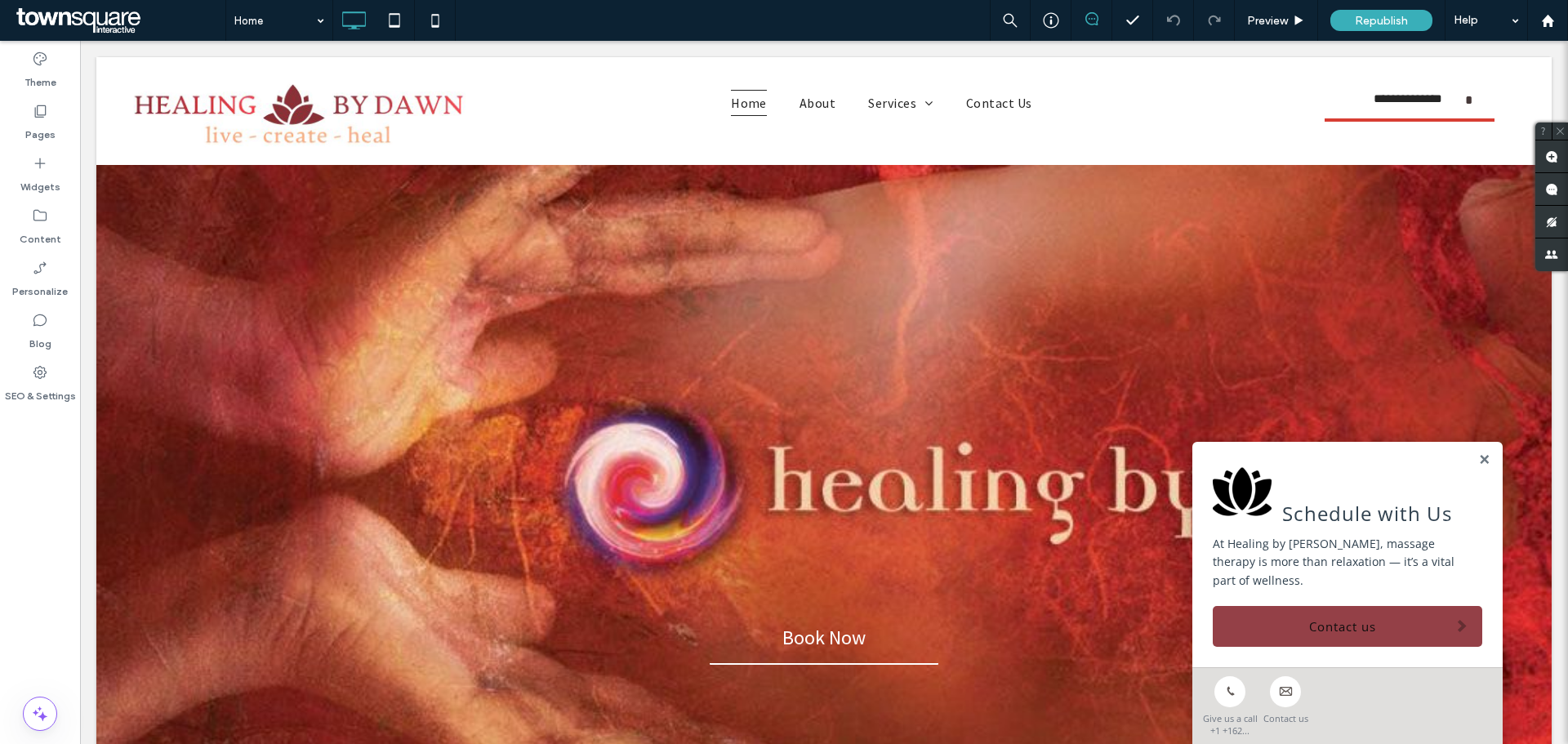
click at [818, 39] on div "Home Preview Republish Help" at bounding box center [896, 20] width 1342 height 41
click at [1478, 467] on link at bounding box center [1484, 460] width 13 height 14
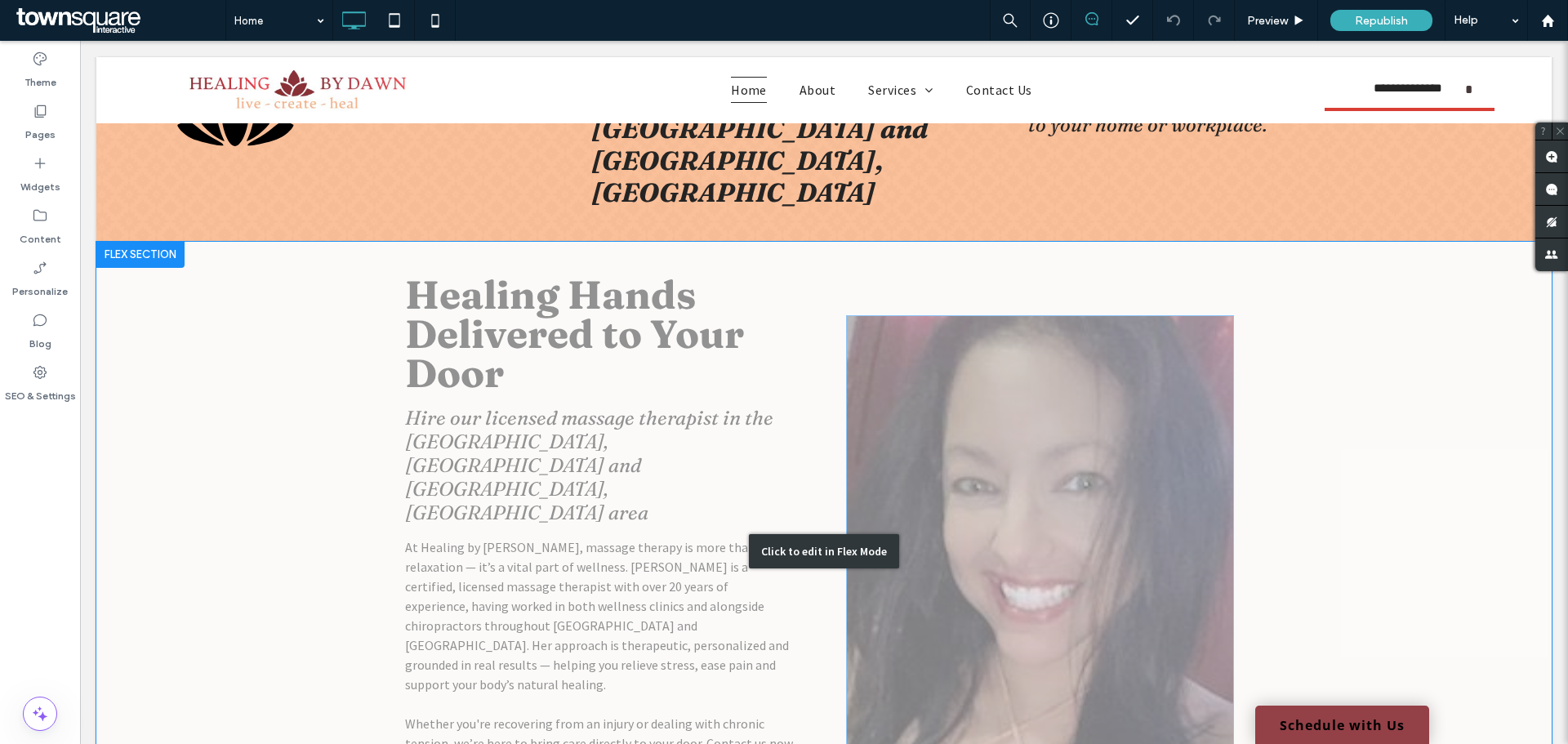
click at [1193, 502] on div "Click to edit in Flex Mode" at bounding box center [824, 551] width 1455 height 620
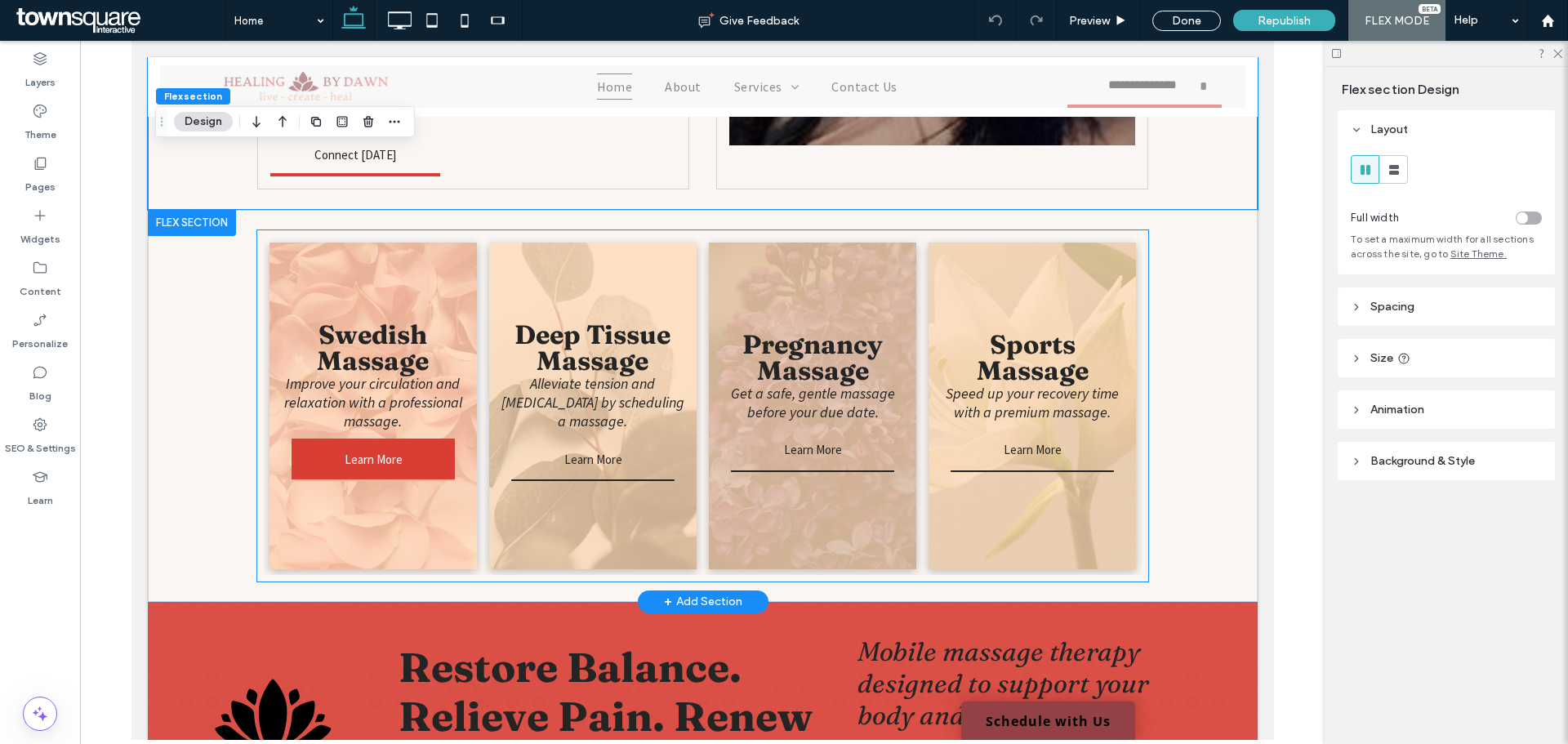
scroll to position [1254, 0]
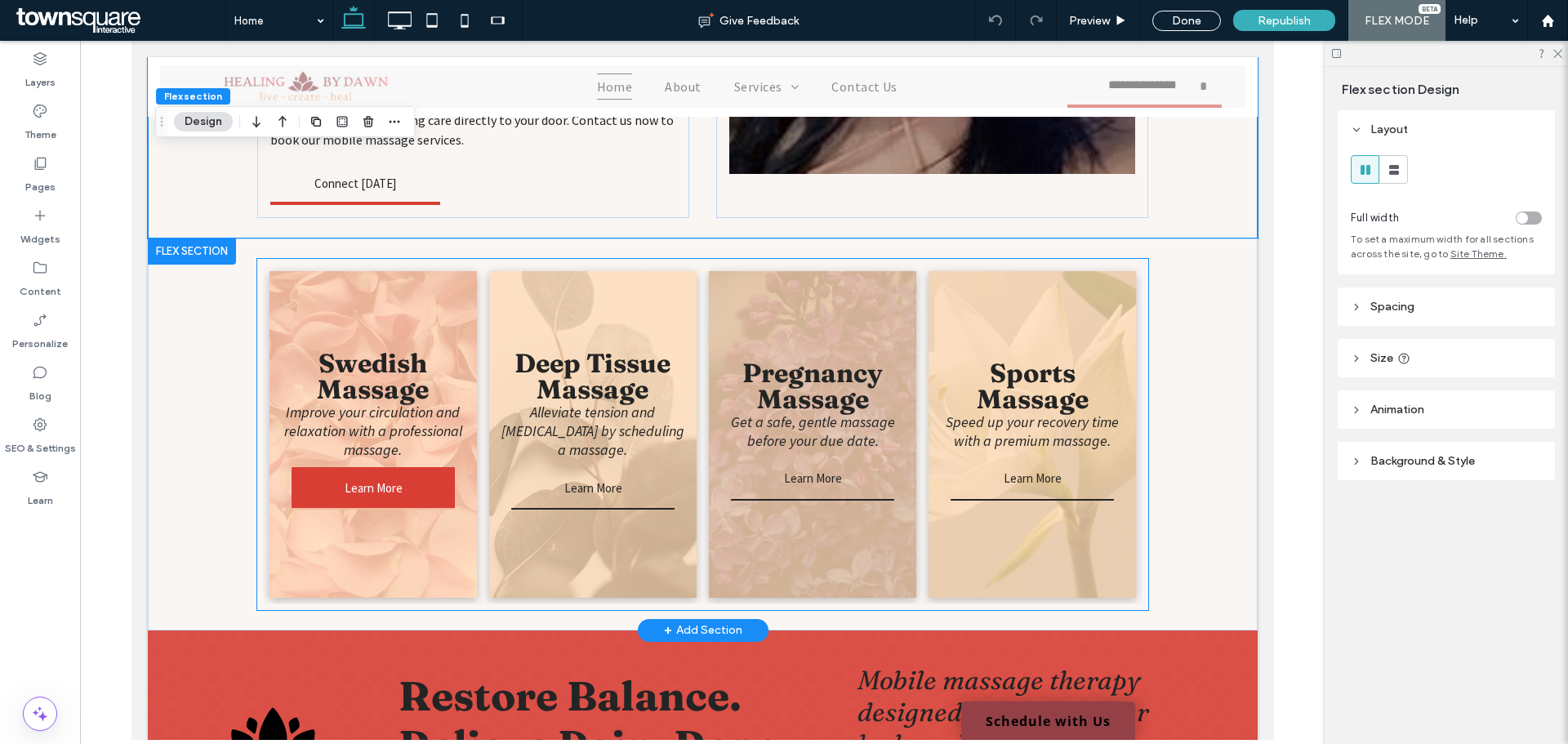
click at [357, 472] on span "Learn More" at bounding box center [372, 487] width 91 height 32
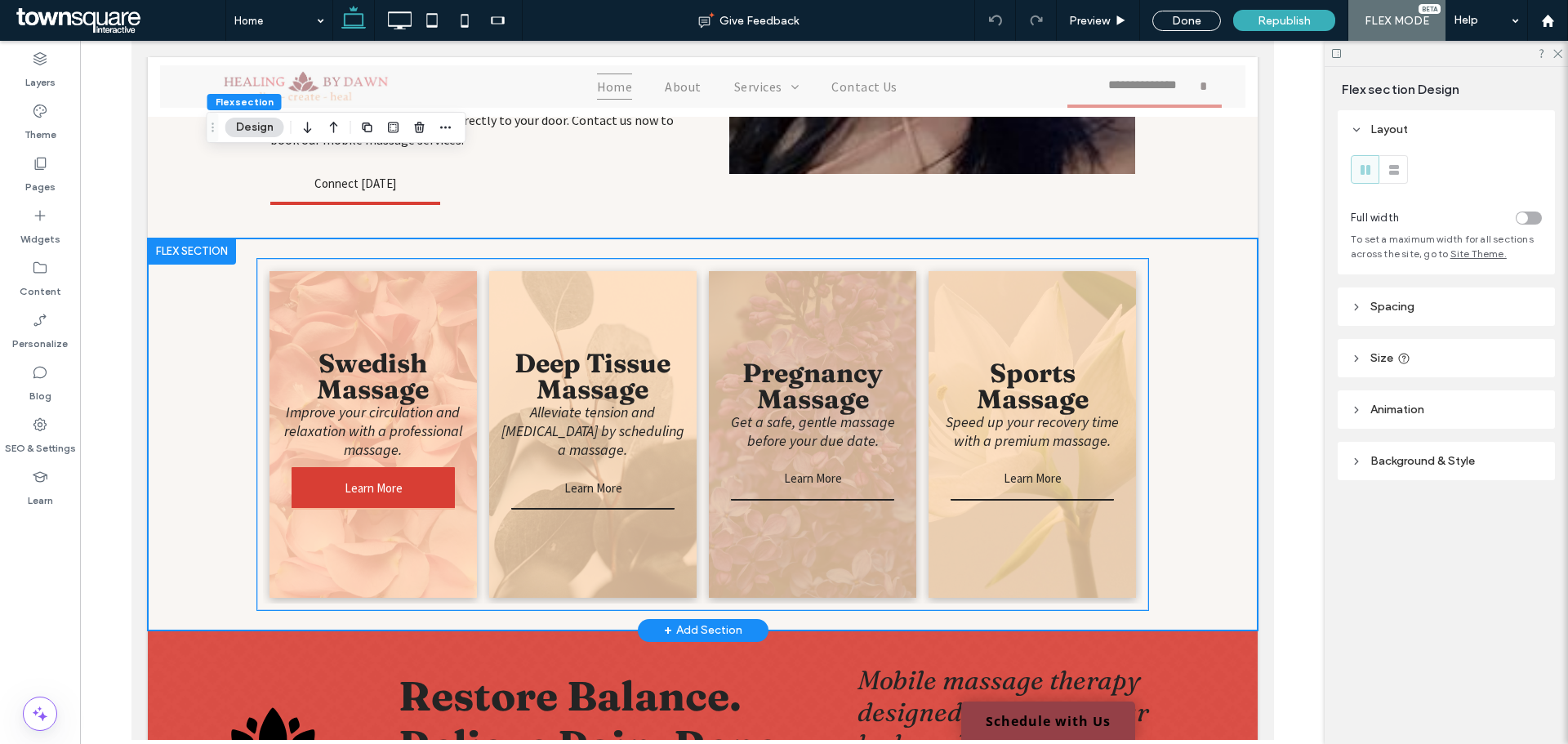
click at [357, 472] on span "Learn More" at bounding box center [372, 487] width 91 height 32
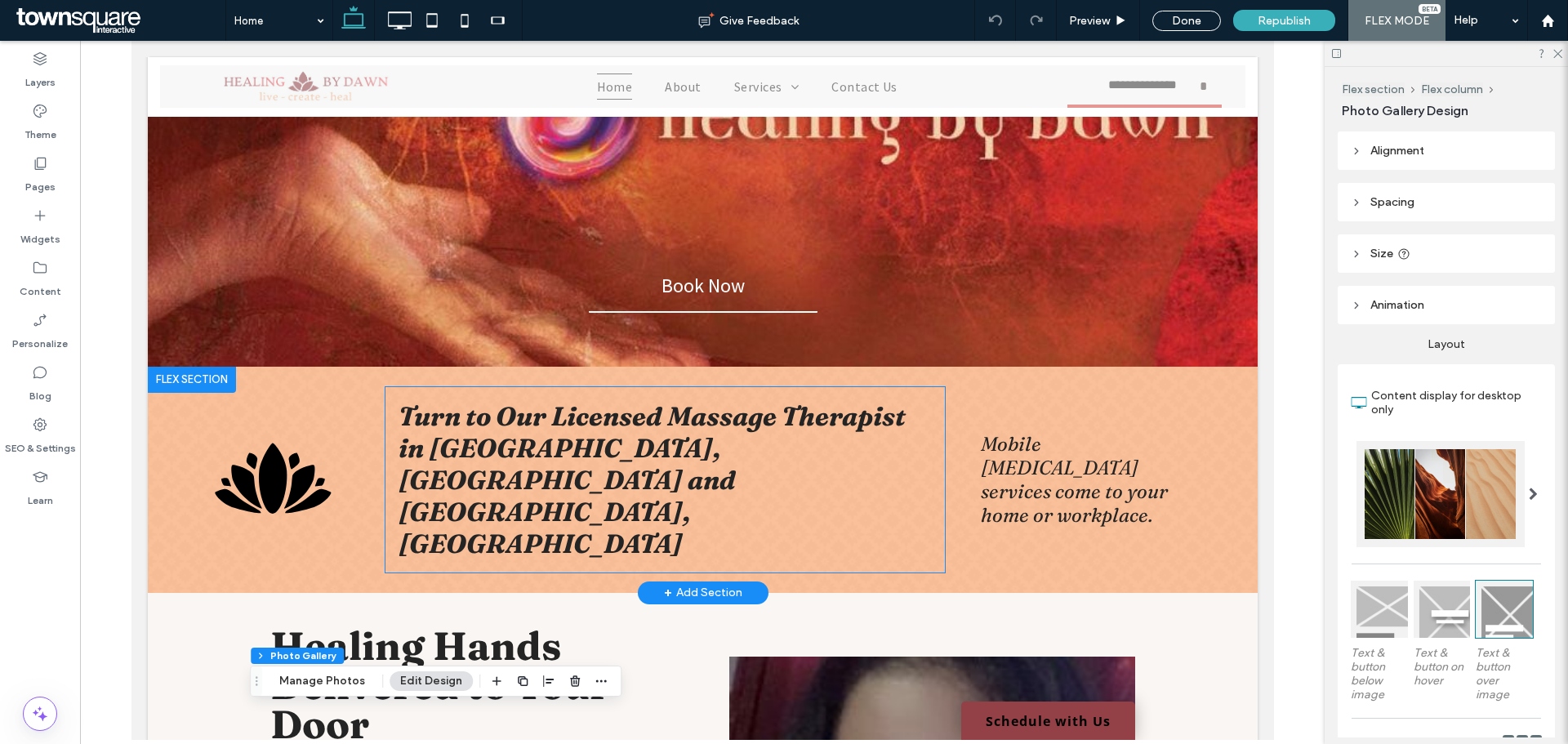
scroll to position [0, 0]
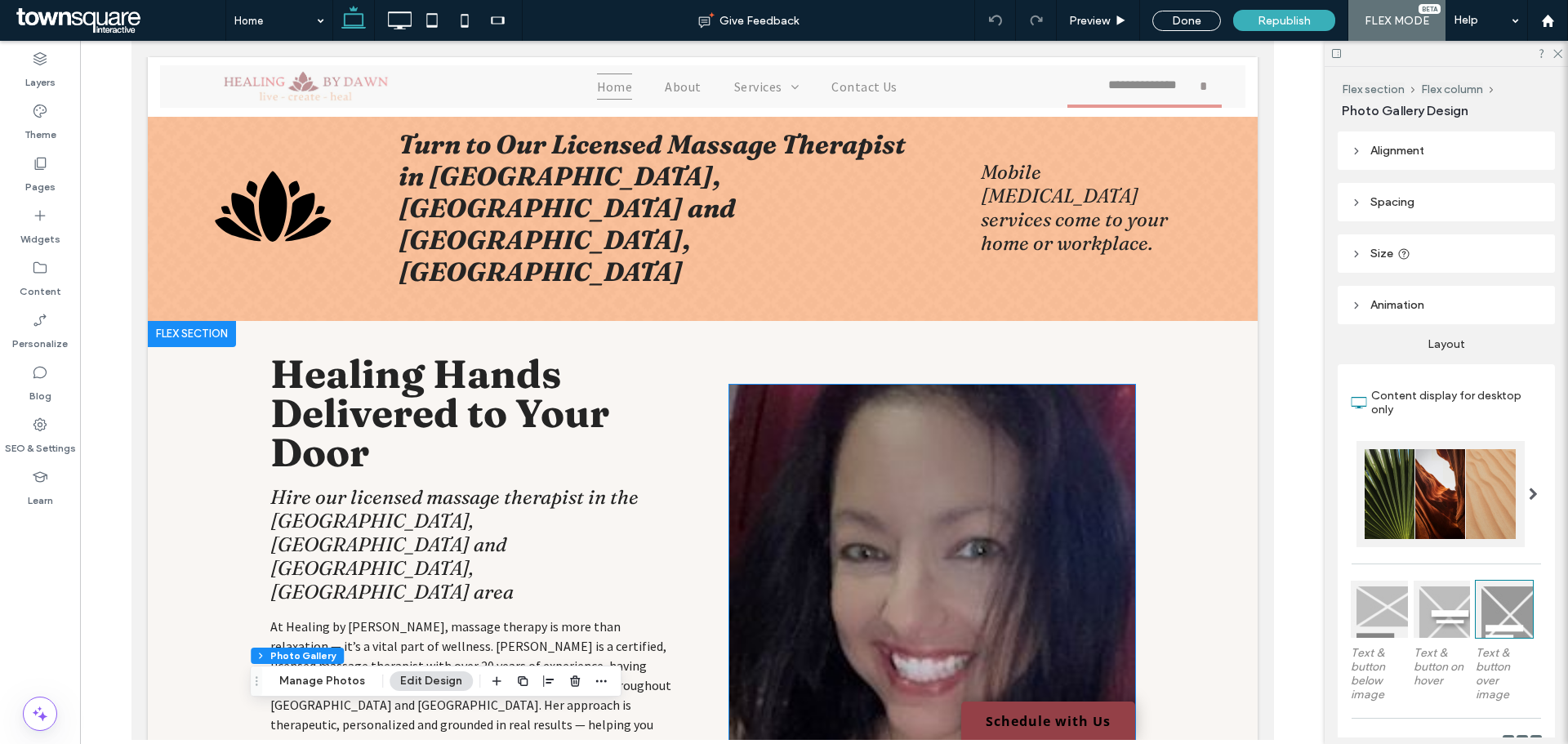
click at [832, 443] on img at bounding box center [931, 620] width 406 height 472
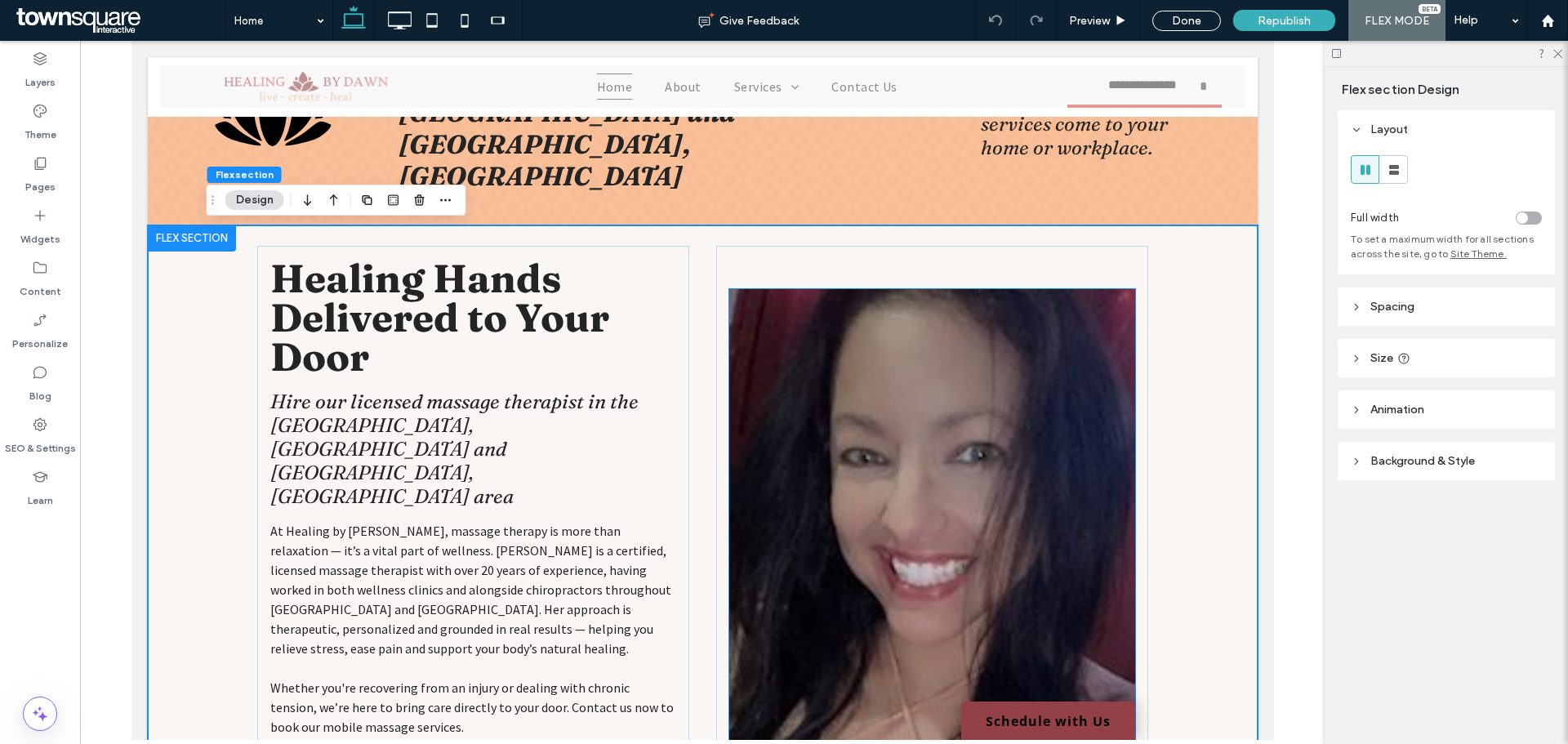
scroll to position [669, 0]
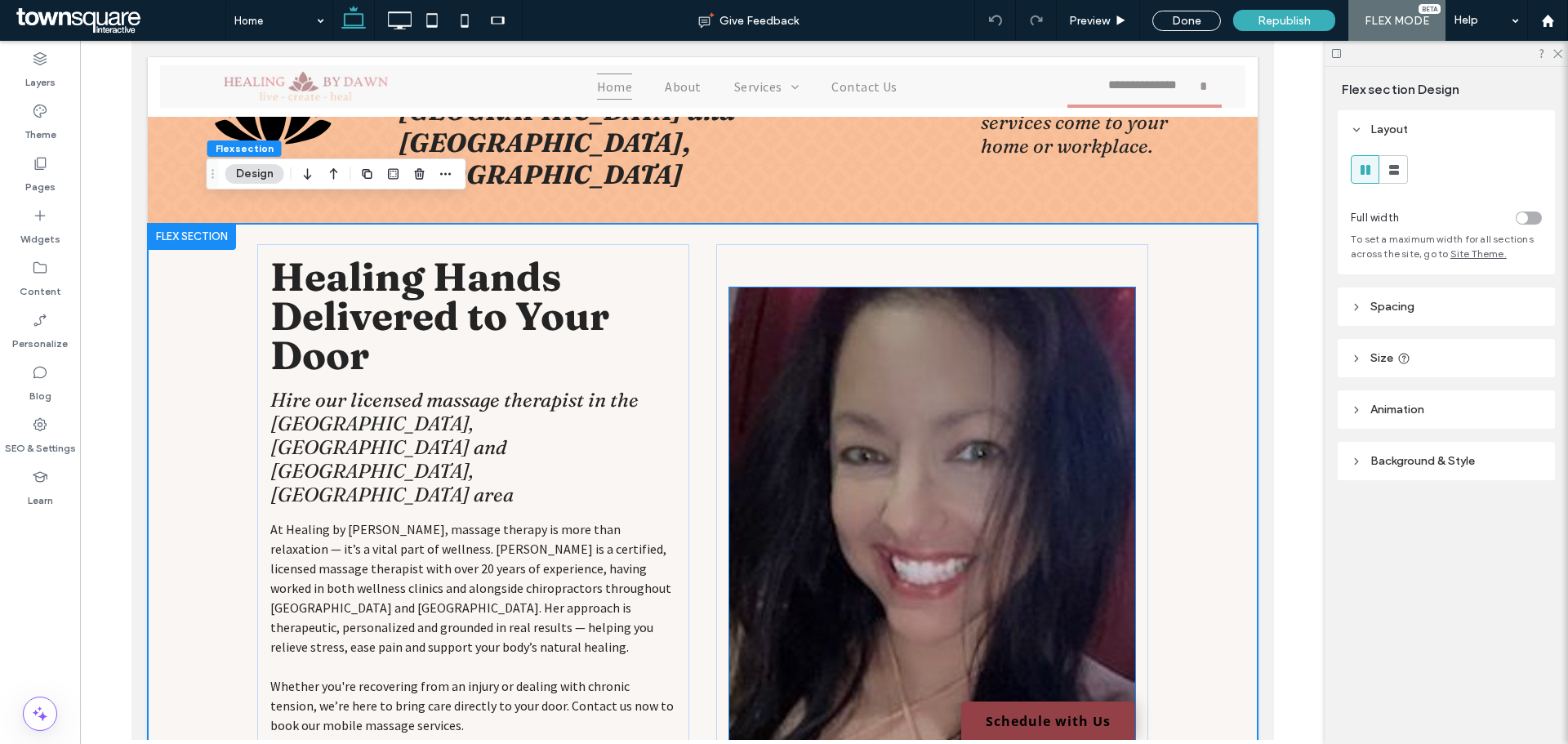
click at [910, 448] on img at bounding box center [931, 523] width 406 height 472
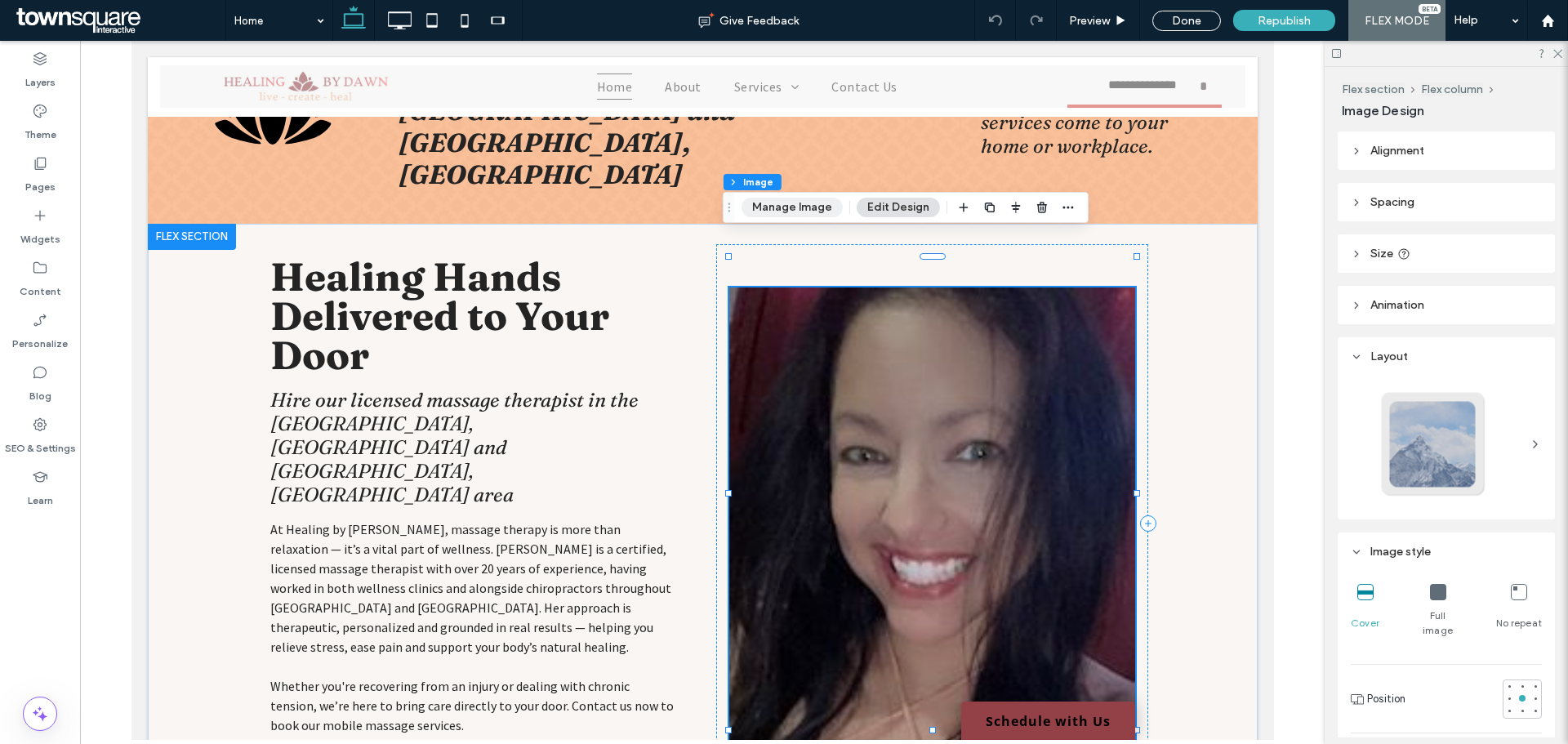
click at [830, 213] on button "Manage Image" at bounding box center [791, 207] width 101 height 19
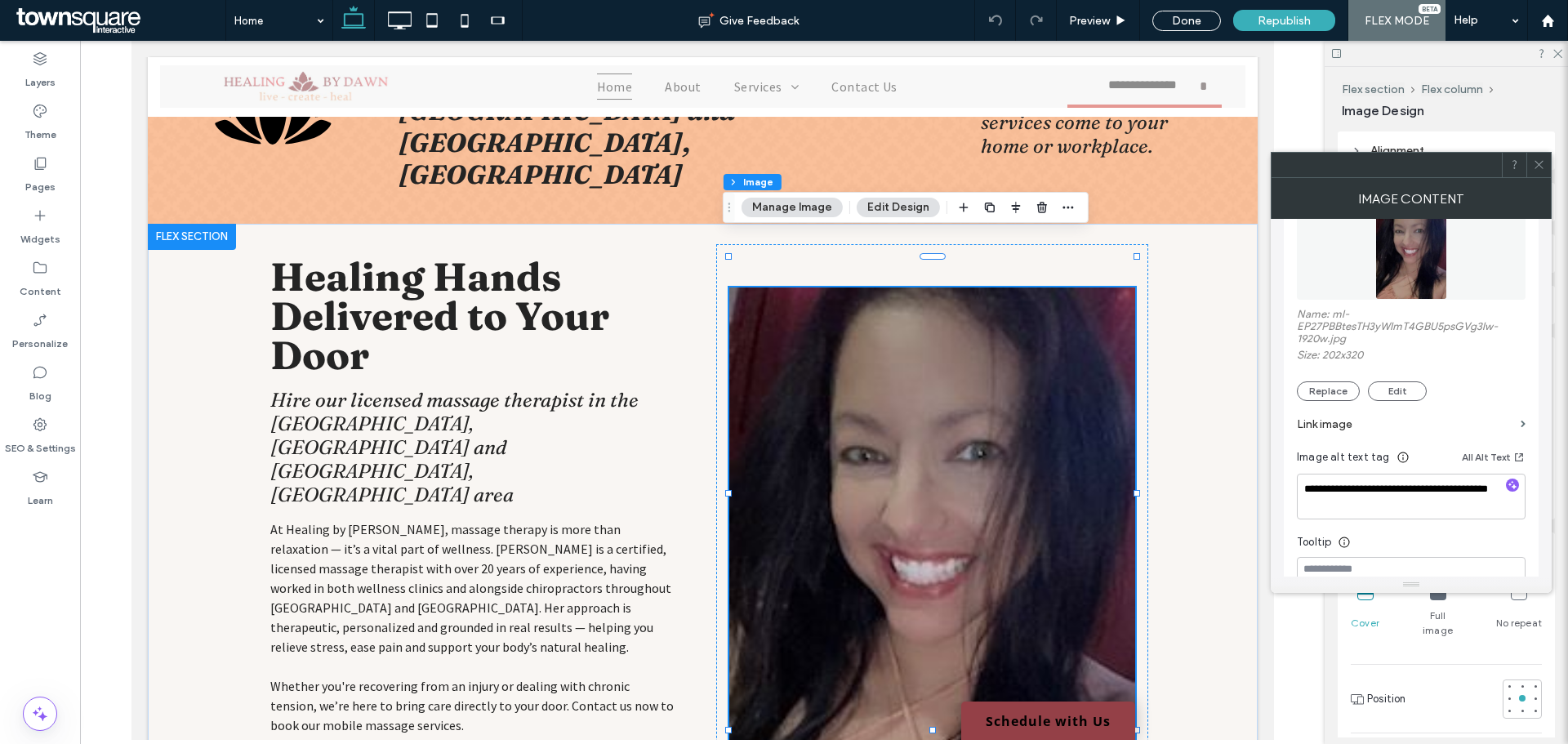
scroll to position [163, 0]
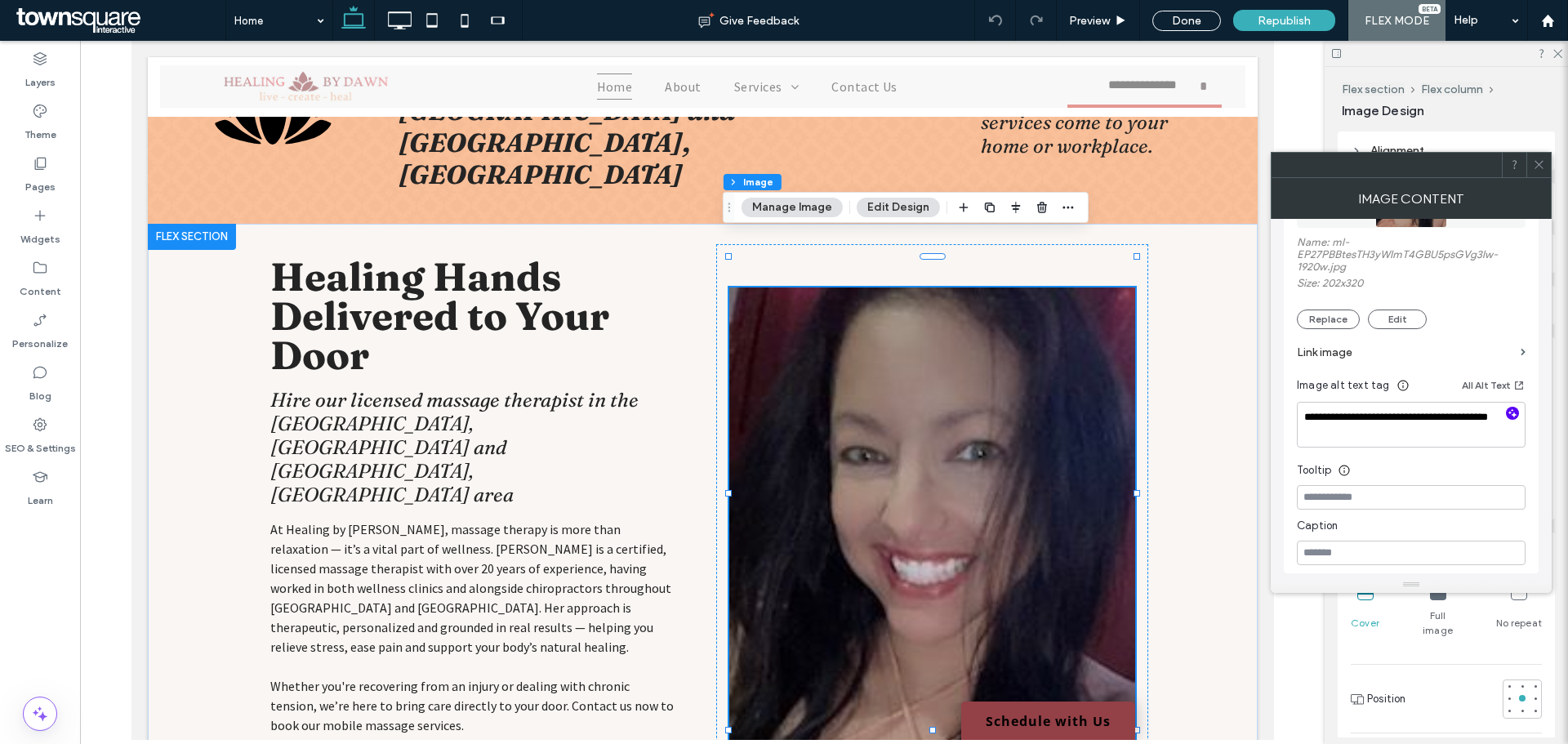
click at [1509, 417] on icon "button" at bounding box center [1512, 413] width 12 height 12
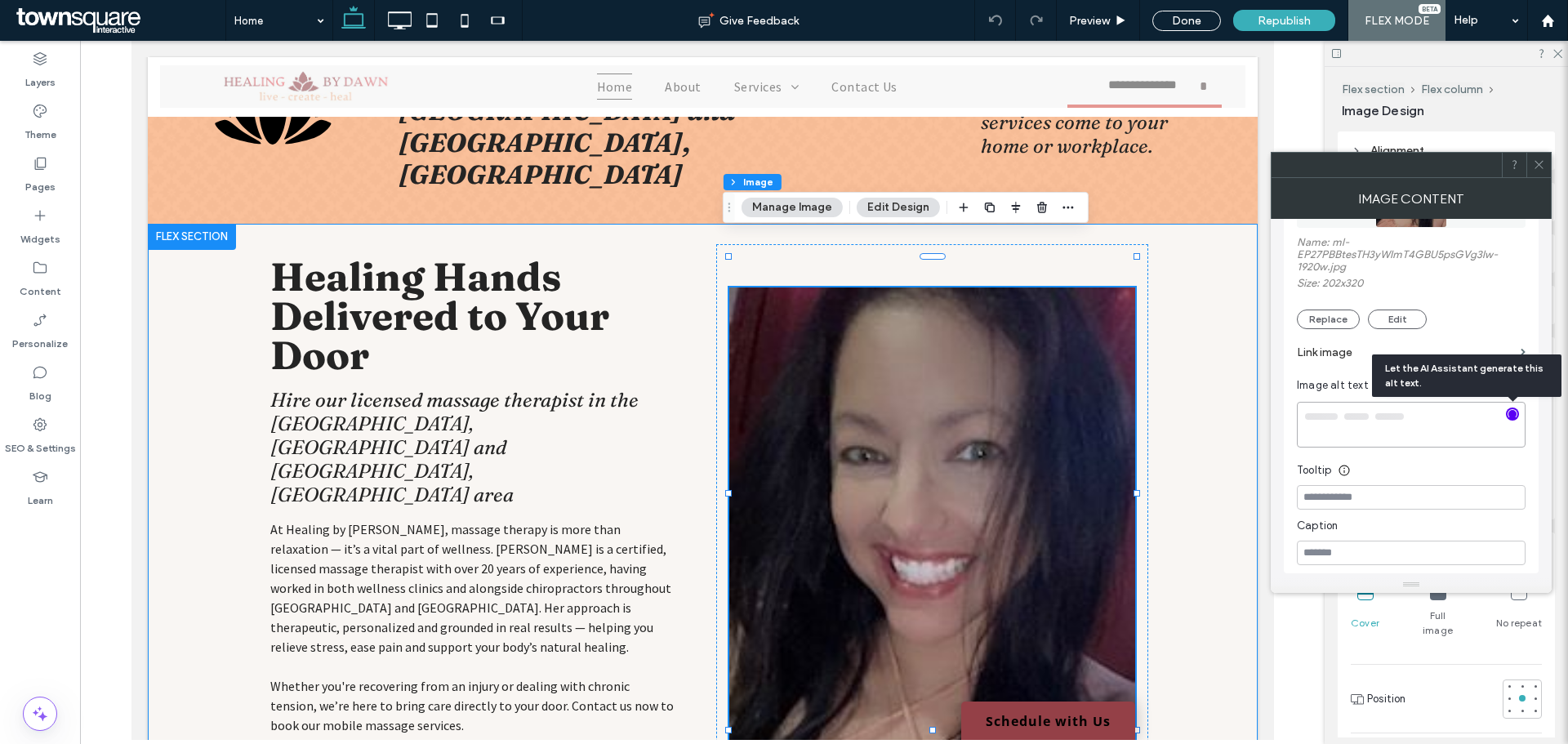
type textarea "**********"
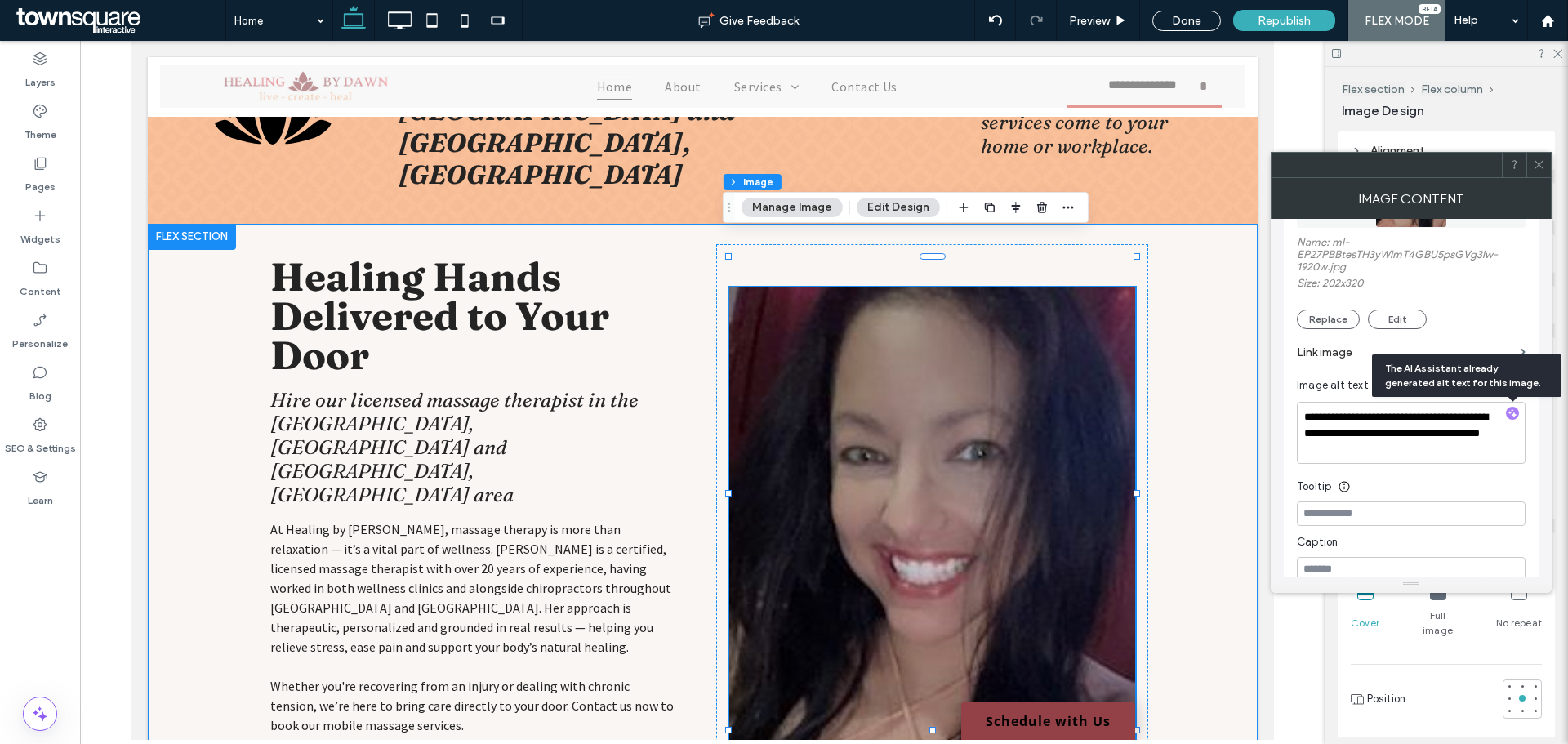
click at [1200, 452] on div "Healing Hands Delivered to Your Door Hire our licensed massage therapist in the…" at bounding box center [701, 524] width 1110 height 600
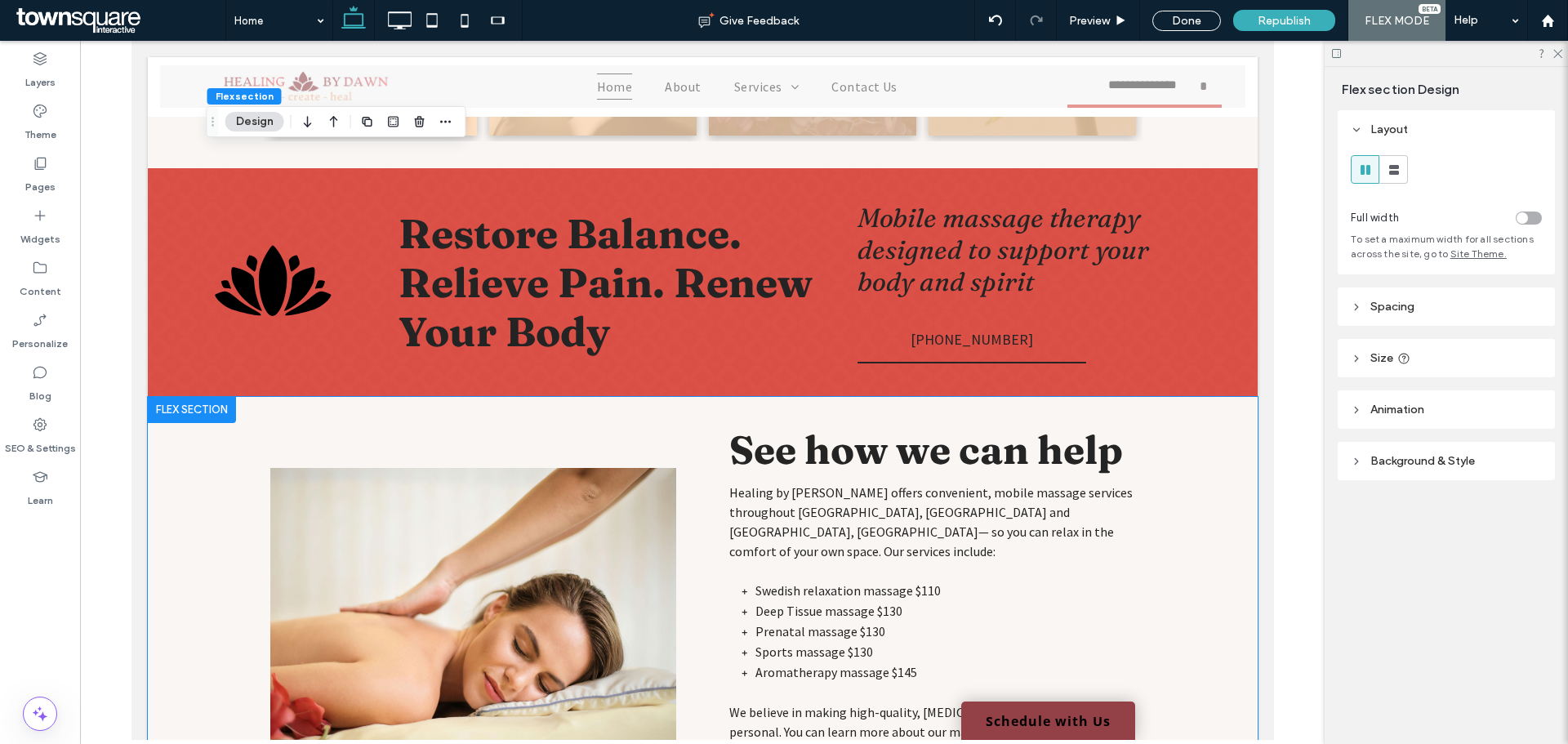
scroll to position [1730, 0]
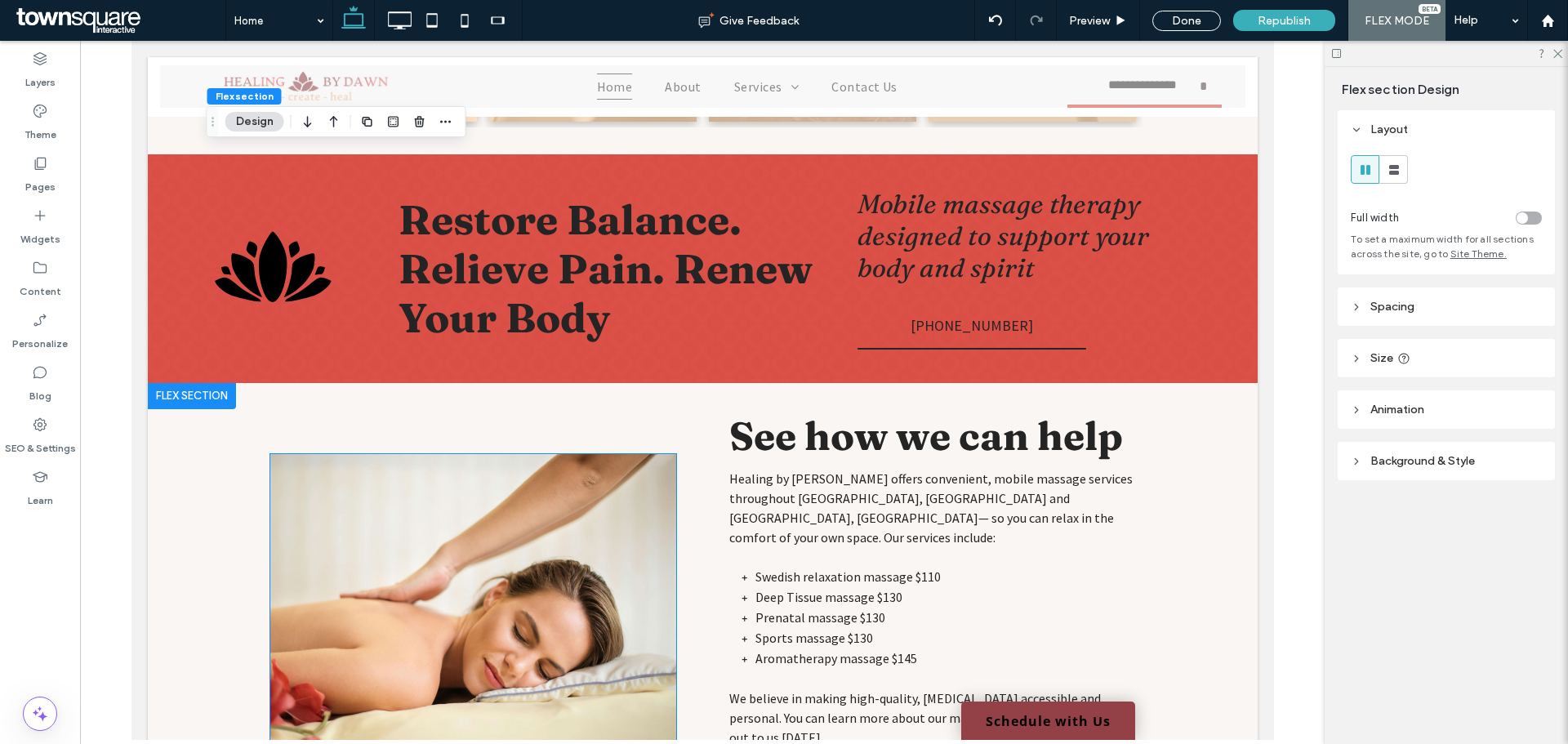
click at [551, 521] on img at bounding box center [472, 610] width 406 height 311
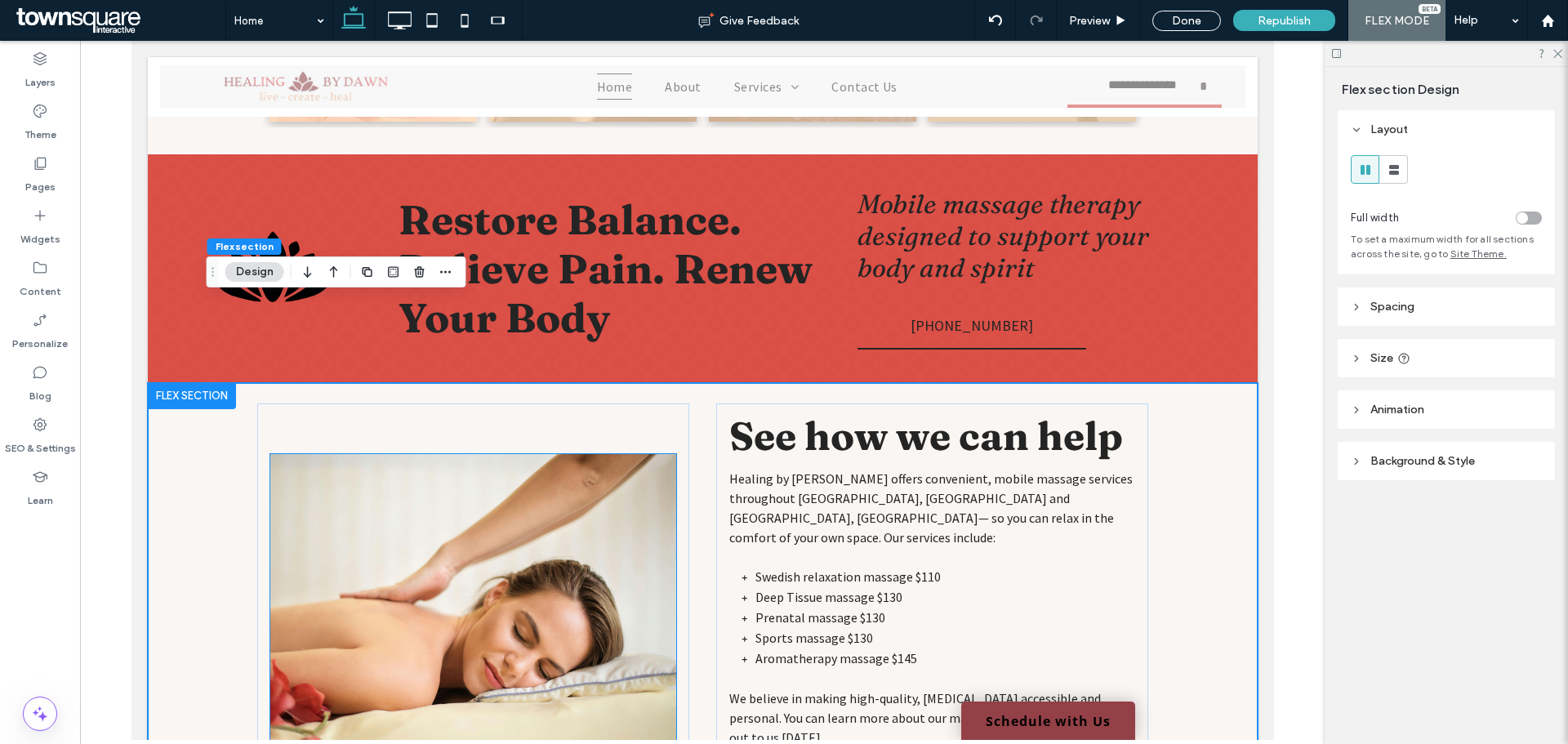
click at [551, 521] on img at bounding box center [472, 610] width 406 height 311
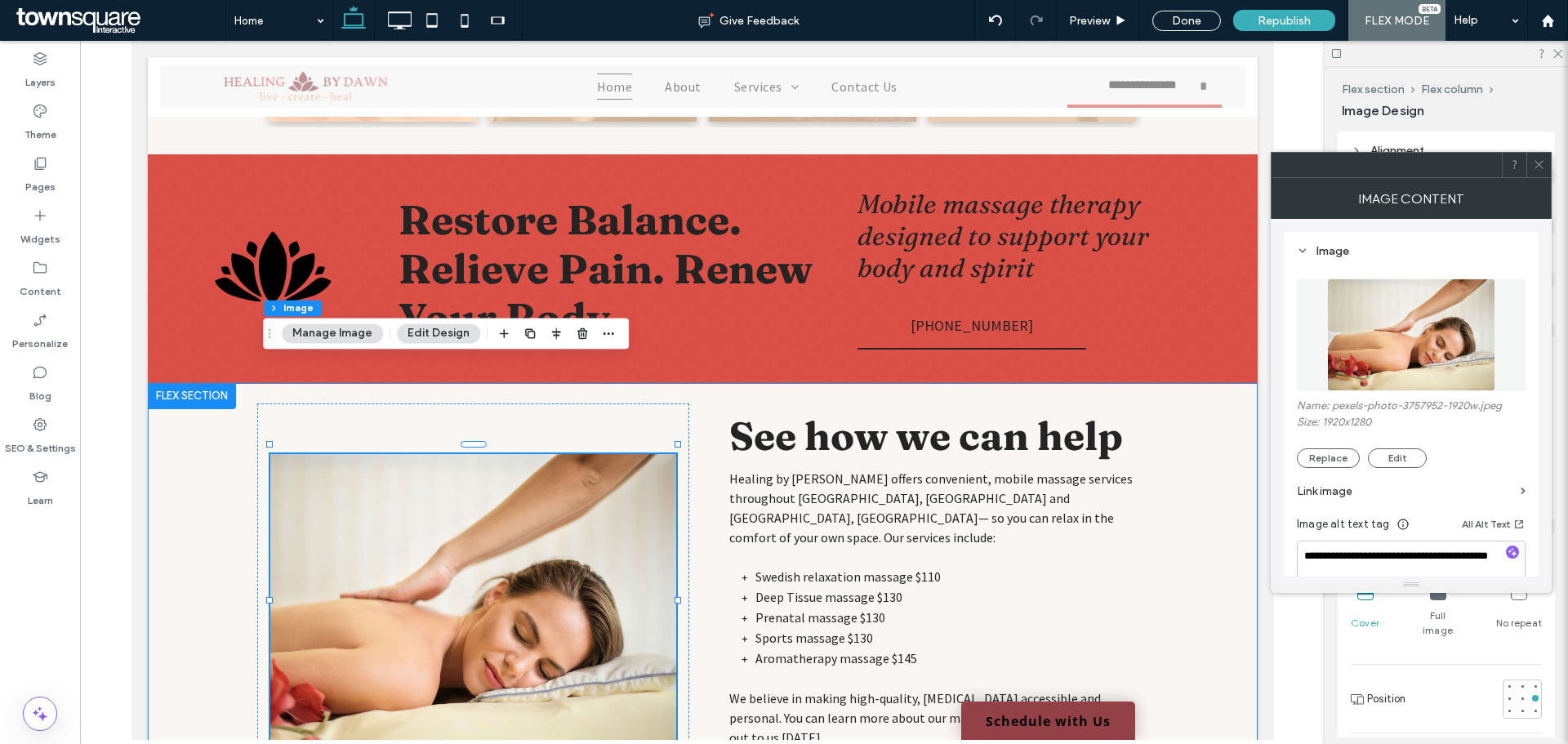
click at [703, 528] on div "See how we can help Healing by Dawn offers convenient, mobile massage services …" at bounding box center [702, 610] width 980 height 454
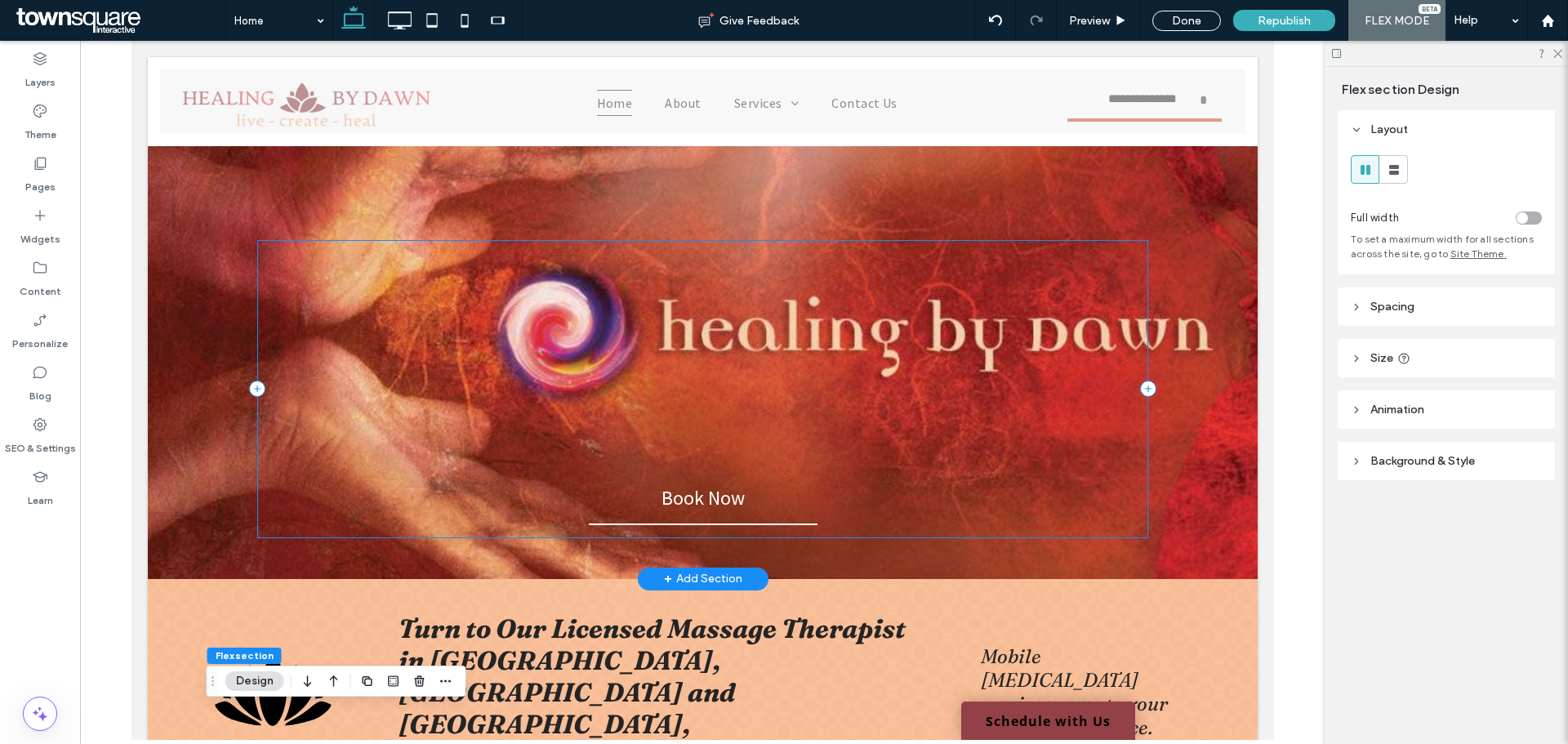
scroll to position [0, 0]
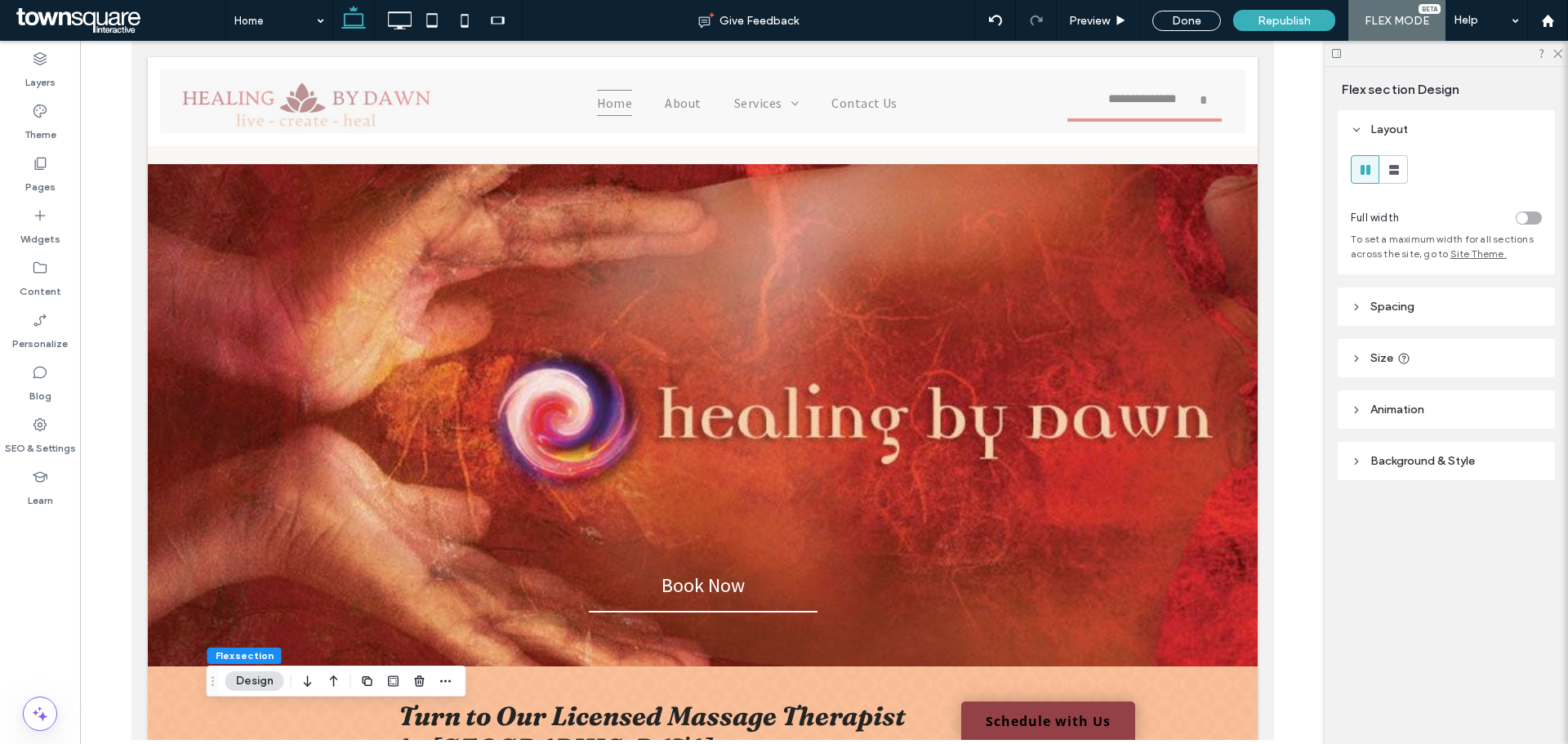
drag, startPoint x: 1562, startPoint y: 55, endPoint x: 1367, endPoint y: 45, distance: 195.3
click at [1561, 55] on div at bounding box center [1446, 53] width 243 height 25
click at [1299, 27] on span "Republish" at bounding box center [1283, 20] width 53 height 14
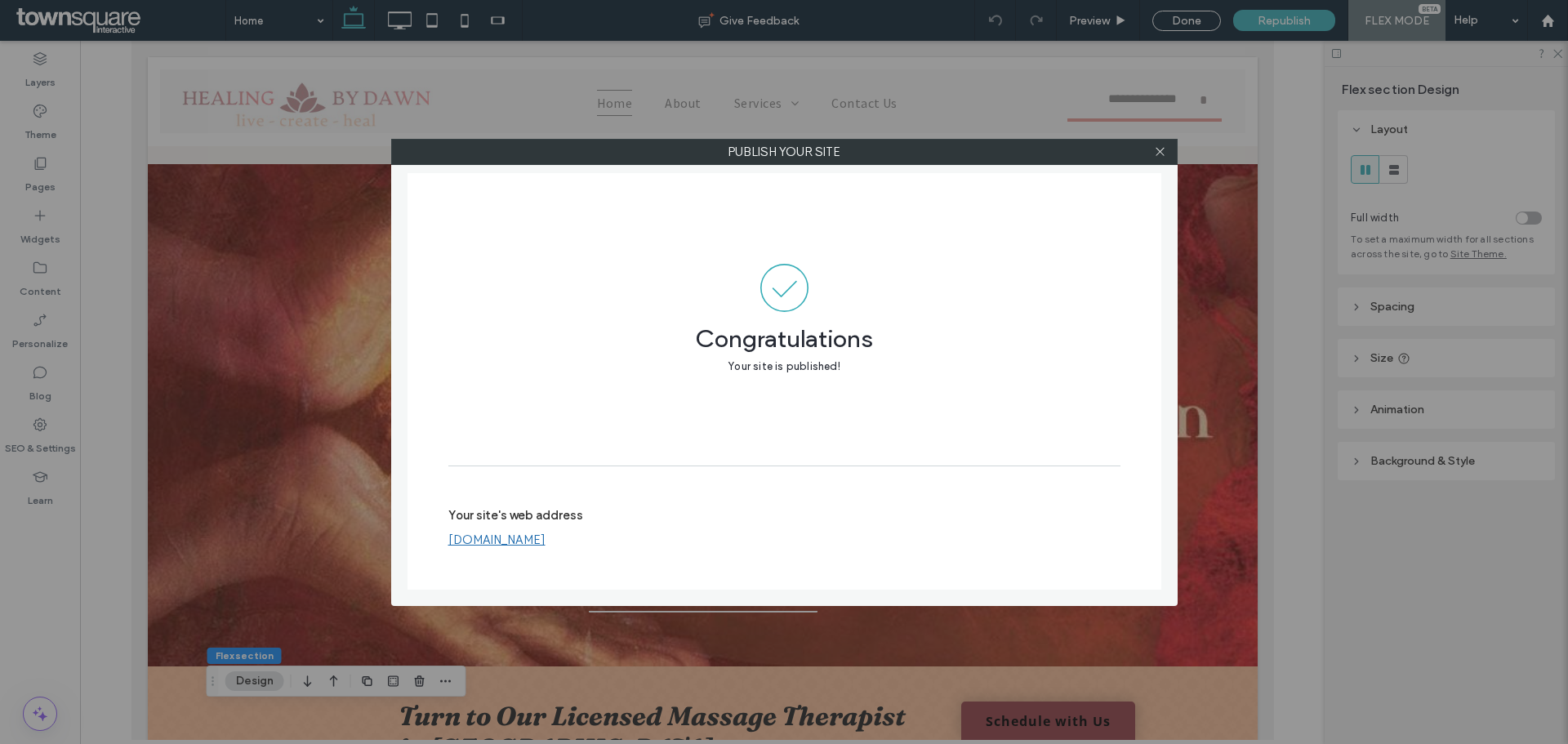
click at [1166, 146] on div at bounding box center [1160, 152] width 24 height 24
click at [1165, 146] on icon at bounding box center [1160, 152] width 13 height 13
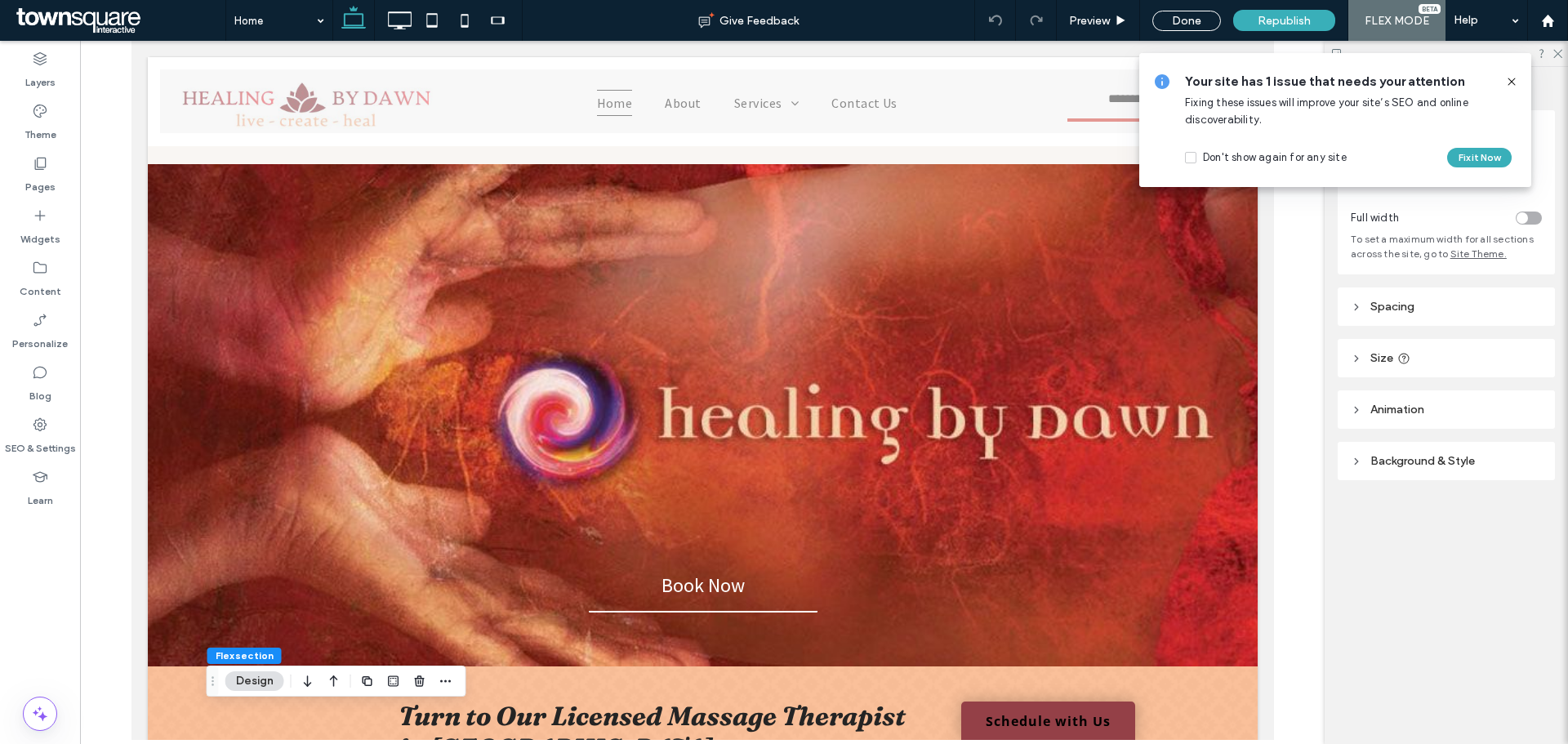
drag, startPoint x: 1512, startPoint y: 78, endPoint x: 696, endPoint y: 261, distance: 836.3
click at [1512, 78] on icon at bounding box center [1512, 82] width 14 height 14
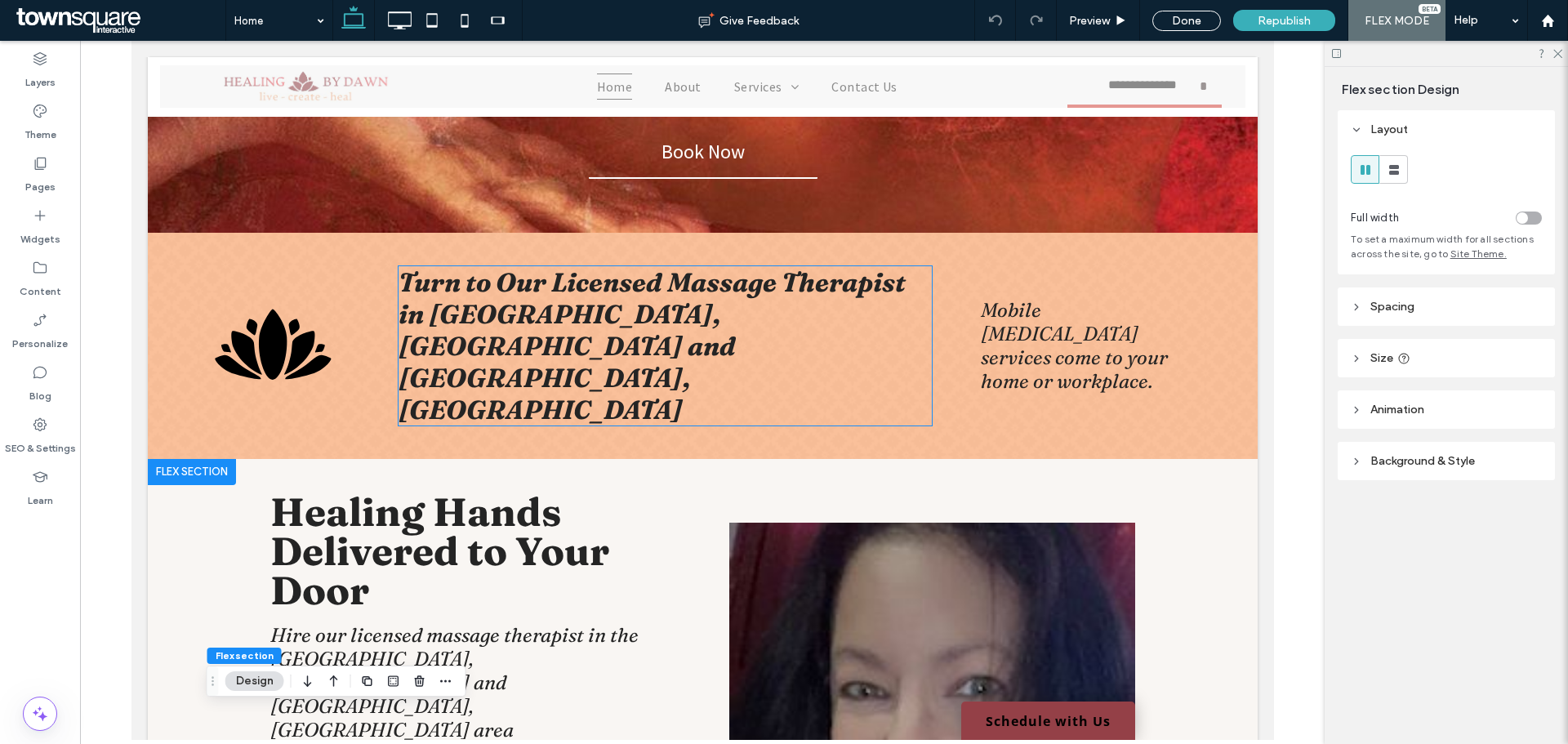
scroll to position [490, 0]
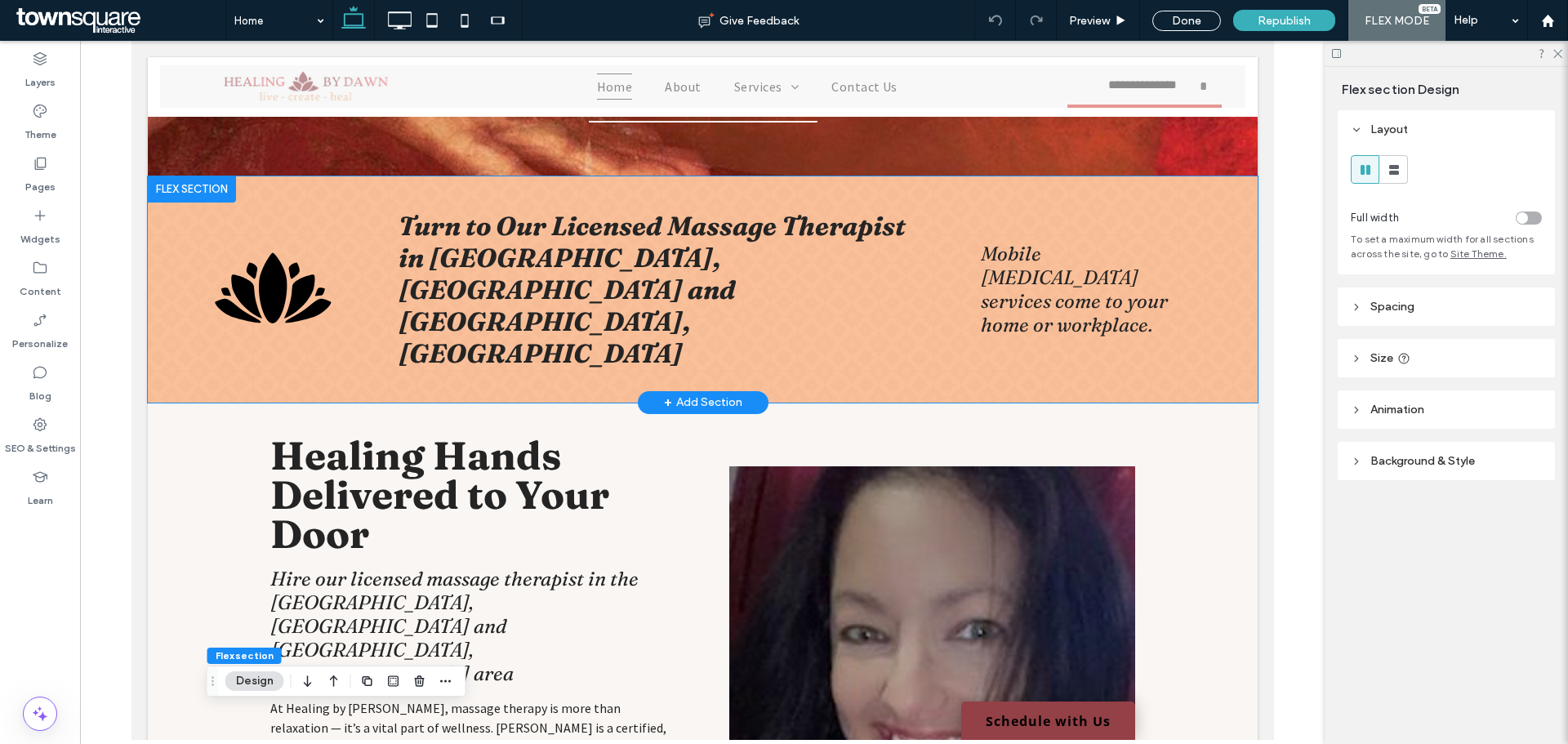
click at [1076, 364] on div "A black and white silhouette of a lotus flower on a white background. Turn to O…" at bounding box center [701, 289] width 1110 height 226
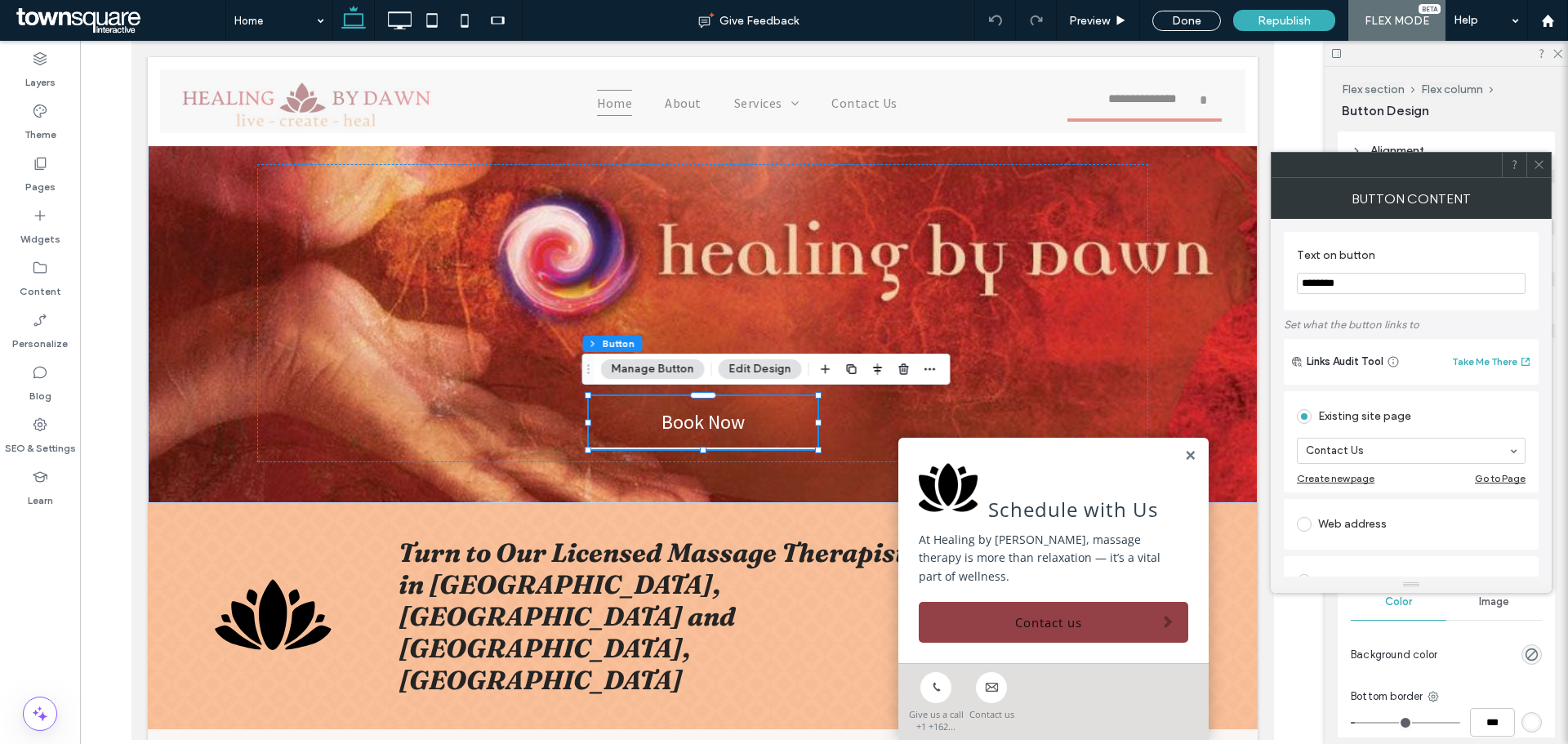
click at [1537, 158] on icon at bounding box center [1538, 164] width 13 height 13
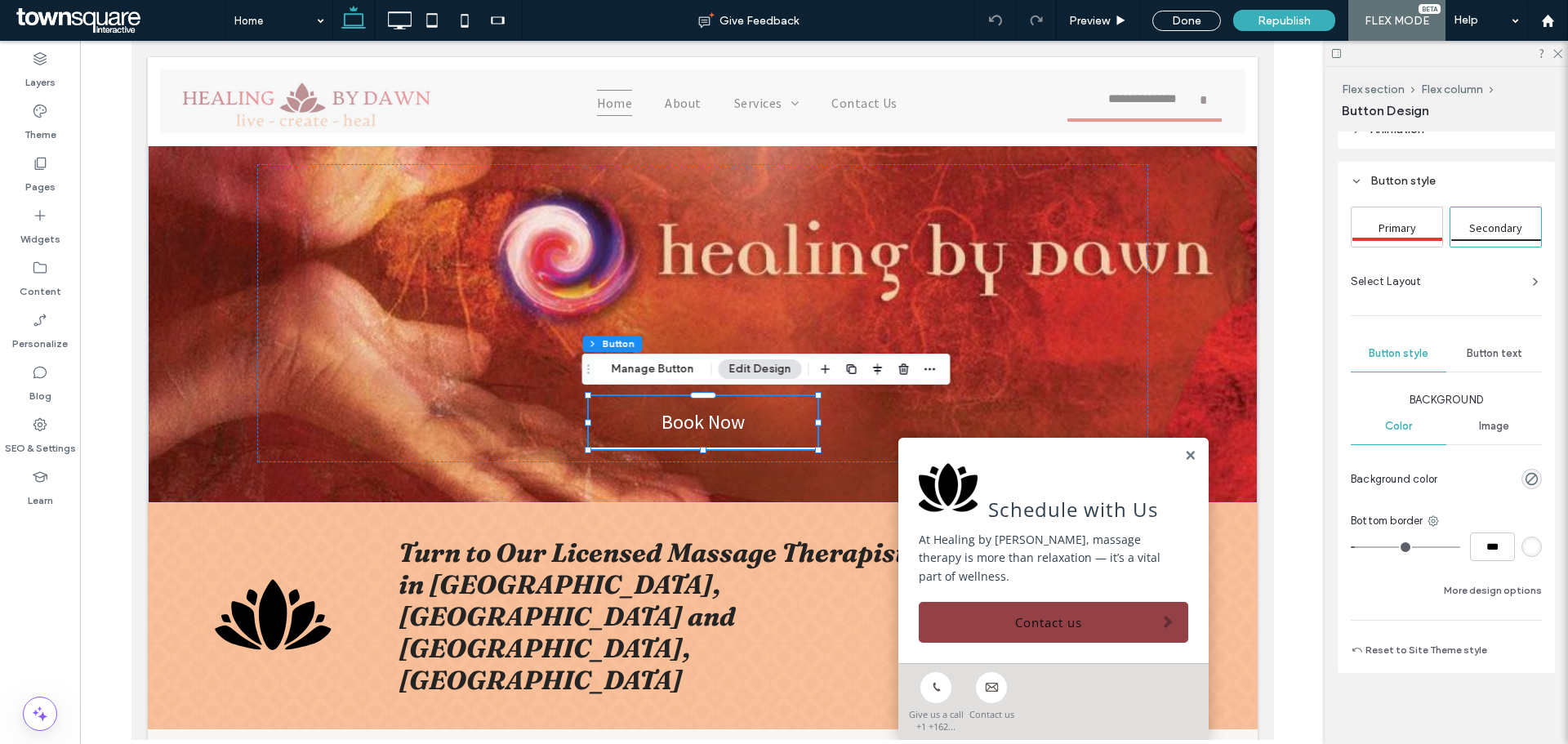
scroll to position [177, 0]
click at [1526, 474] on use "rgba(0, 0, 0, 0)" at bounding box center [1531, 478] width 13 height 13
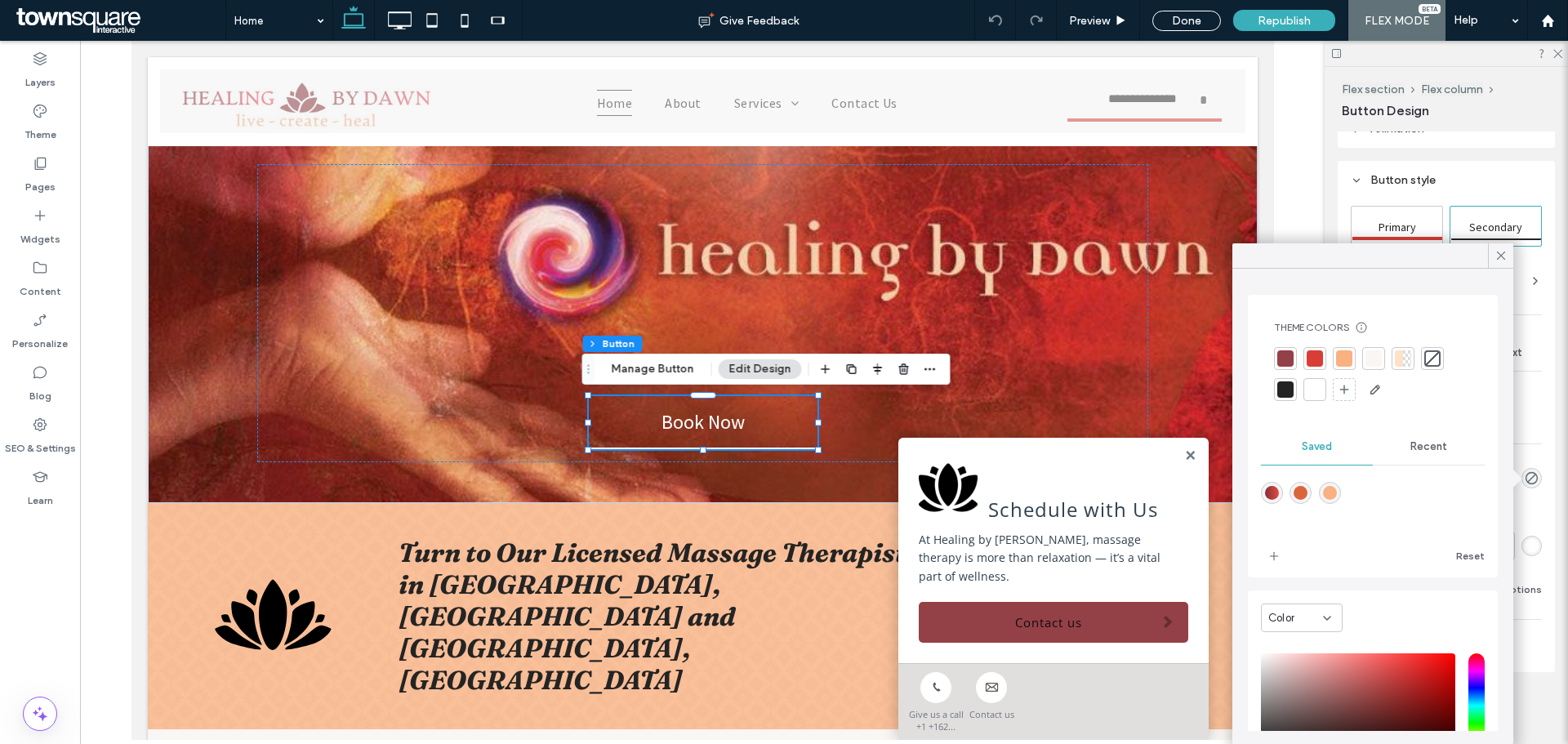
click at [1309, 385] on div at bounding box center [1314, 389] width 16 height 16
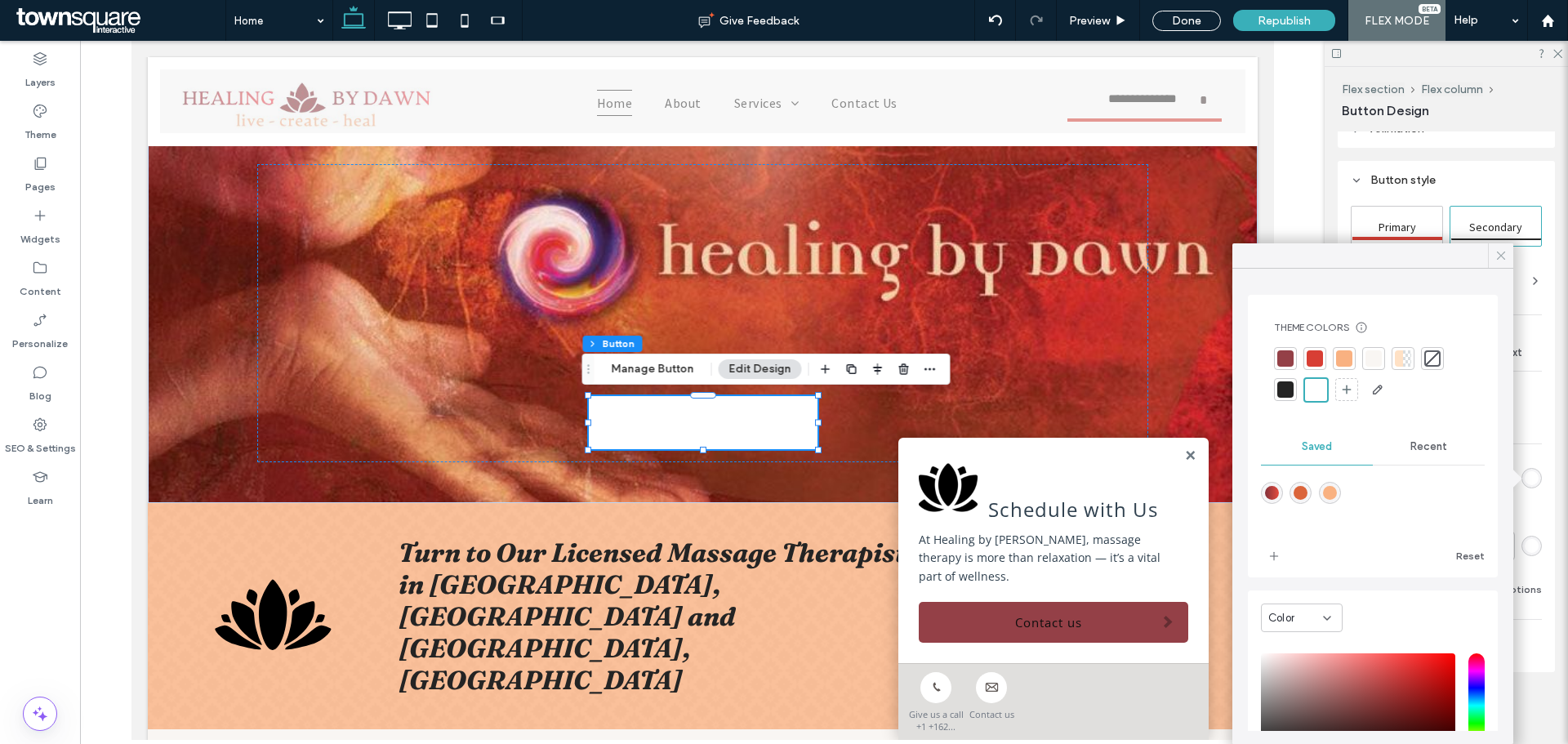
click at [1504, 257] on icon at bounding box center [1500, 255] width 14 height 14
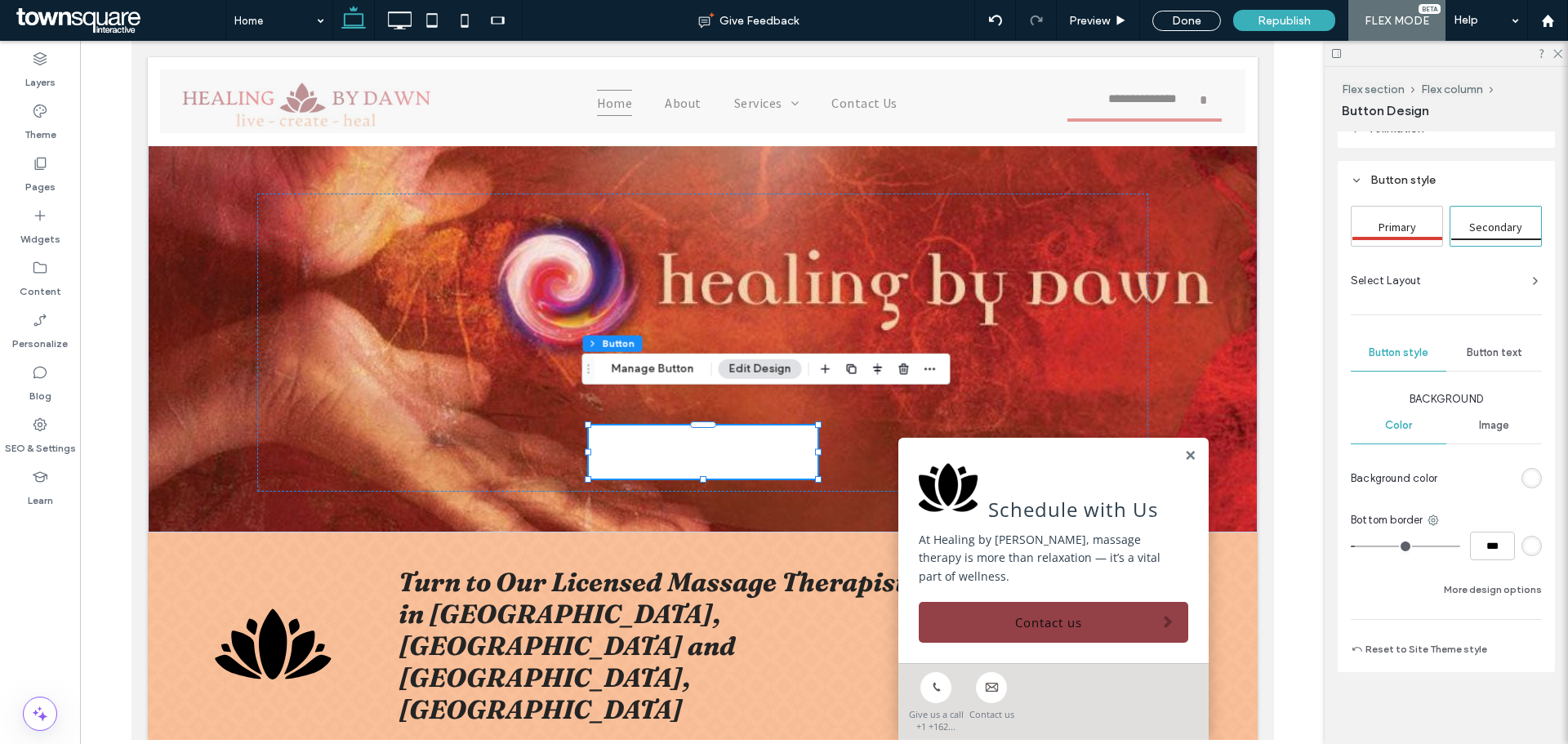
scroll to position [146, 0]
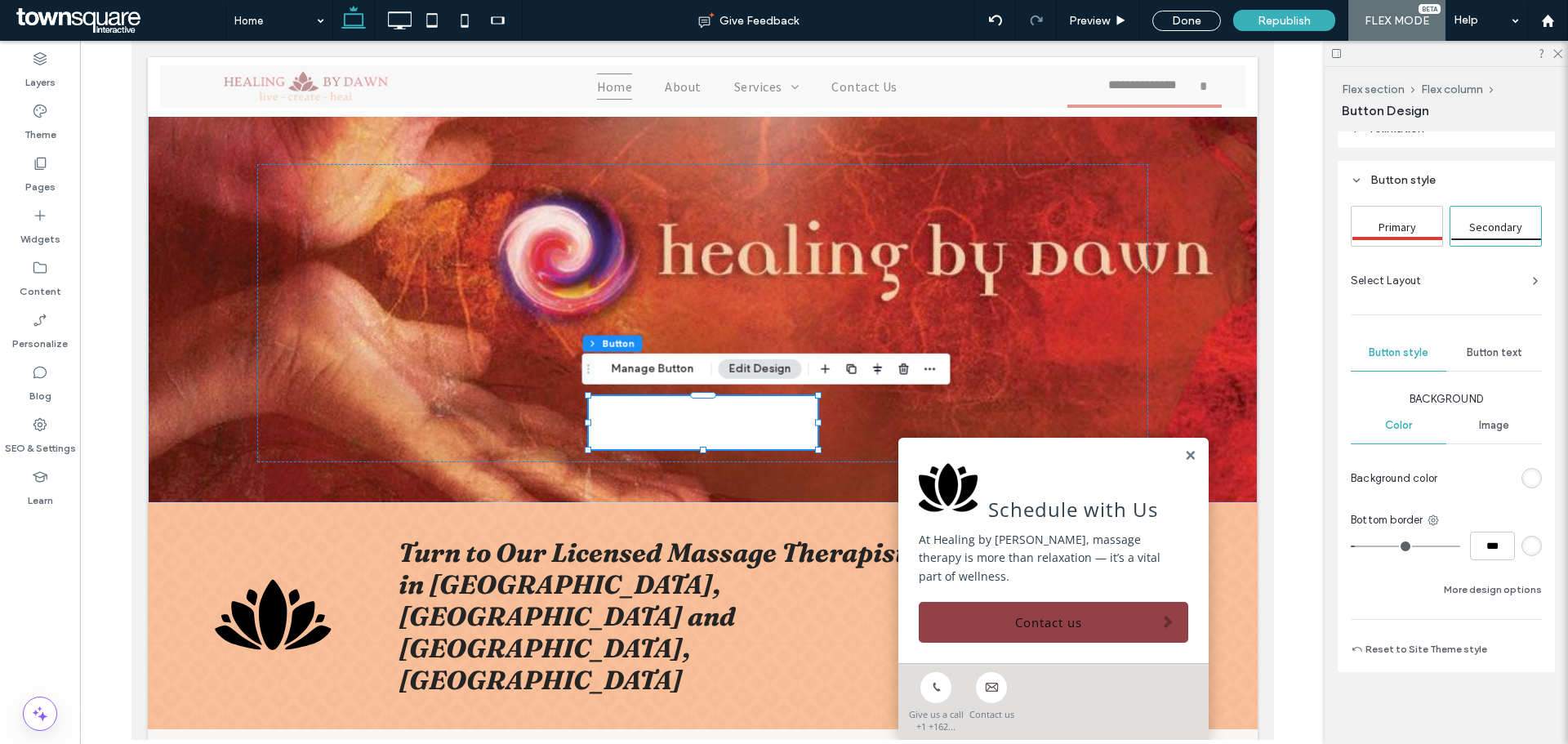
click at [1496, 349] on span "Button text" at bounding box center [1495, 353] width 56 height 14
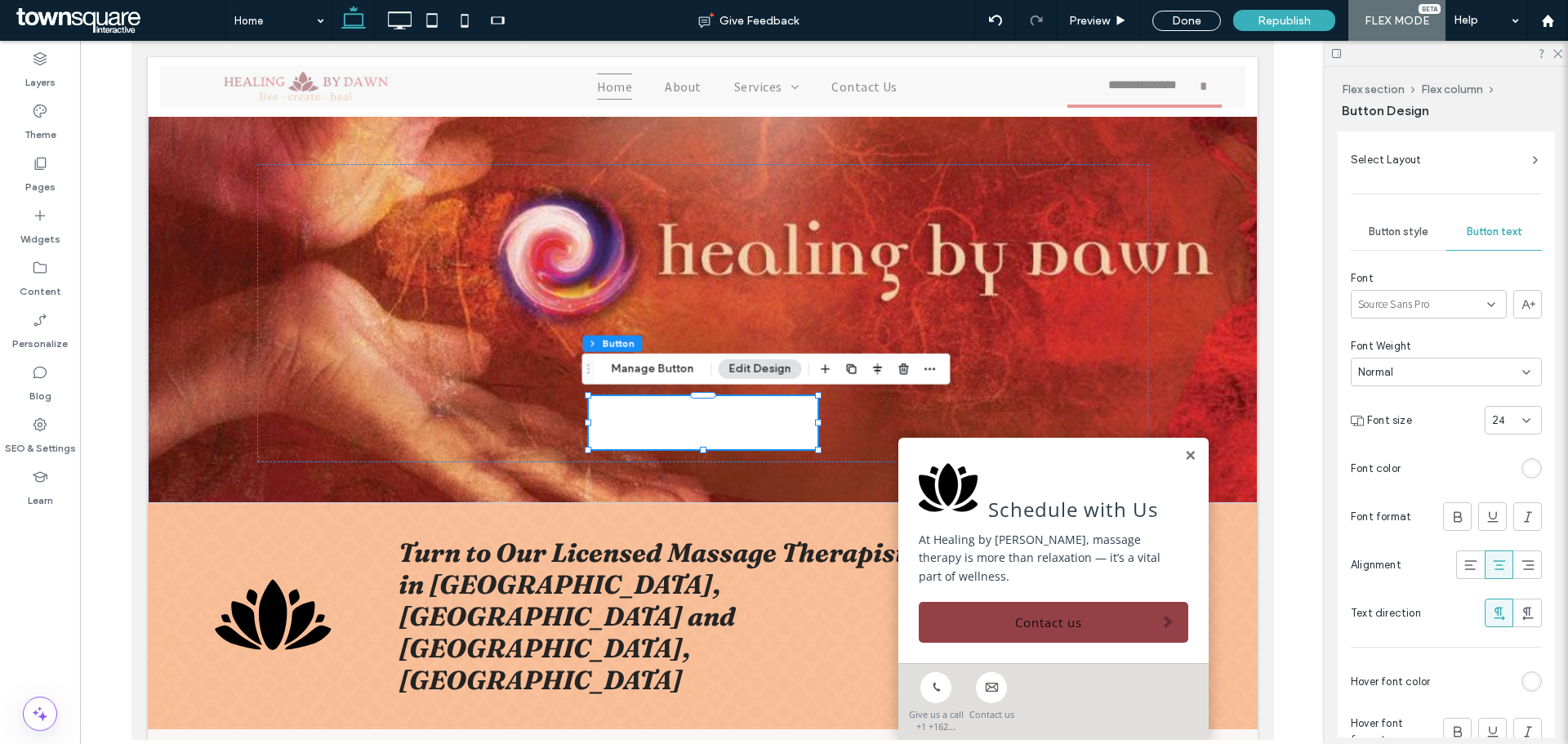
scroll to position [340, 0]
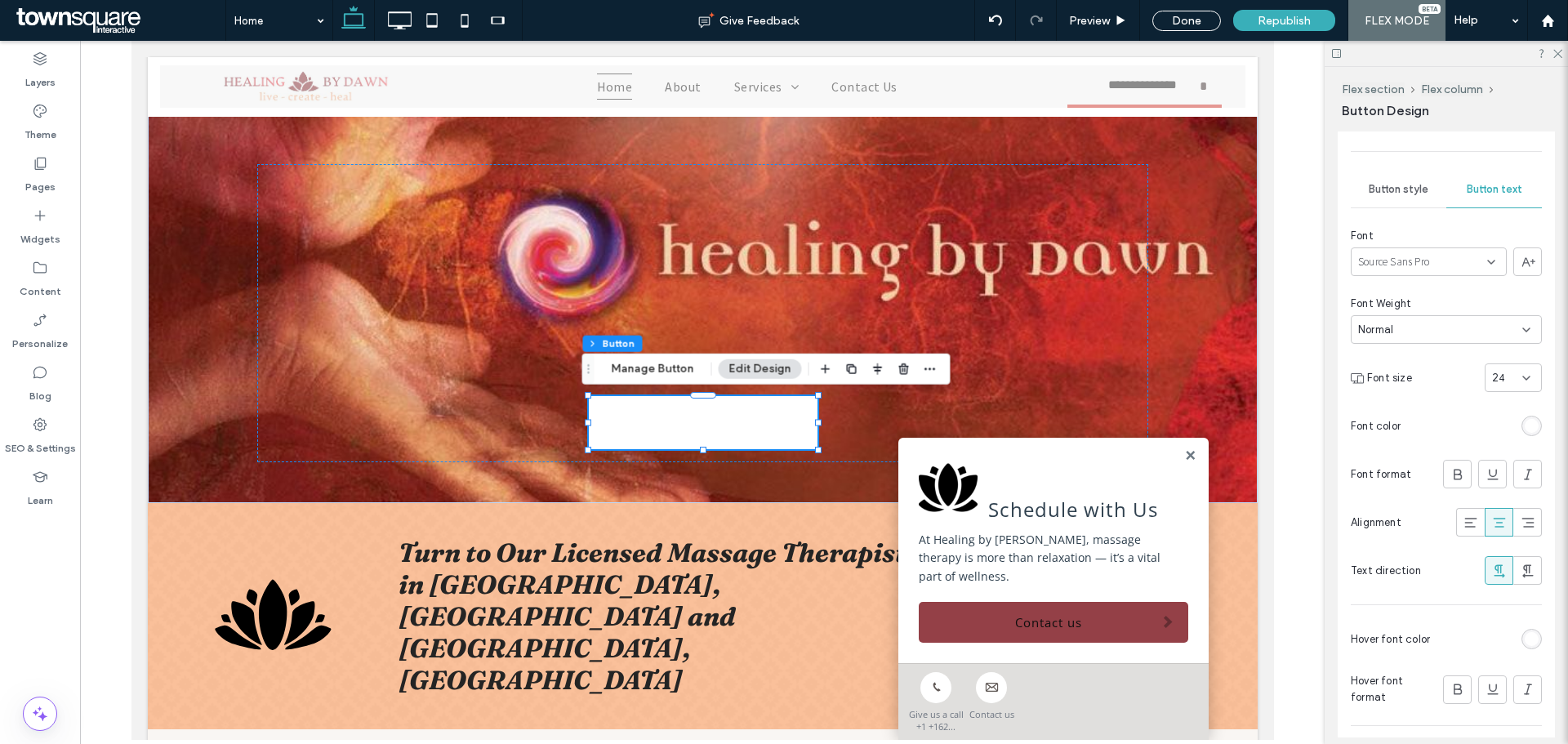
click at [1531, 428] on div "rgb(255, 255, 255)" at bounding box center [1531, 426] width 20 height 20
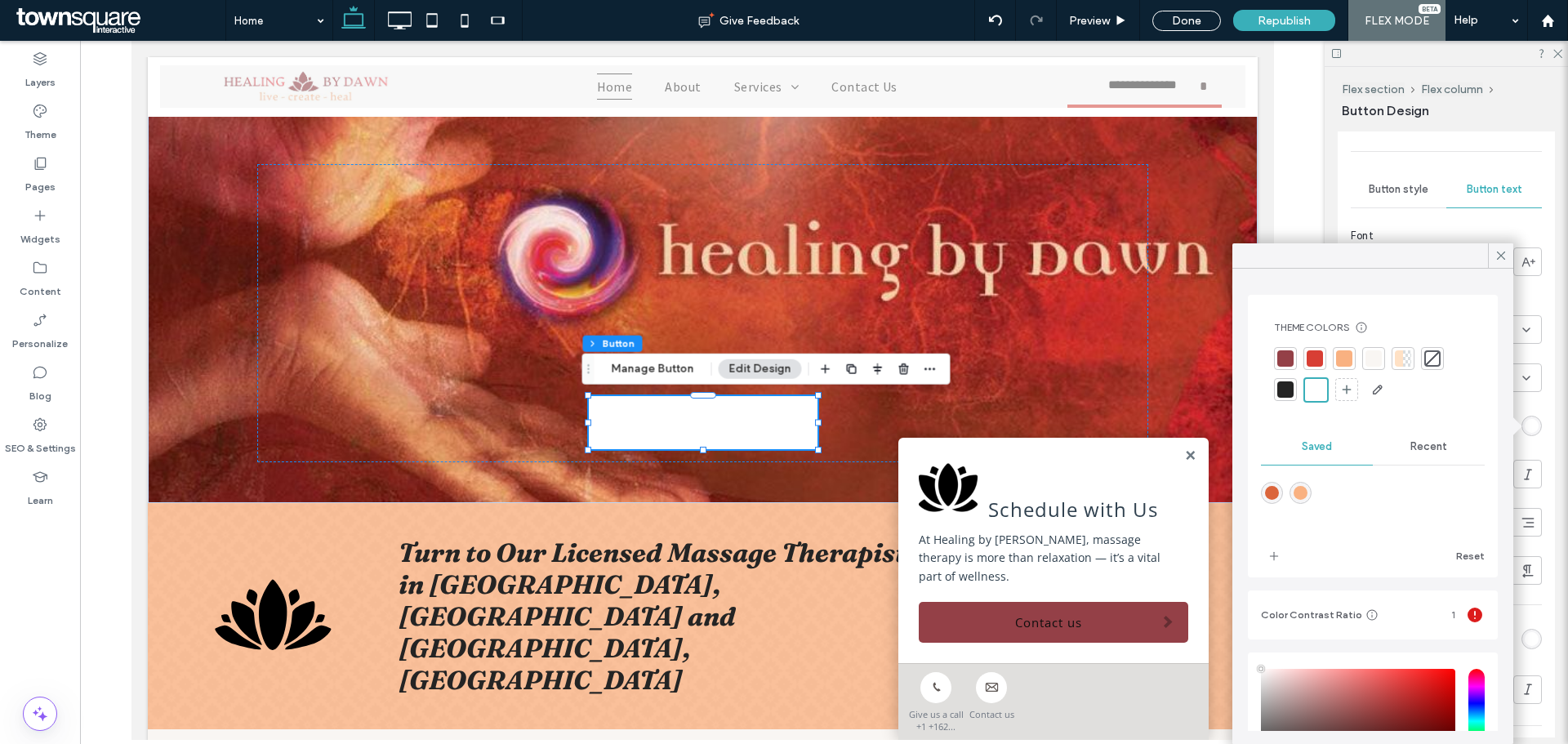
click at [1314, 356] on div at bounding box center [1314, 358] width 16 height 16
click at [1373, 361] on div at bounding box center [1375, 360] width 16 height 16
click at [1500, 241] on div "Font" at bounding box center [1446, 235] width 191 height 16
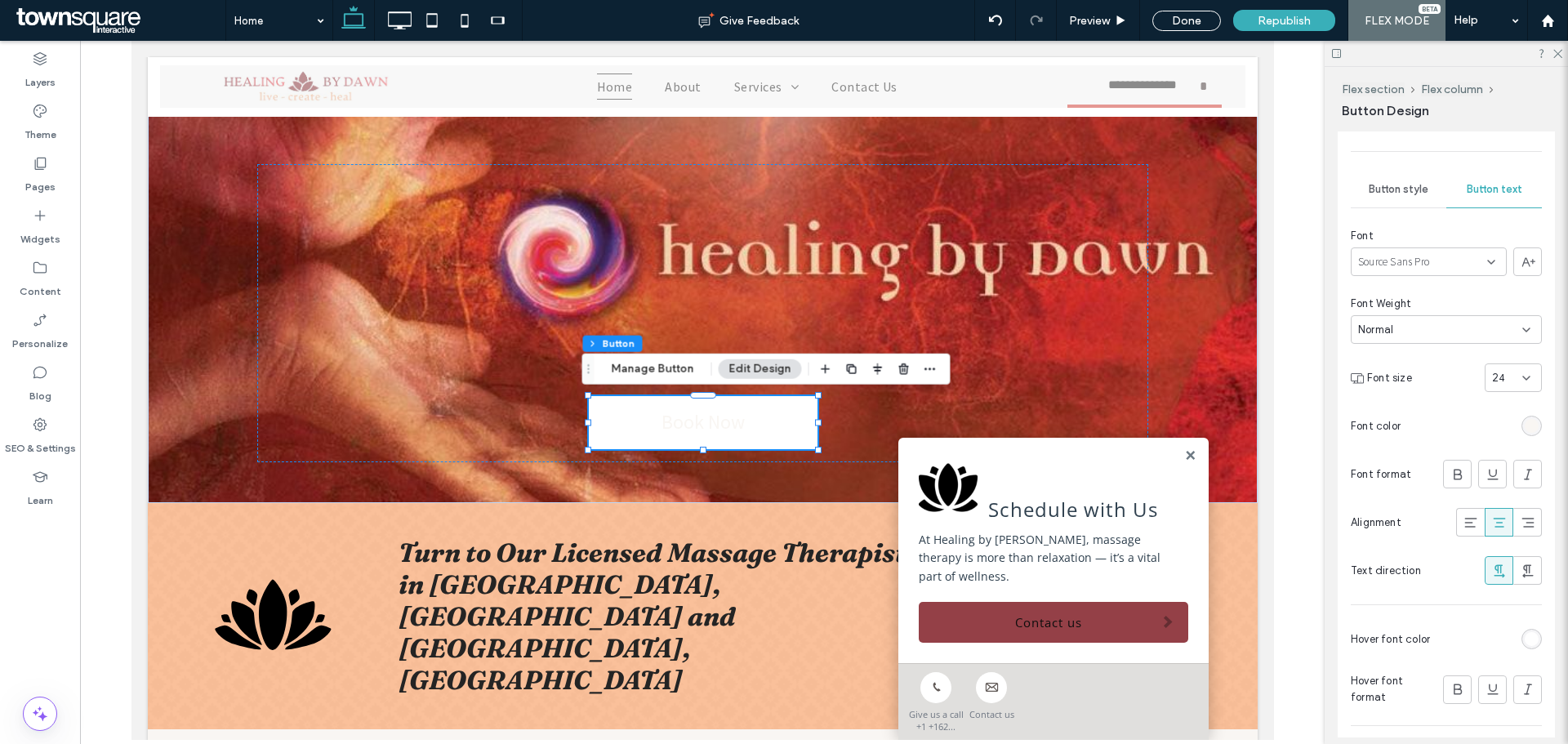
click at [1429, 190] on div "Button style" at bounding box center [1398, 189] width 96 height 36
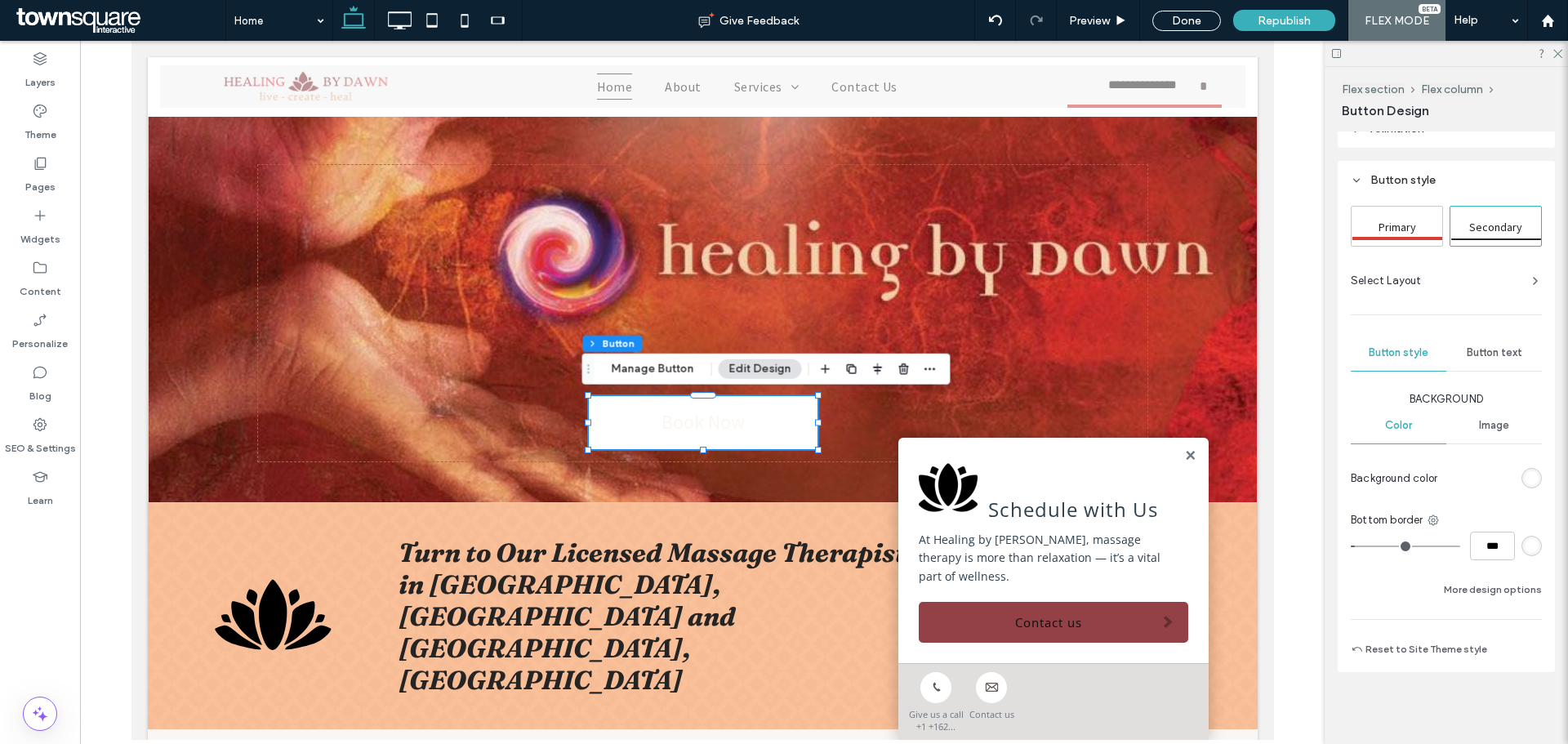
scroll to position [177, 0]
click at [1526, 476] on div "rgb(255, 255, 255)" at bounding box center [1531, 478] width 14 height 14
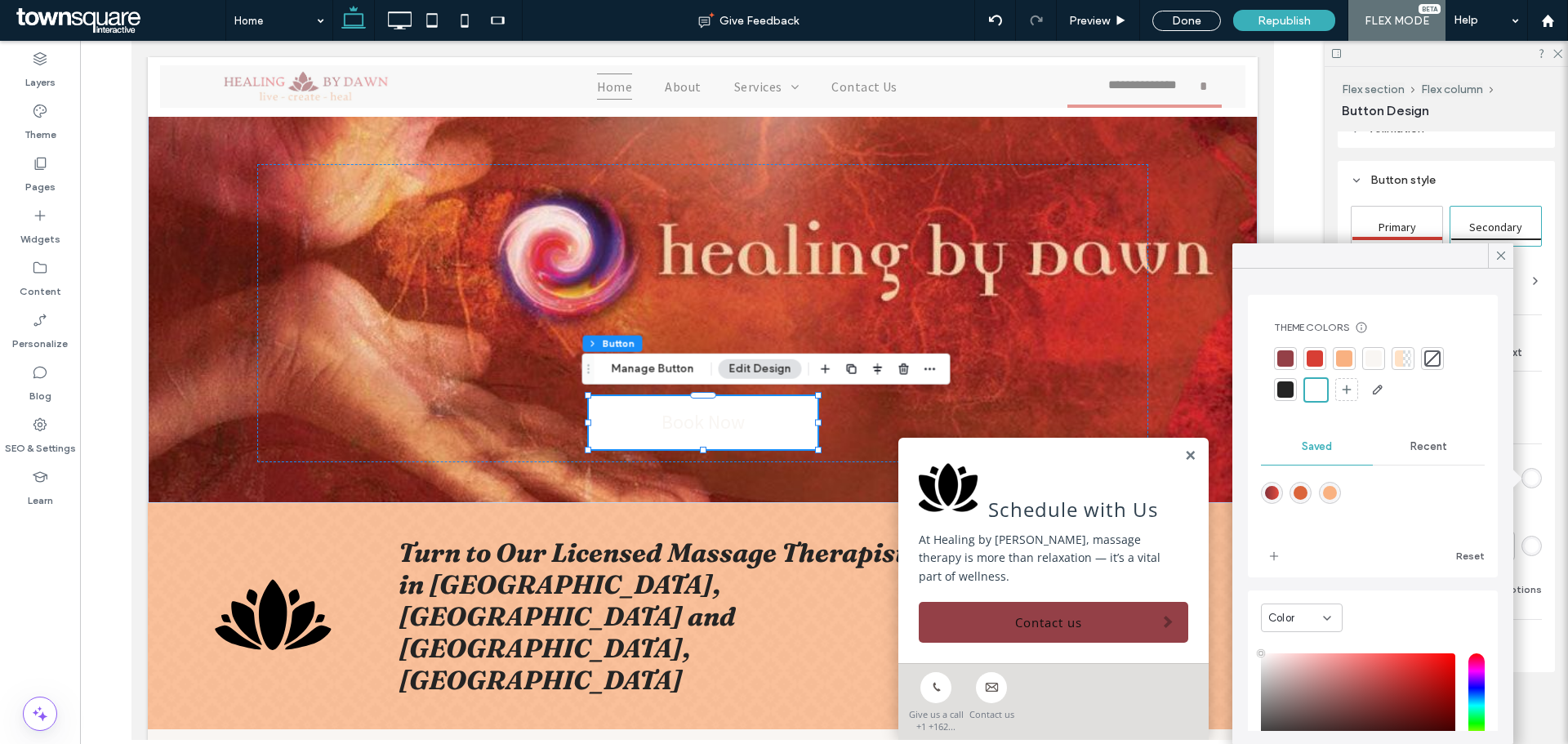
click at [1288, 359] on div at bounding box center [1285, 358] width 16 height 16
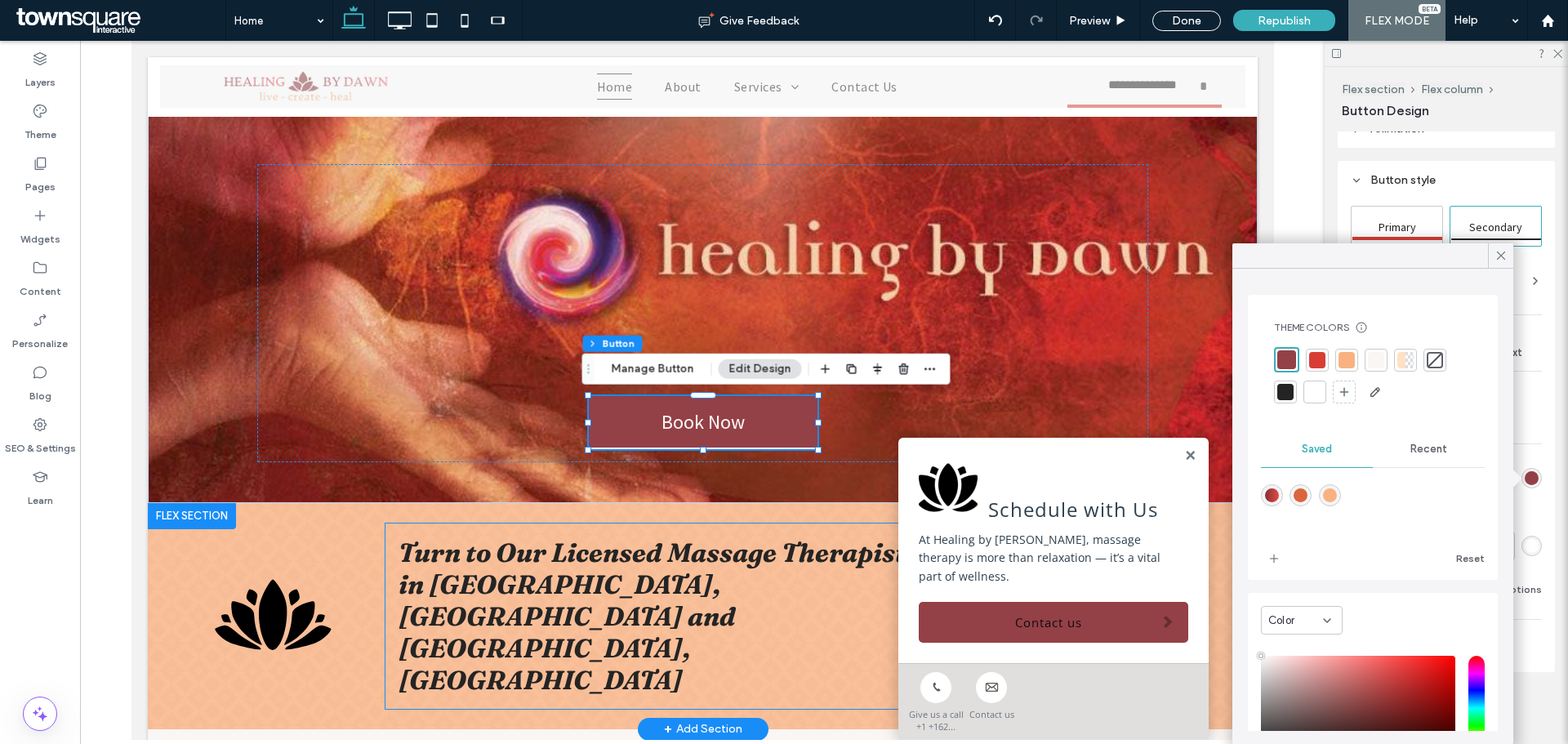
click at [667, 555] on div "Turn to Our Licensed Massage Therapist in [GEOGRAPHIC_DATA], [GEOGRAPHIC_DATA] …" at bounding box center [665, 616] width 561 height 185
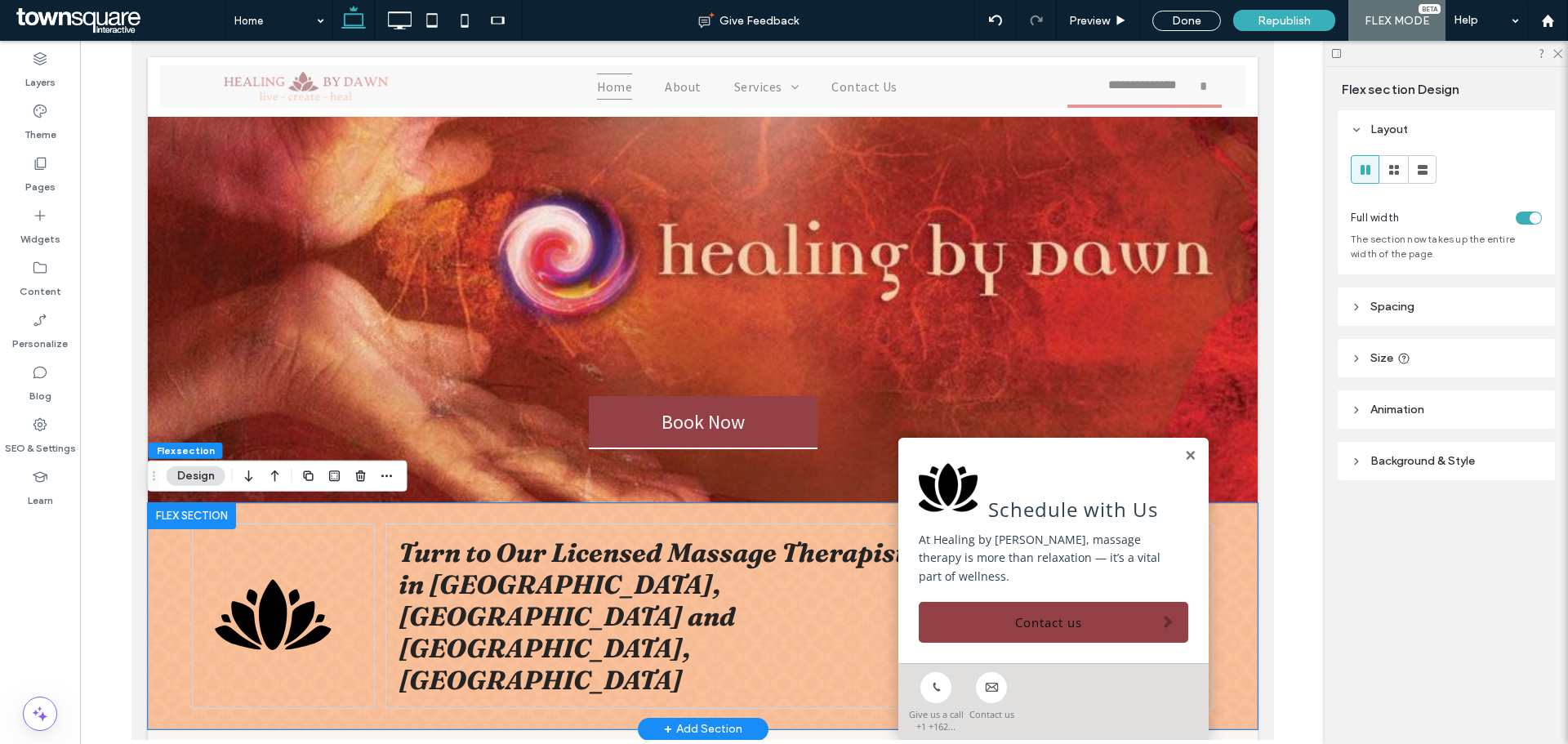
click at [385, 519] on div "A black and white silhouette of a lotus flower on a white background. Turn to O…" at bounding box center [701, 616] width 1110 height 226
click at [1183, 463] on link at bounding box center [1189, 455] width 13 height 14
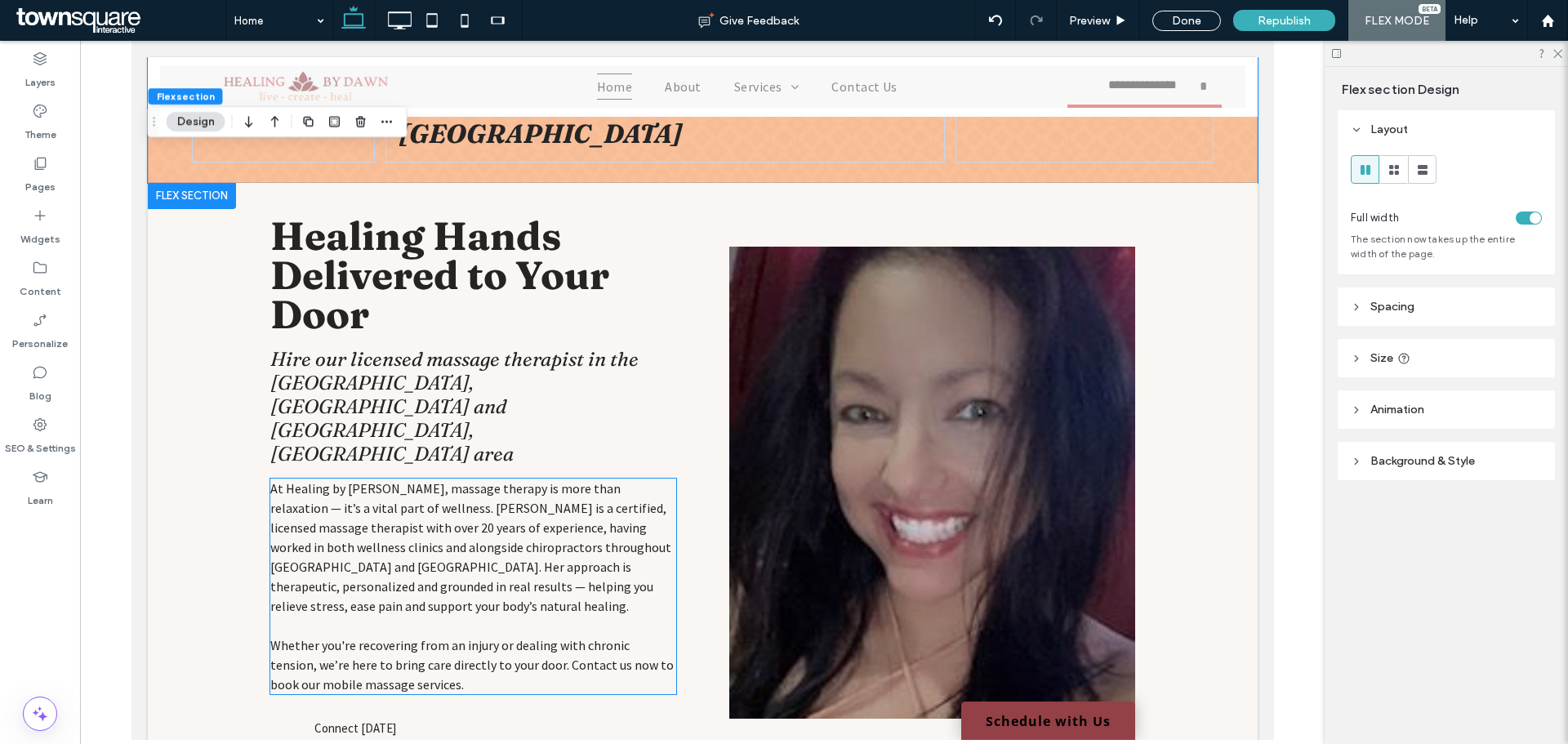
scroll to position [690, 0]
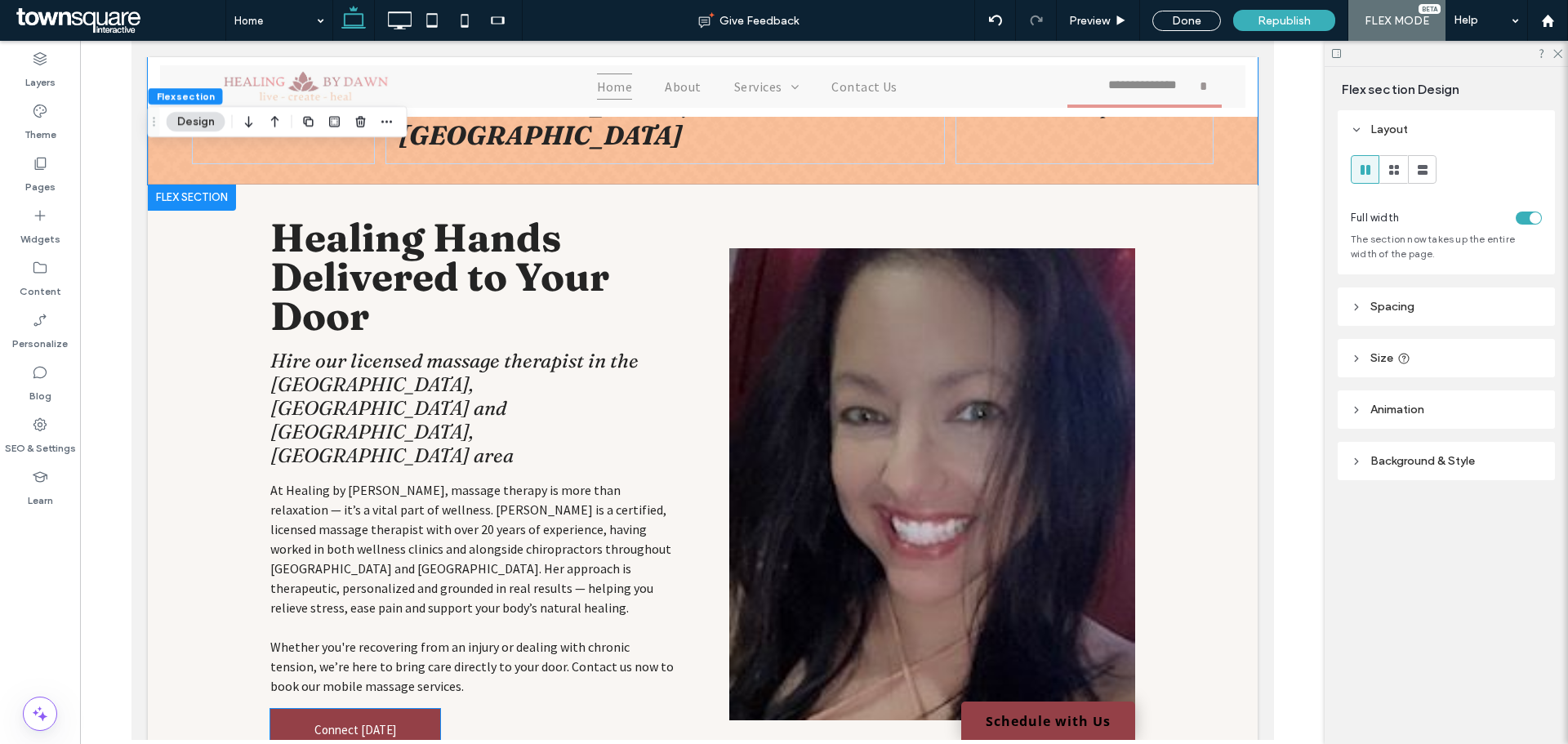
click at [303, 709] on link "Connect Today" at bounding box center [354, 730] width 170 height 42
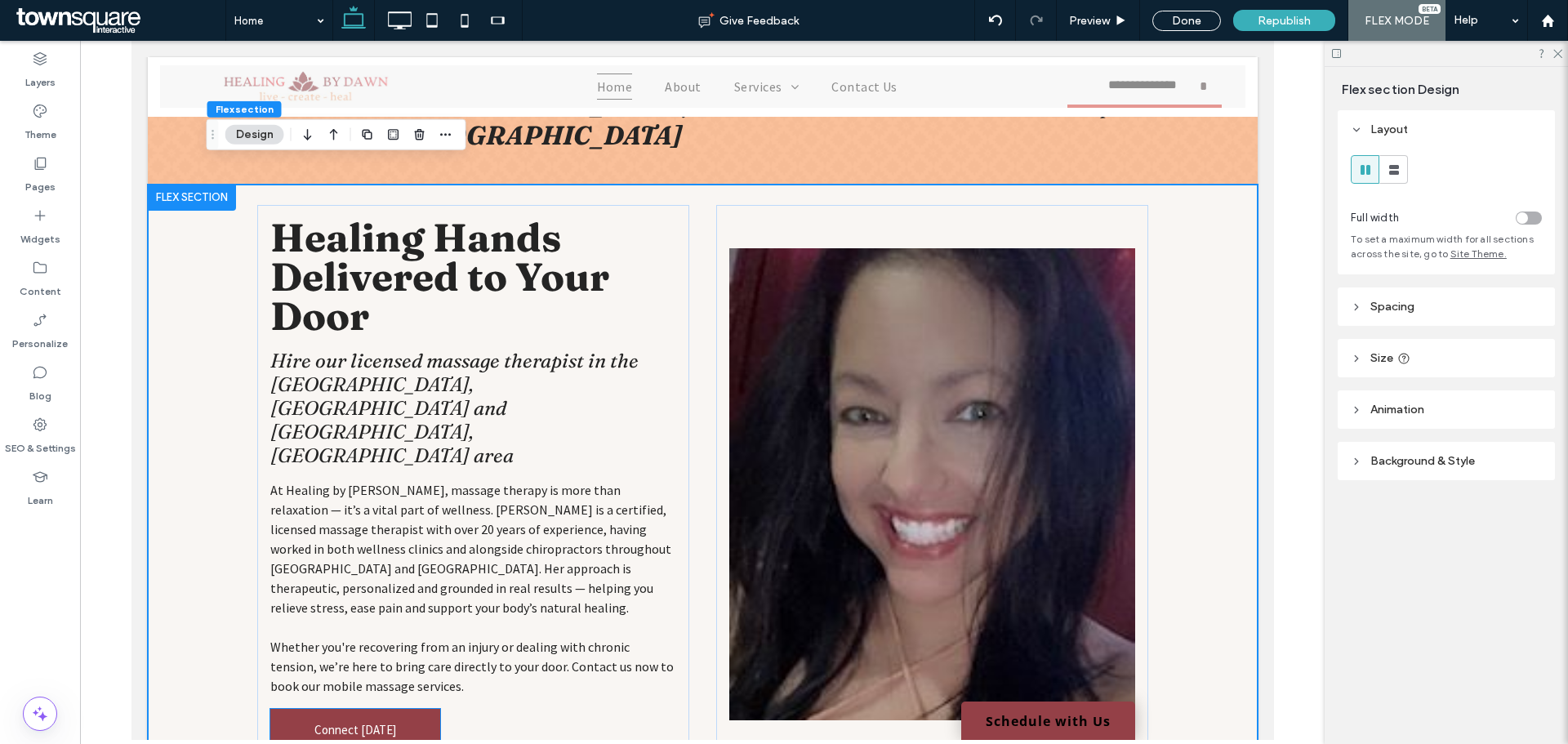
click at [296, 709] on link "Connect Today" at bounding box center [354, 730] width 170 height 42
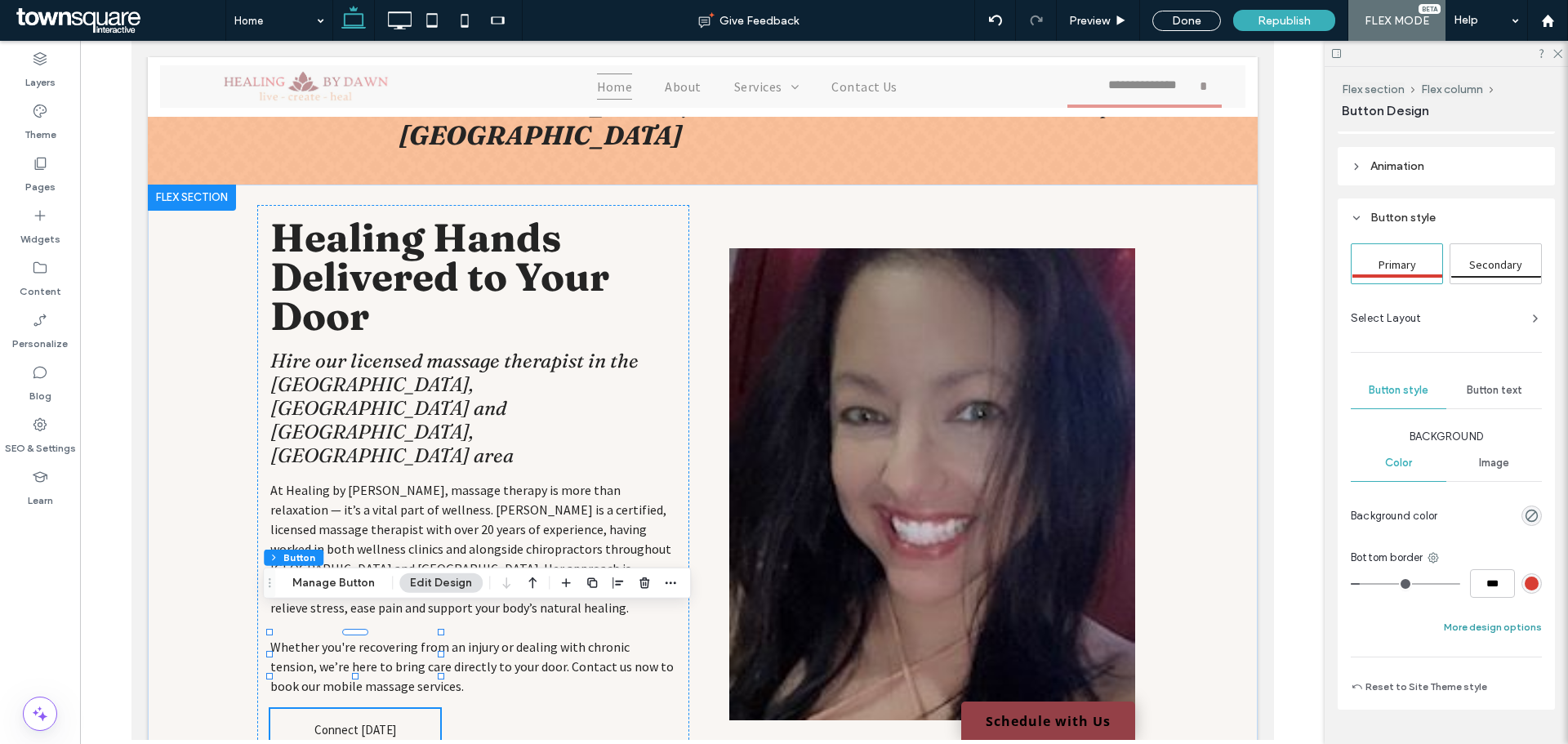
scroll to position [163, 0]
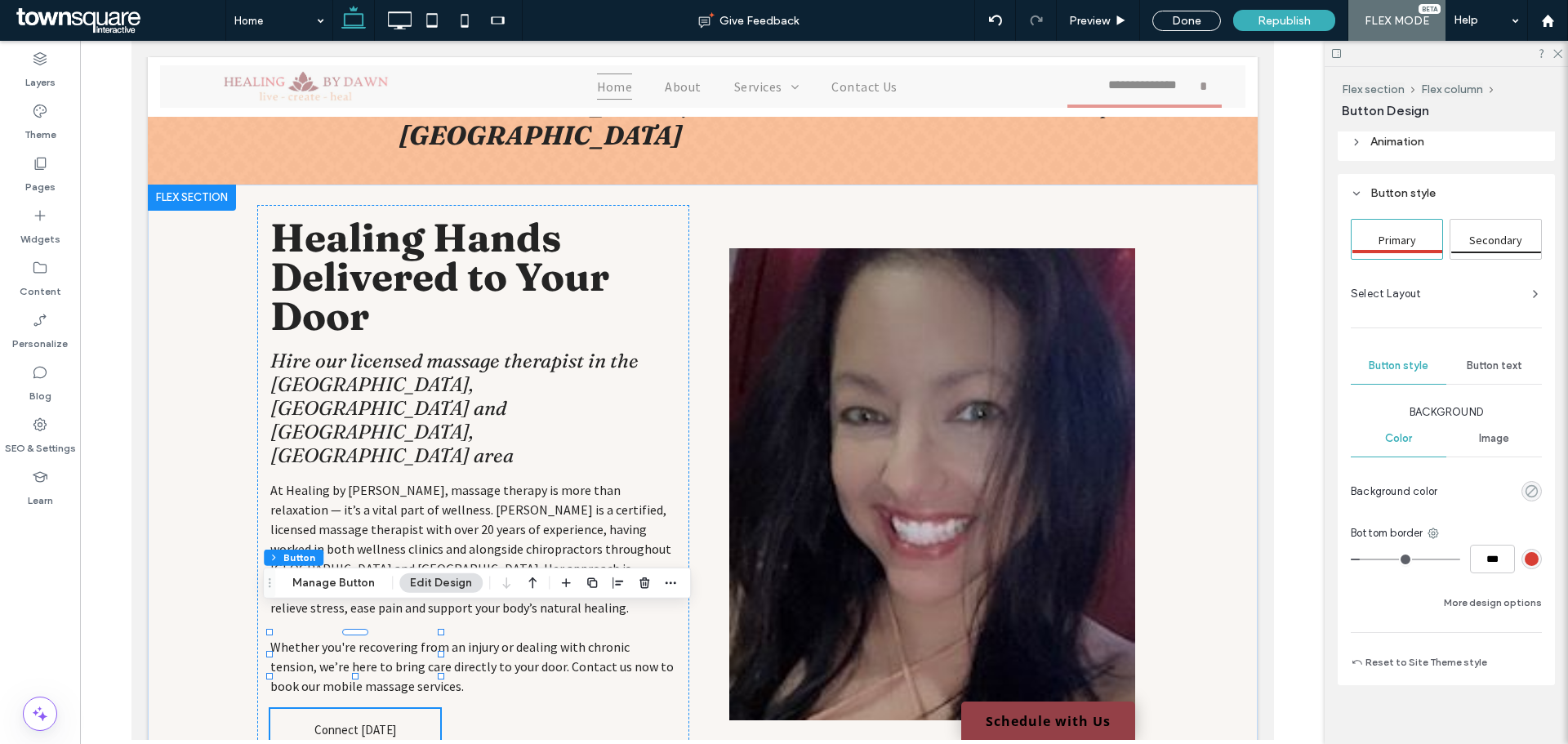
click at [1526, 494] on use "rgba(0, 0, 0, 0)" at bounding box center [1531, 491] width 13 height 13
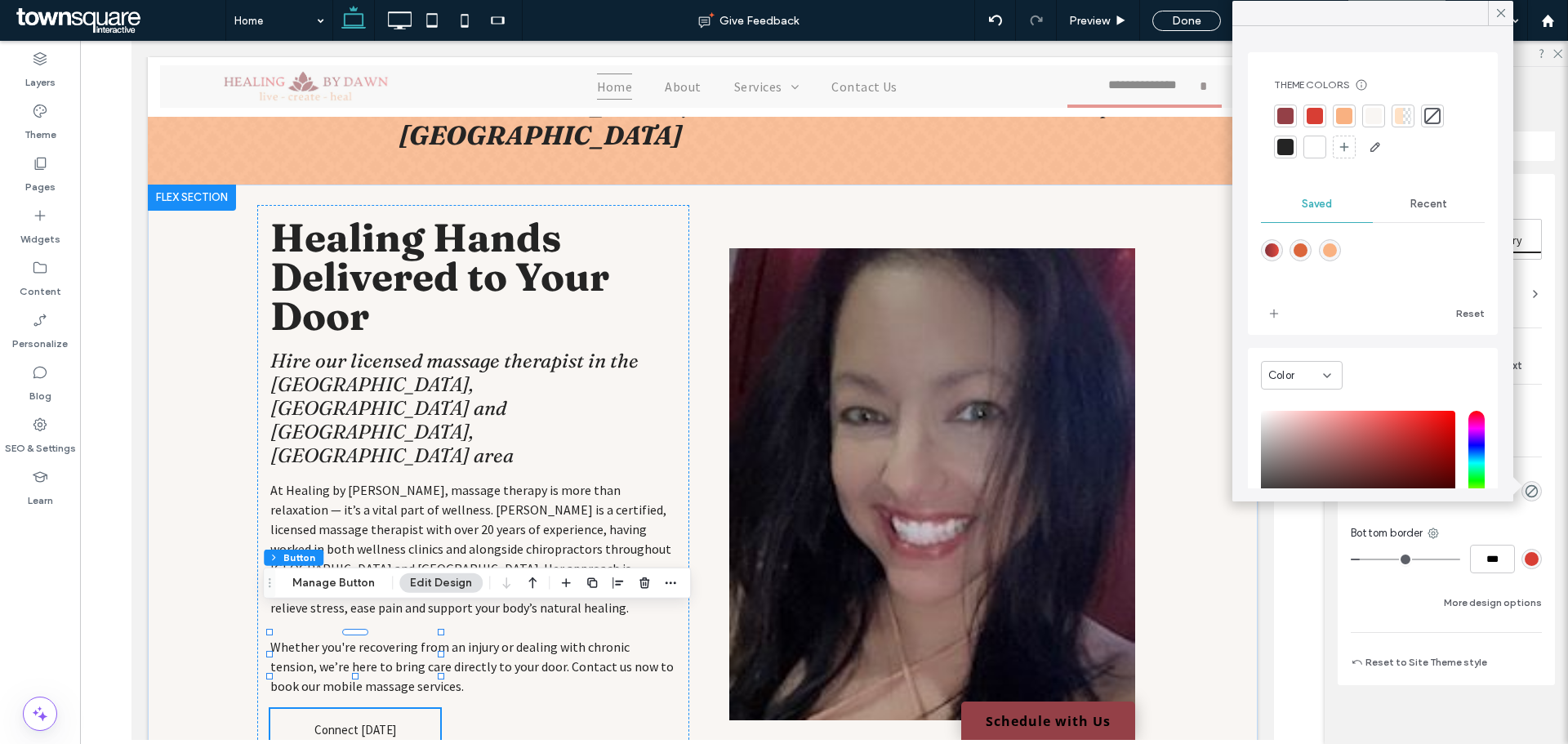
click at [1311, 254] on div "rgba(219,101,59,1)" at bounding box center [1300, 250] width 22 height 22
type input "*******"
type input "***"
type input "****"
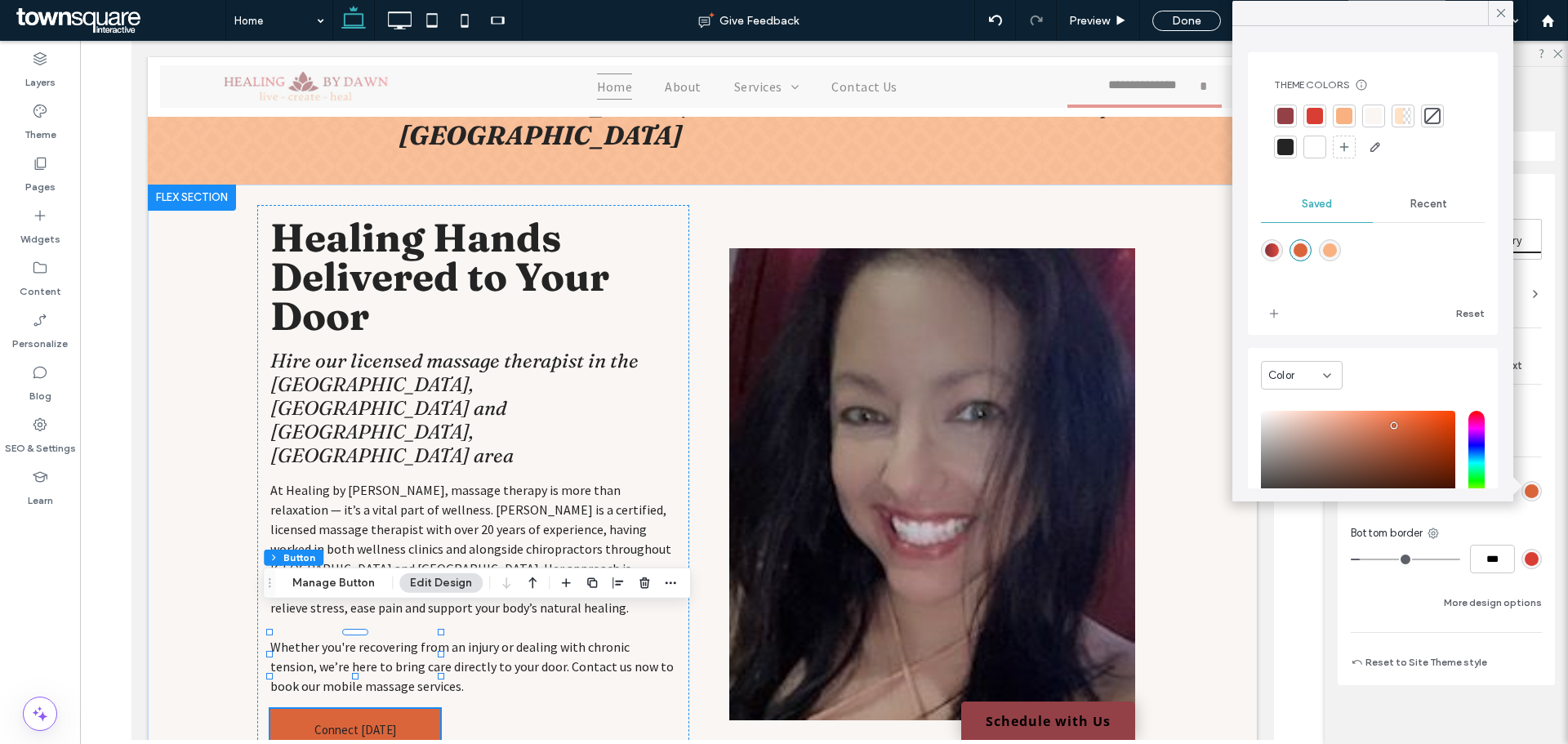
click at [1321, 113] on div at bounding box center [1314, 116] width 16 height 16
click at [1336, 585] on div "Flex section Flex column Button Design Alignment Spacing Set margins and paddin…" at bounding box center [1446, 405] width 243 height 677
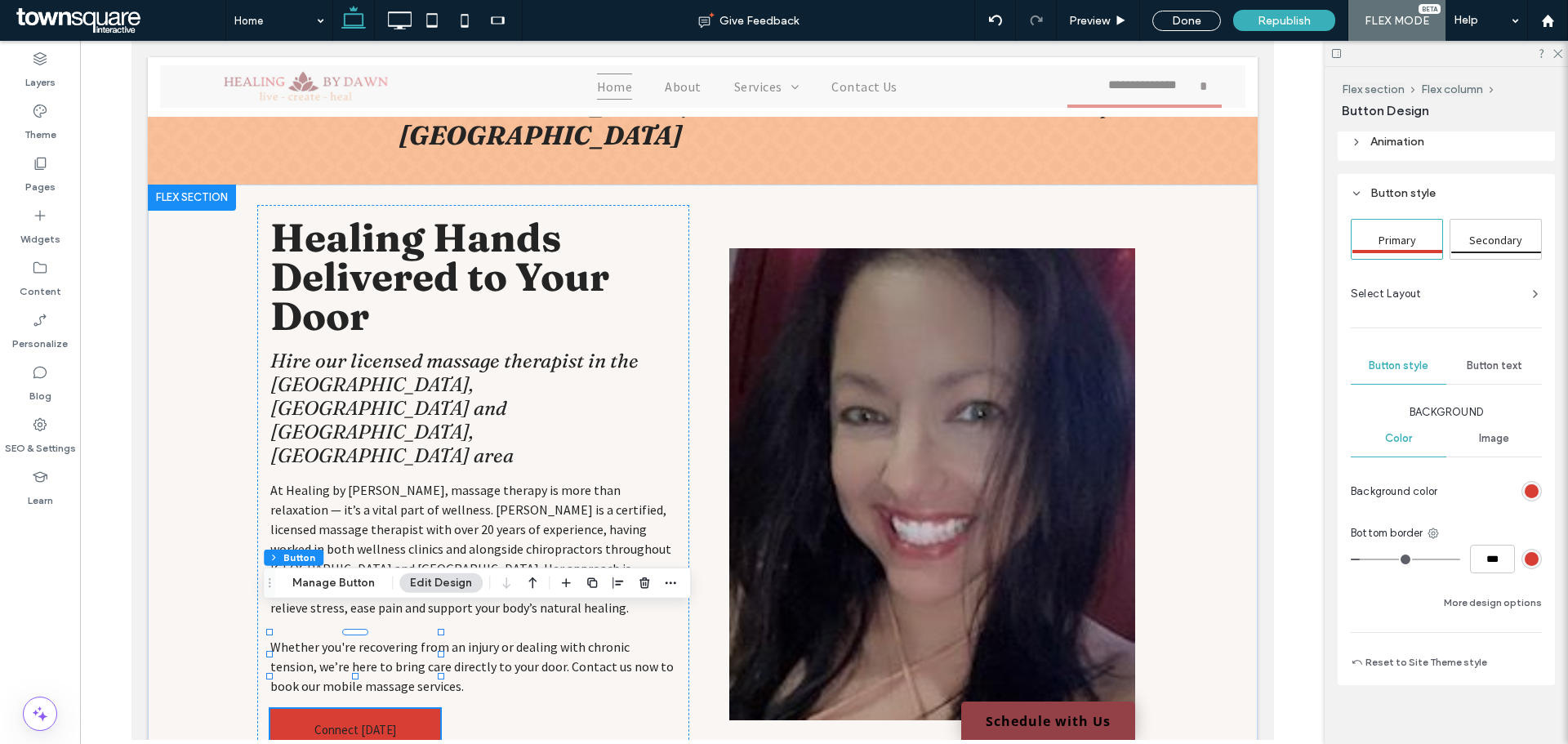
click at [1467, 361] on span "Button text" at bounding box center [1495, 366] width 56 height 14
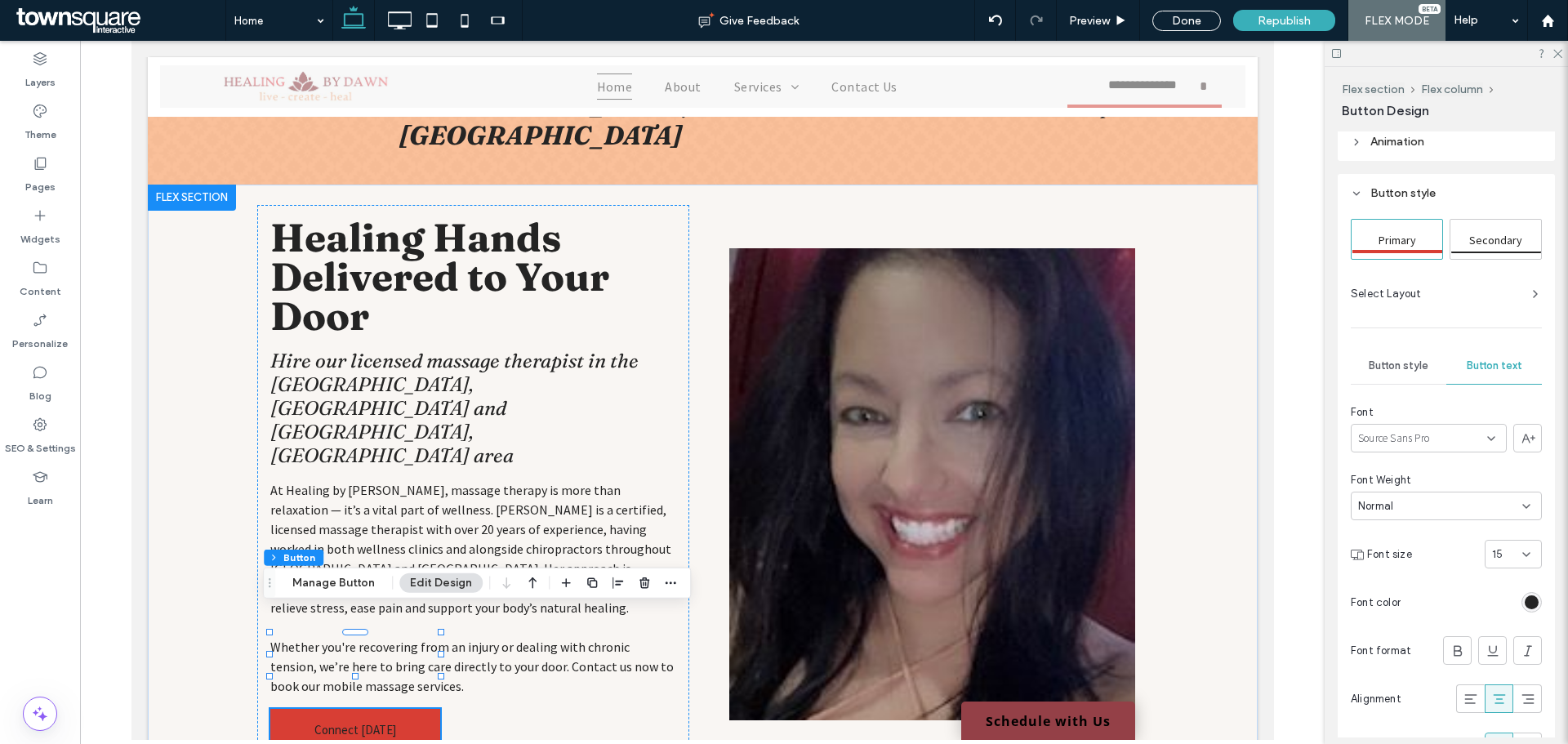
click at [1525, 597] on div "rgb(36, 36, 36)" at bounding box center [1531, 602] width 14 height 14
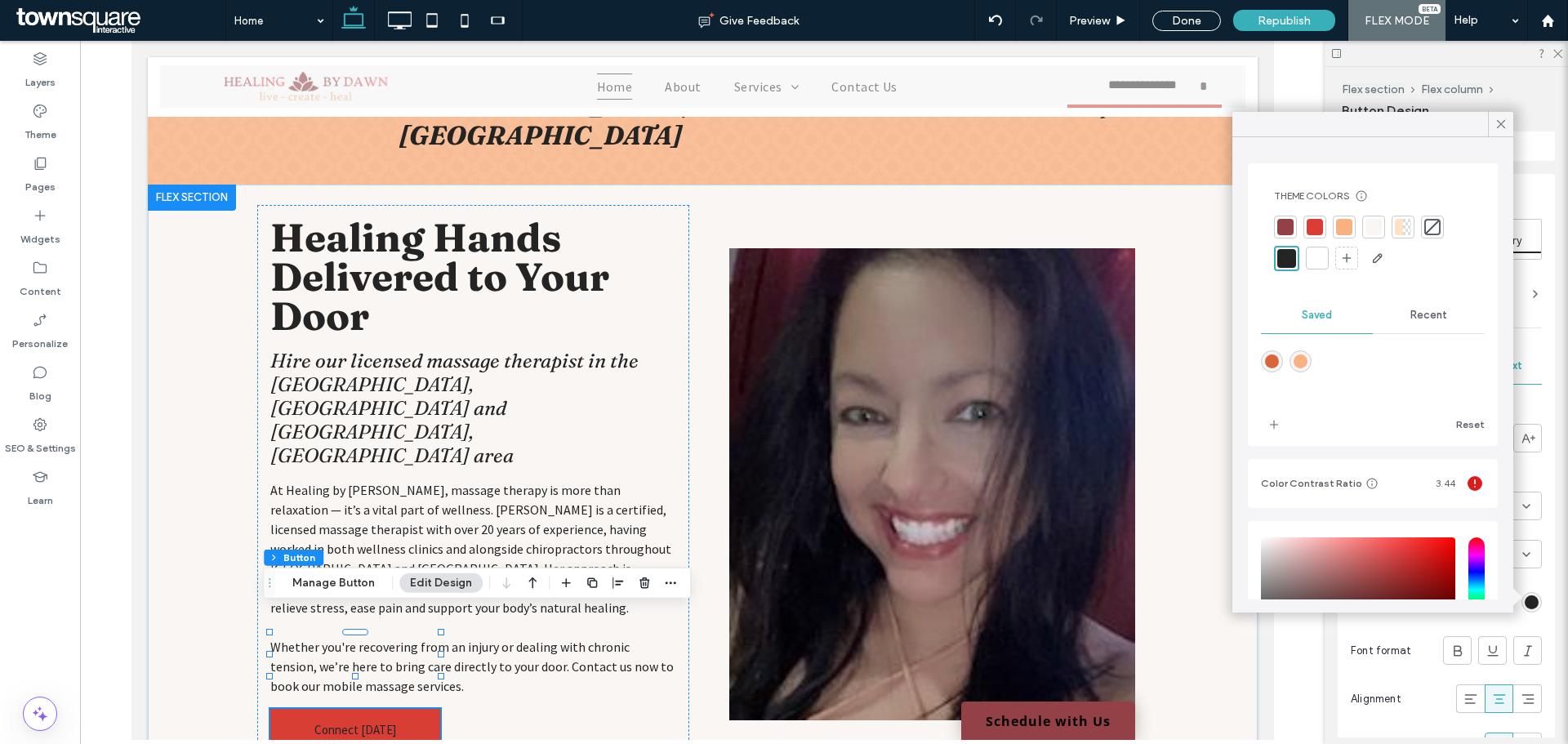
click at [1378, 227] on div at bounding box center [1373, 227] width 16 height 16
click at [1291, 655] on div at bounding box center [702, 390] width 1245 height 699
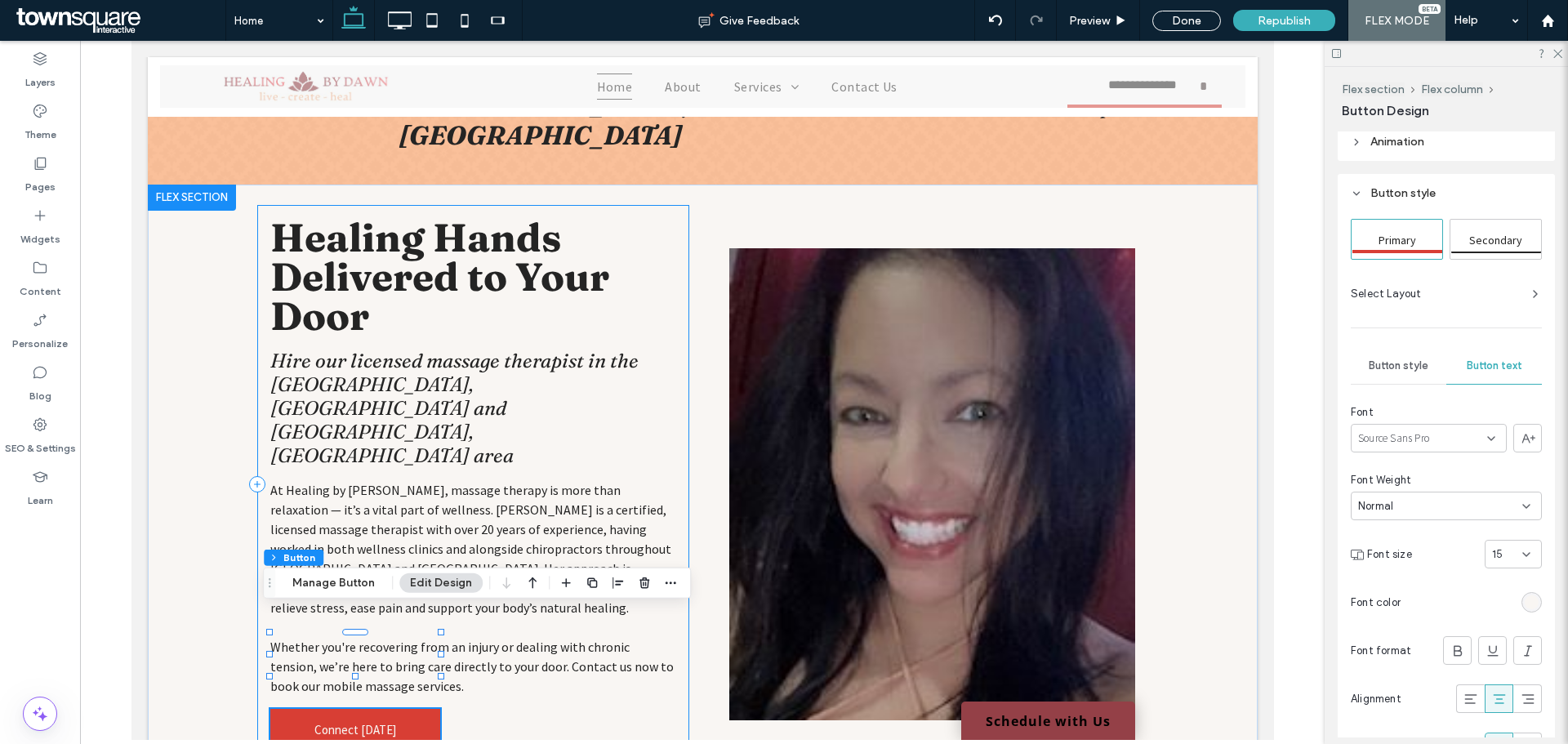
click at [519, 662] on div "Healing Hands Delivered to Your Door Hire our licensed massage therapist in the…" at bounding box center [473, 484] width 432 height 560
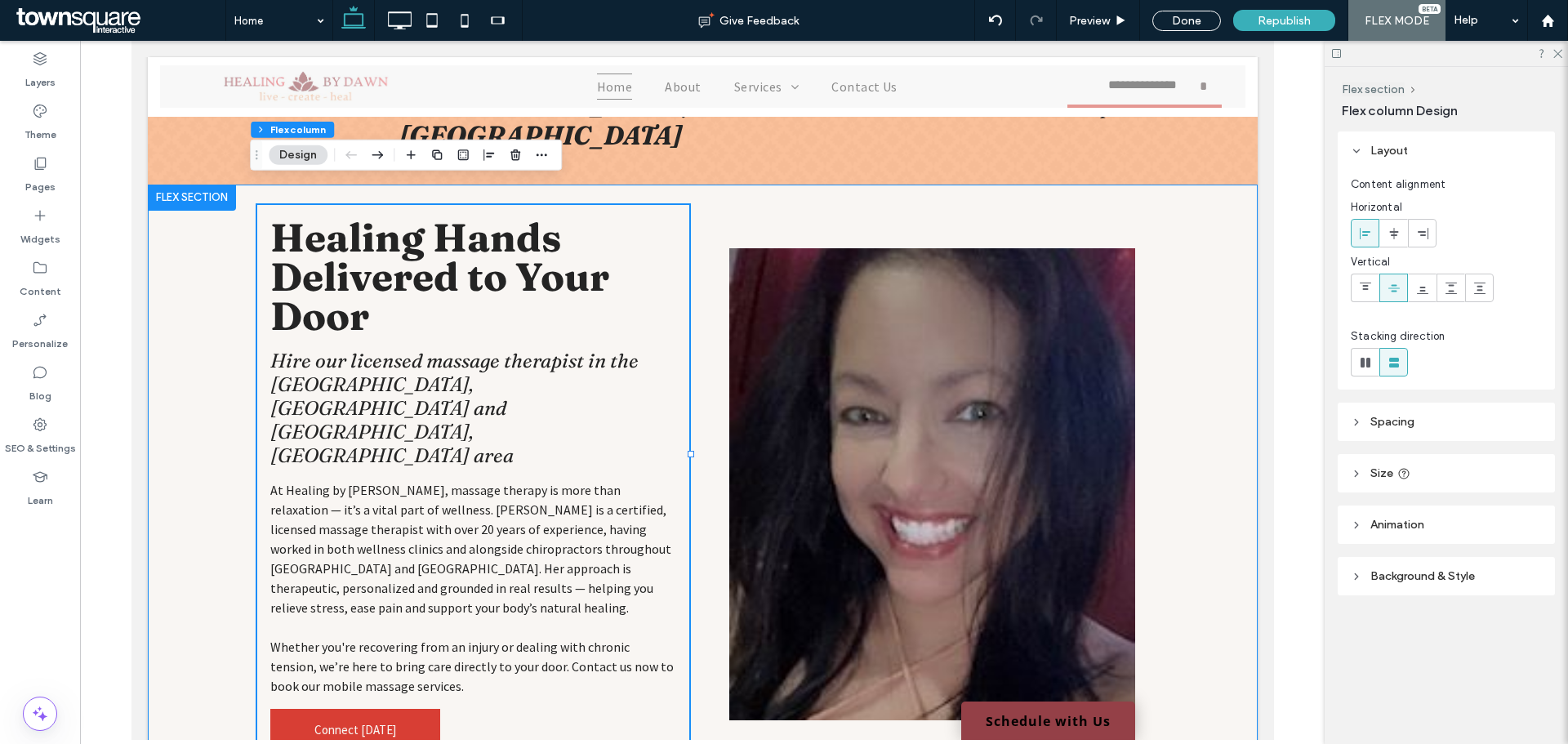
click at [215, 631] on div "Healing Hands Delivered to Your Door Hire our licensed massage therapist in the…" at bounding box center [702, 484] width 980 height 600
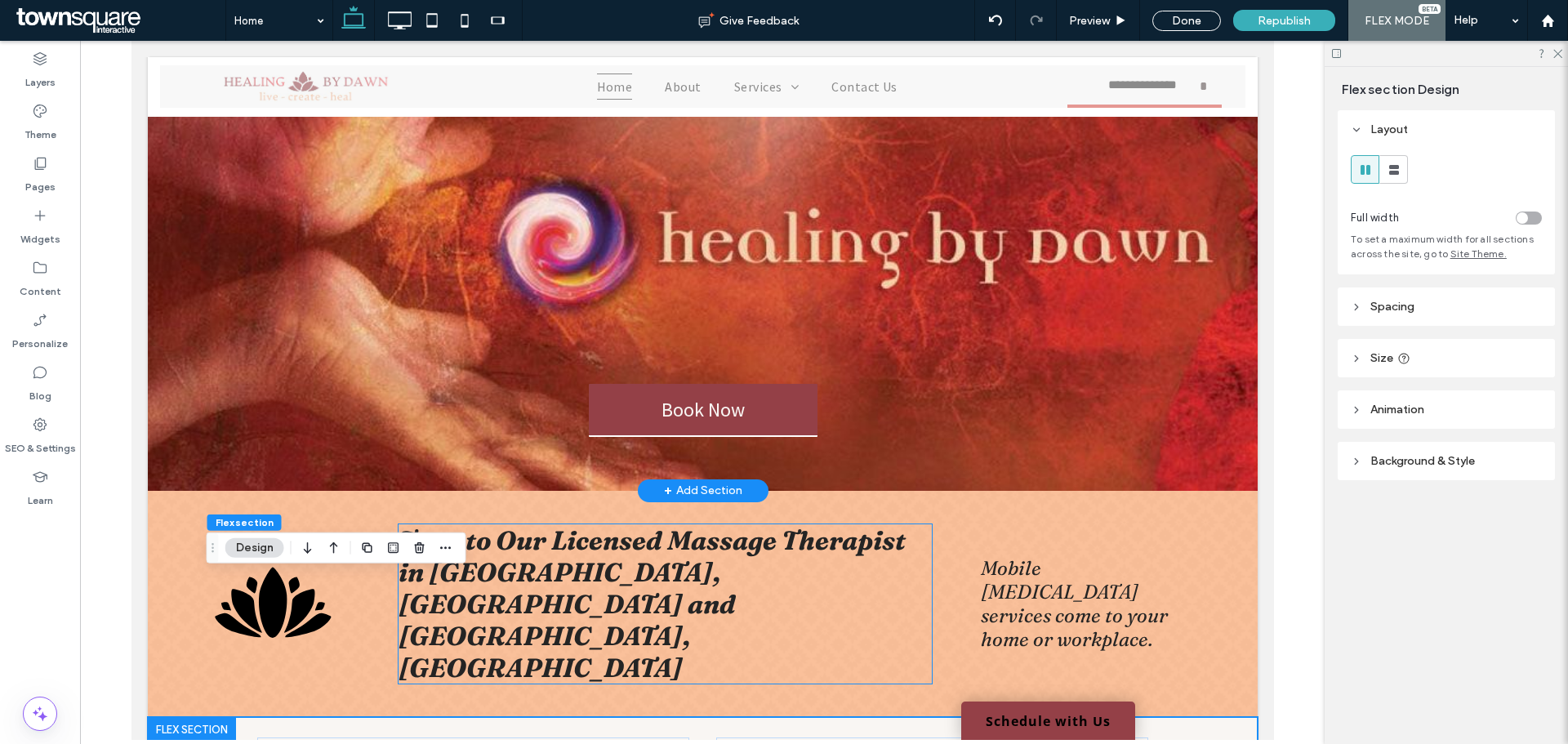
scroll to position [0, 0]
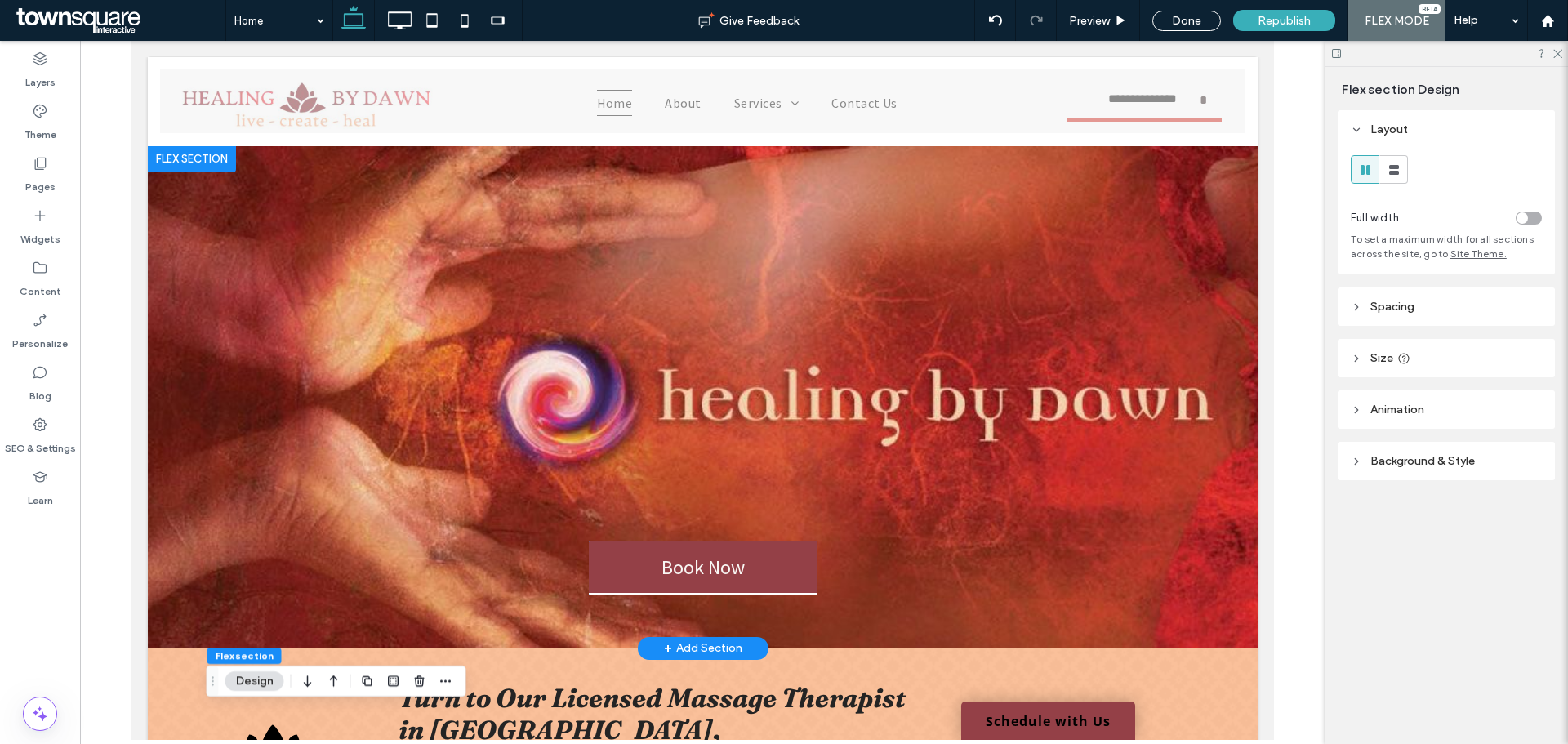
click at [707, 565] on span "Book Now" at bounding box center [702, 567] width 83 height 25
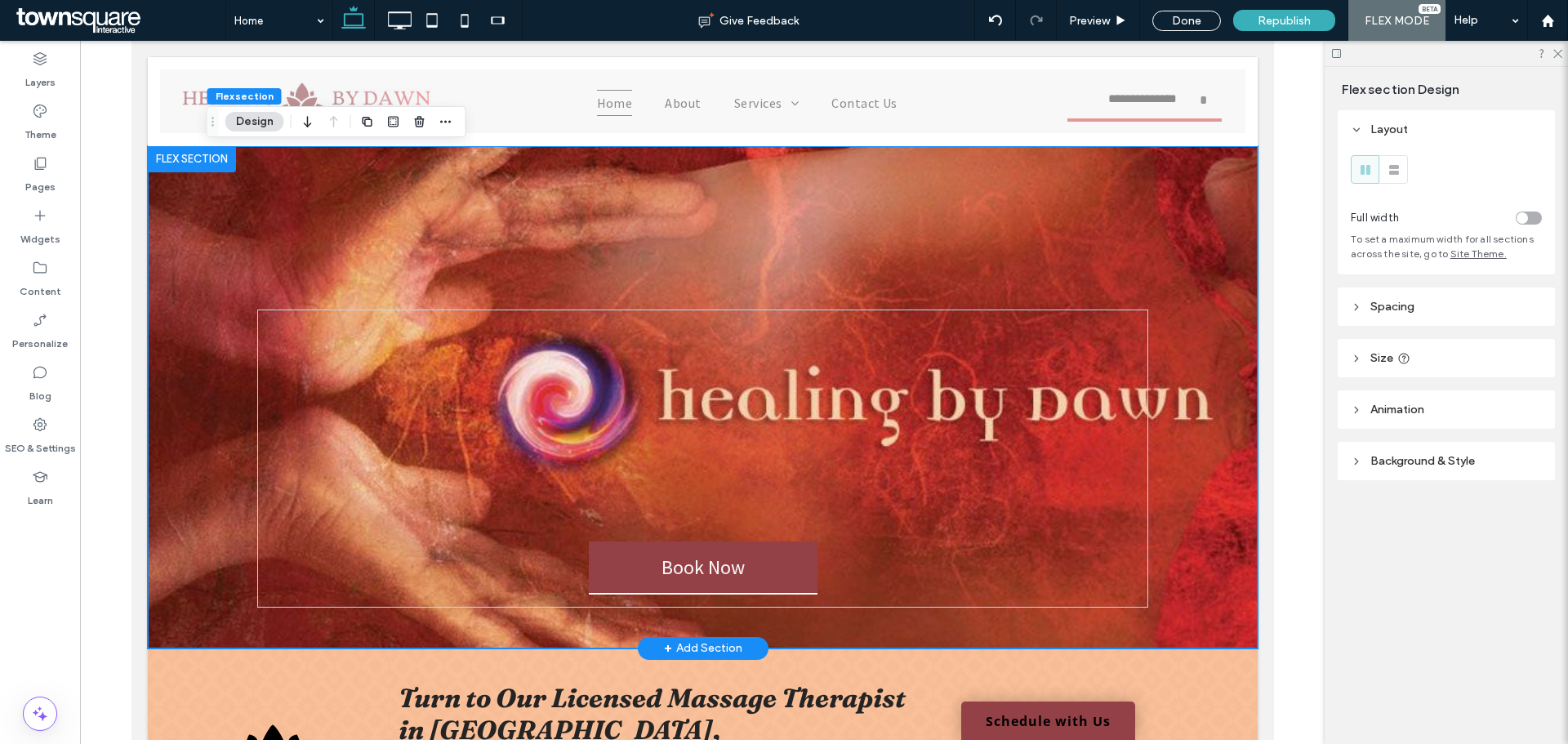
click at [707, 565] on span "Book Now" at bounding box center [702, 567] width 83 height 25
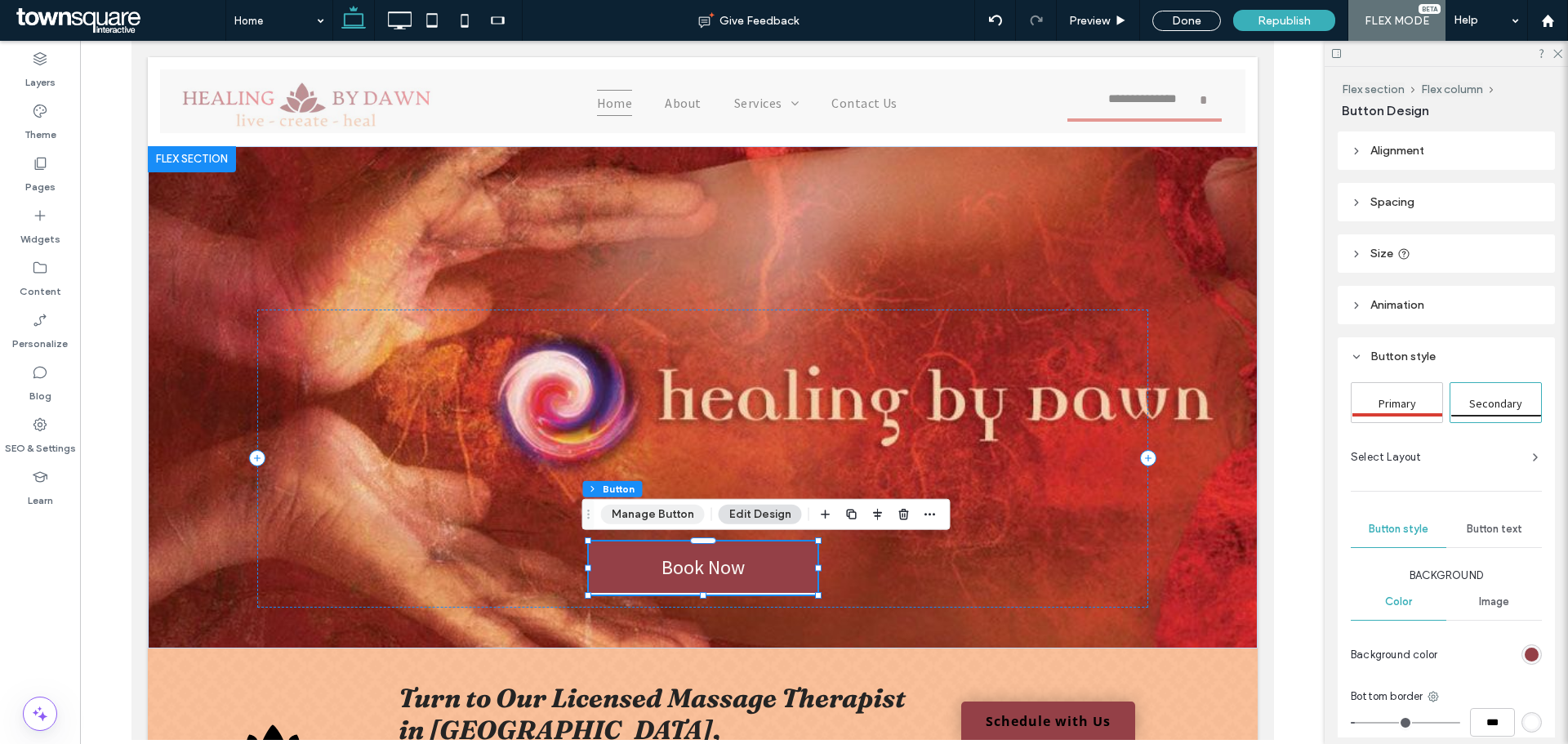
click at [672, 515] on button "Manage Button" at bounding box center [652, 514] width 103 height 19
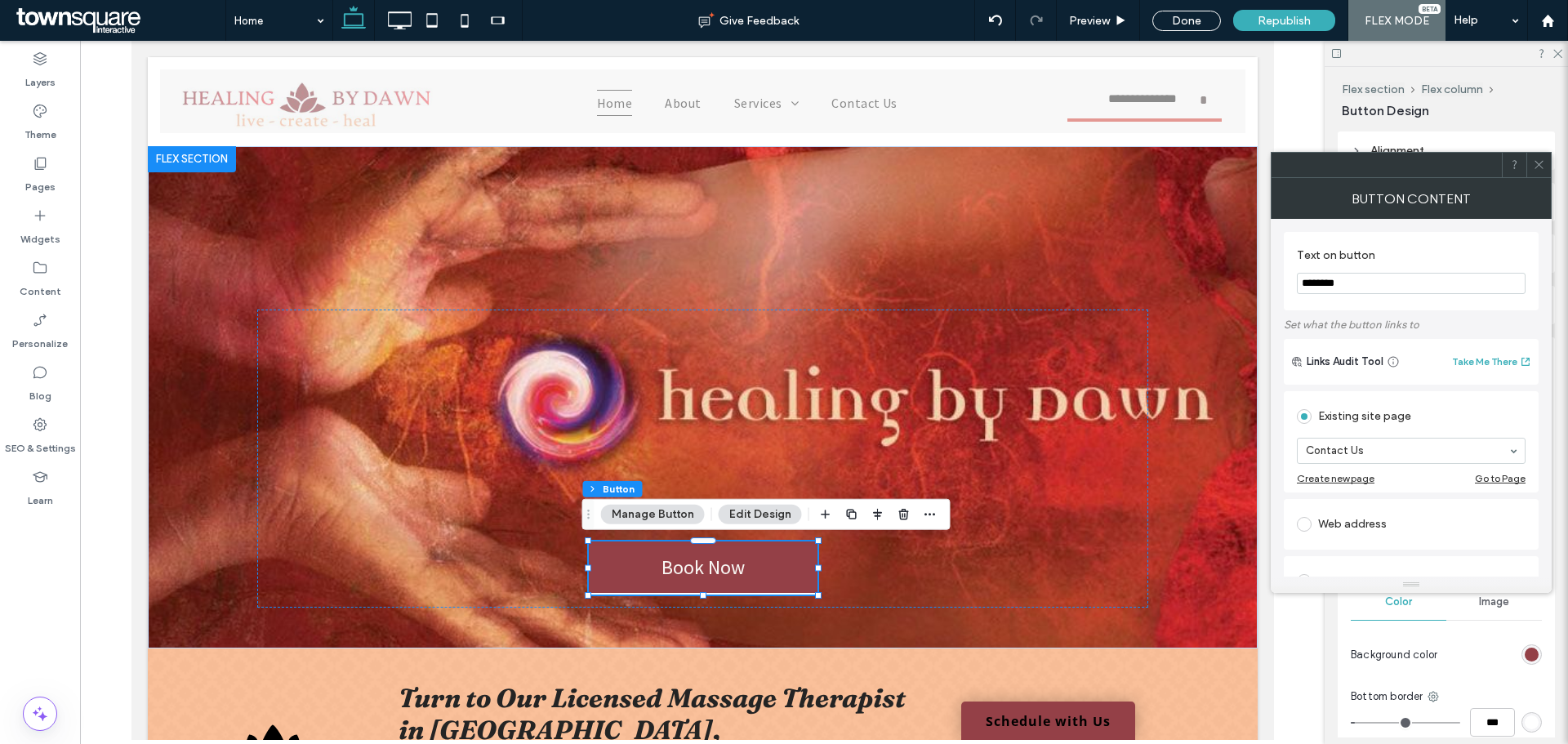
click at [1540, 164] on icon at bounding box center [1538, 164] width 13 height 13
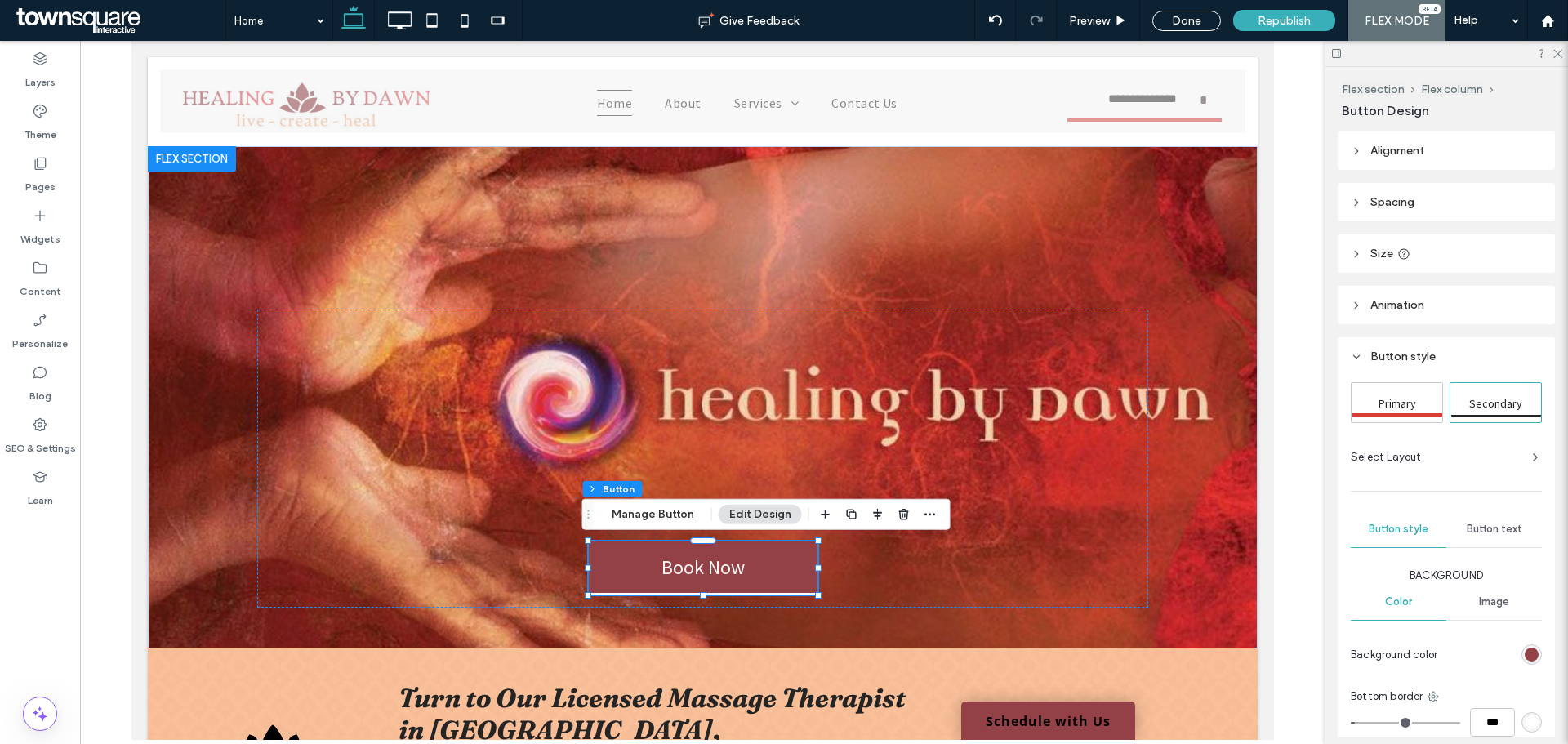
click at [1390, 300] on span "Animation" at bounding box center [1397, 305] width 54 height 14
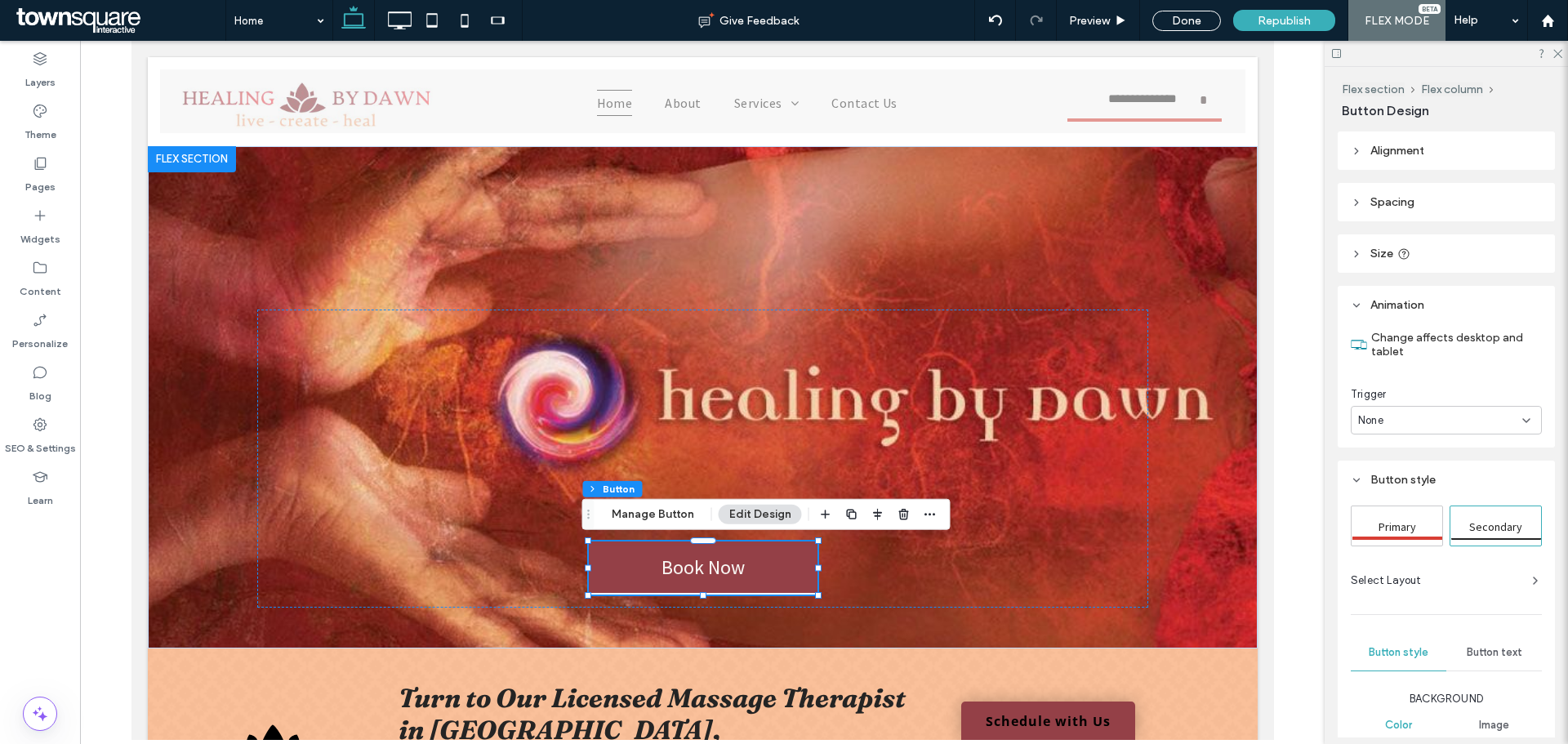
click at [1394, 413] on div "None" at bounding box center [1440, 420] width 164 height 16
click at [1377, 464] on div "Entrance" at bounding box center [1443, 478] width 181 height 29
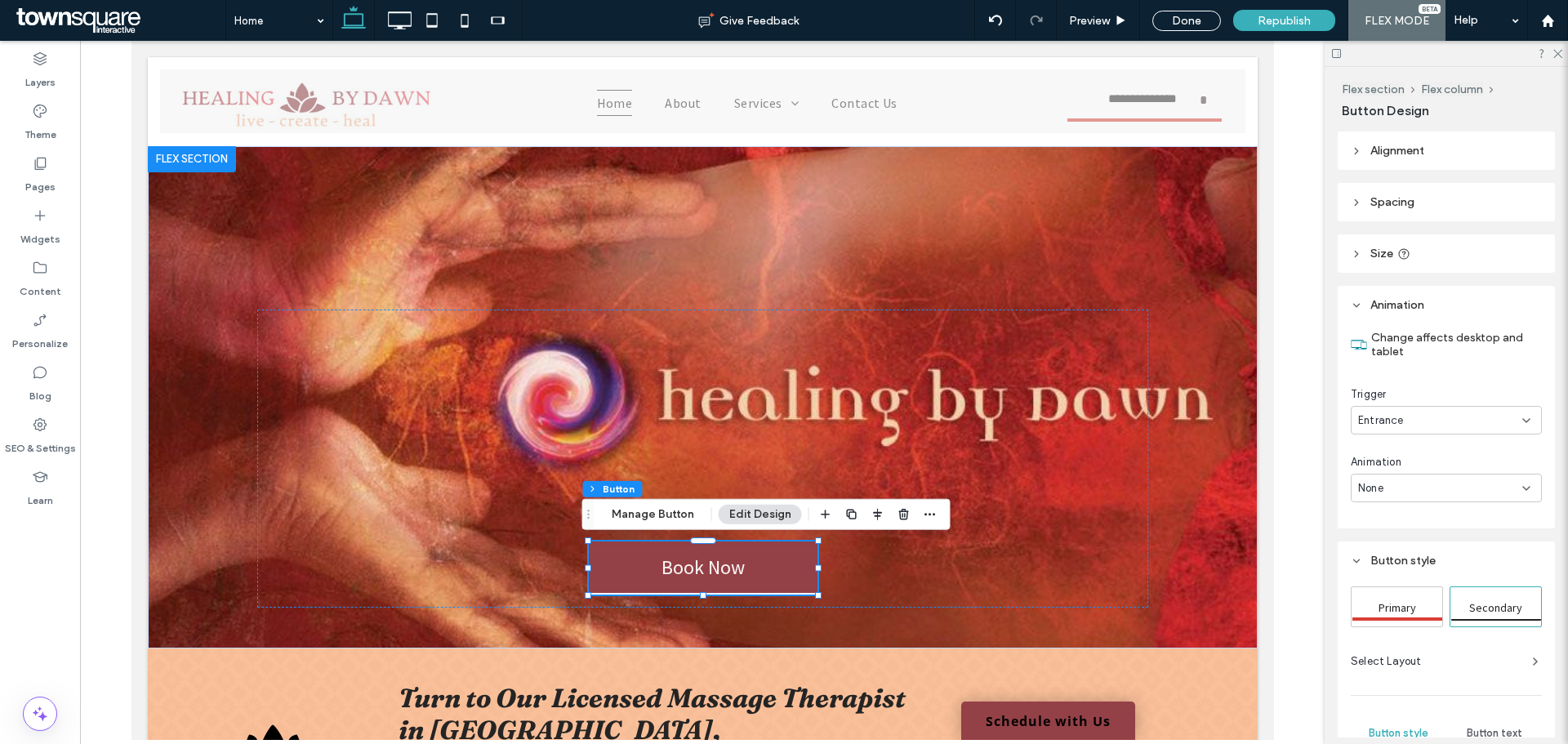
click at [1378, 478] on div "None" at bounding box center [1446, 488] width 191 height 29
click at [1394, 555] on div "Fade In" at bounding box center [1443, 545] width 181 height 29
click at [1415, 473] on div "Animation Fade In" at bounding box center [1446, 479] width 191 height 48
click at [1416, 481] on div "Fade In" at bounding box center [1440, 488] width 164 height 16
click at [1383, 576] on span "Slide In" at bounding box center [1376, 573] width 38 height 16
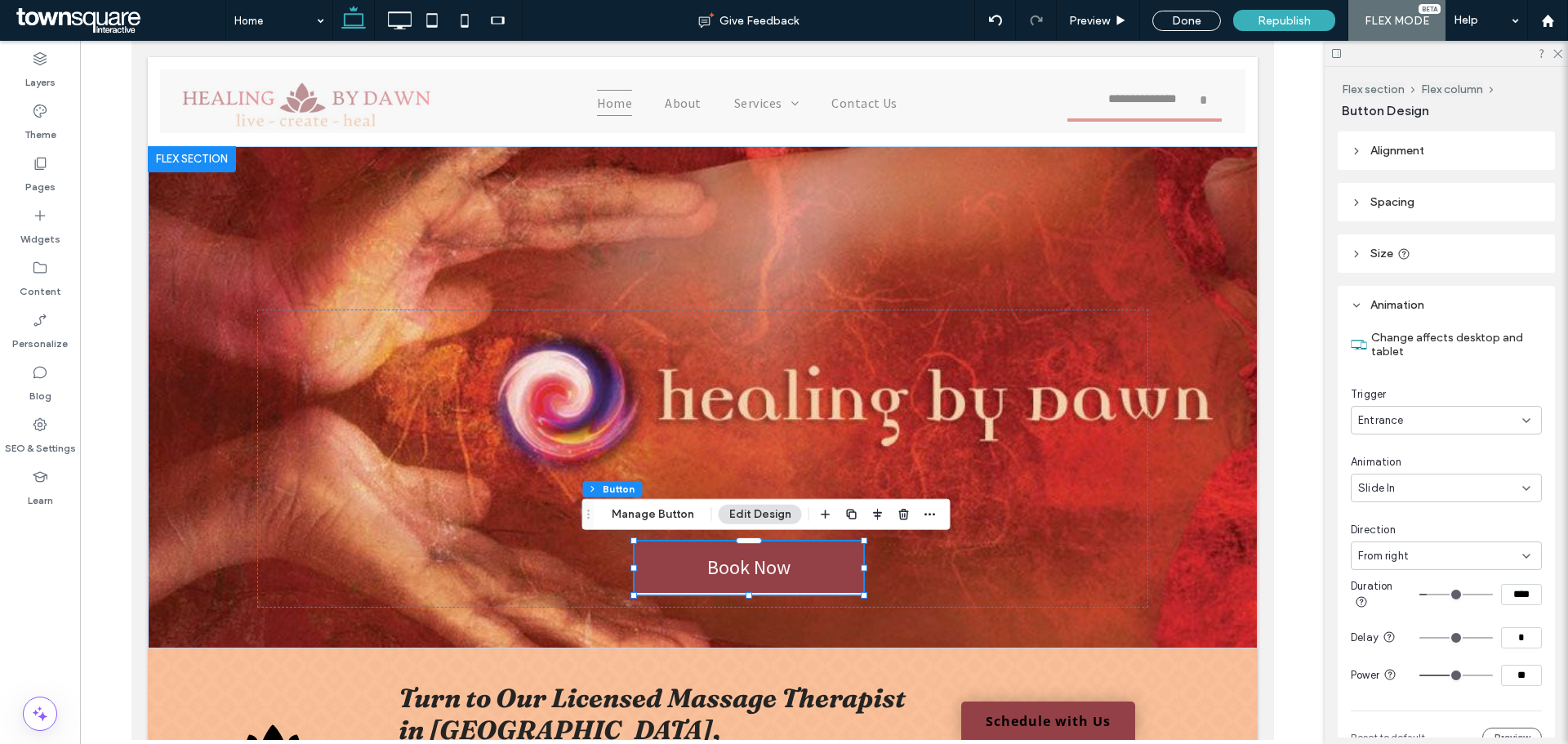
click at [1418, 496] on div "Slide In" at bounding box center [1440, 488] width 164 height 16
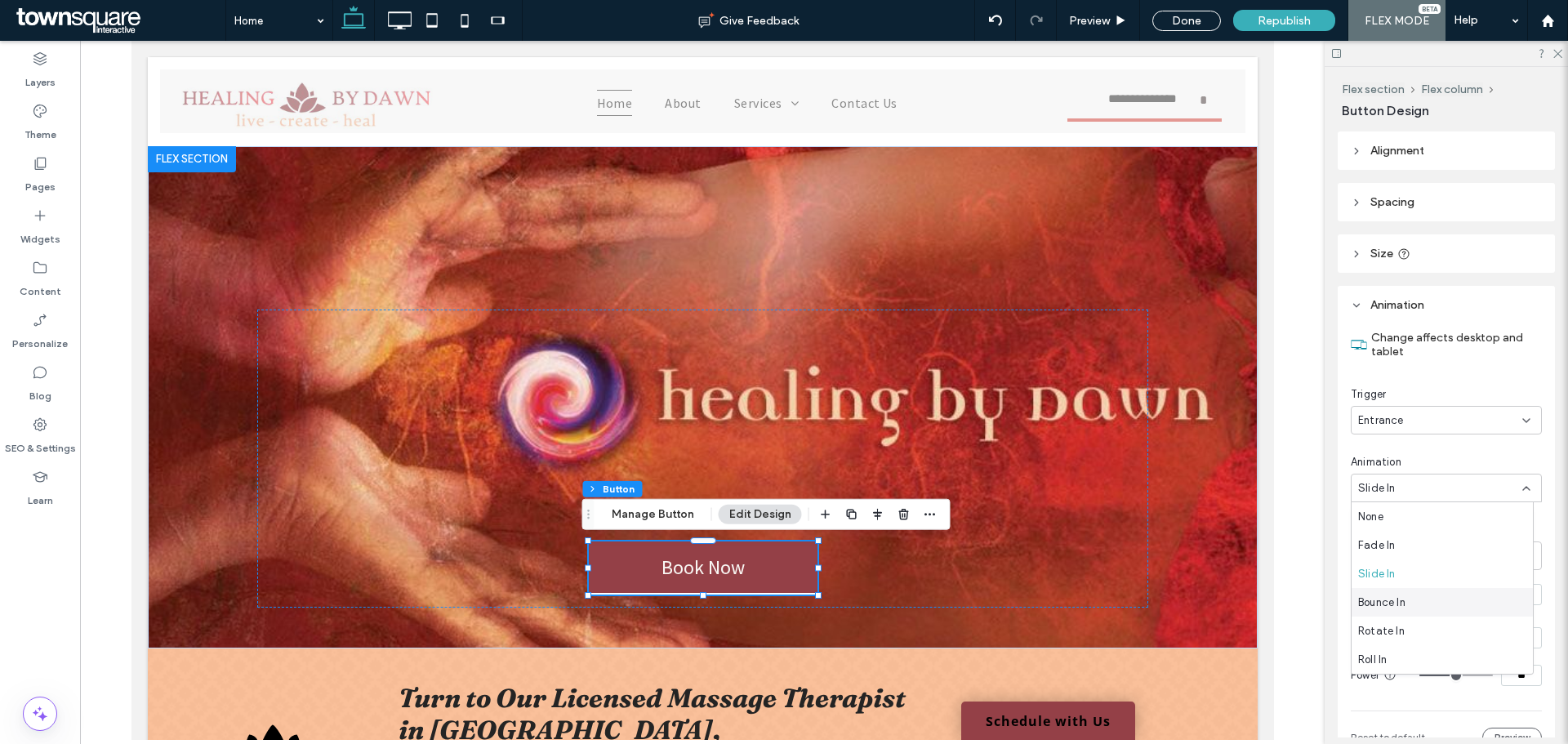
click at [1393, 612] on div "Bounce In" at bounding box center [1443, 602] width 181 height 29
click at [1427, 494] on div "Bounce In" at bounding box center [1440, 488] width 164 height 16
click at [1402, 532] on div "Fade In" at bounding box center [1443, 545] width 181 height 29
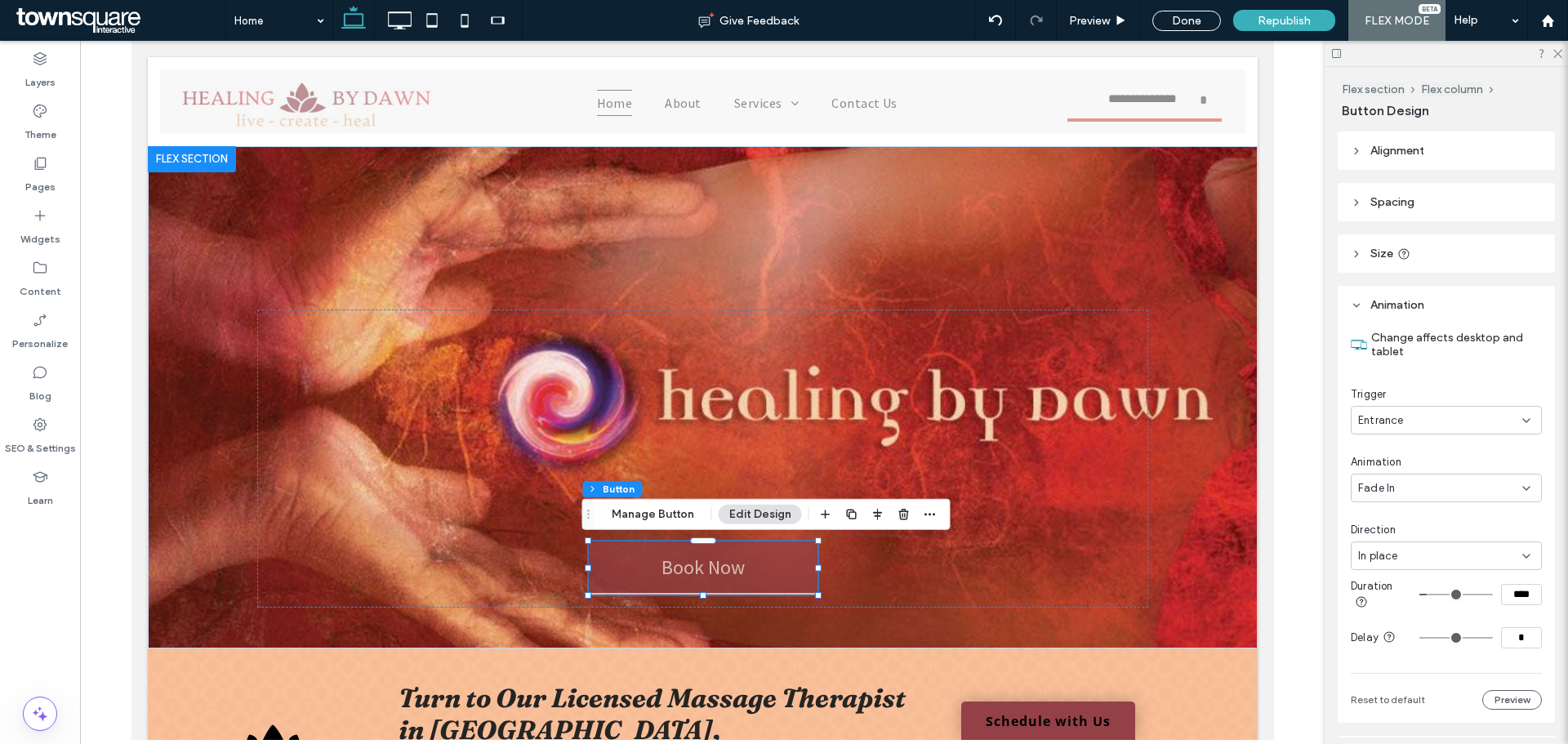
click at [1308, 525] on div at bounding box center [702, 390] width 1245 height 699
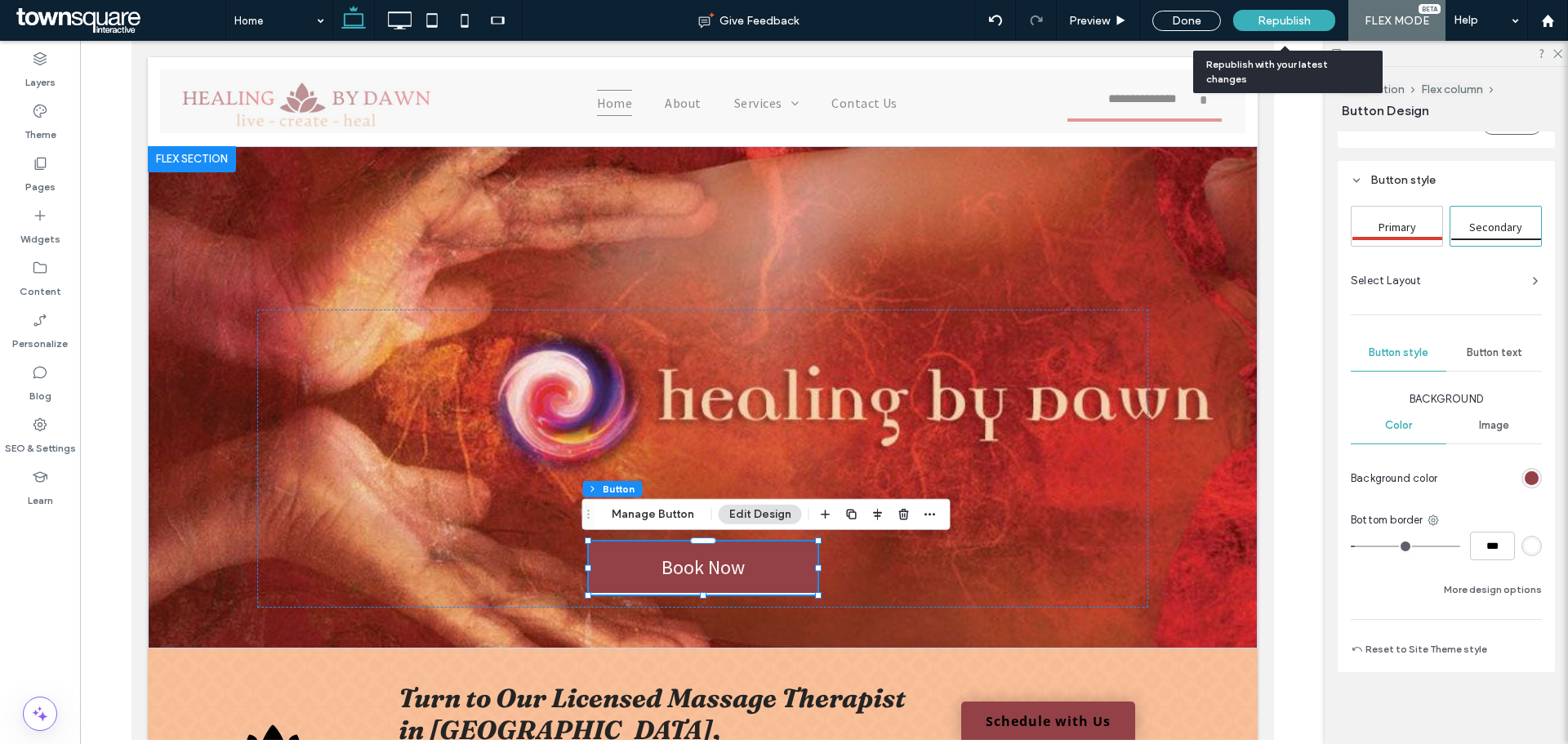
click at [1299, 20] on span "Republish" at bounding box center [1283, 20] width 53 height 14
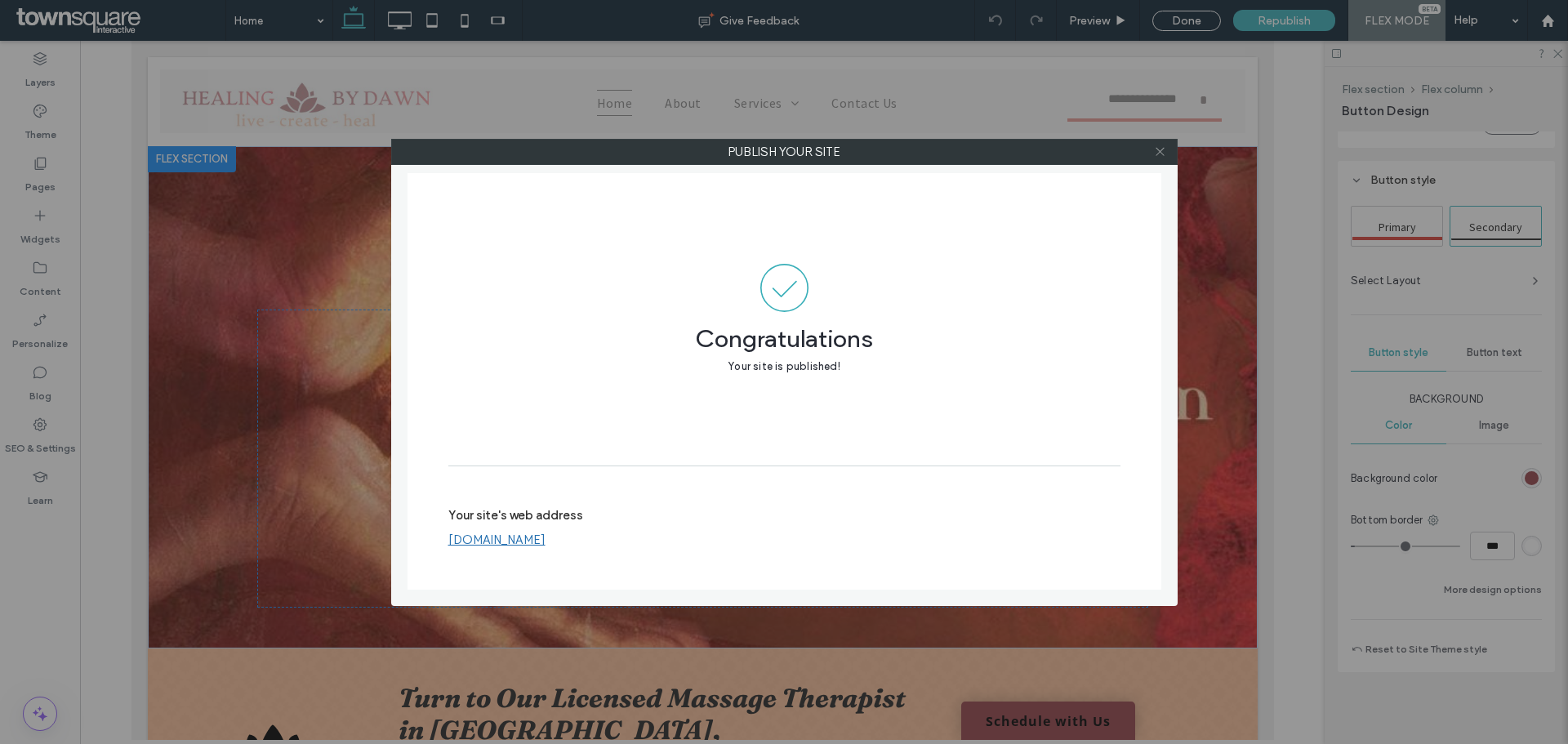
click at [1162, 154] on icon at bounding box center [1160, 152] width 13 height 13
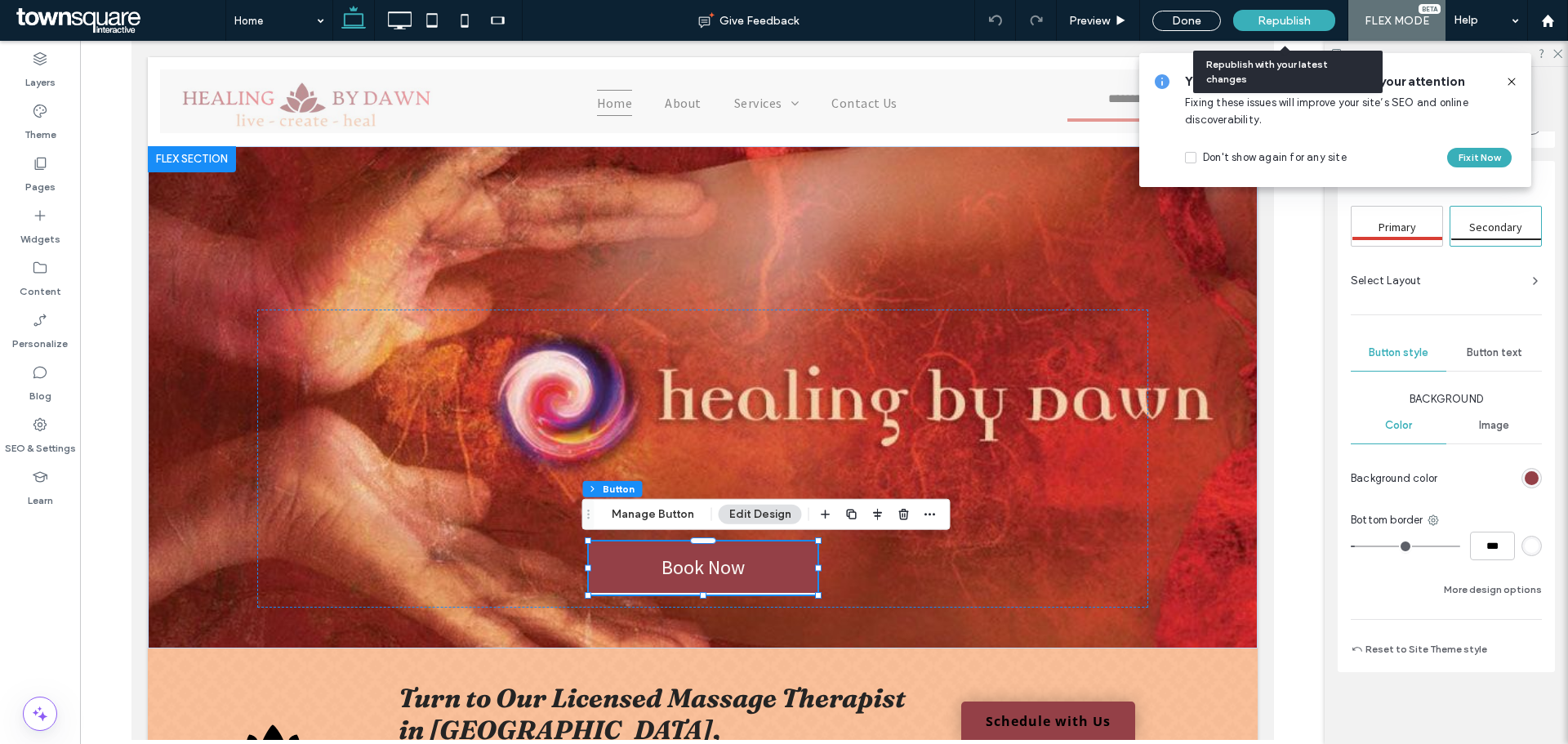
click at [1274, 20] on span "Republish" at bounding box center [1283, 20] width 53 height 14
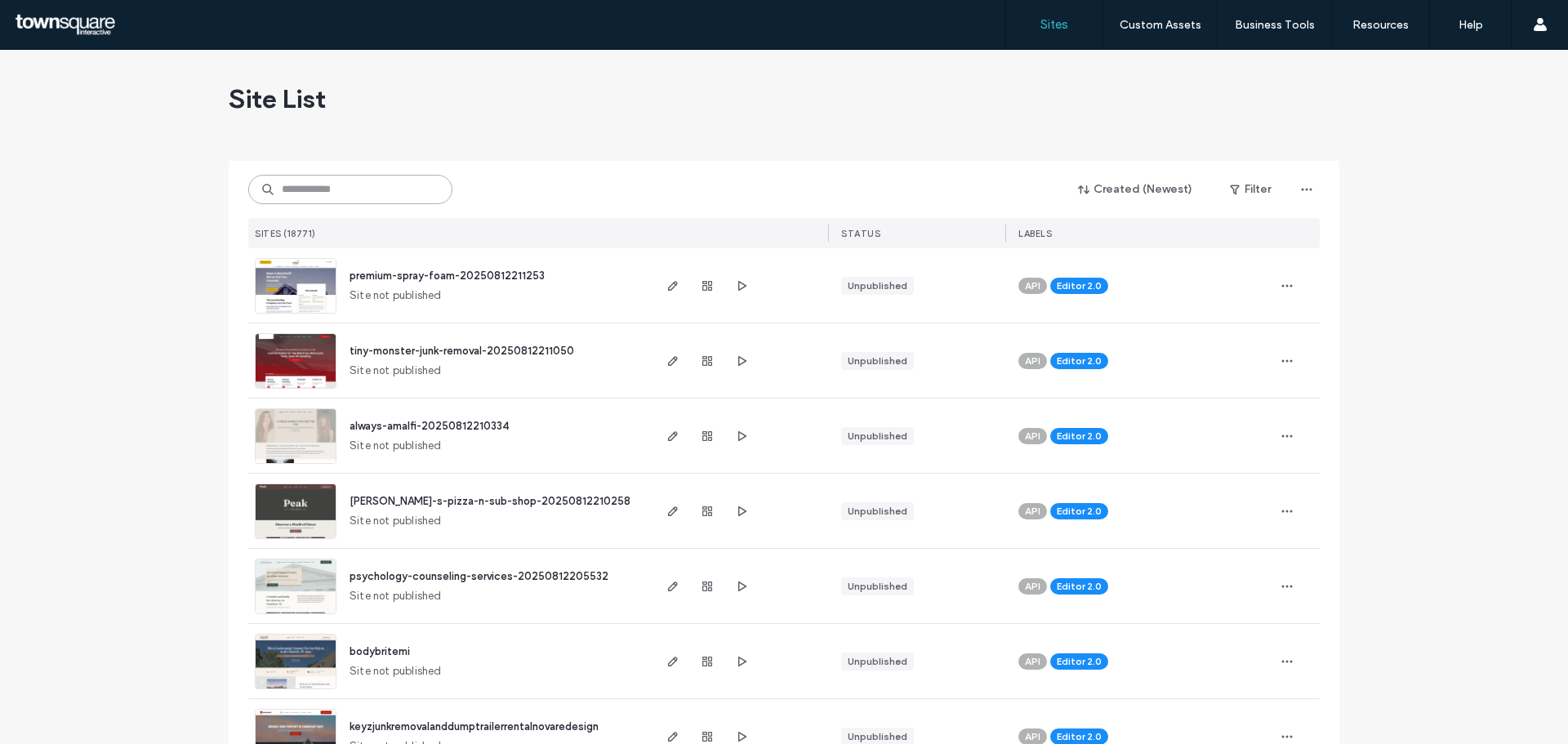
click at [285, 187] on input at bounding box center [350, 189] width 205 height 29
paste input "**********"
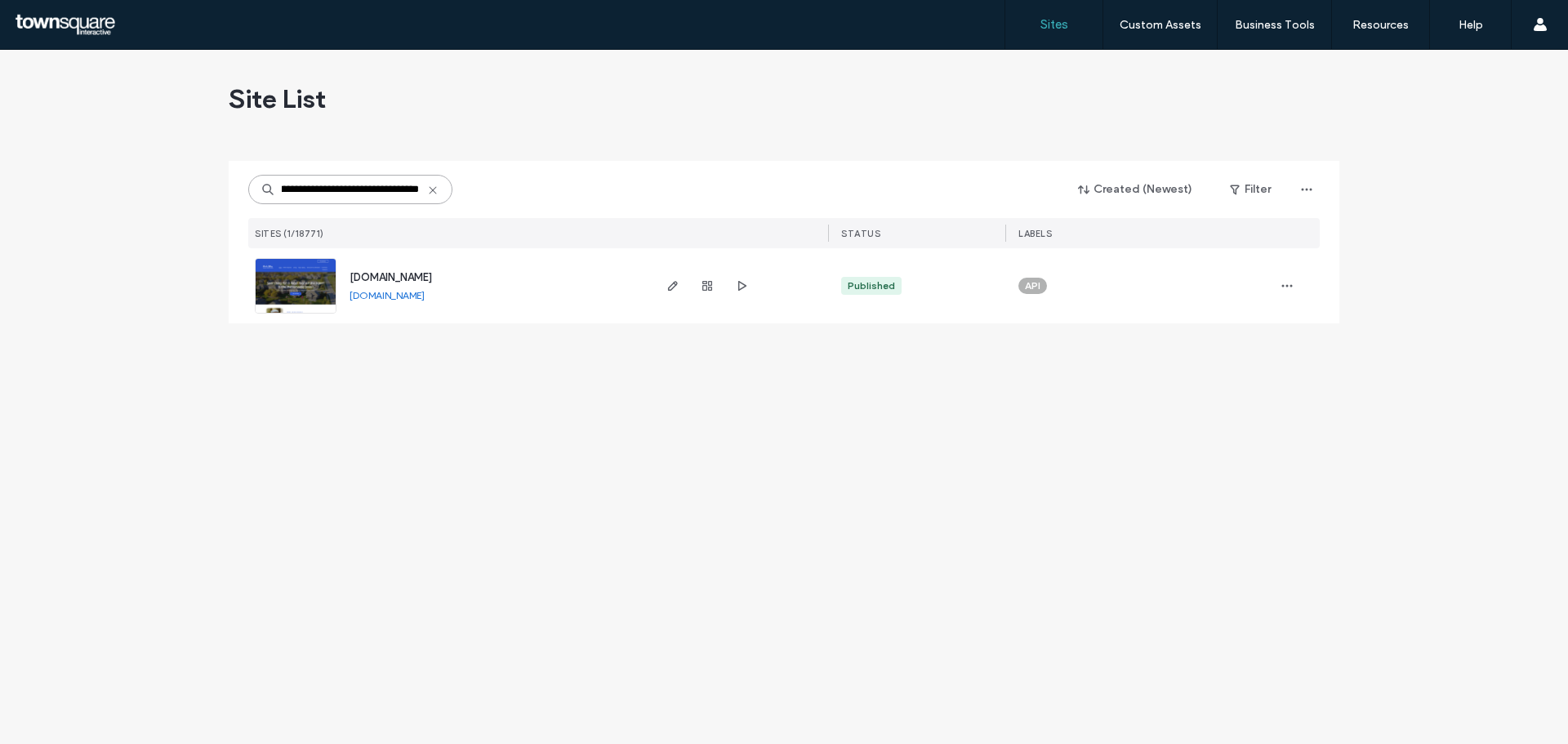
type input "**********"
click at [684, 287] on div at bounding box center [706, 286] width 88 height 75
click at [674, 286] on use "button" at bounding box center [673, 286] width 10 height 10
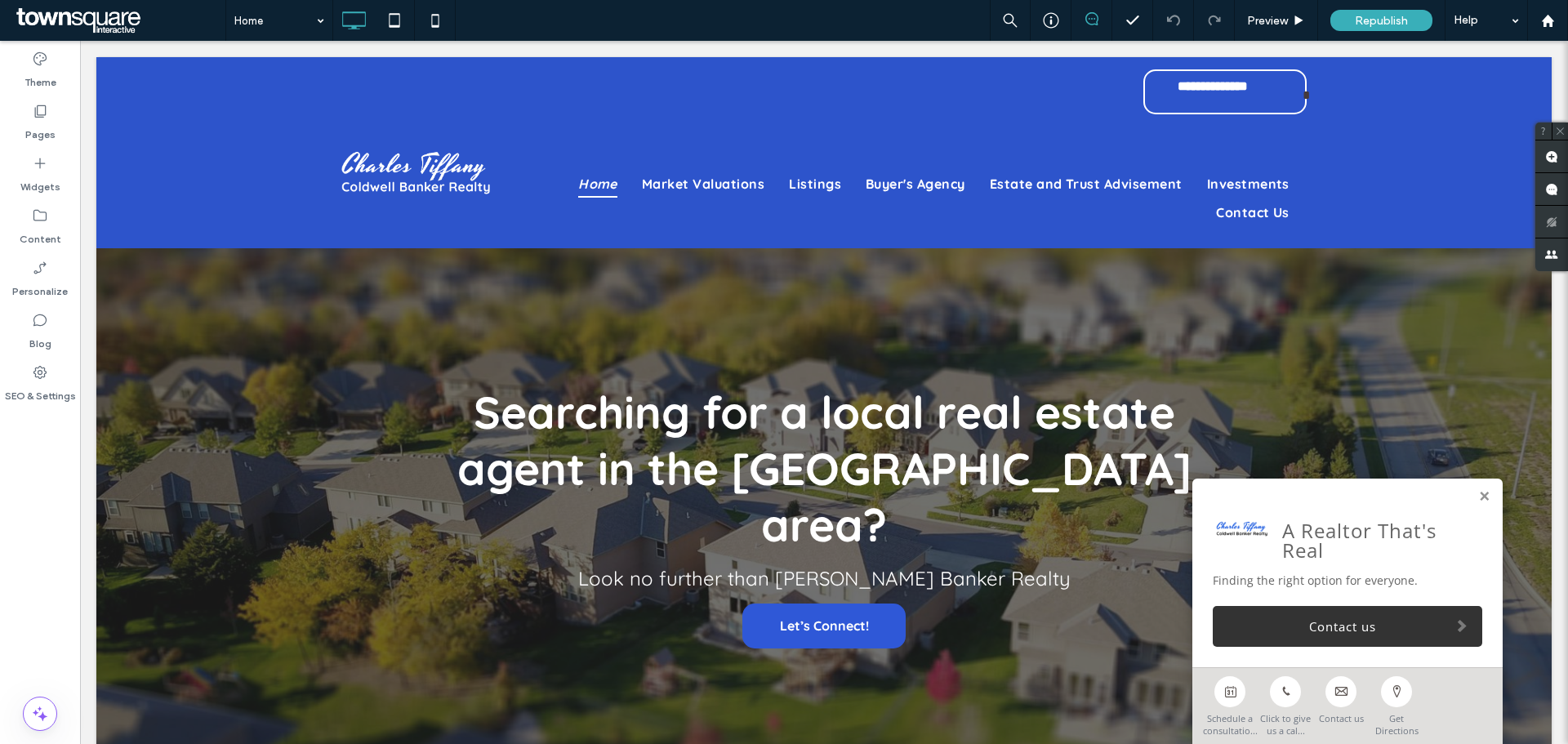
click at [819, 29] on div "Home Preview Republish Help" at bounding box center [896, 20] width 1342 height 41
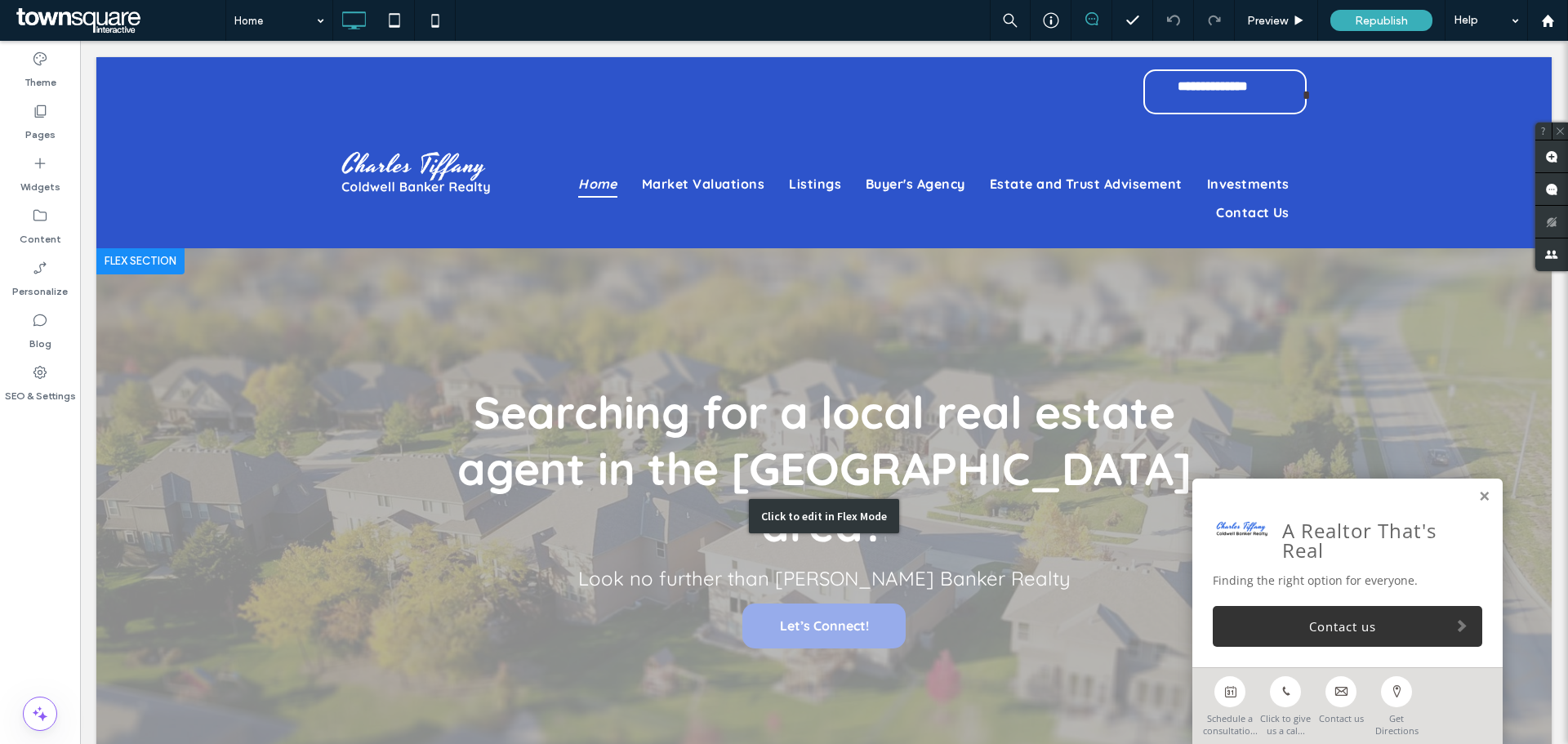
click at [815, 401] on div "Click to edit in Flex Mode" at bounding box center [824, 515] width 1455 height 536
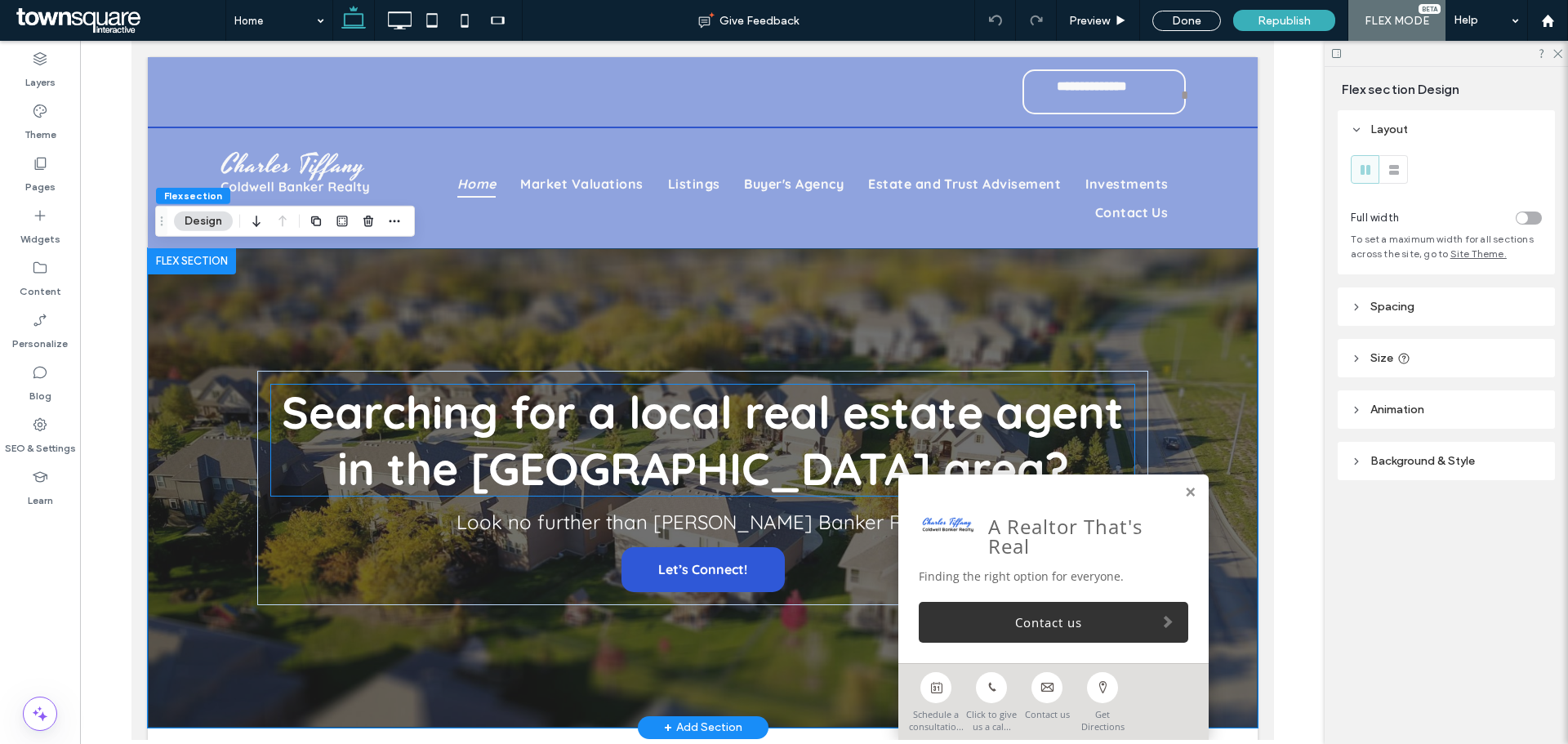
click at [797, 423] on span "Searching for a local real estate agent in the [GEOGRAPHIC_DATA] area?" at bounding box center [701, 440] width 842 height 113
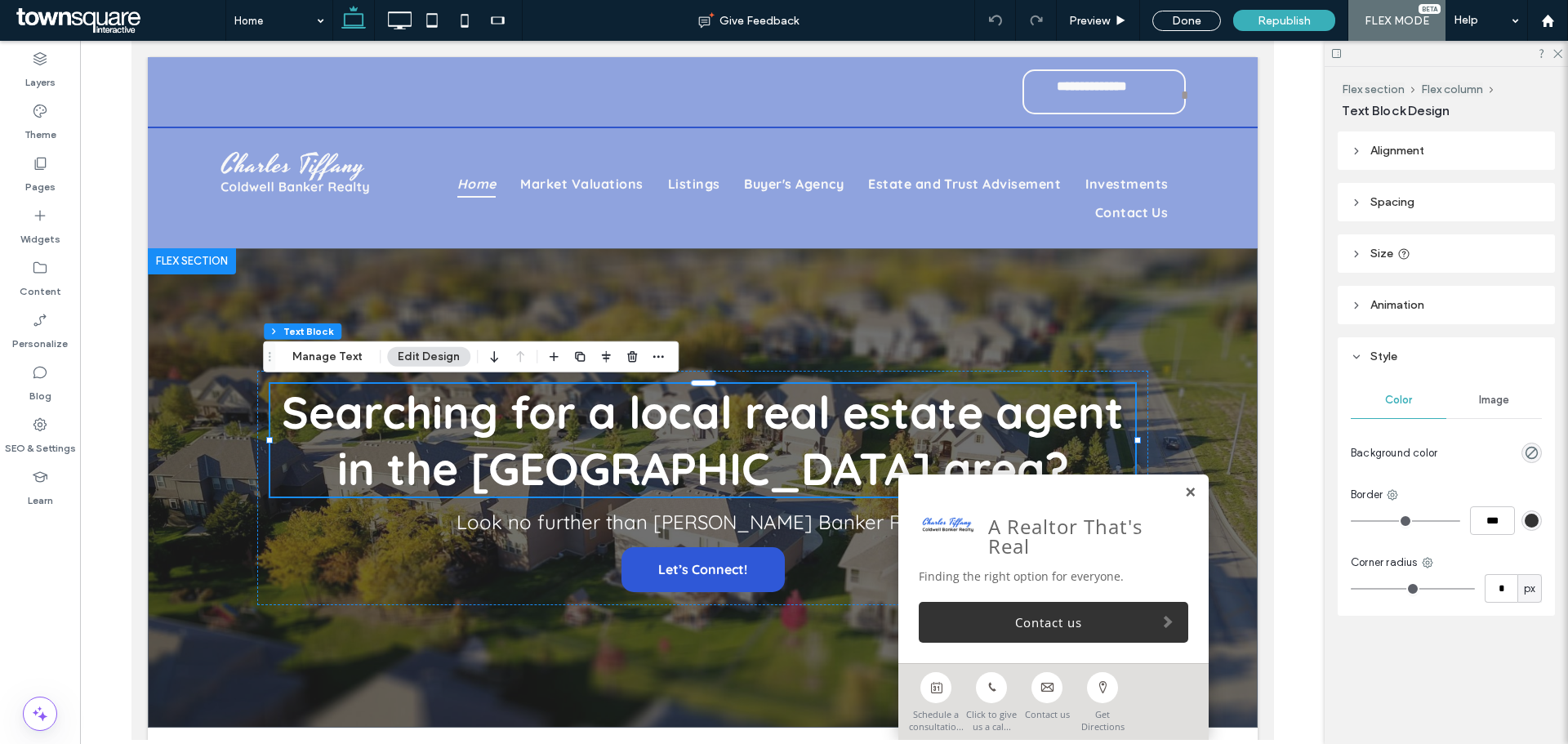
click at [1183, 494] on link at bounding box center [1189, 493] width 13 height 14
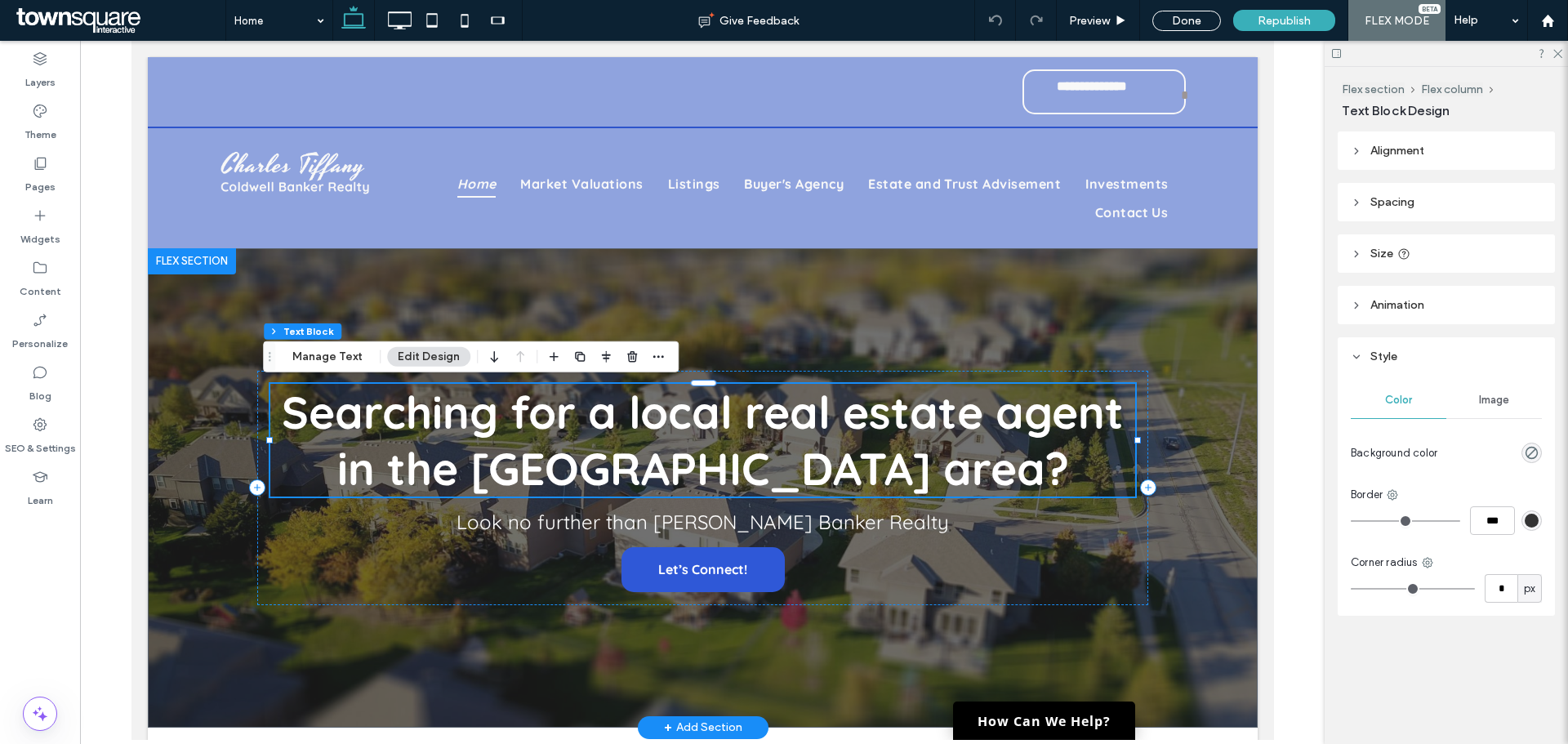
click at [805, 457] on span "Searching for a local real estate agent in the [GEOGRAPHIC_DATA] area?" at bounding box center [701, 440] width 842 height 113
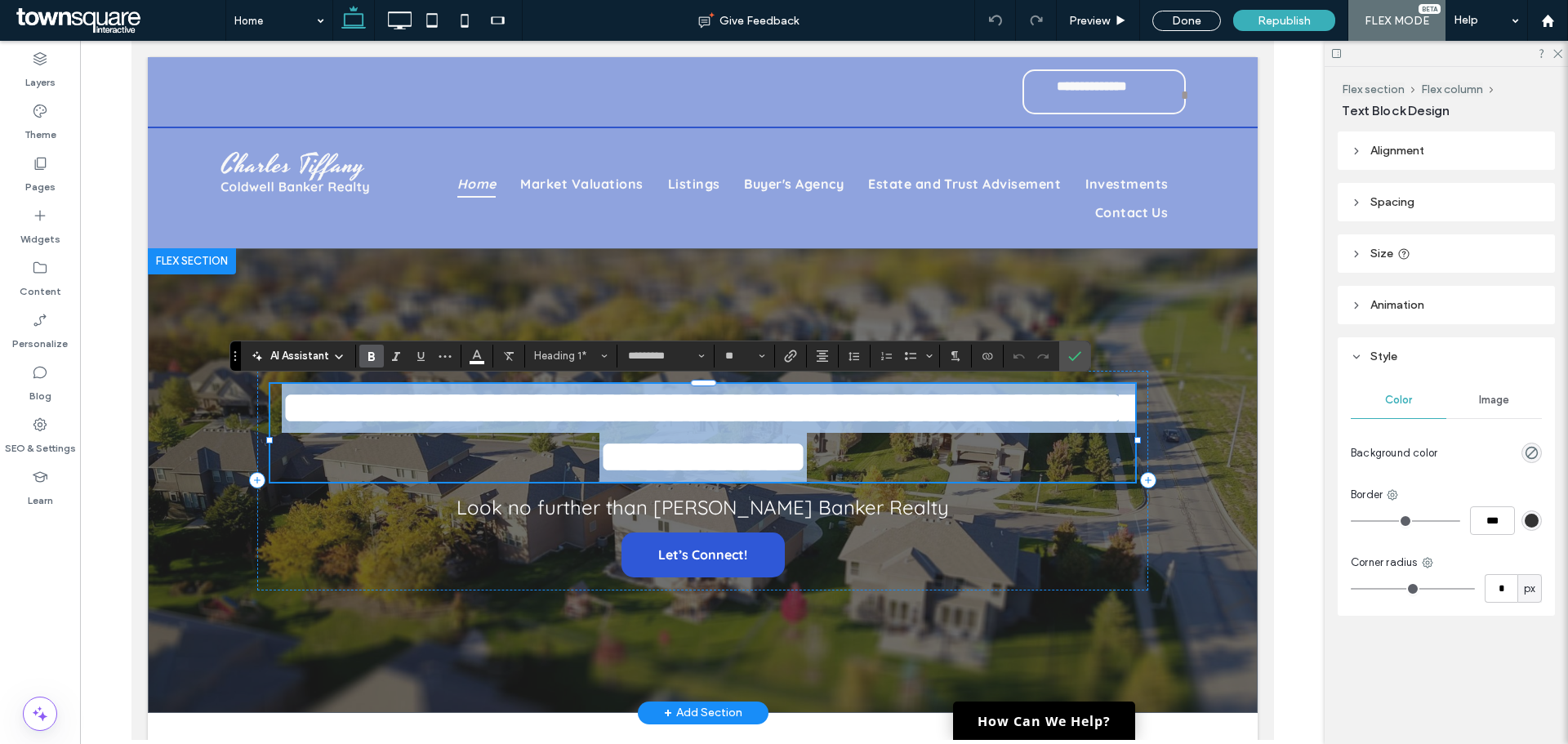
click at [733, 454] on span "**********" at bounding box center [710, 431] width 859 height 94
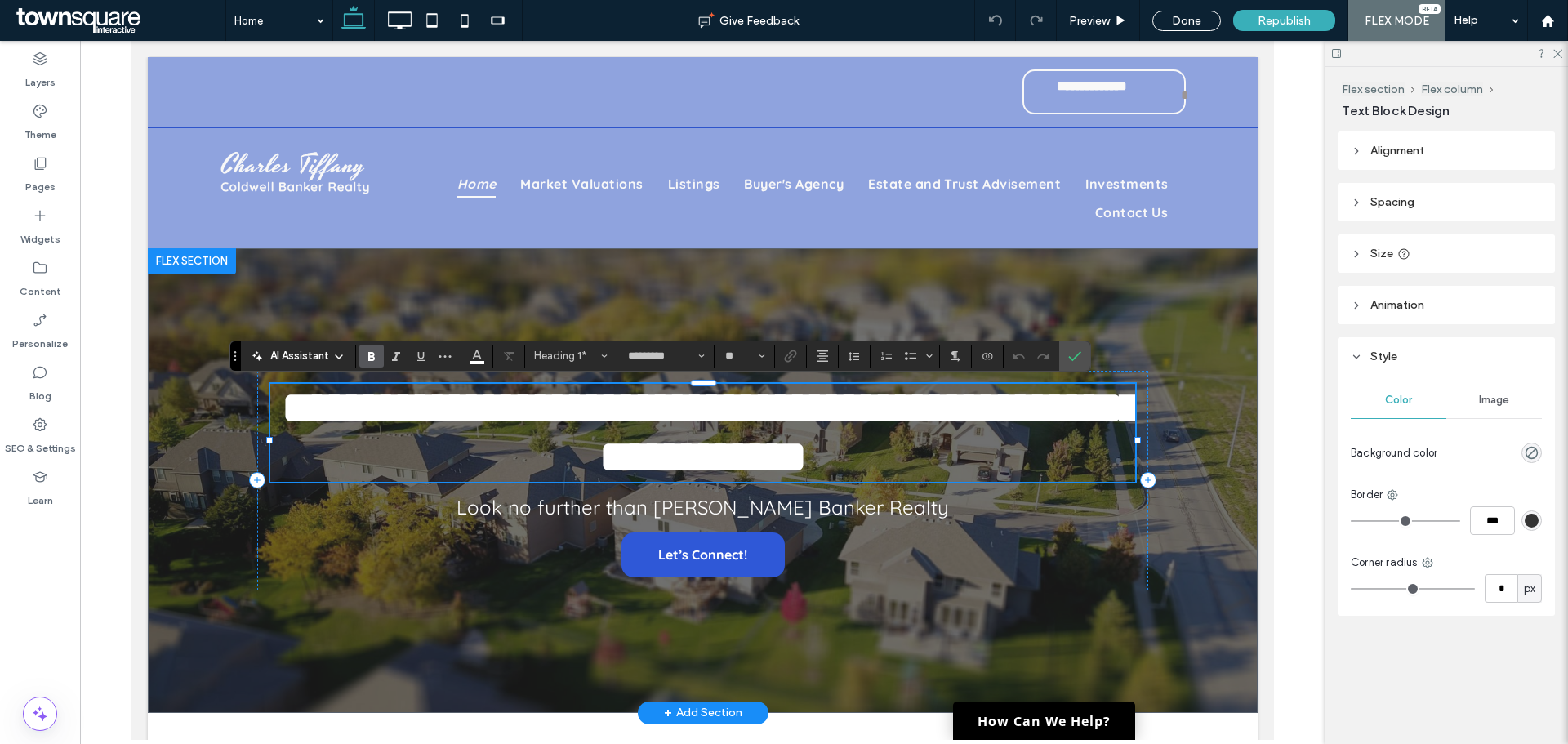
click at [959, 476] on h1 "**********" at bounding box center [701, 433] width 865 height 98
click at [1076, 364] on span "Confirm" at bounding box center [1075, 356] width 14 height 28
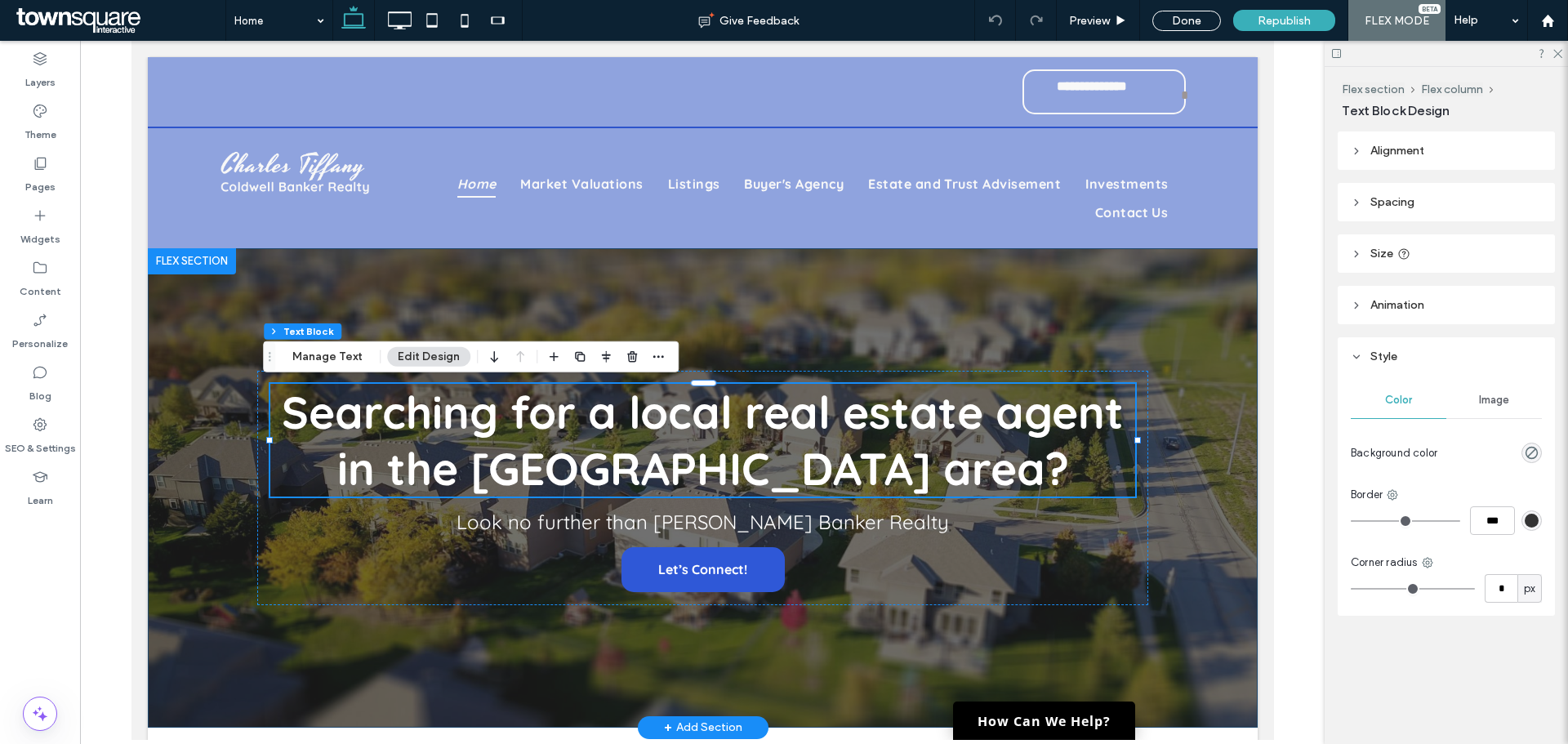
click at [688, 326] on div "Searching for a local real estate agent in the [GEOGRAPHIC_DATA] area? Look no …" at bounding box center [702, 487] width 980 height 480
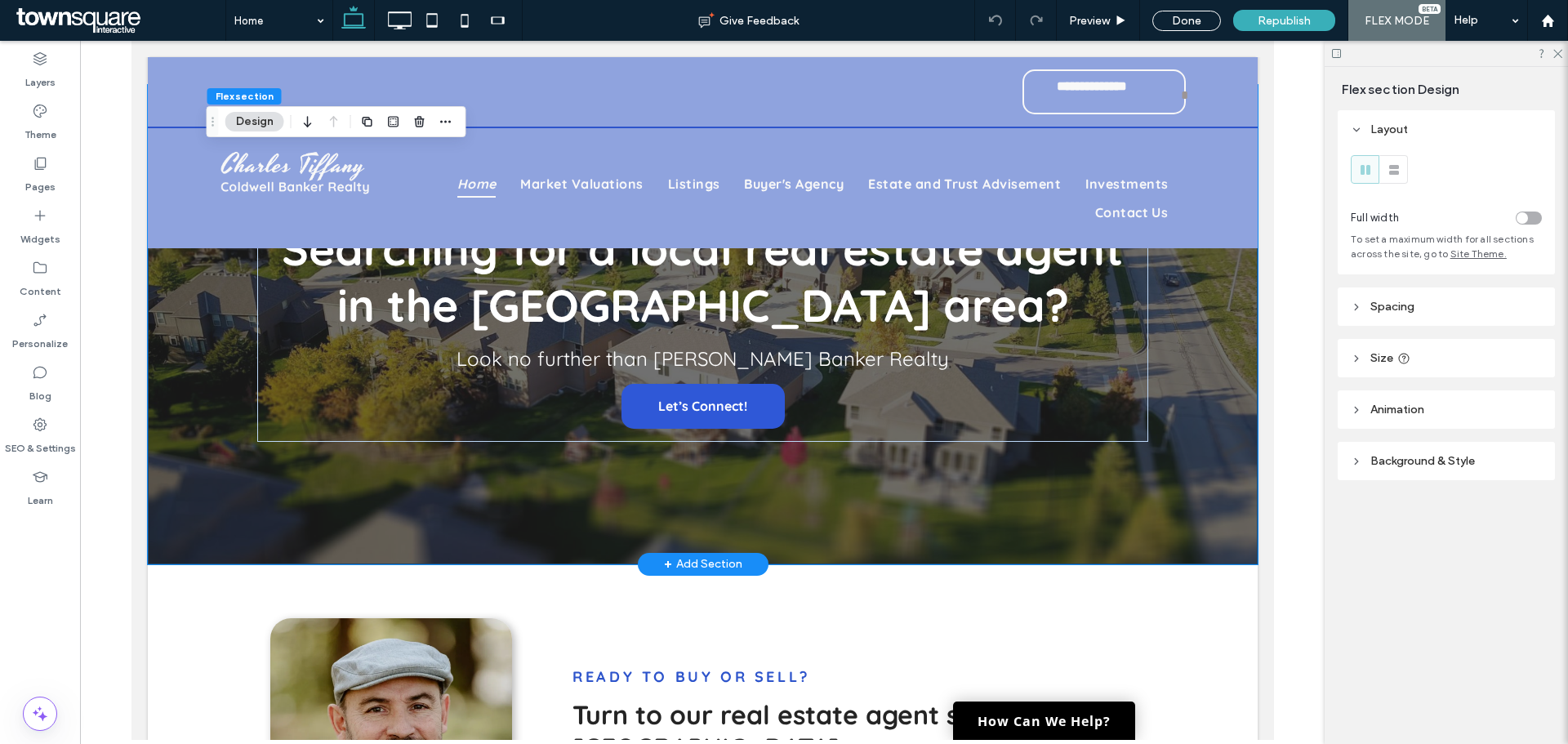
click at [623, 508] on div "Searching for a local real estate agent in the [GEOGRAPHIC_DATA] area? Look no …" at bounding box center [702, 324] width 980 height 480
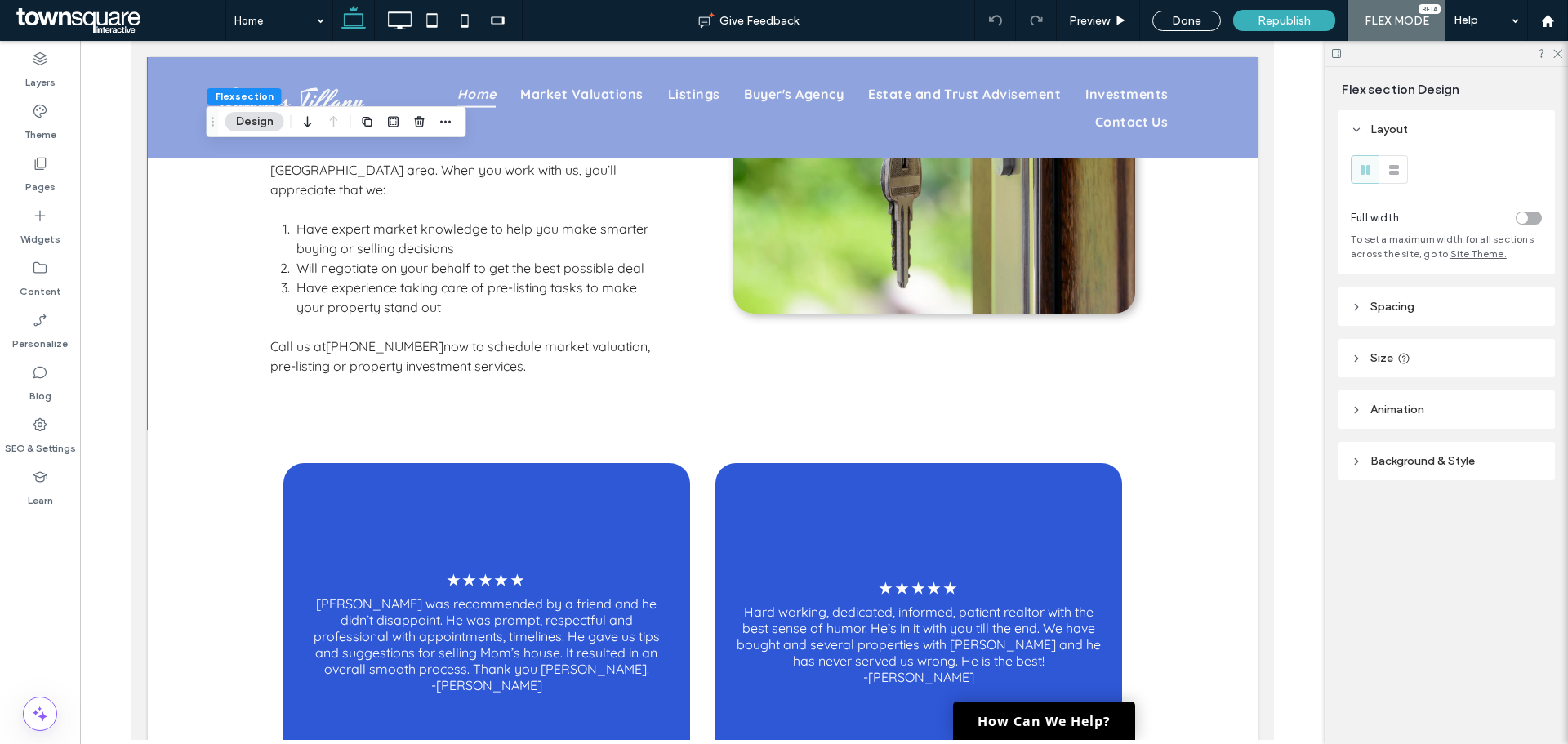
scroll to position [2123, 0]
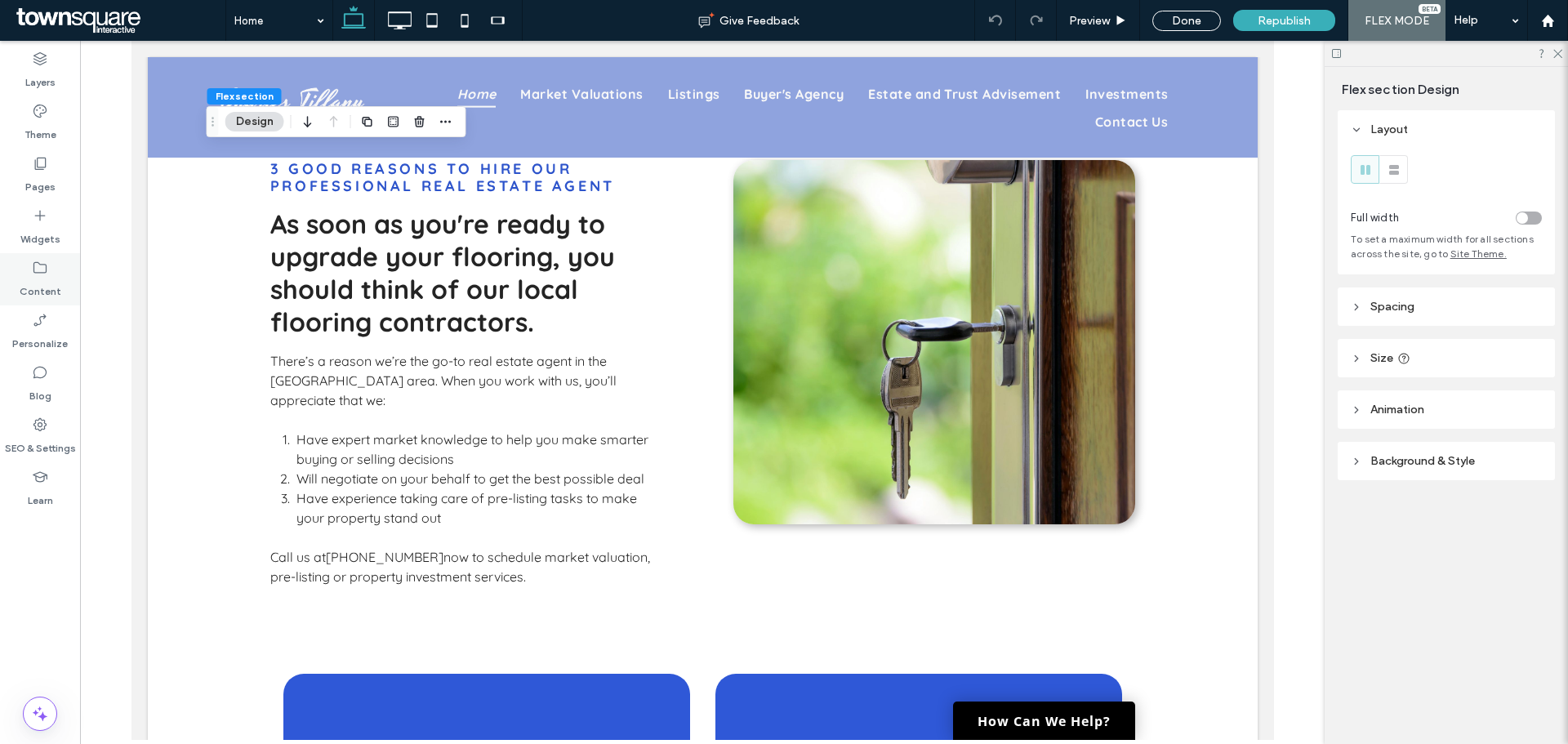
click at [43, 285] on label "Content" at bounding box center [40, 288] width 41 height 23
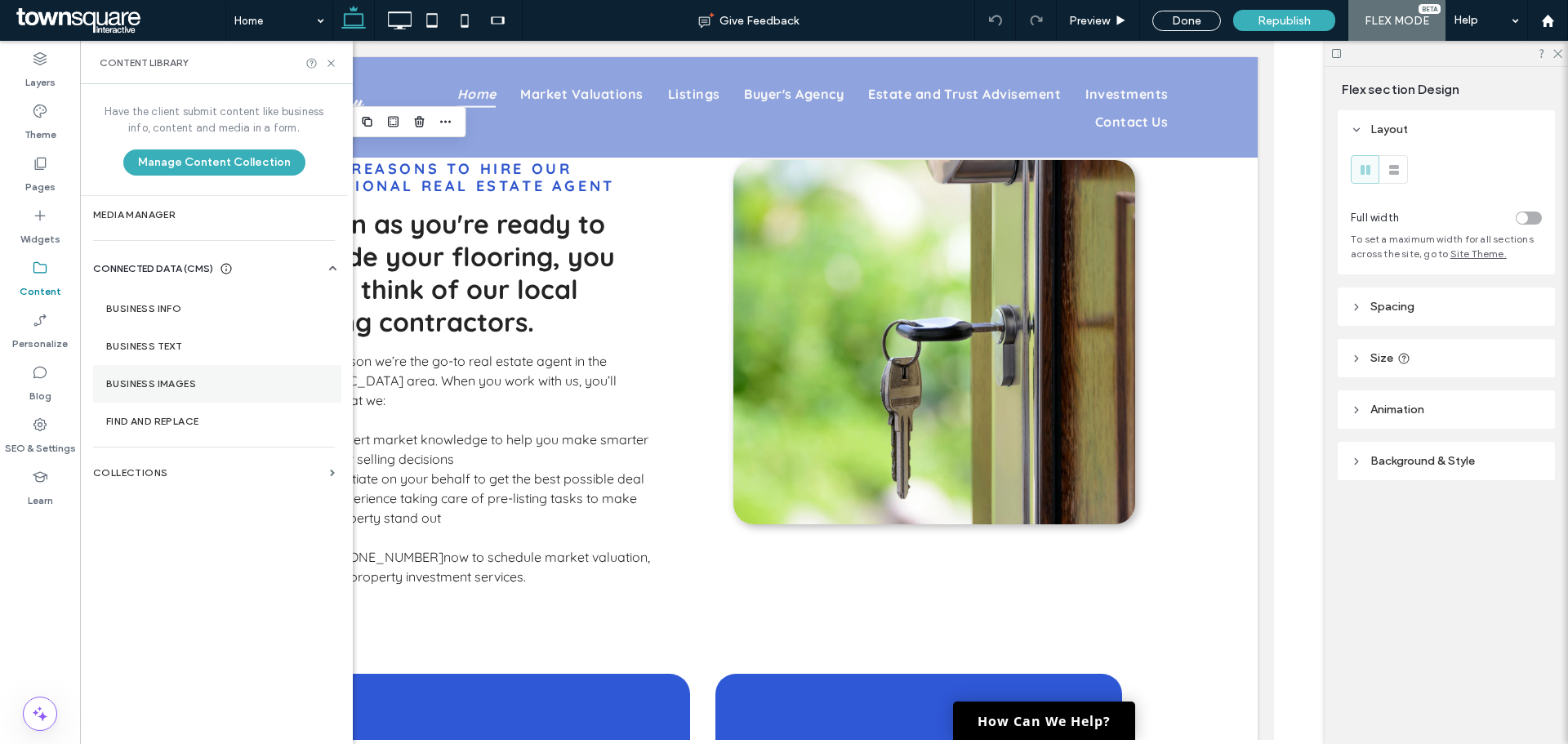
click at [181, 381] on label "Business Images" at bounding box center [217, 384] width 222 height 12
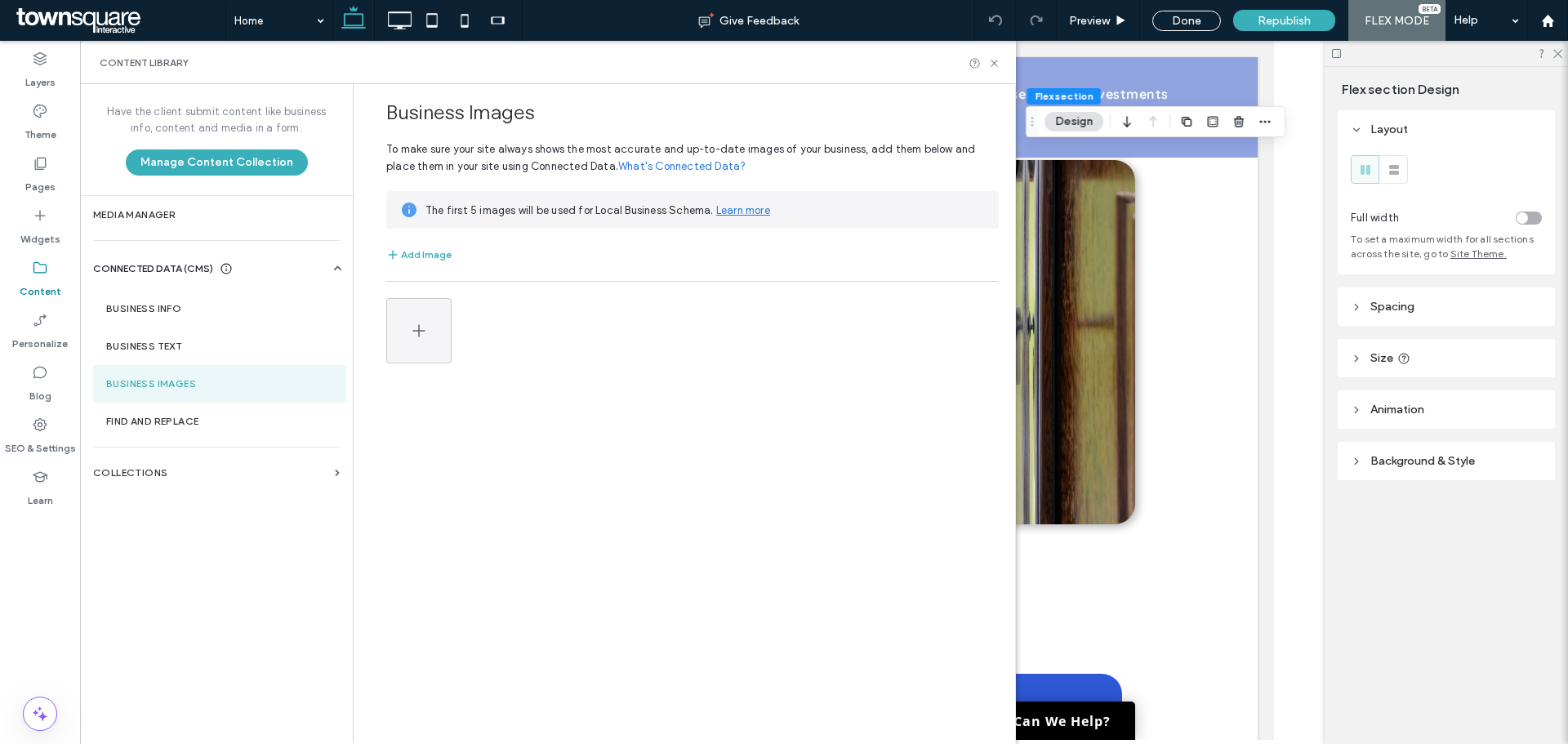
click at [674, 241] on div "Add Image" at bounding box center [692, 299] width 613 height 126
click at [66, 186] on div "Pages" at bounding box center [40, 175] width 80 height 52
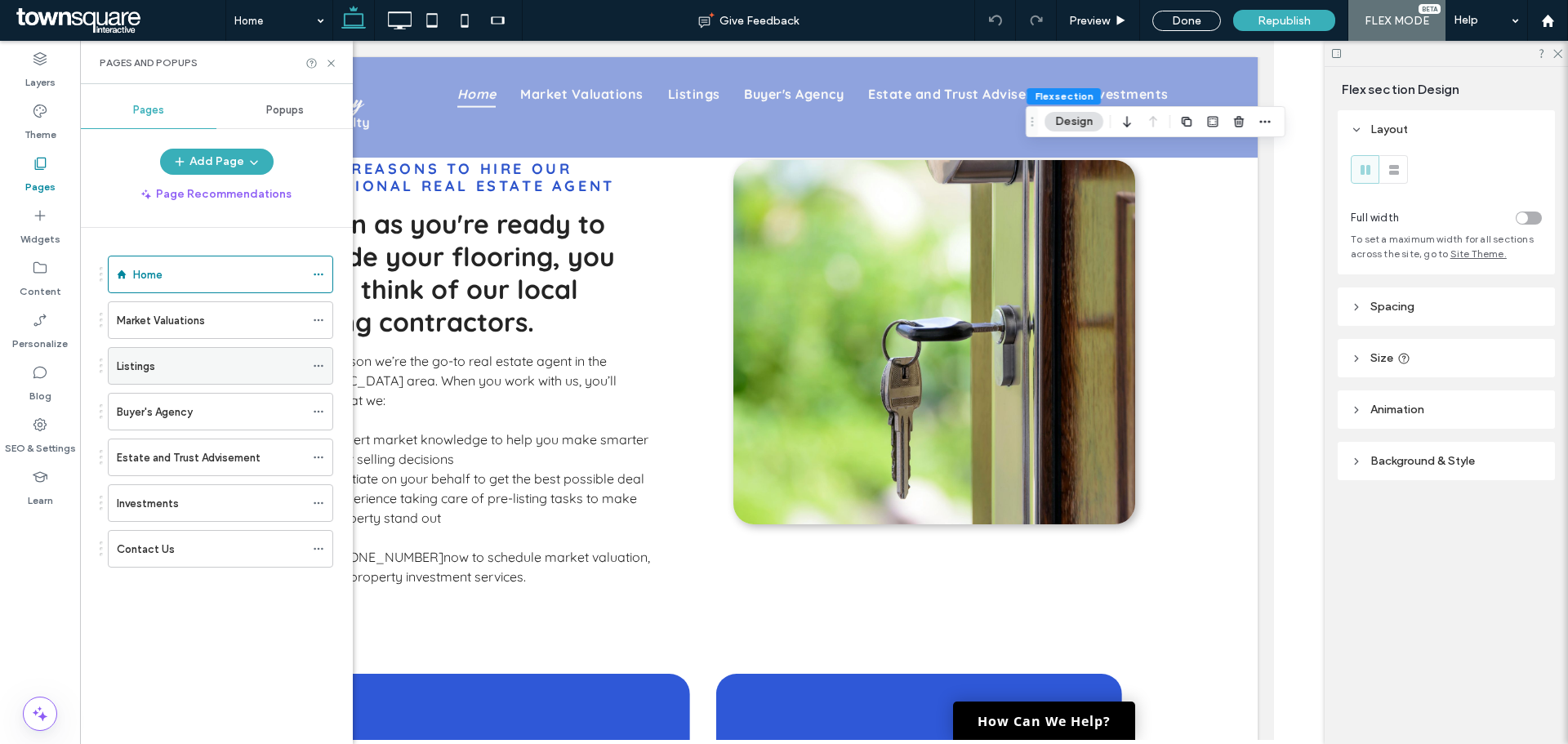
click at [206, 374] on div "Listings" at bounding box center [210, 366] width 188 height 36
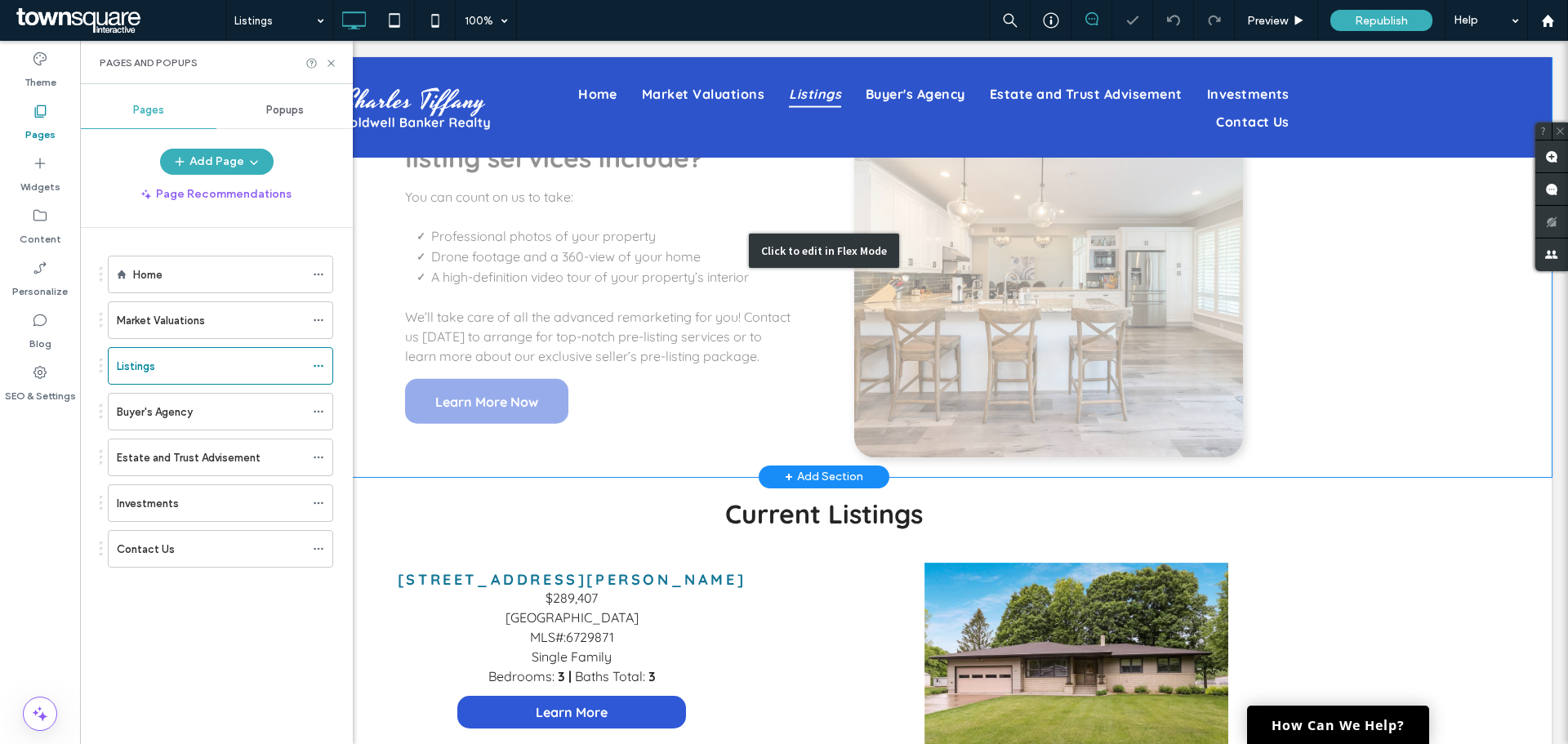
scroll to position [898, 0]
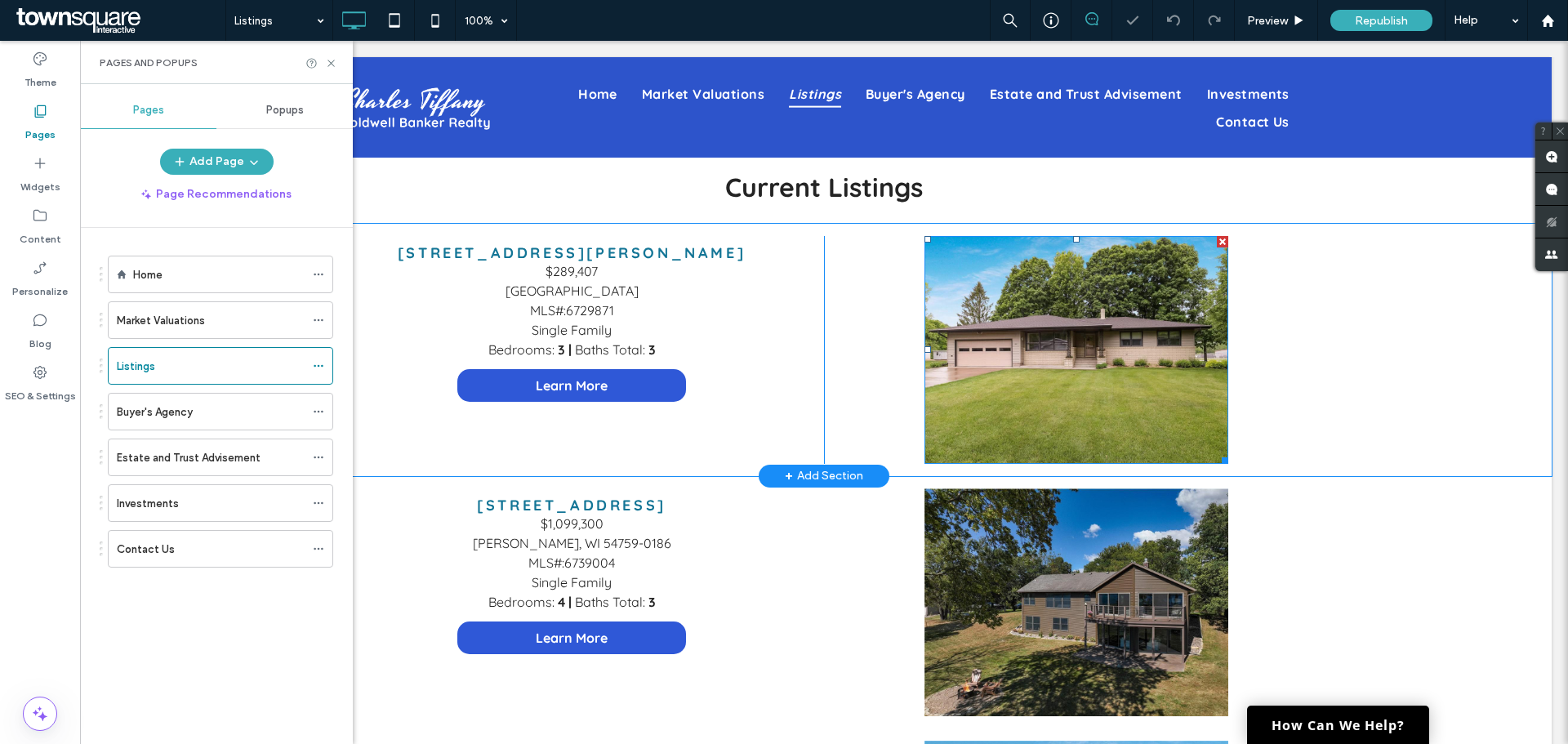
click at [1008, 333] on img at bounding box center [1076, 350] width 304 height 228
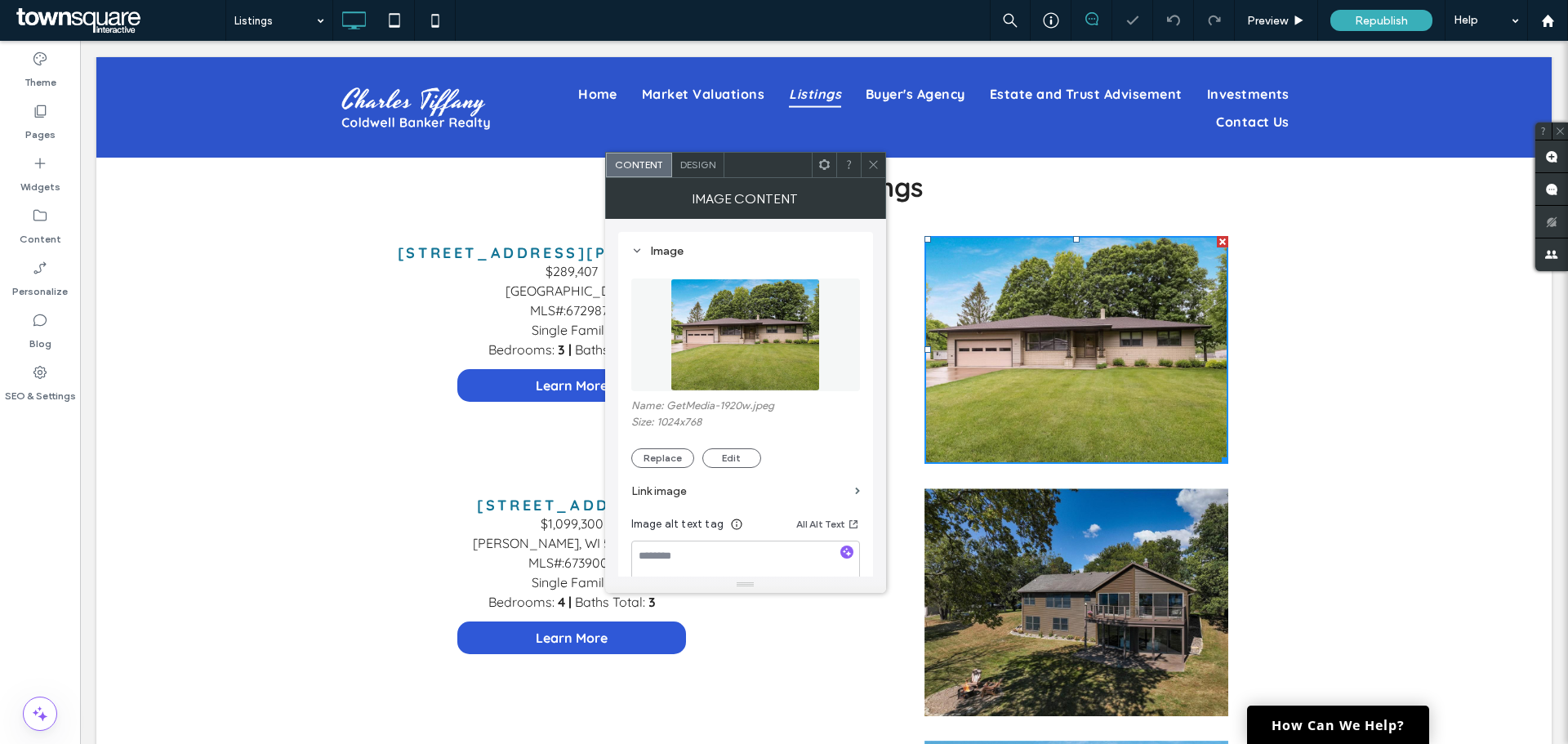
click at [1004, 338] on img at bounding box center [1076, 350] width 304 height 228
click at [847, 554] on use "button" at bounding box center [846, 551] width 9 height 9
type textarea "**********"
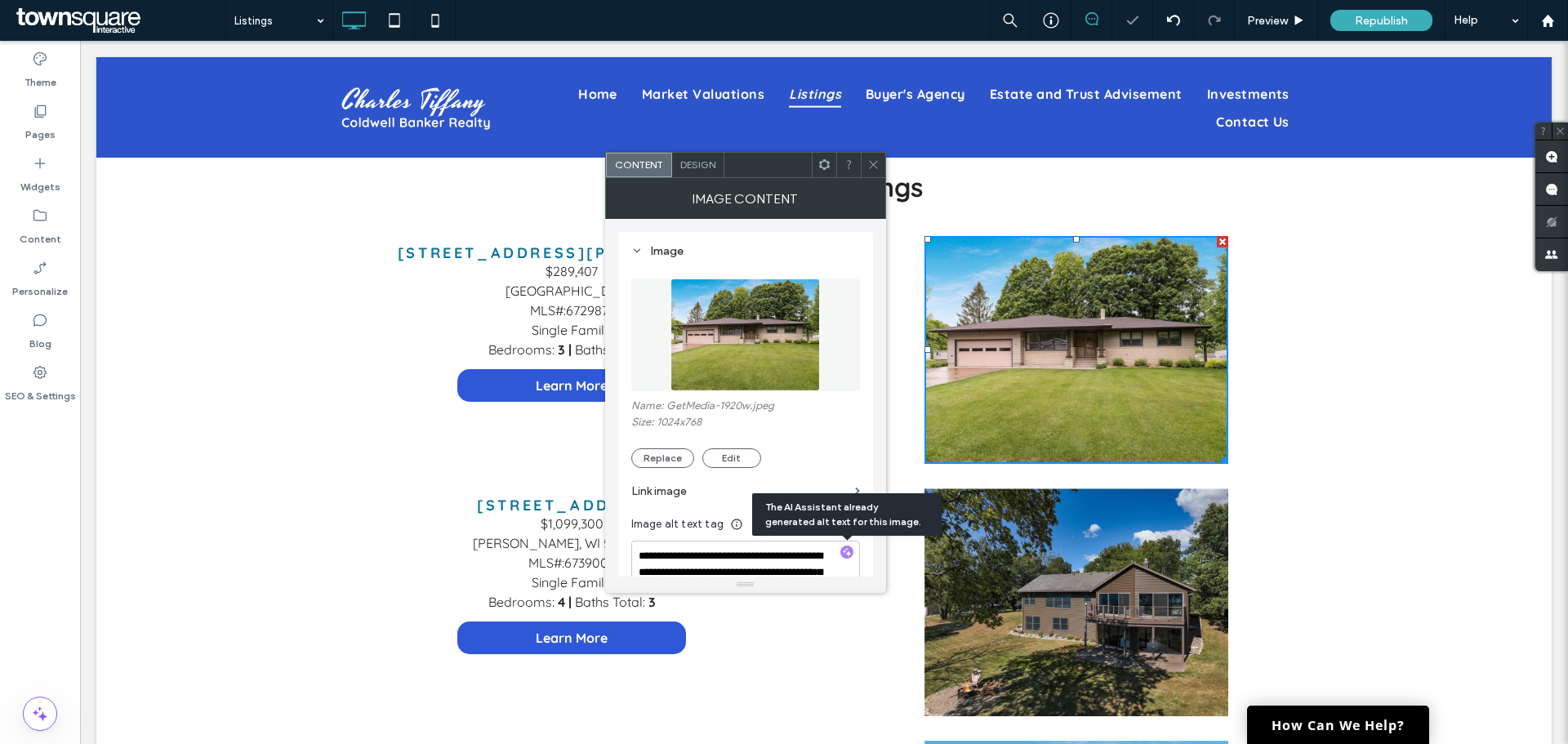
click at [1106, 581] on img at bounding box center [1076, 602] width 304 height 228
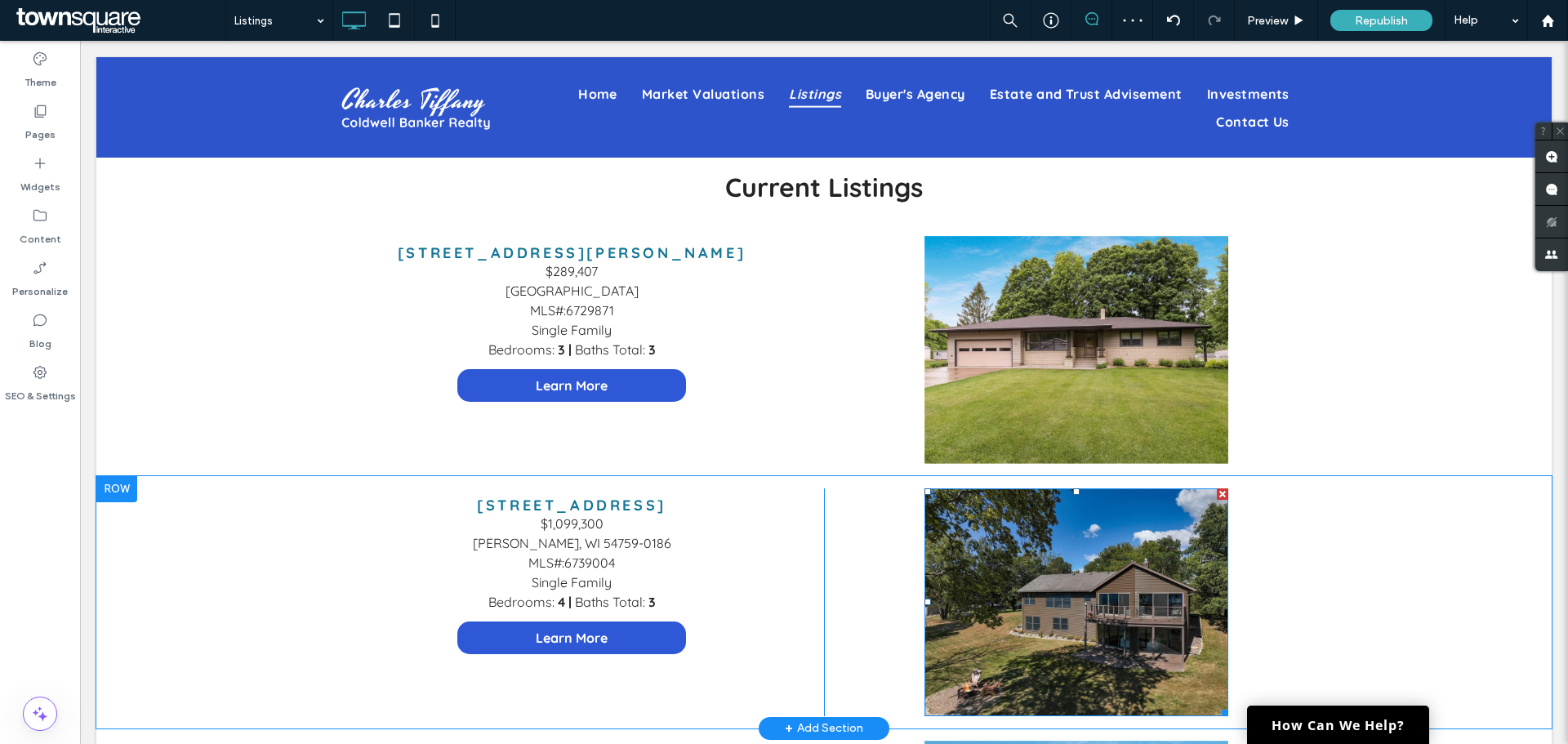
click at [965, 555] on img at bounding box center [1076, 602] width 304 height 228
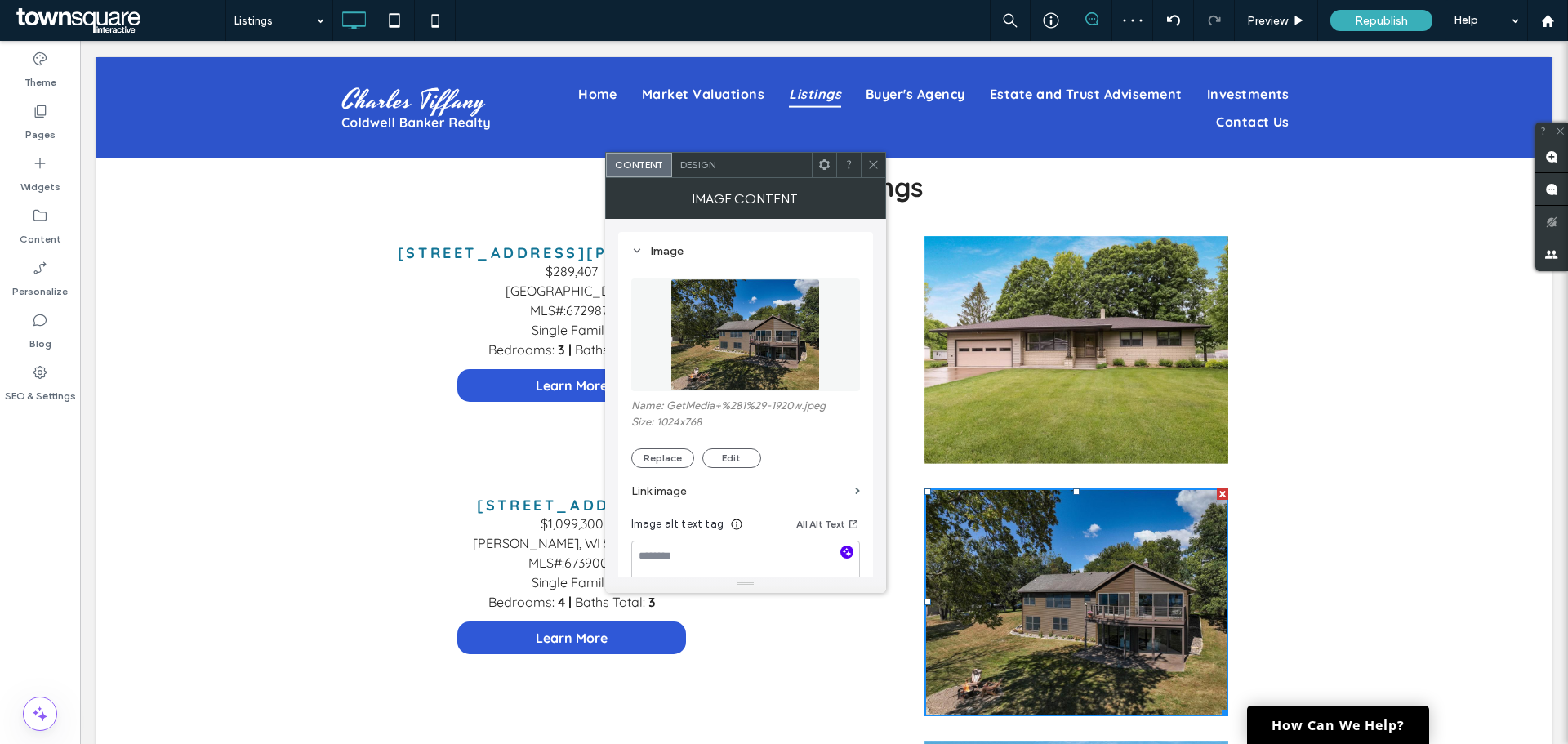
click at [847, 551] on icon "button" at bounding box center [847, 552] width 12 height 12
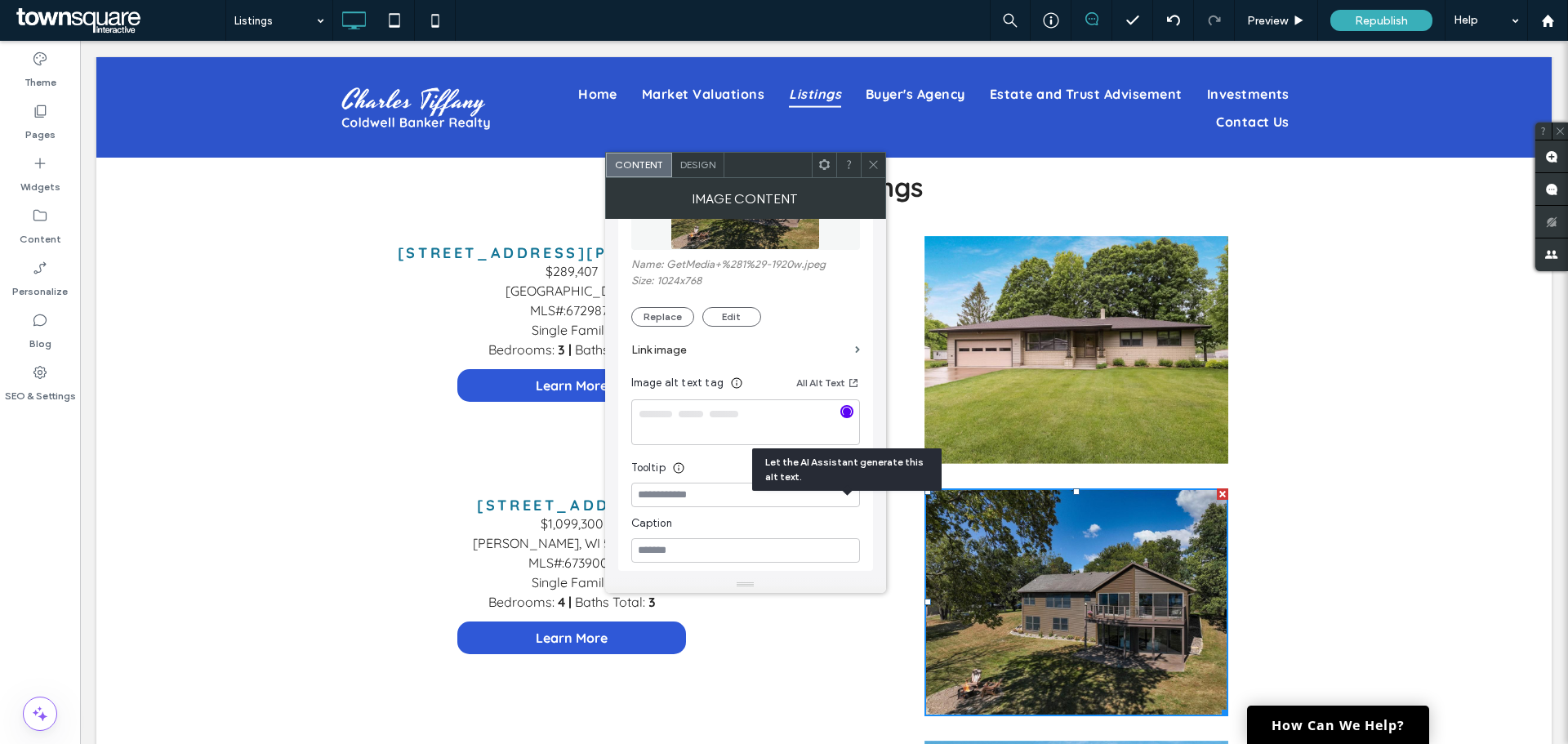
scroll to position [163, 0]
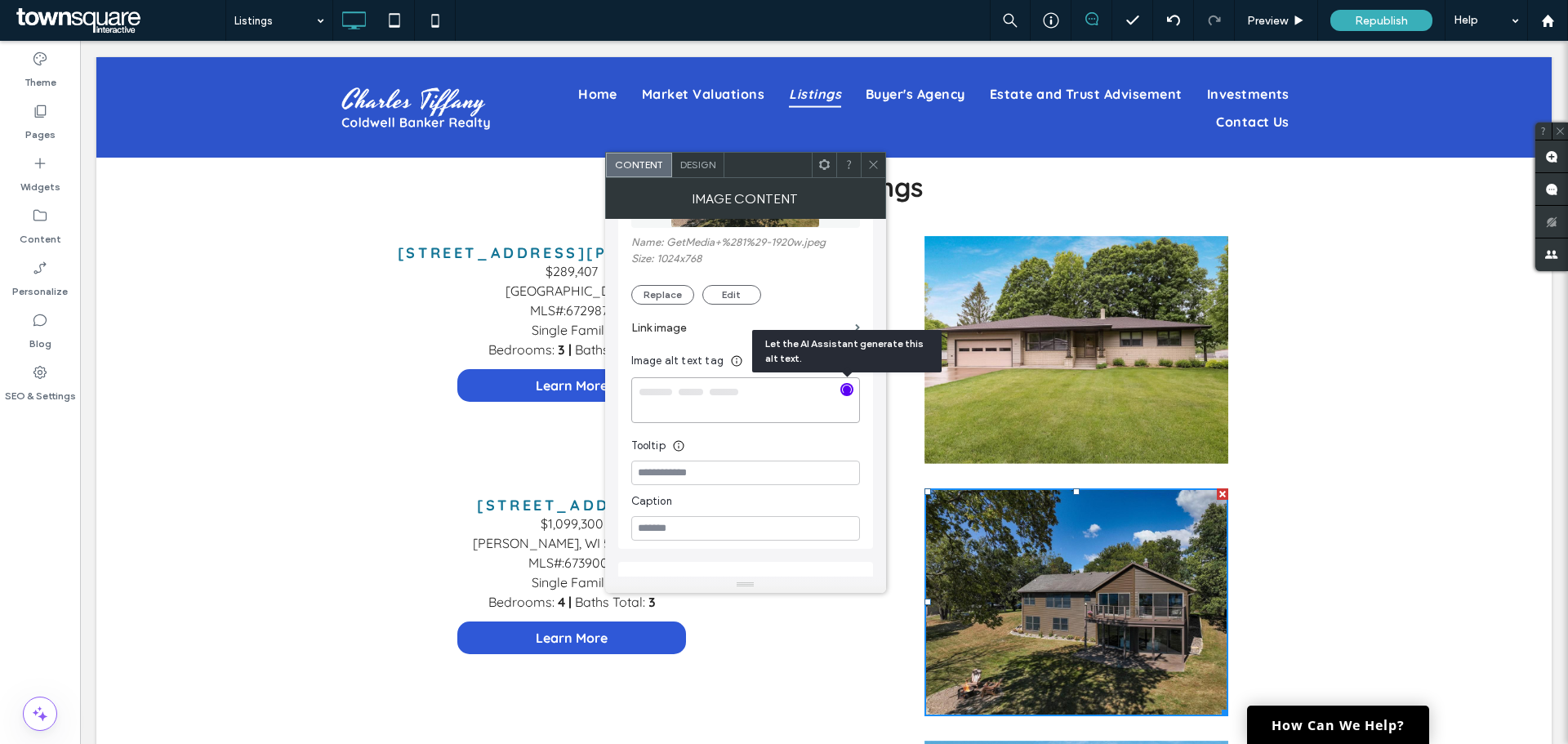
type textarea "**********"
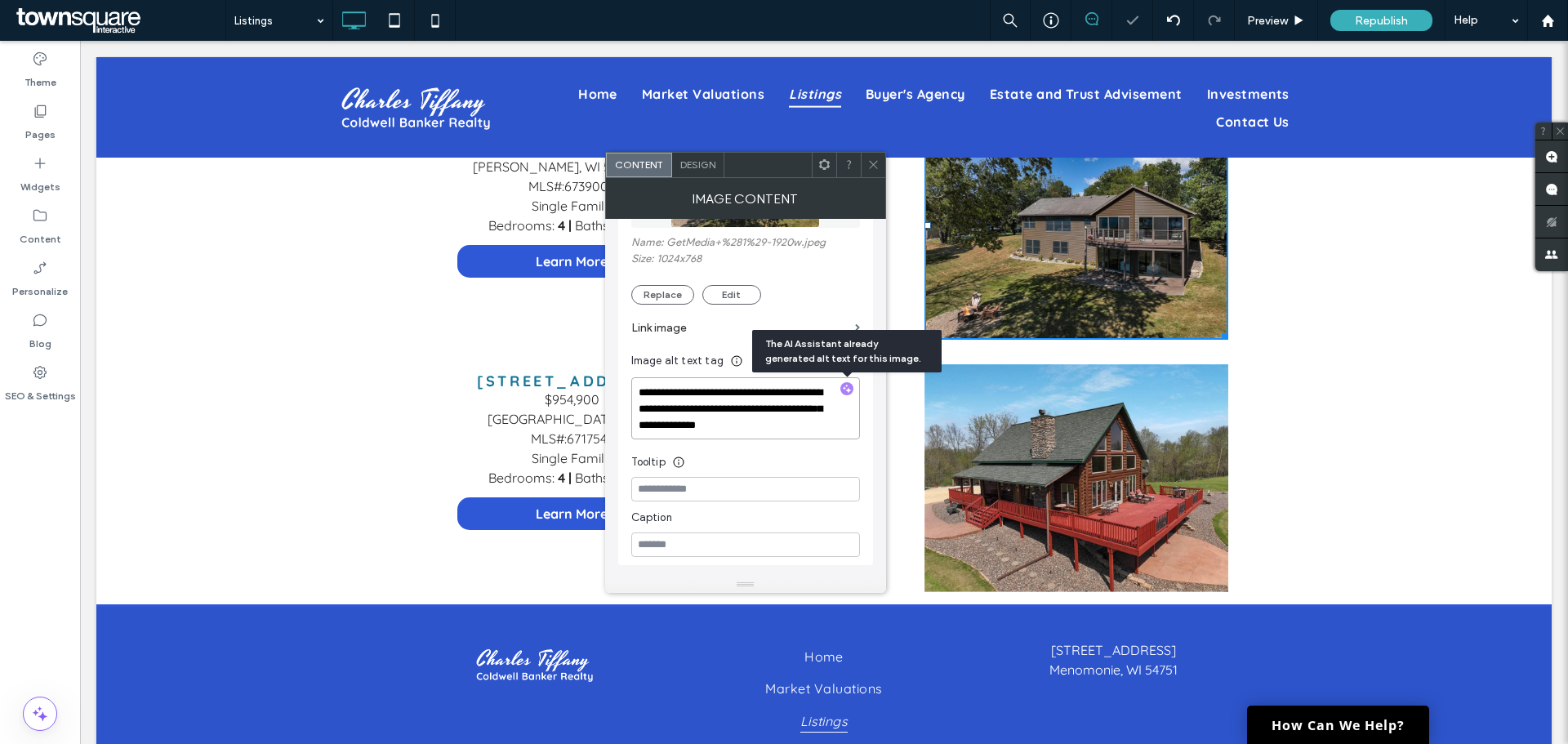
scroll to position [1307, 0]
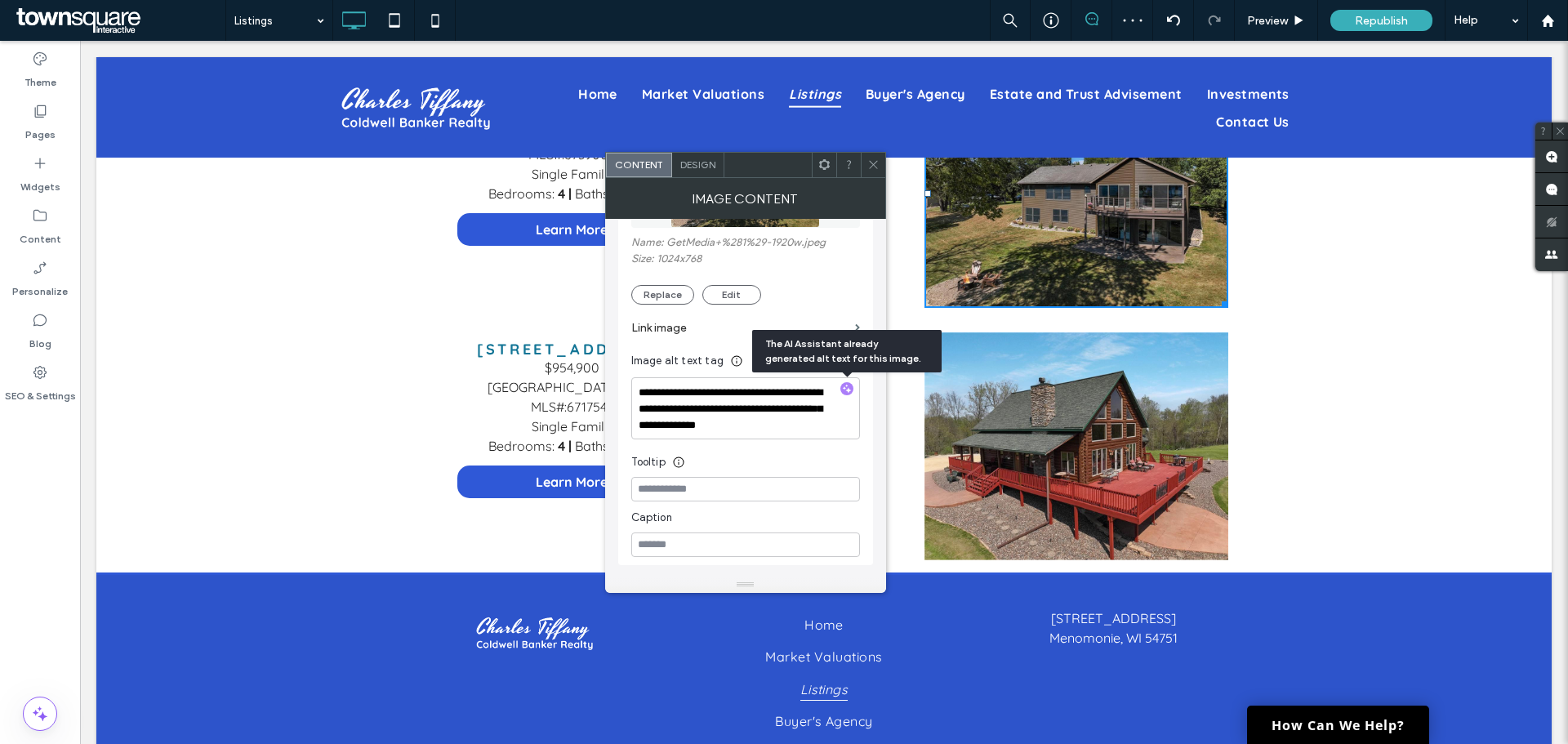
click at [1114, 455] on img at bounding box center [1076, 446] width 304 height 228
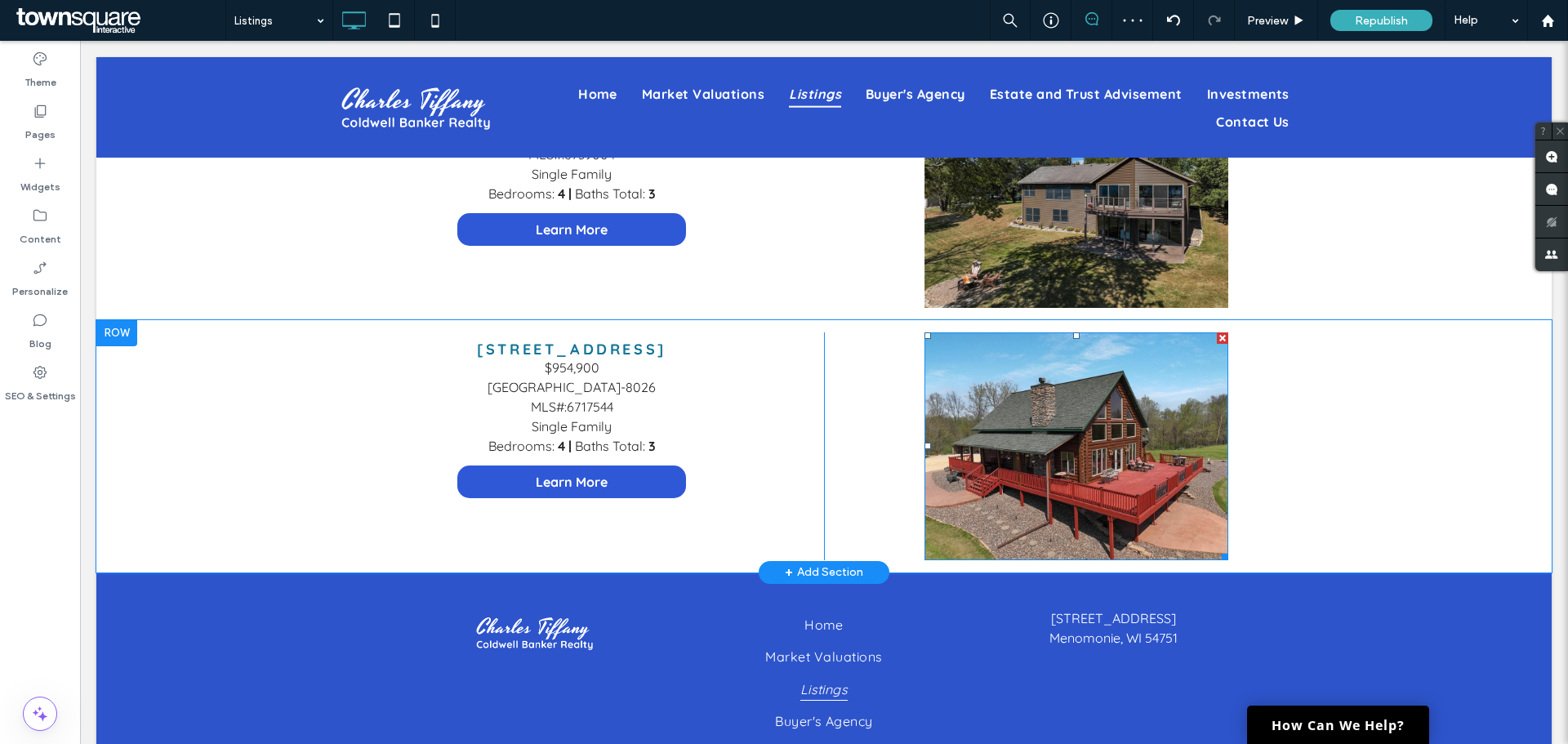
click at [1114, 455] on img at bounding box center [1076, 446] width 304 height 228
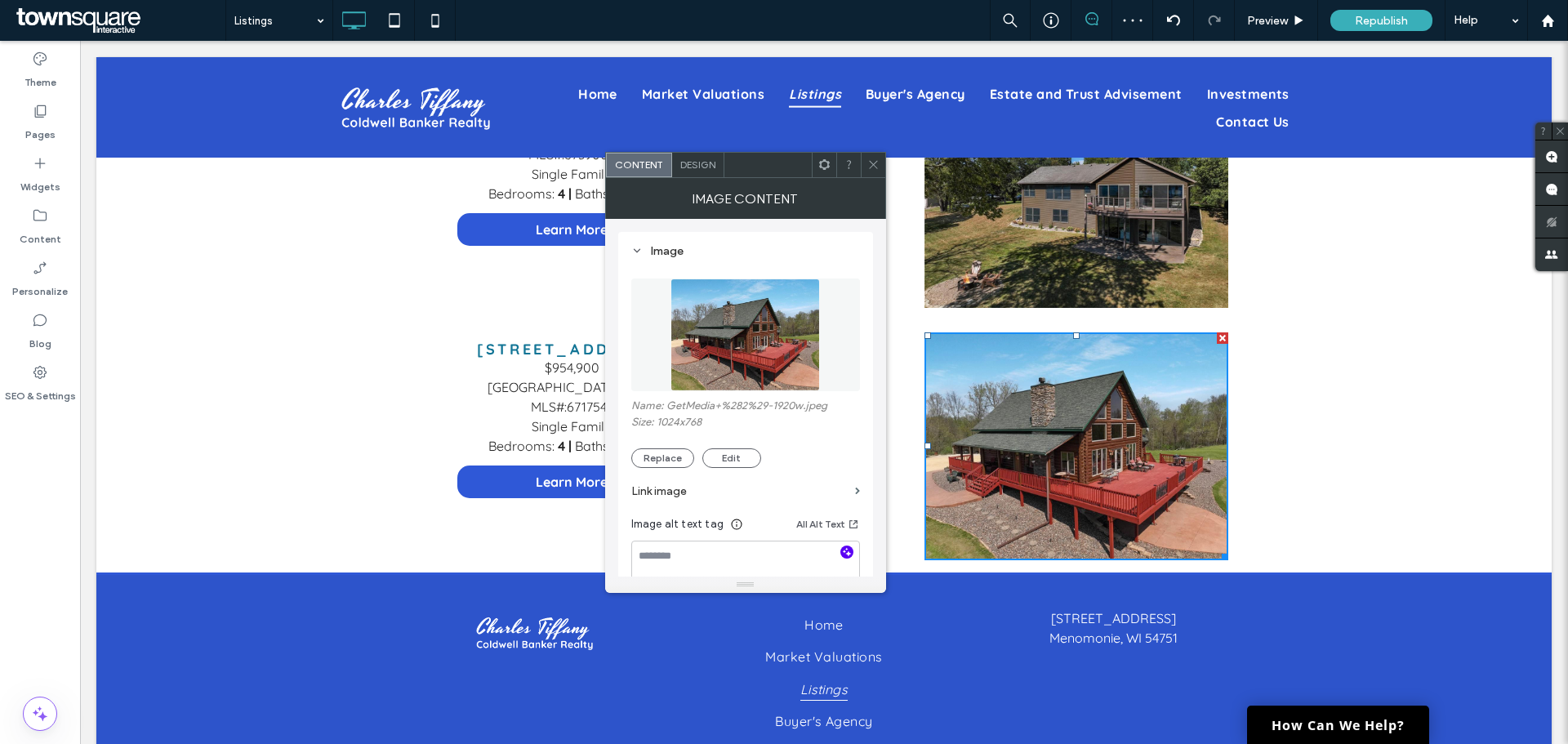
click at [841, 553] on icon "button" at bounding box center [847, 552] width 12 height 12
type textarea "**********"
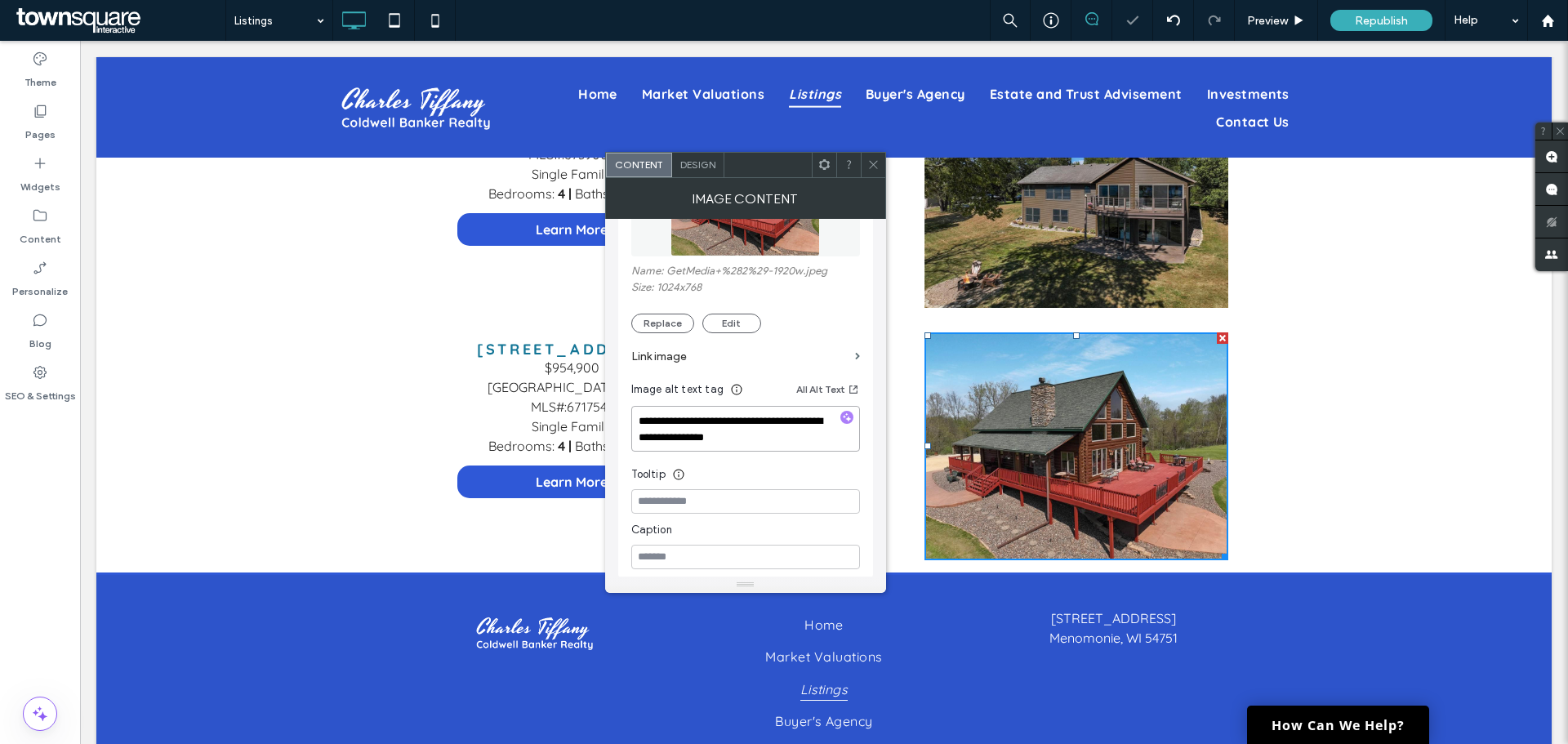
scroll to position [163, 0]
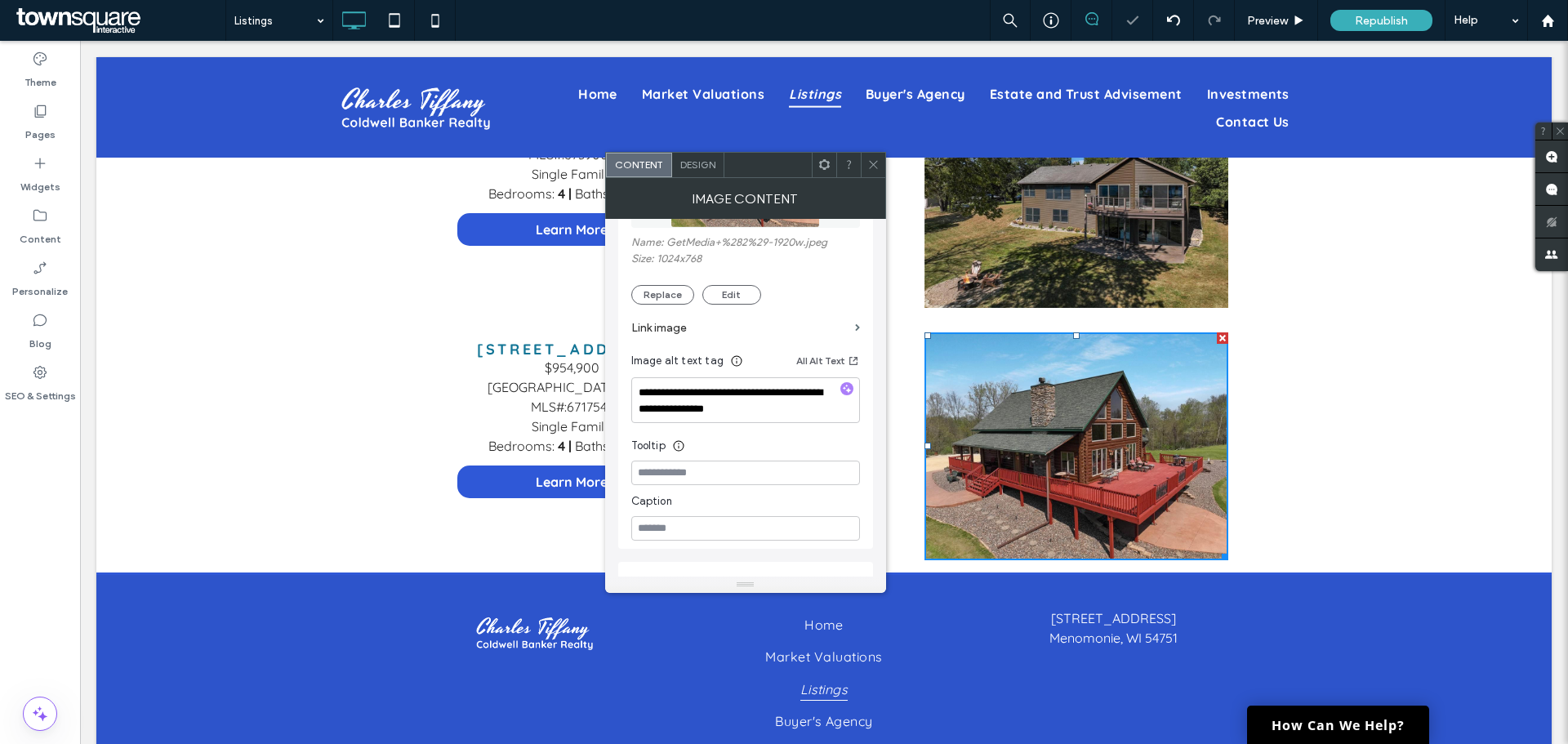
click at [1366, 508] on div "[STREET_ADDRESS] MLS#:6717544 Single Family Bedrooms: 4 | Baths Total: 3 Learn …" at bounding box center [824, 446] width 1455 height 252
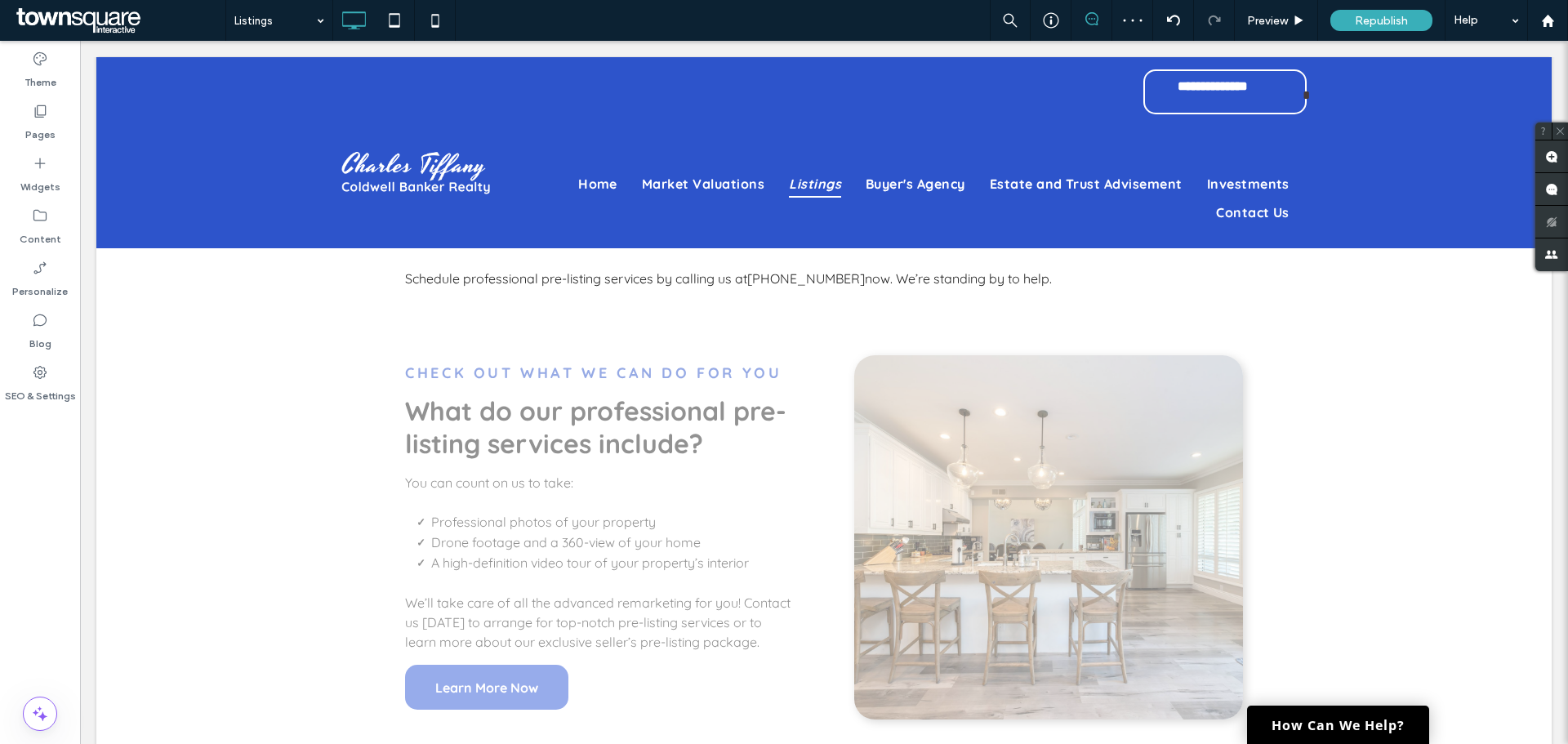
scroll to position [327, 0]
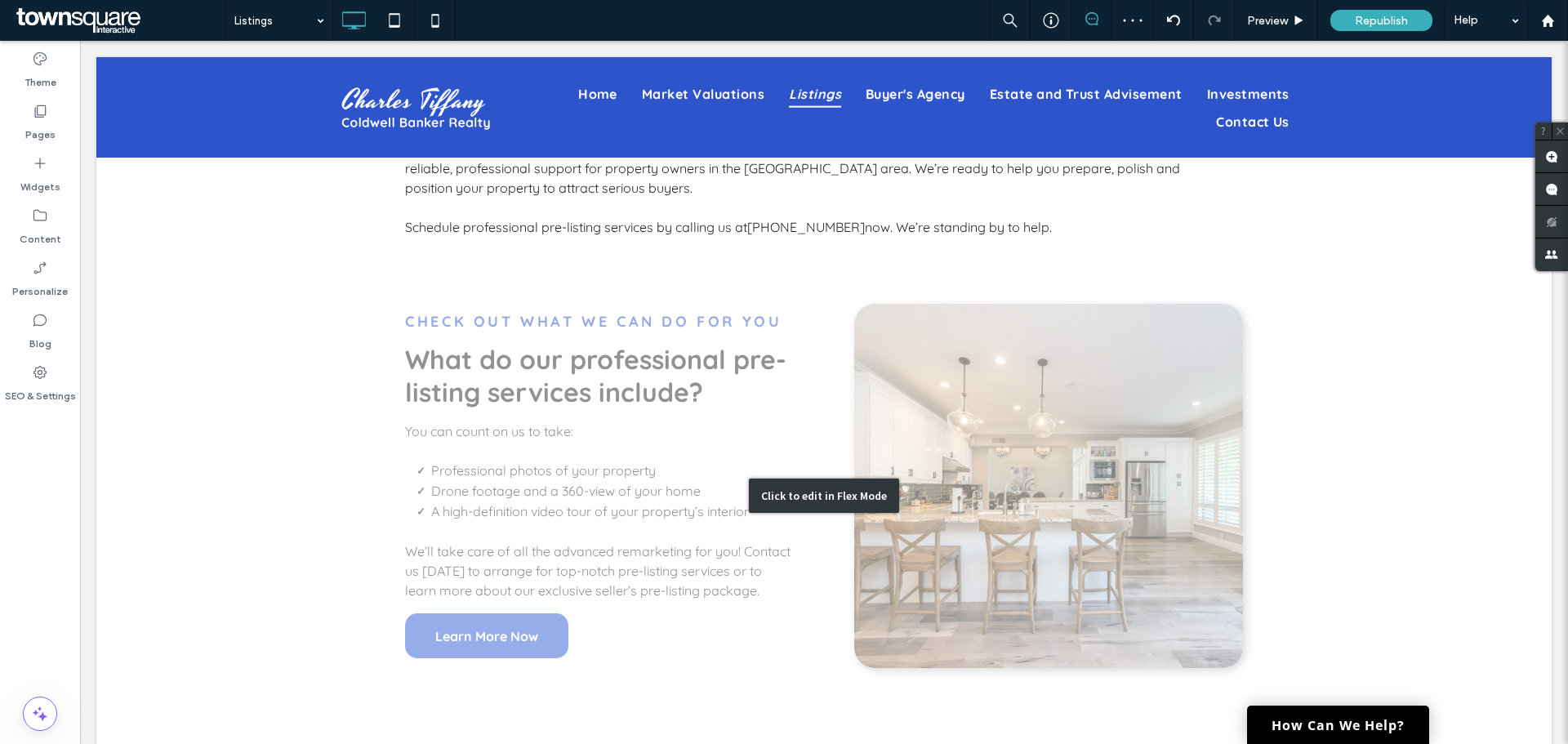
click at [939, 443] on div "Click to edit in Flex Mode" at bounding box center [824, 496] width 1455 height 452
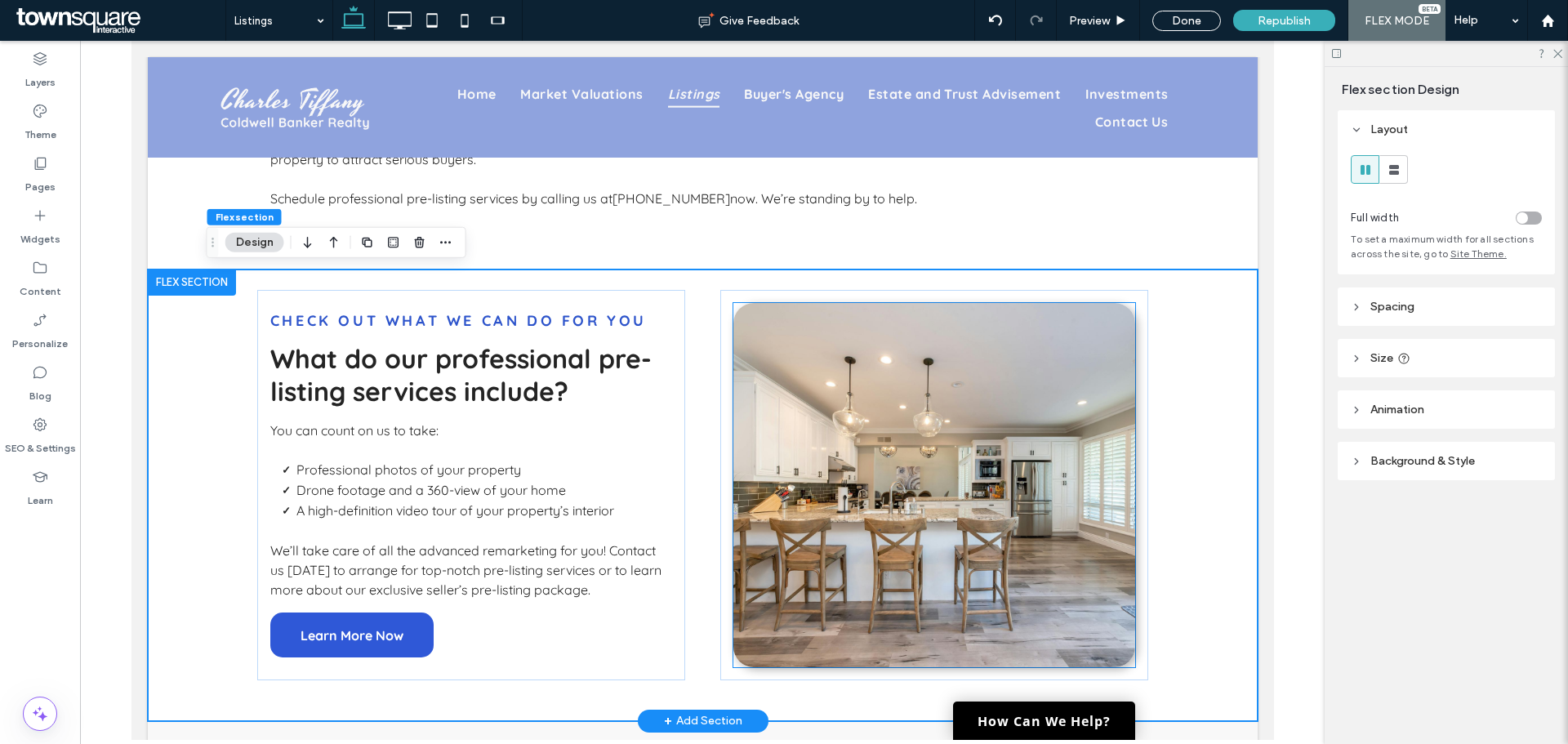
click at [938, 443] on img at bounding box center [933, 484] width 401 height 364
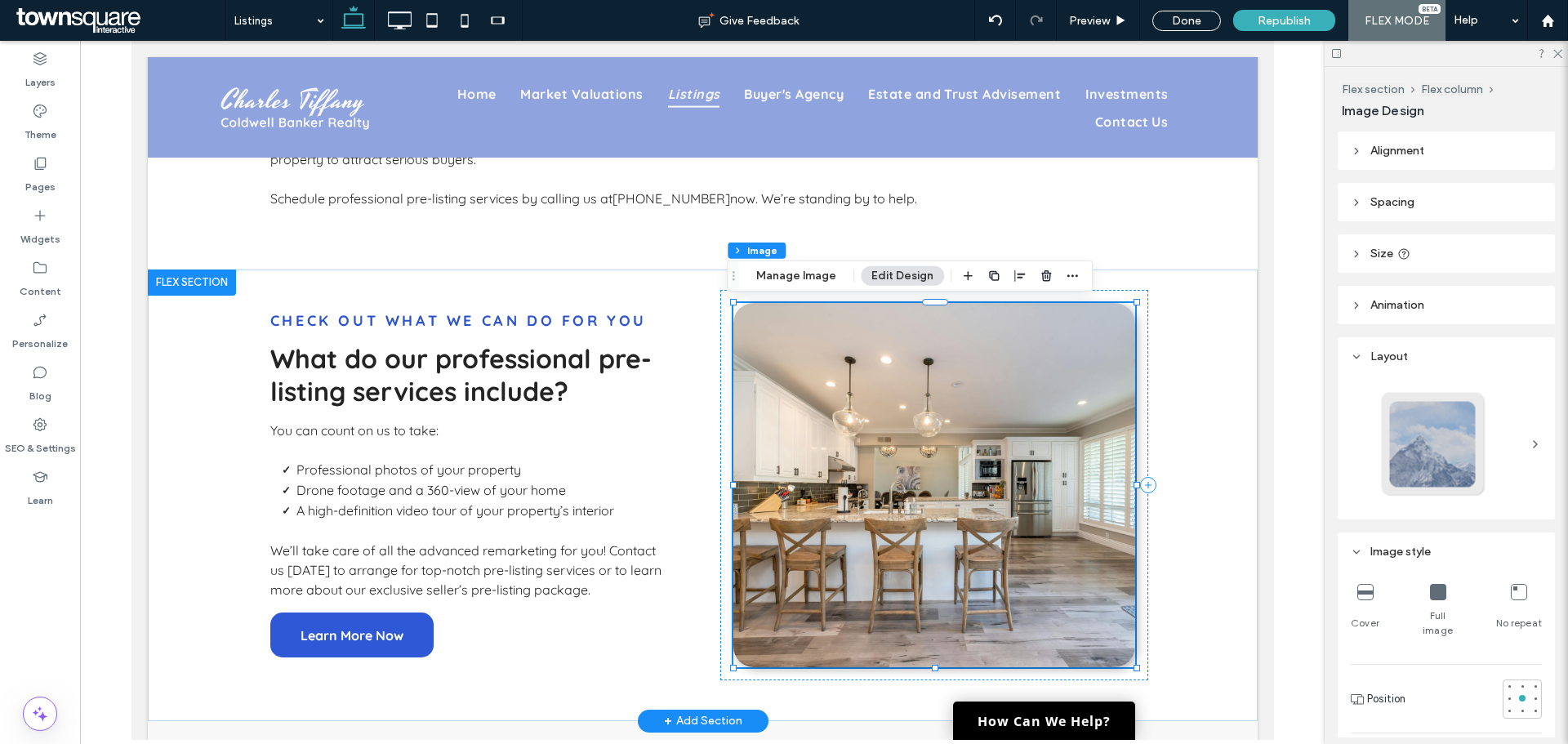
type input "**"
click at [905, 365] on img at bounding box center [933, 484] width 401 height 364
click at [809, 280] on button "Manage Image" at bounding box center [796, 276] width 101 height 19
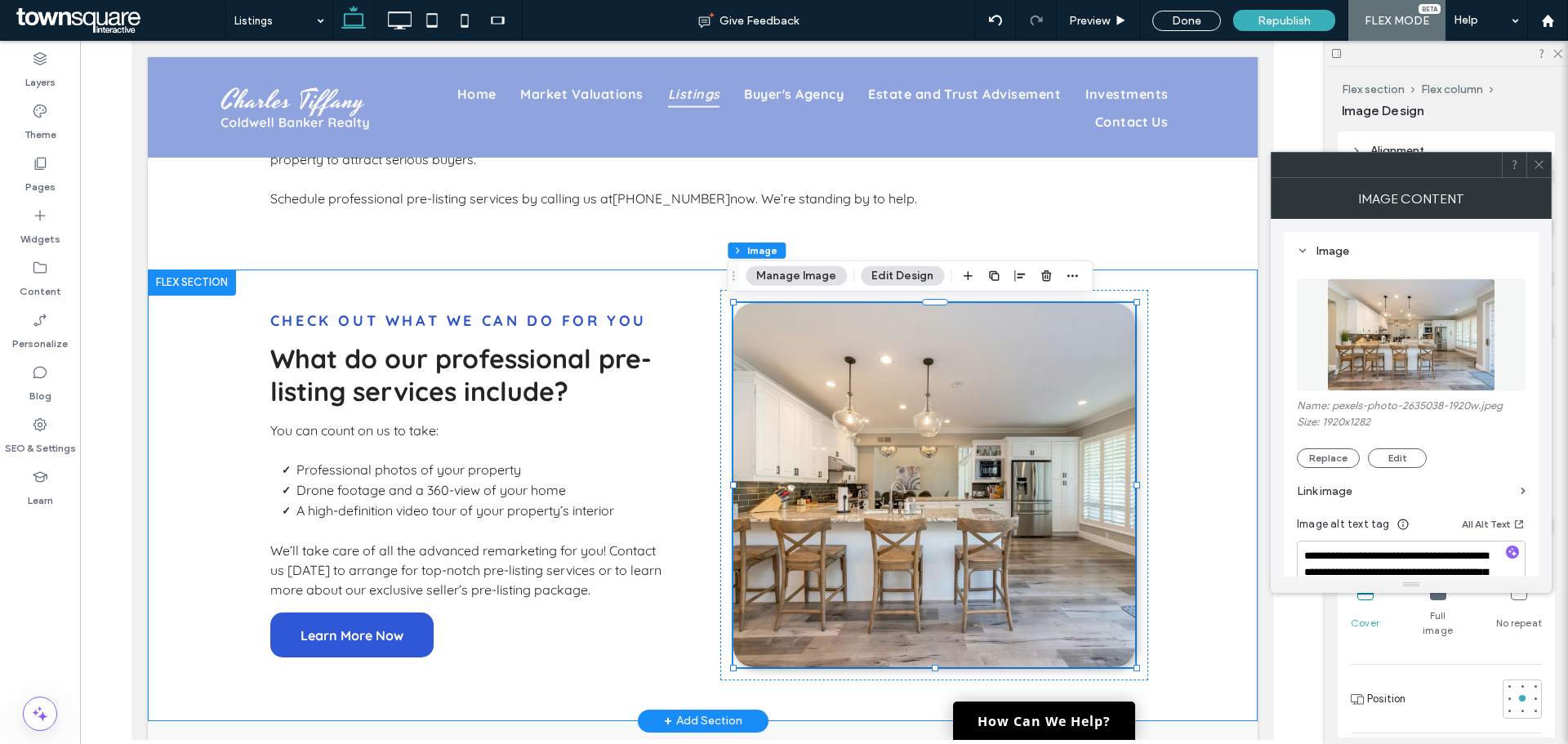
click at [1215, 475] on div "Learn More Now Check out what we can do for you What do our professional pre-li…" at bounding box center [701, 495] width 1110 height 452
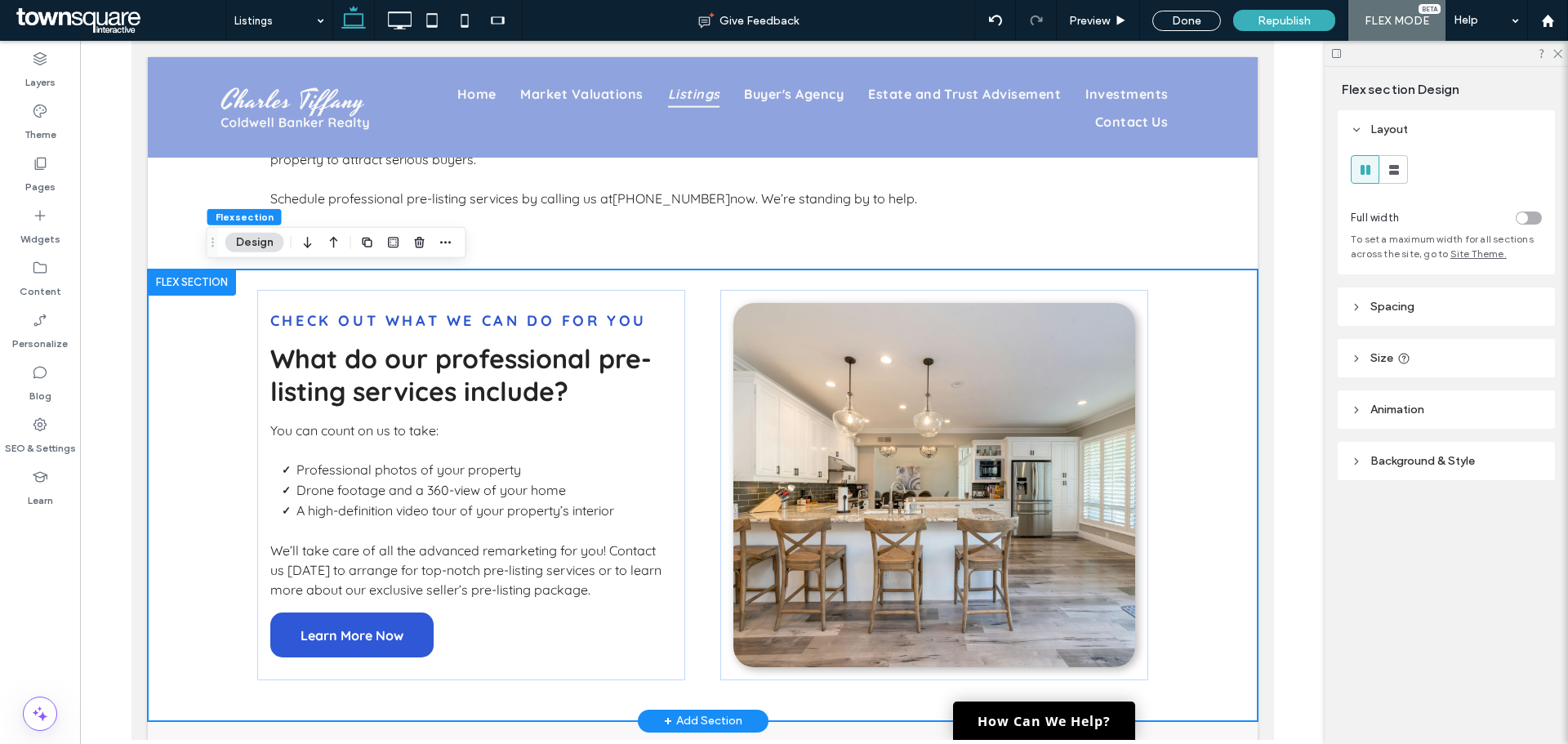
click at [1215, 475] on div "Learn More Now Check out what we can do for you What do our professional pre-li…" at bounding box center [701, 495] width 1110 height 452
click at [1203, 14] on div "Done" at bounding box center [1186, 20] width 69 height 20
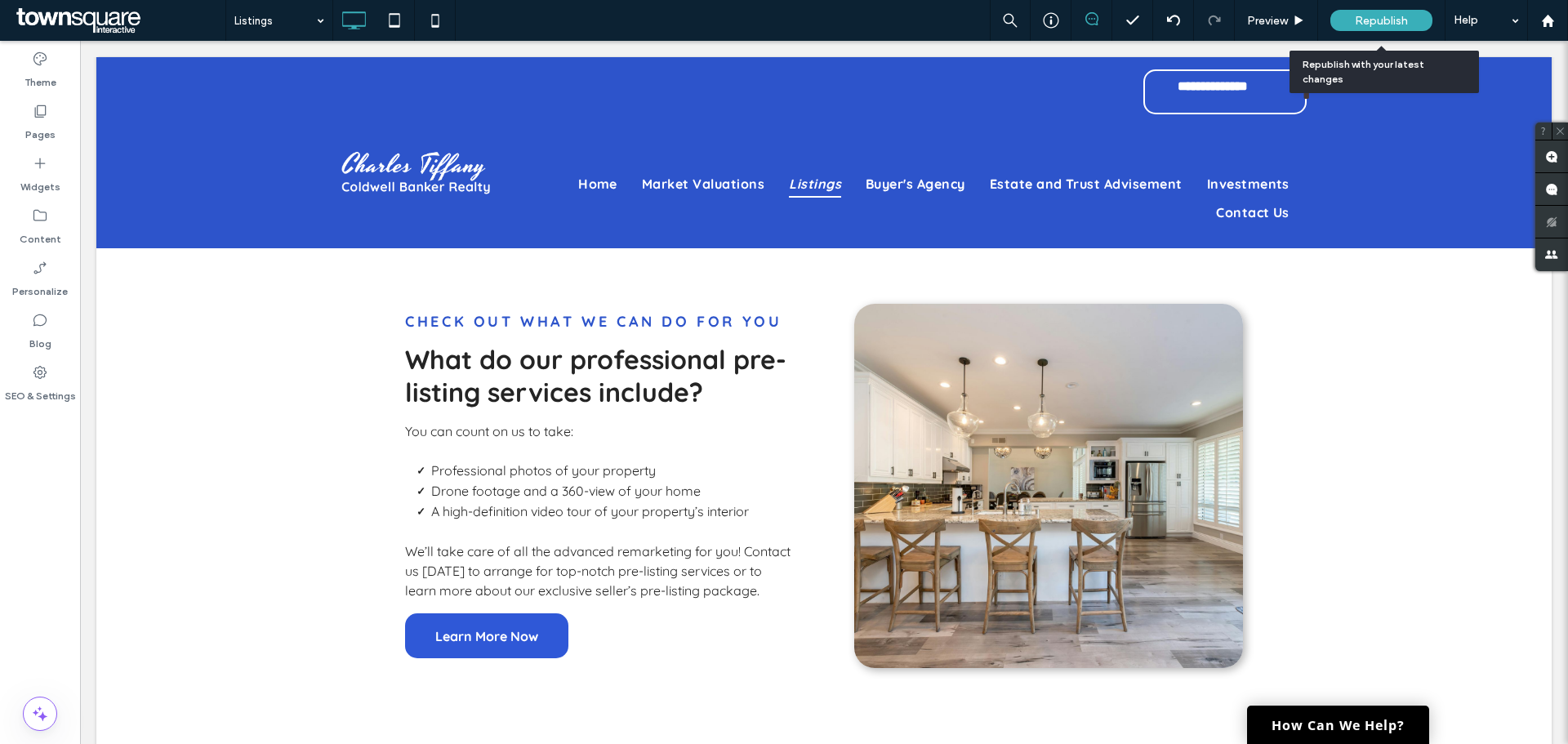
click at [1389, 17] on span "Republish" at bounding box center [1381, 20] width 53 height 14
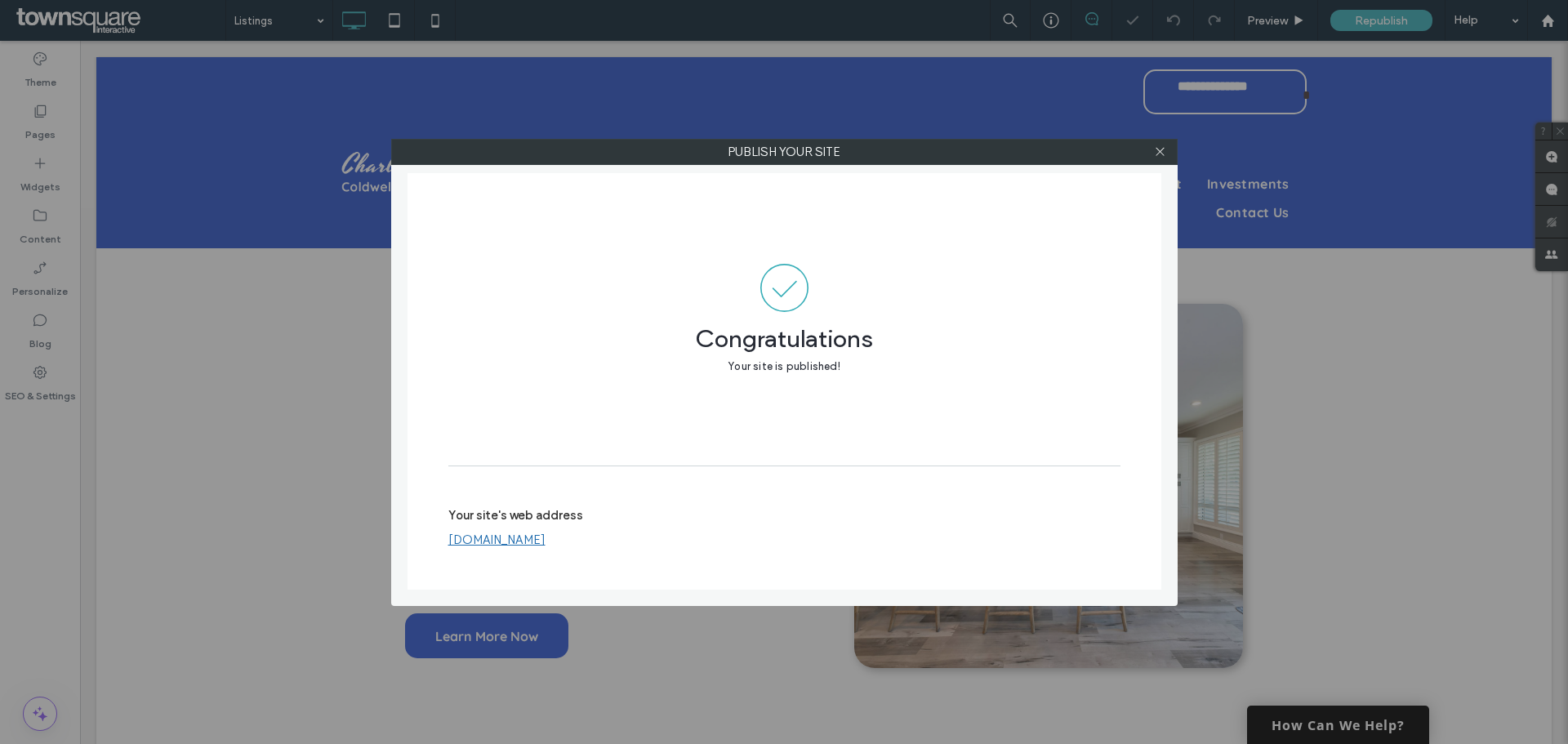
click at [1151, 152] on div at bounding box center [1160, 152] width 24 height 24
click at [1159, 152] on icon at bounding box center [1160, 152] width 13 height 13
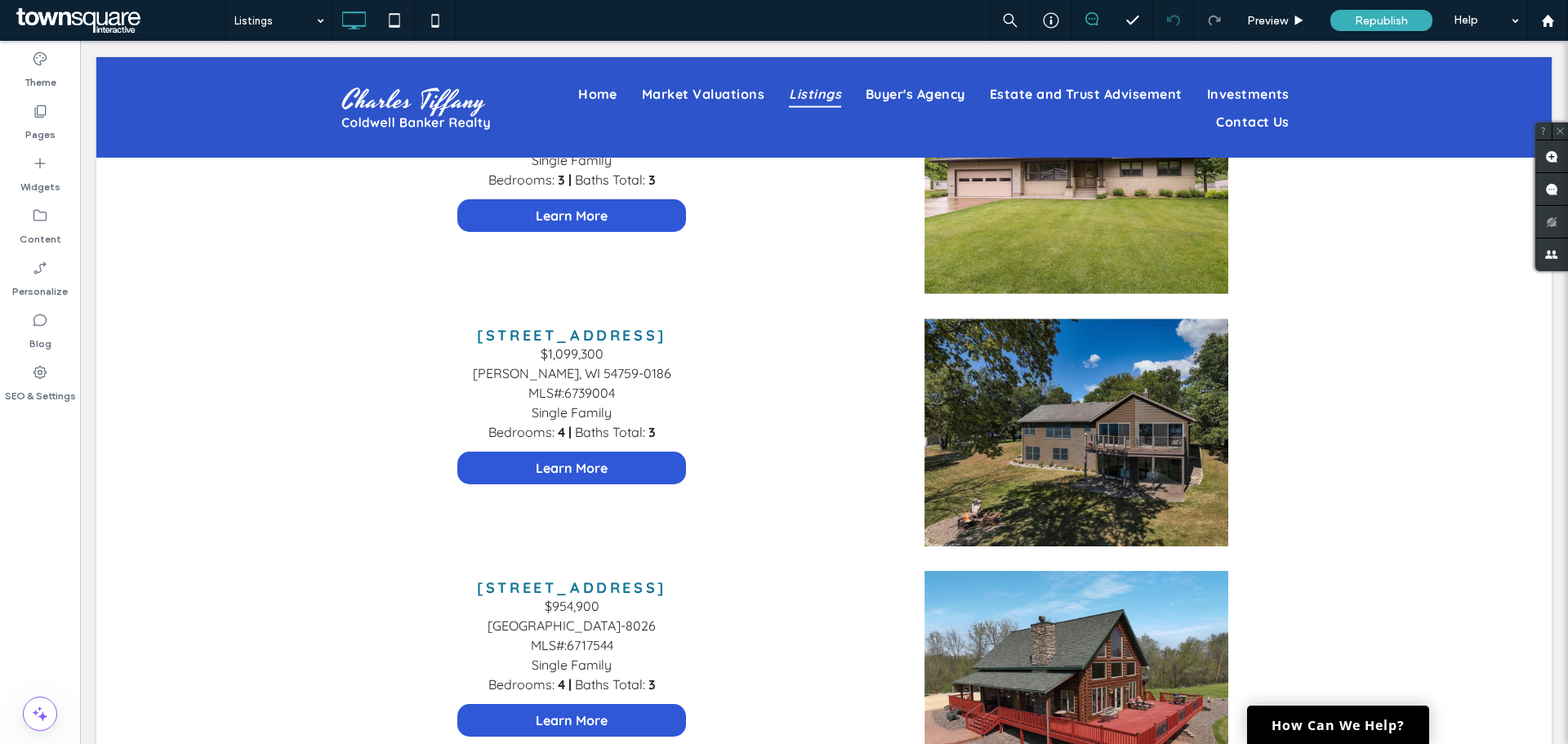
scroll to position [1061, 0]
